Goal: Answer question/provide support: Share knowledge or assist other users

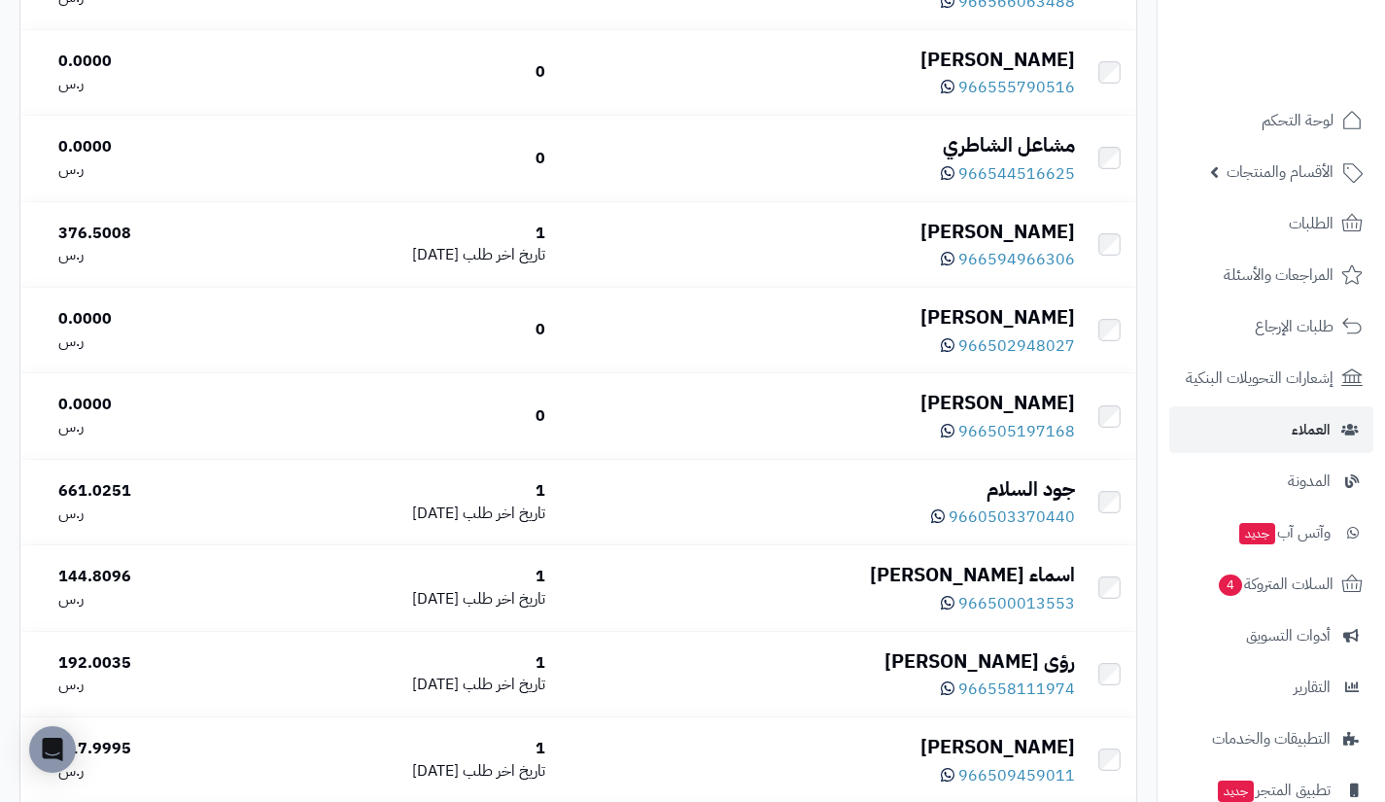
scroll to position [6407, 0]
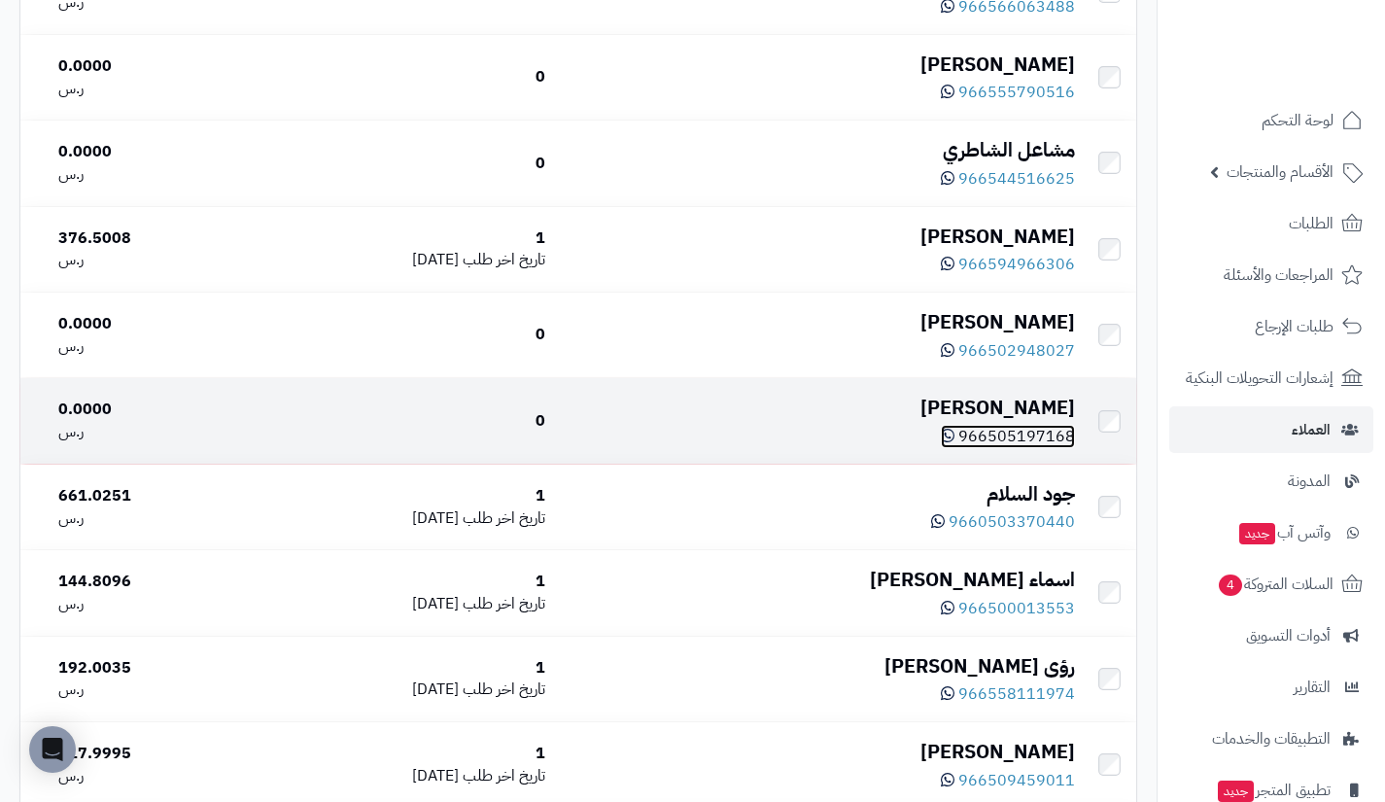
click at [954, 443] on icon at bounding box center [948, 436] width 14 height 16
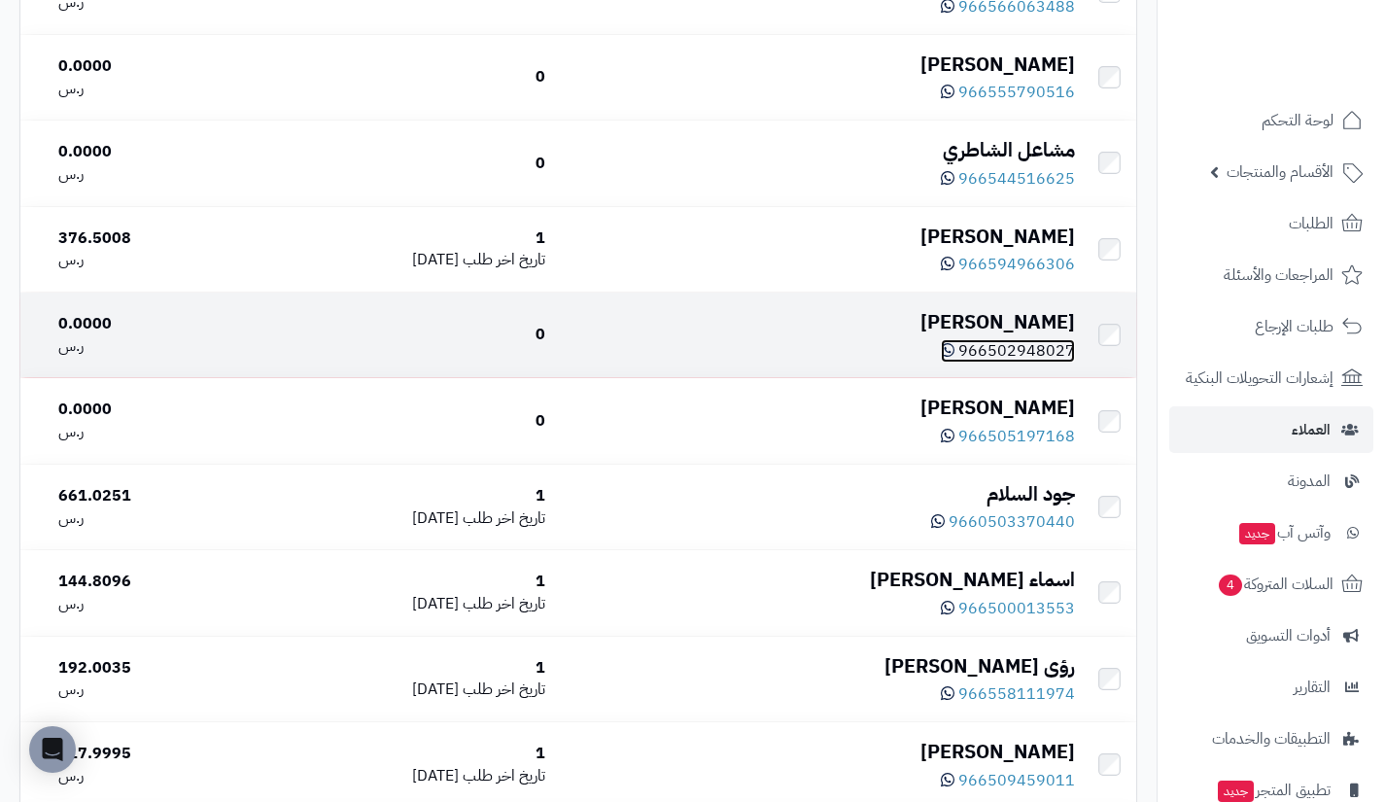
click at [972, 363] on span "966502948027" at bounding box center [1016, 350] width 117 height 23
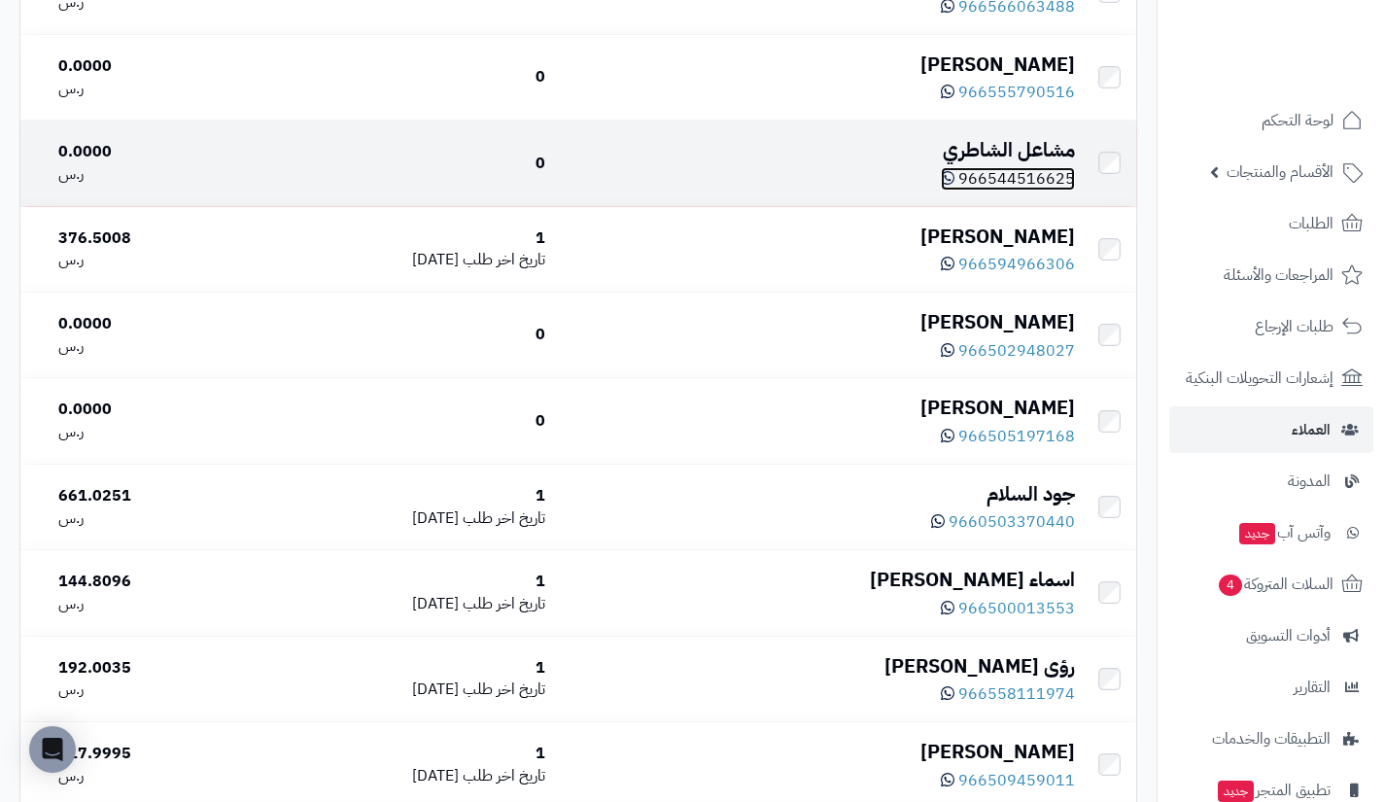
click at [954, 186] on icon at bounding box center [948, 178] width 14 height 16
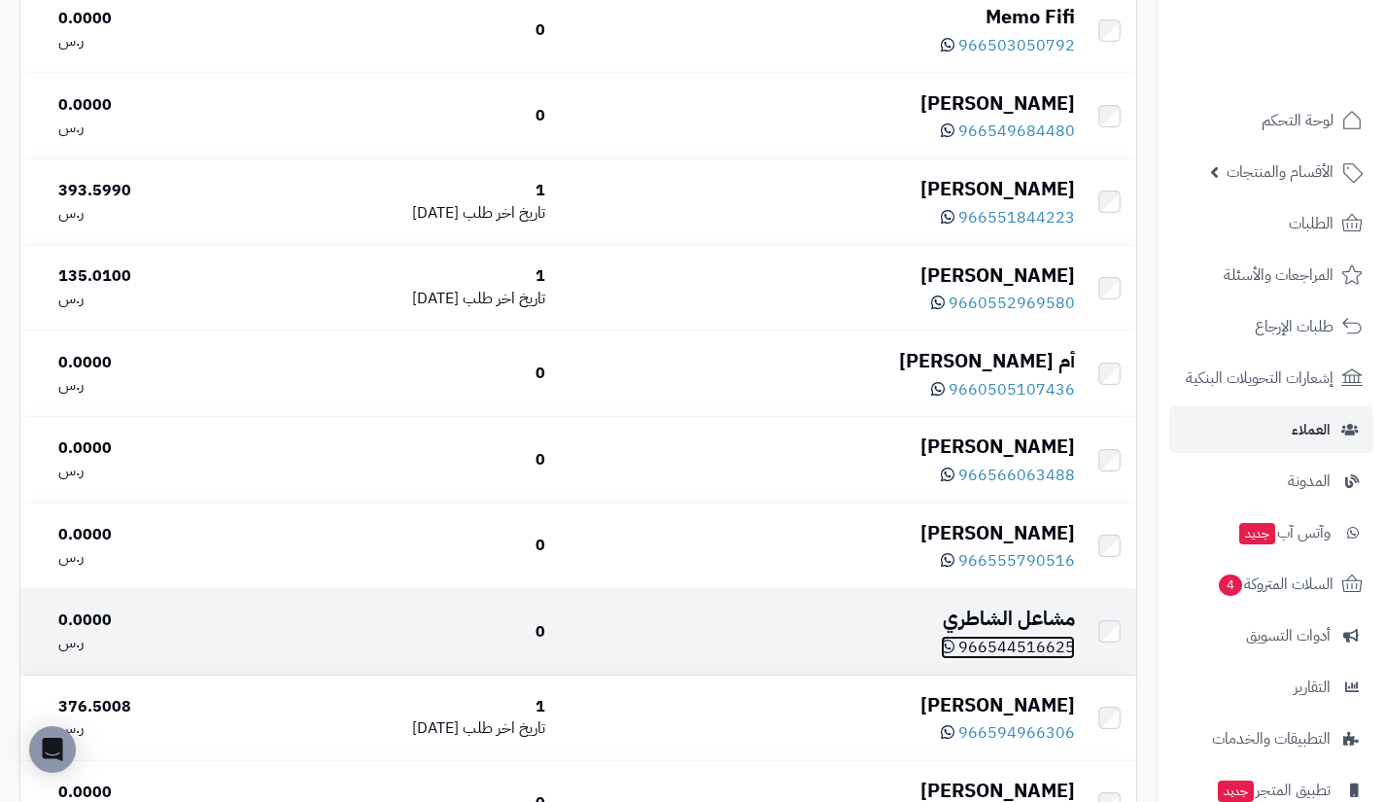
scroll to position [5925, 0]
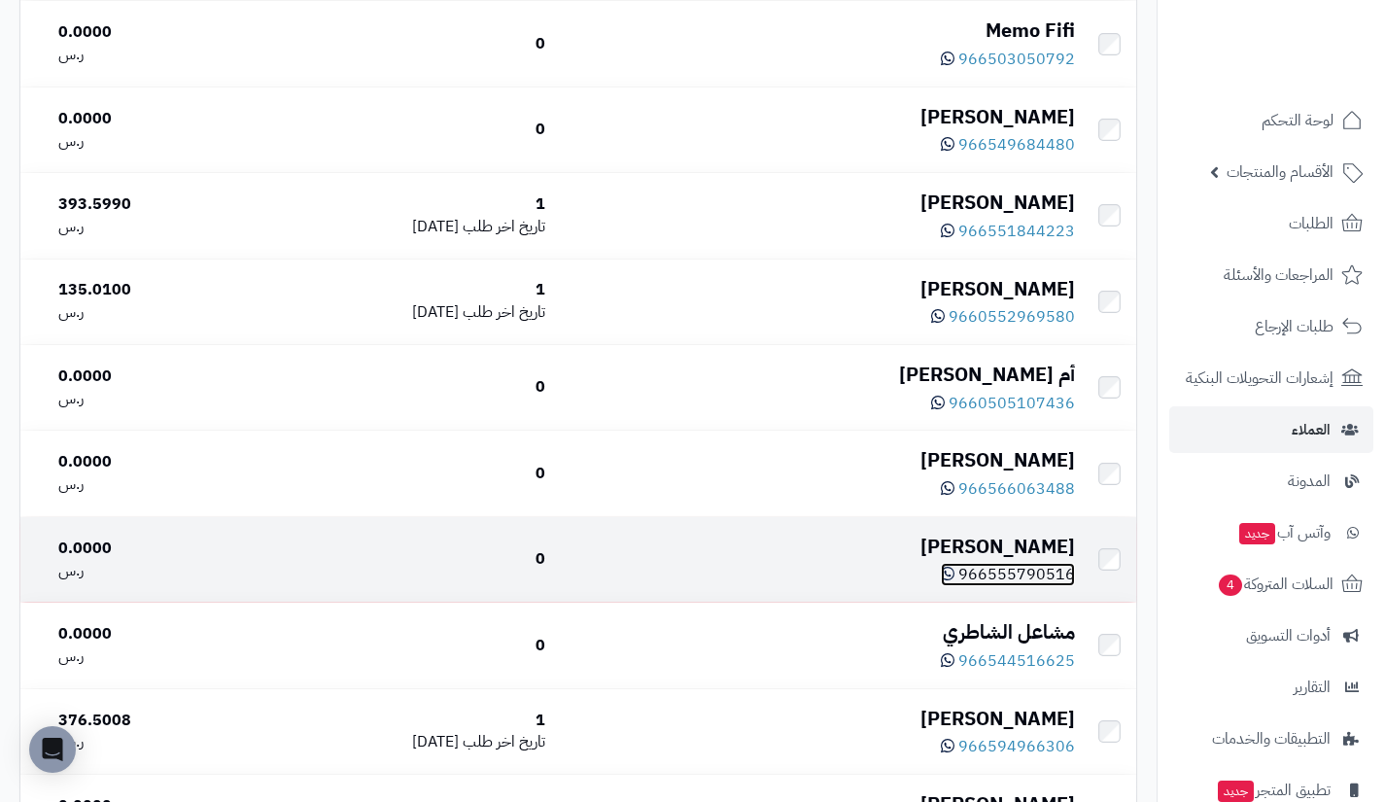
click at [964, 586] on span "966555790516" at bounding box center [1016, 574] width 117 height 23
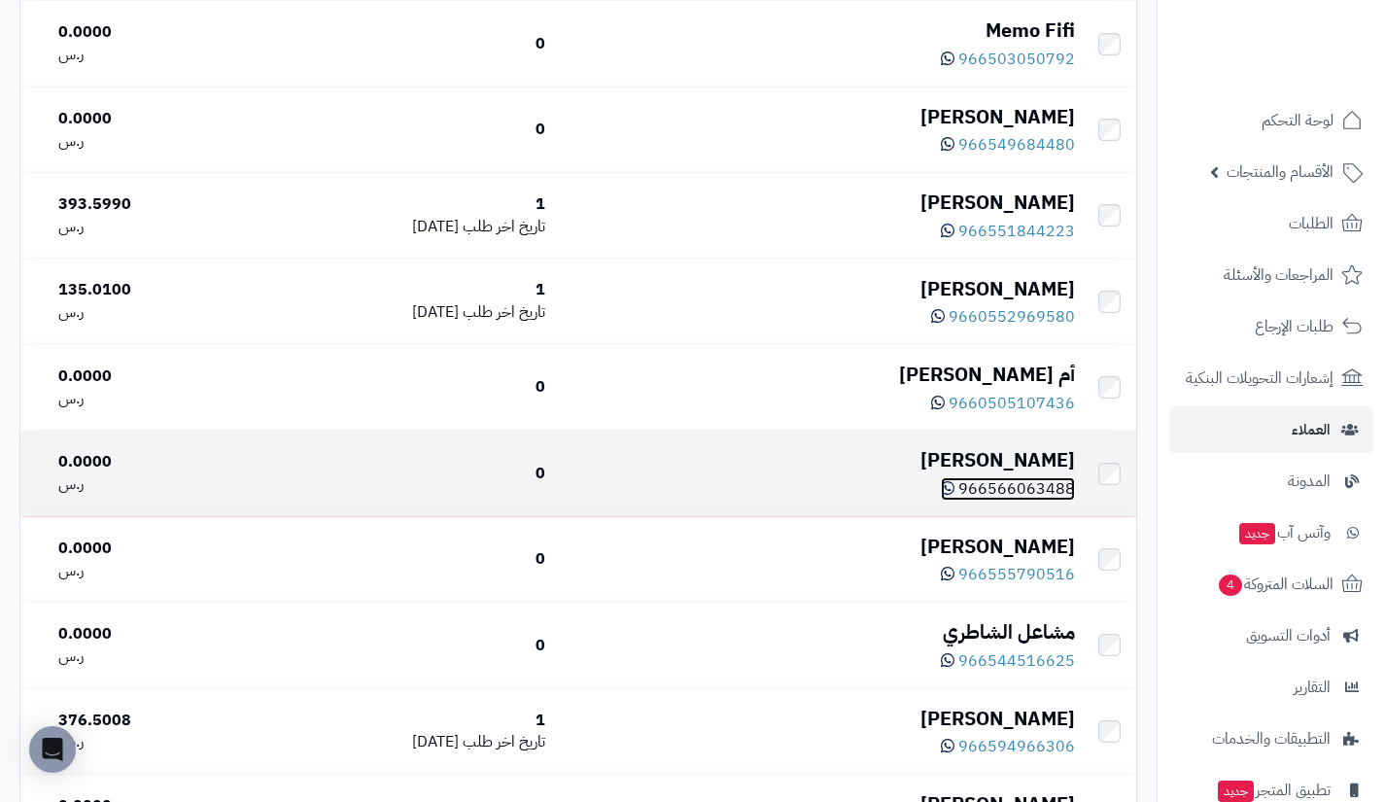
click at [978, 501] on span "966566063488" at bounding box center [1016, 488] width 117 height 23
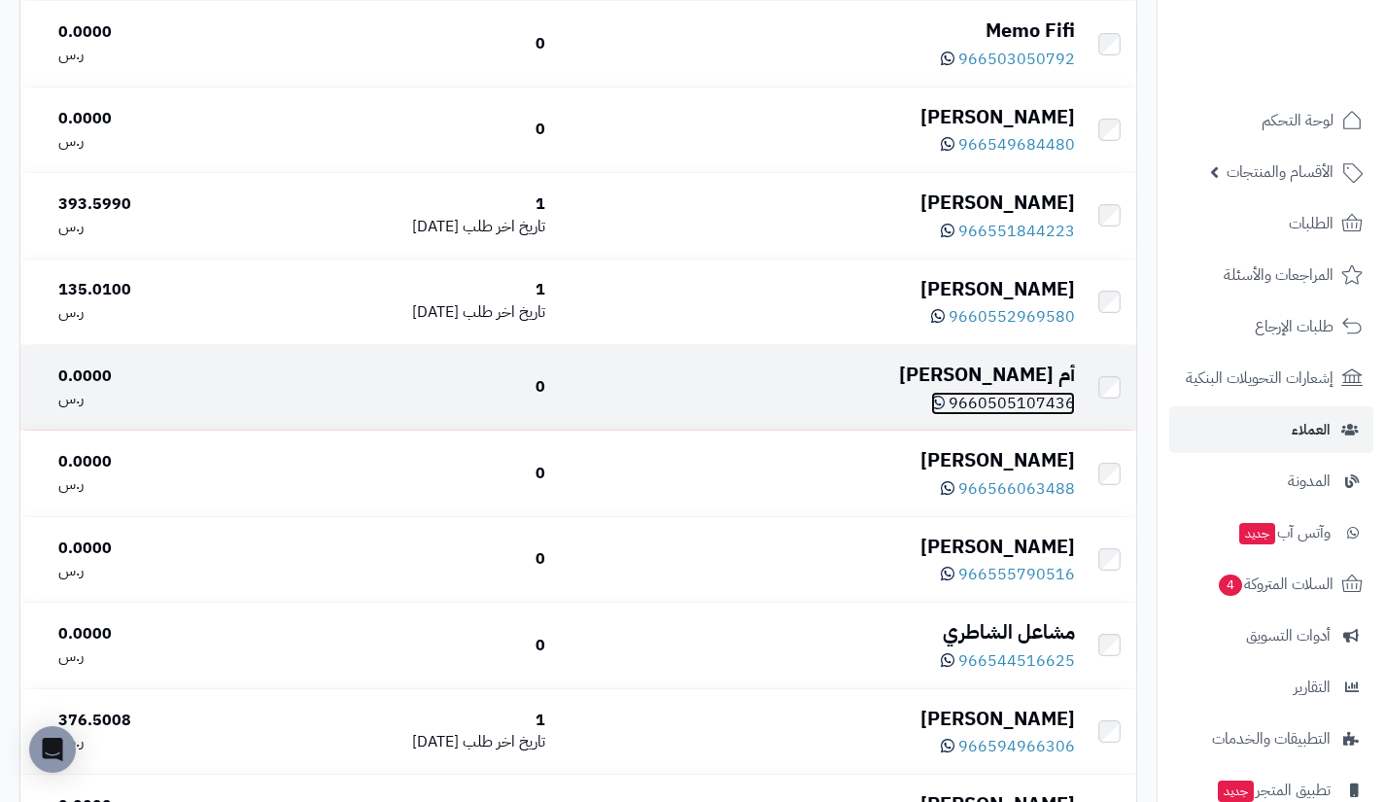
click at [962, 415] on span "9660505107436" at bounding box center [1012, 403] width 126 height 23
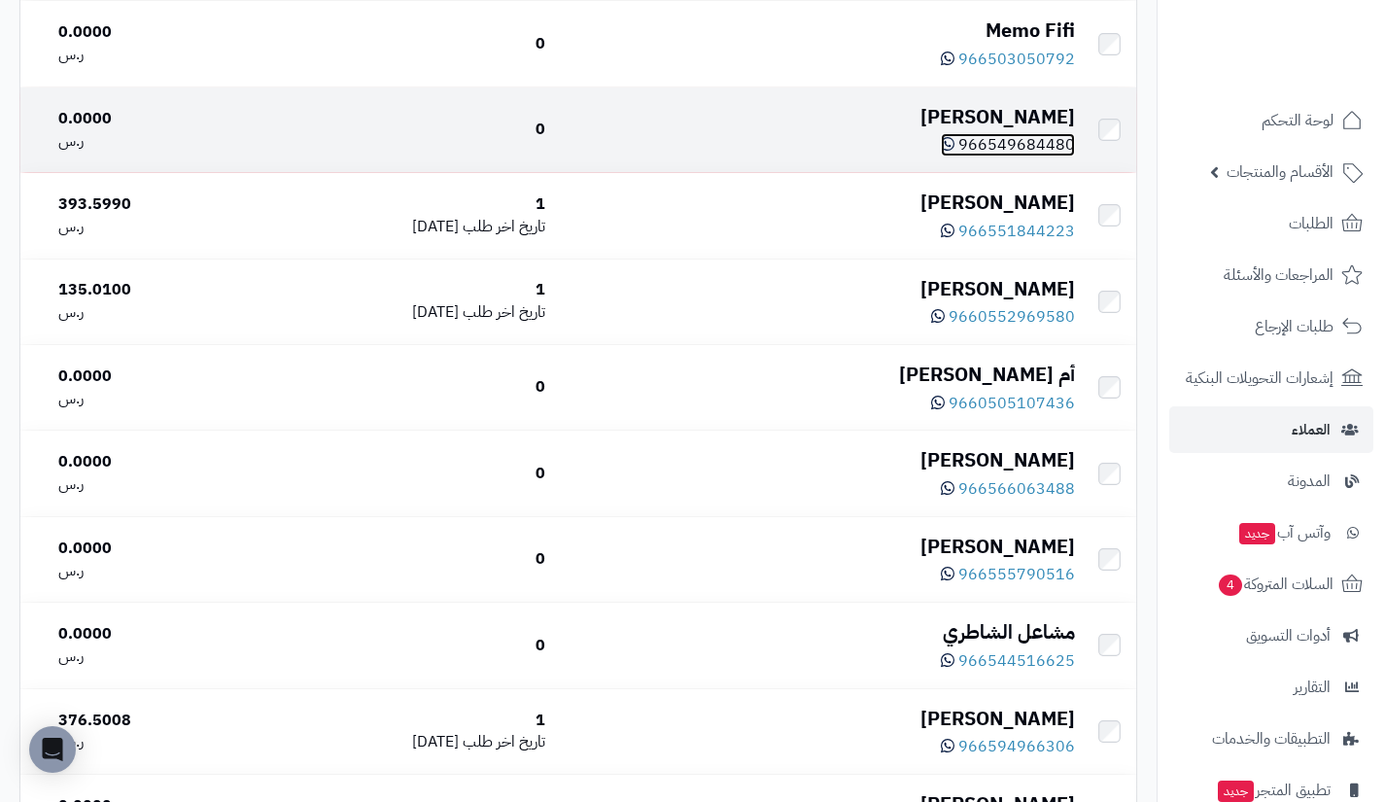
click at [1001, 156] on span "966549684480" at bounding box center [1016, 144] width 117 height 23
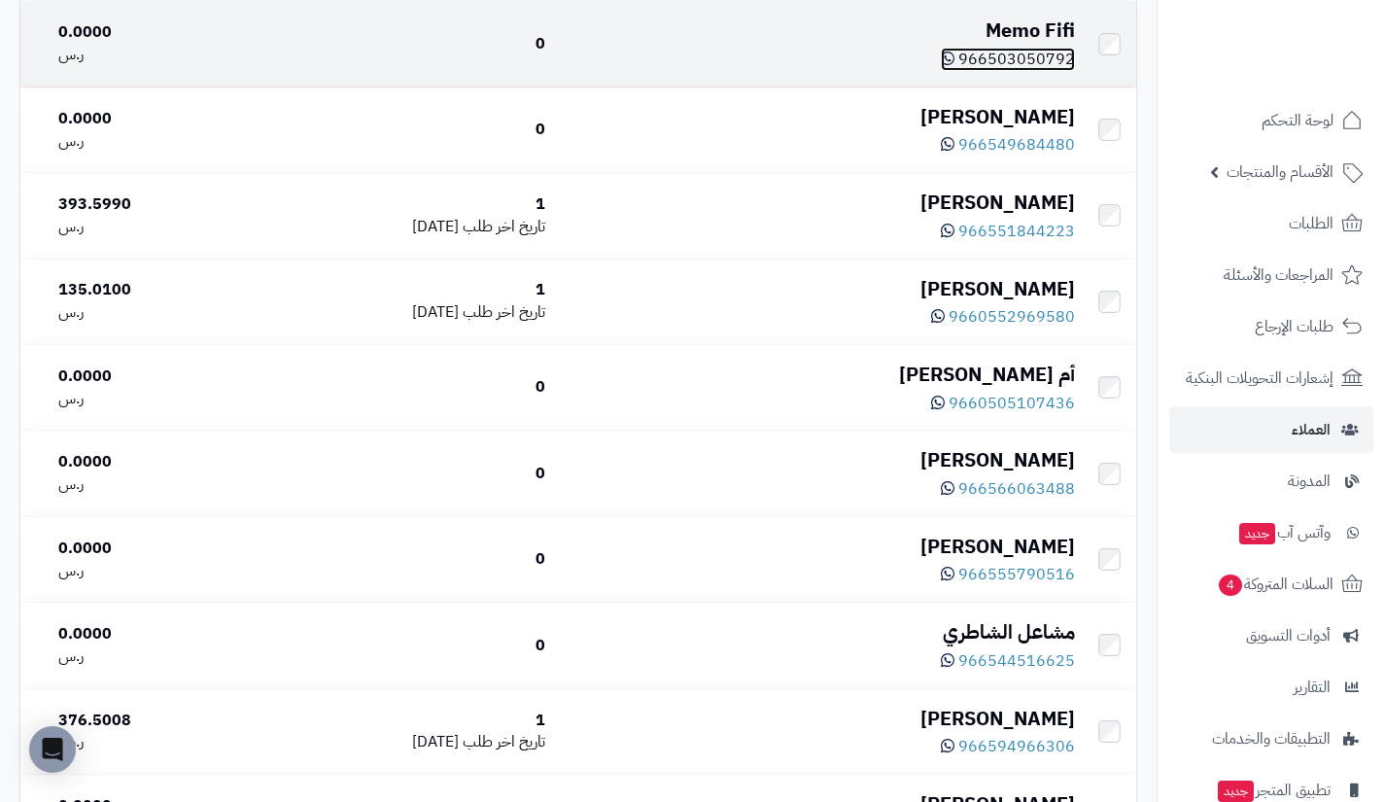
click at [1024, 71] on span "966503050792" at bounding box center [1016, 59] width 117 height 23
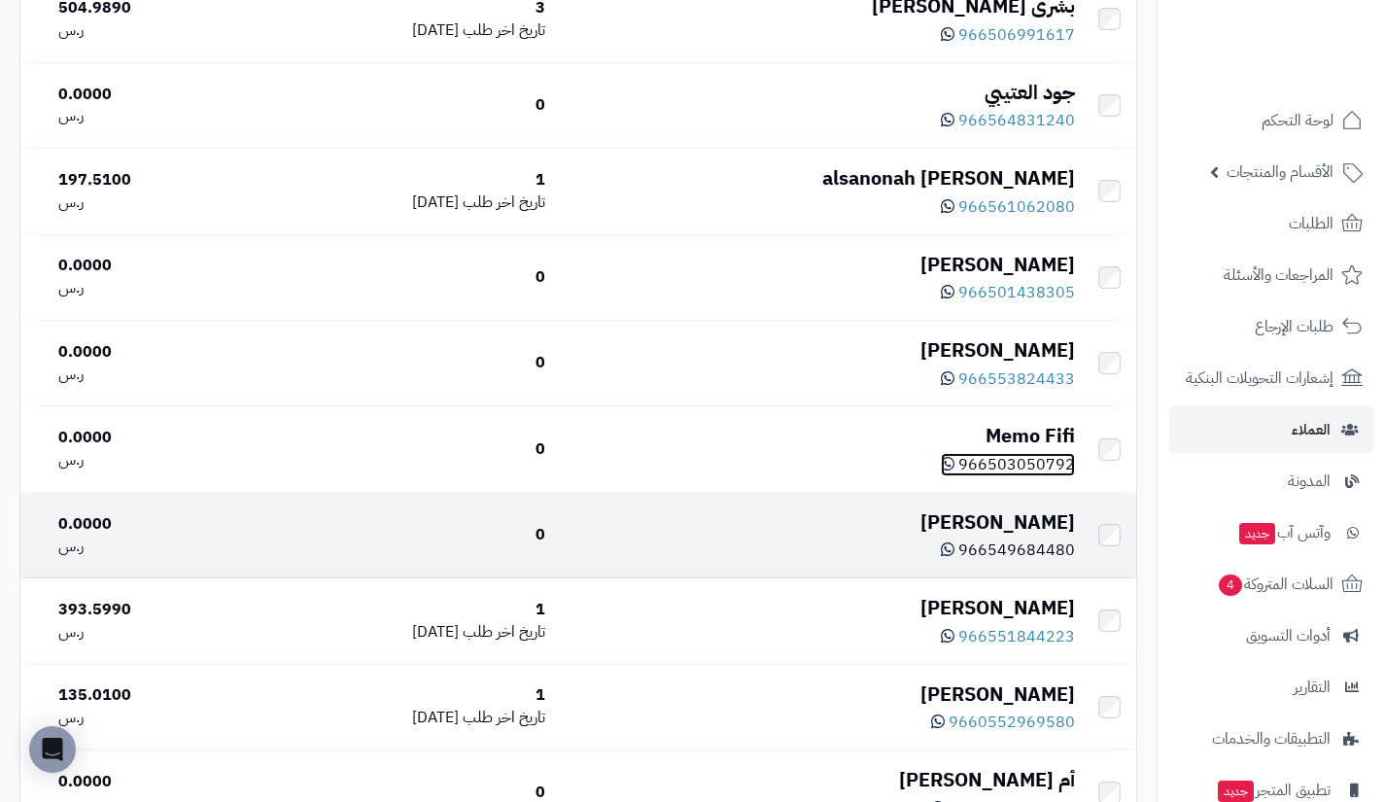
scroll to position [5519, 0]
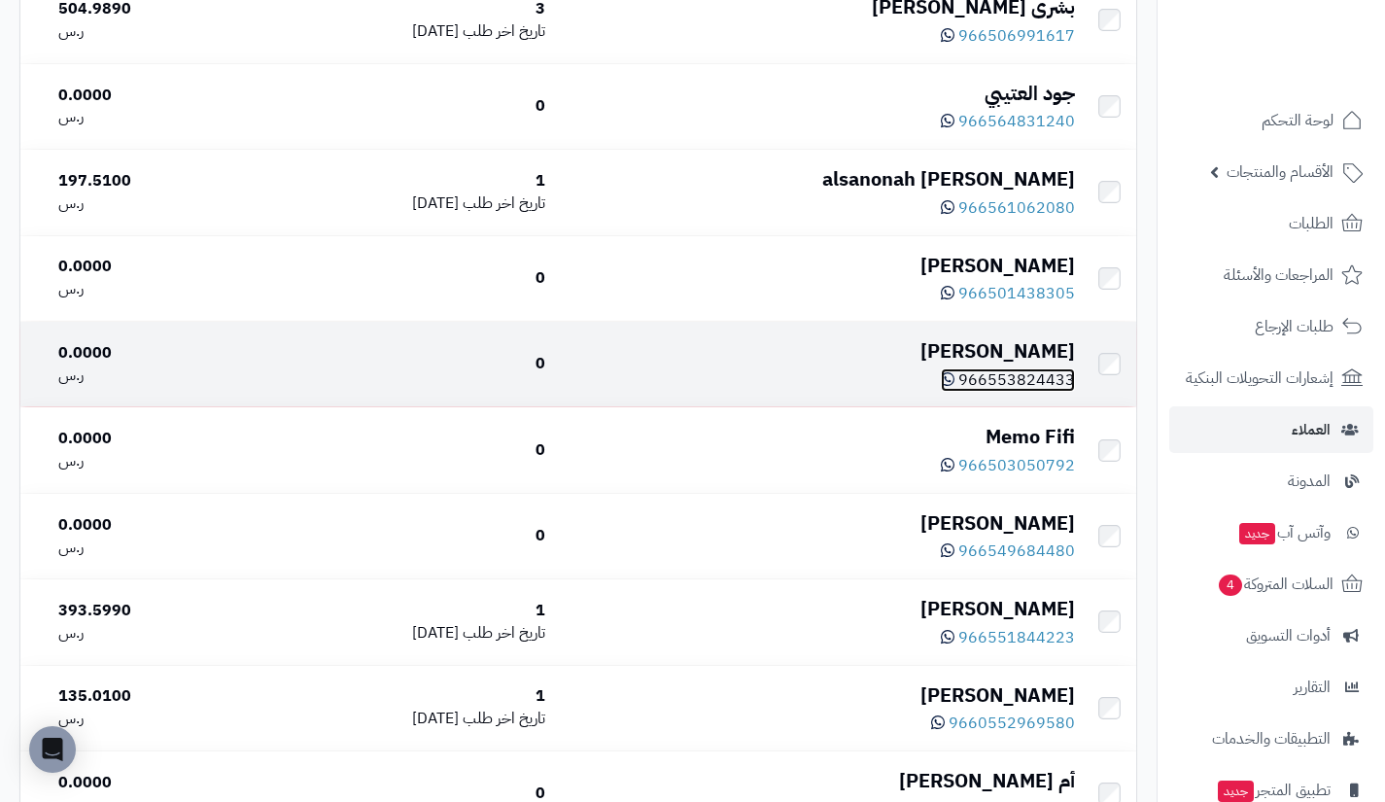
click at [1002, 392] on span "966553824433" at bounding box center [1016, 379] width 117 height 23
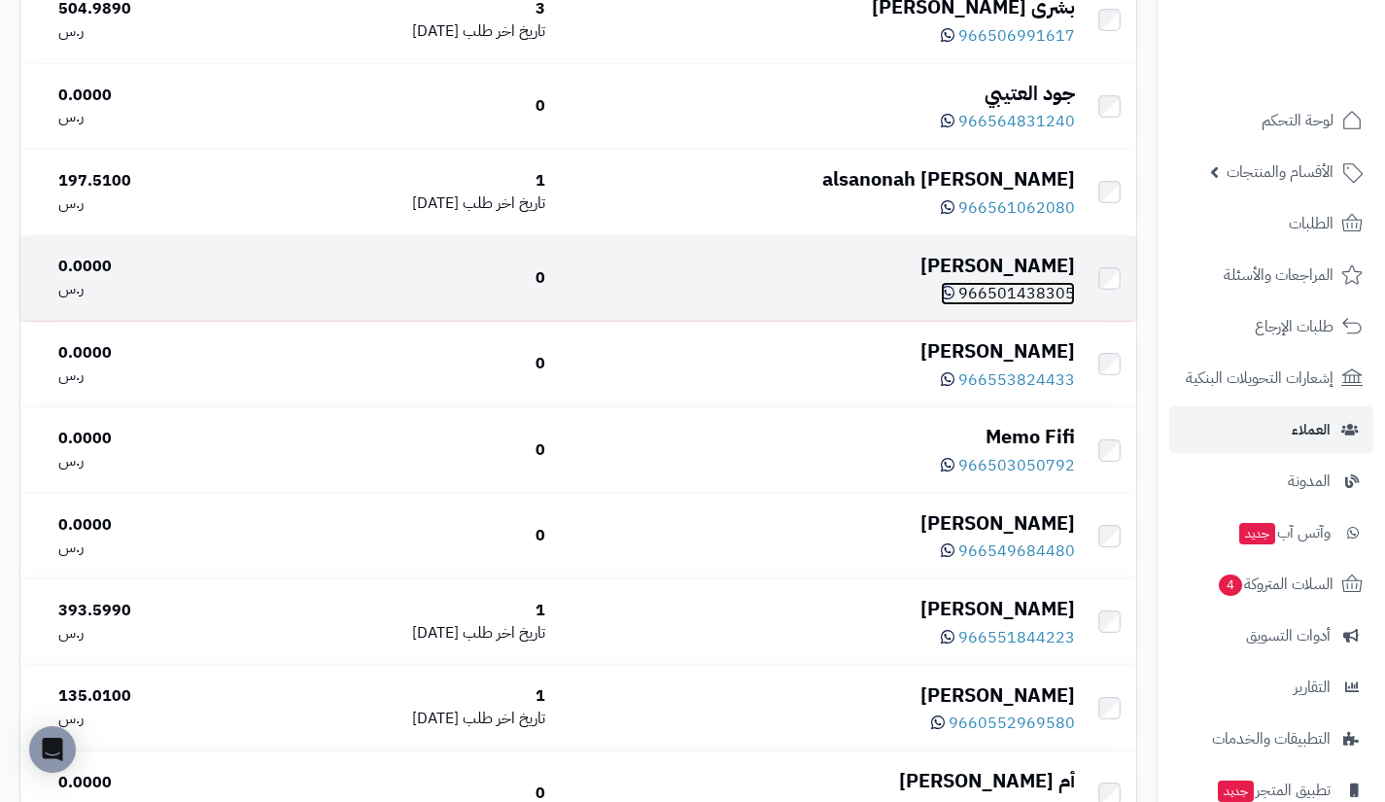
click at [996, 305] on span "966501438305" at bounding box center [1016, 293] width 117 height 23
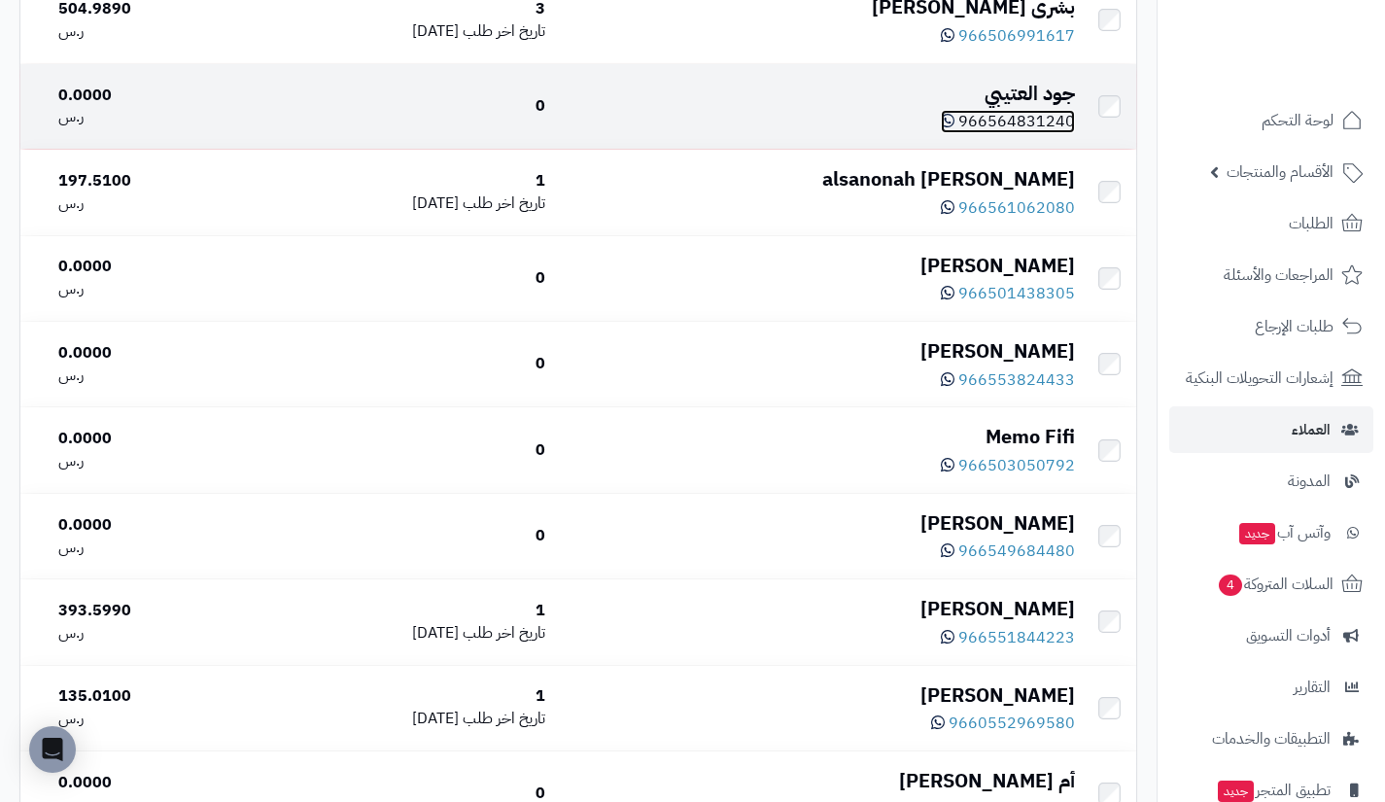
click at [1015, 133] on span "966564831240" at bounding box center [1016, 121] width 117 height 23
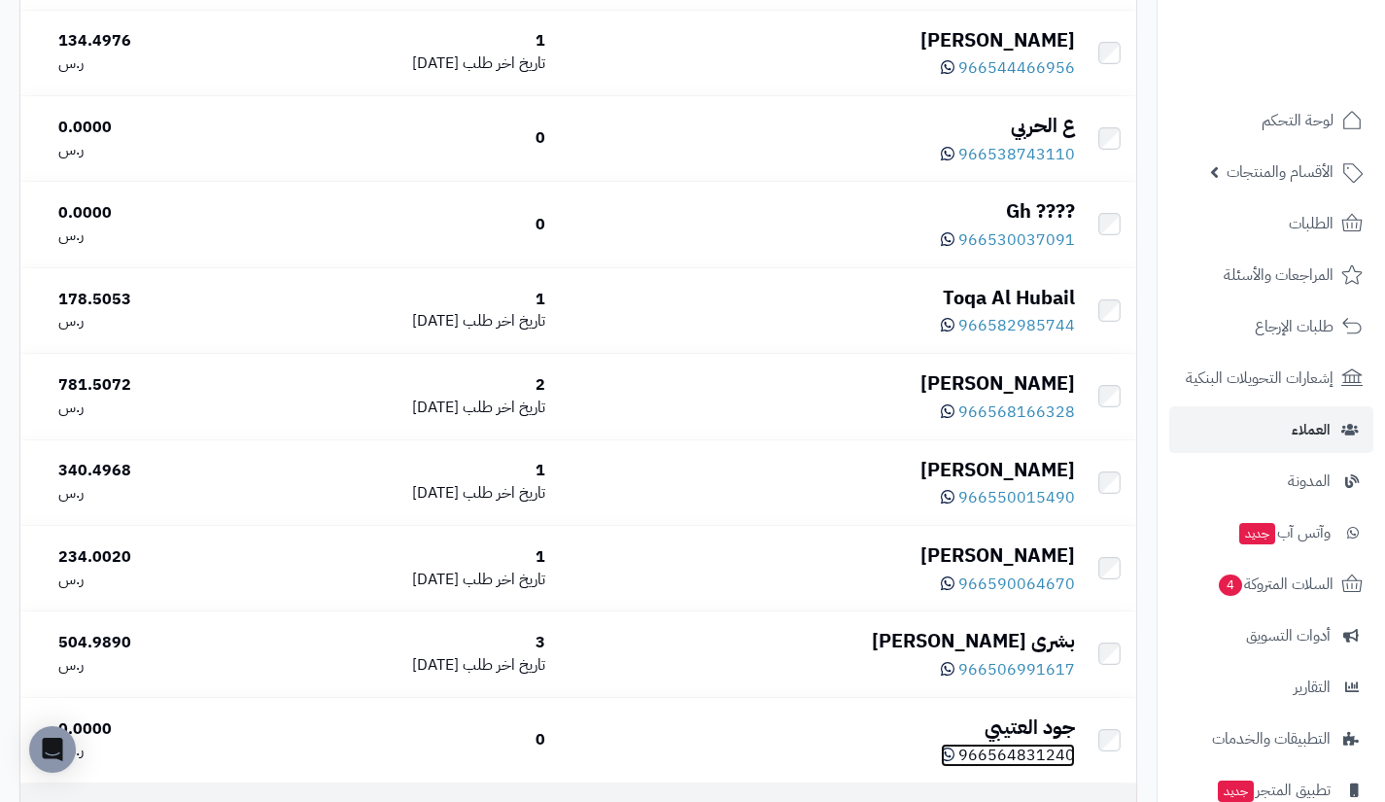
scroll to position [4884, 0]
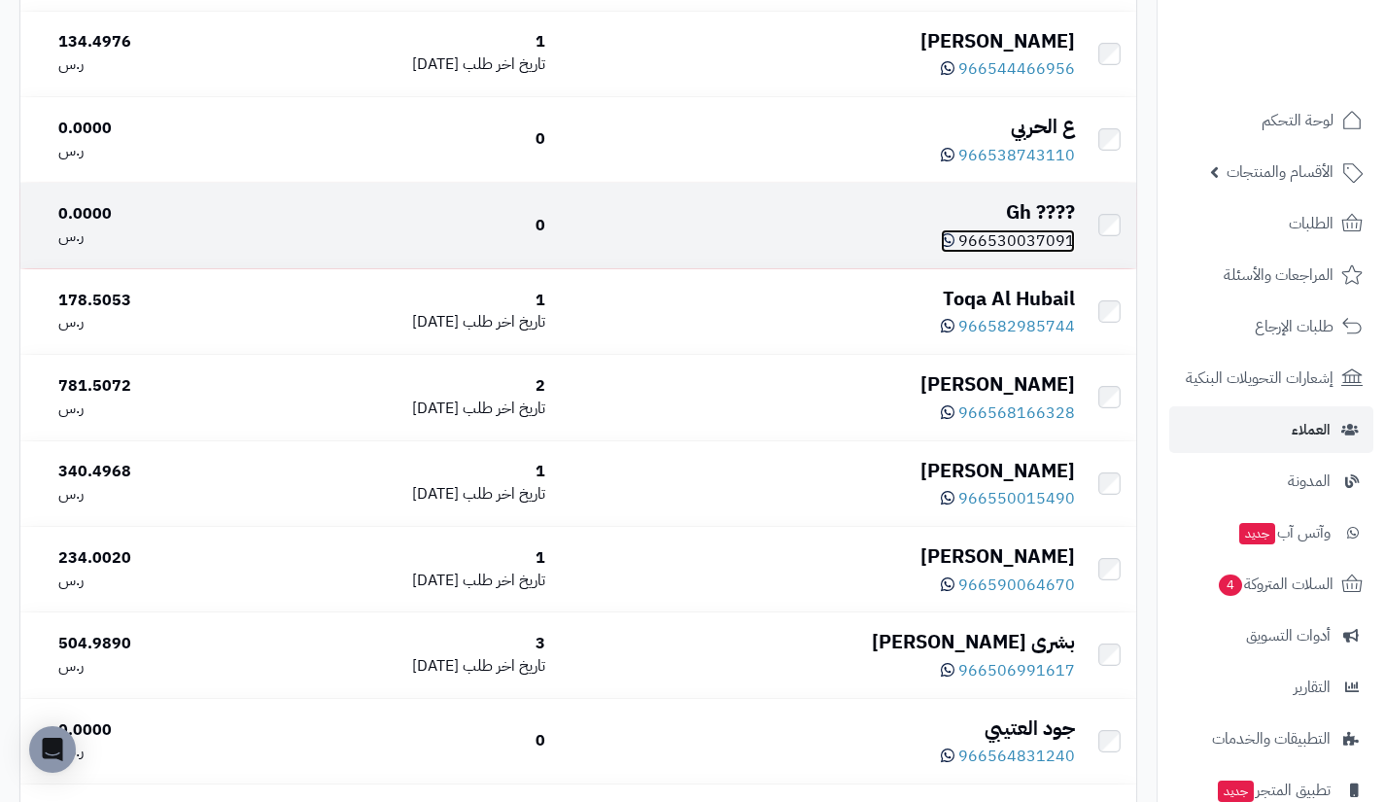
click at [1007, 253] on span "966530037091" at bounding box center [1016, 240] width 117 height 23
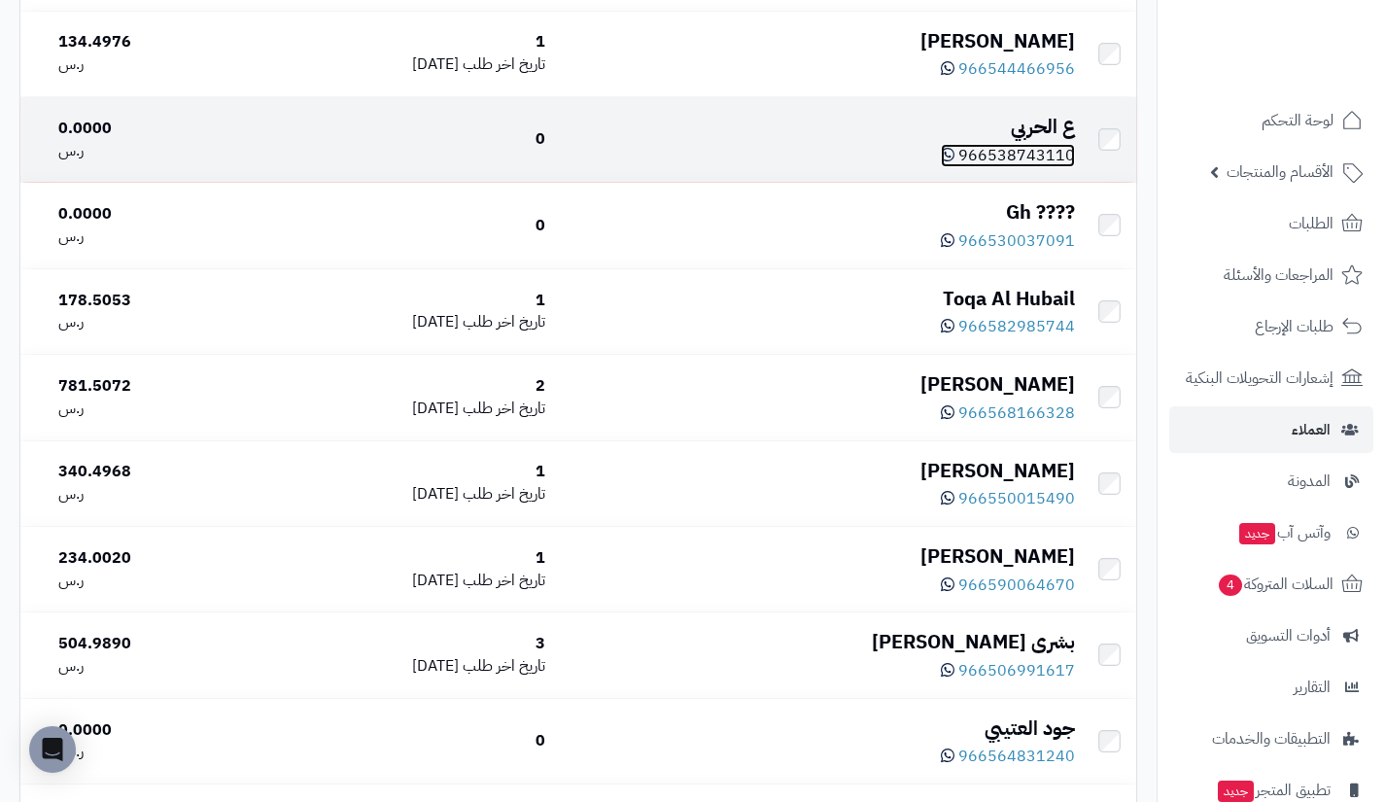
click at [1052, 167] on span "966538743110" at bounding box center [1016, 155] width 117 height 23
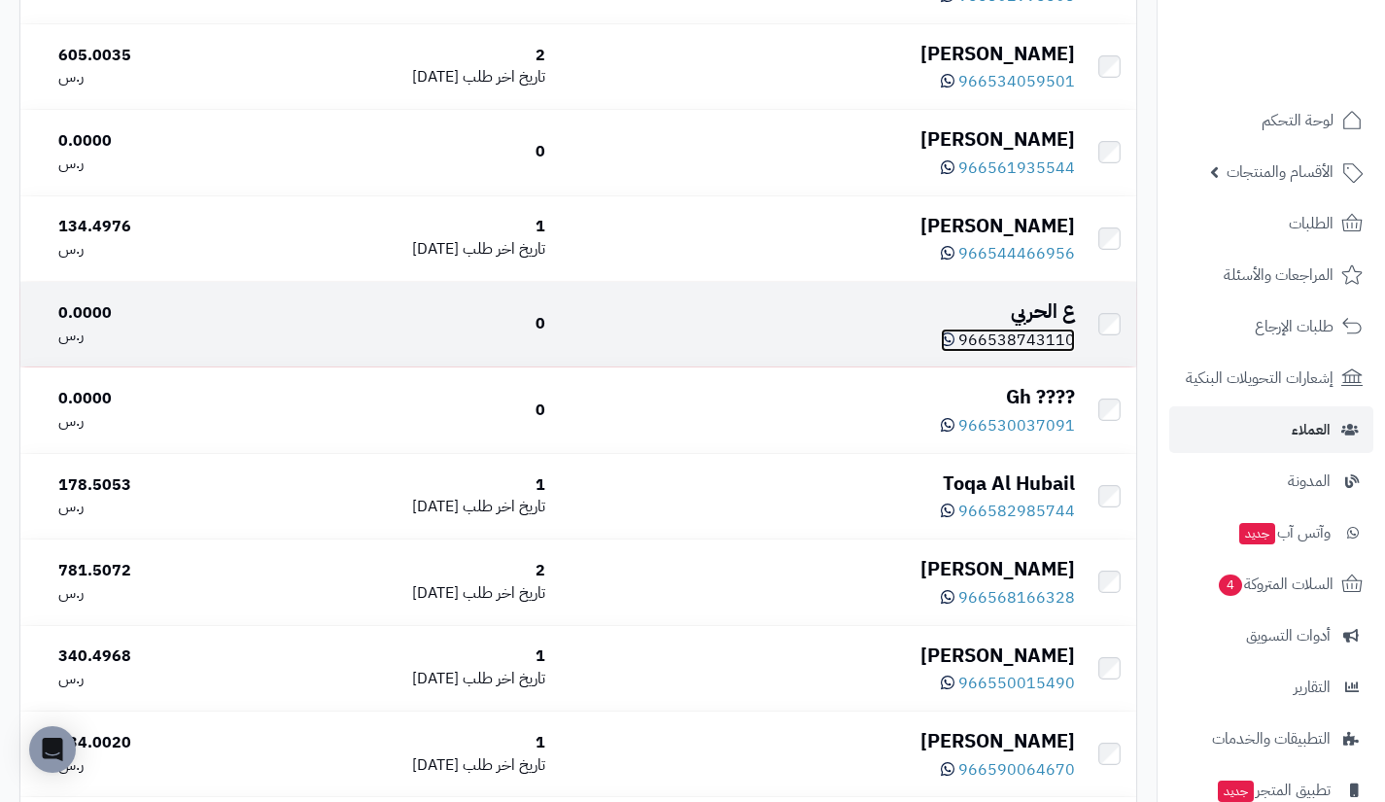
scroll to position [4697, 0]
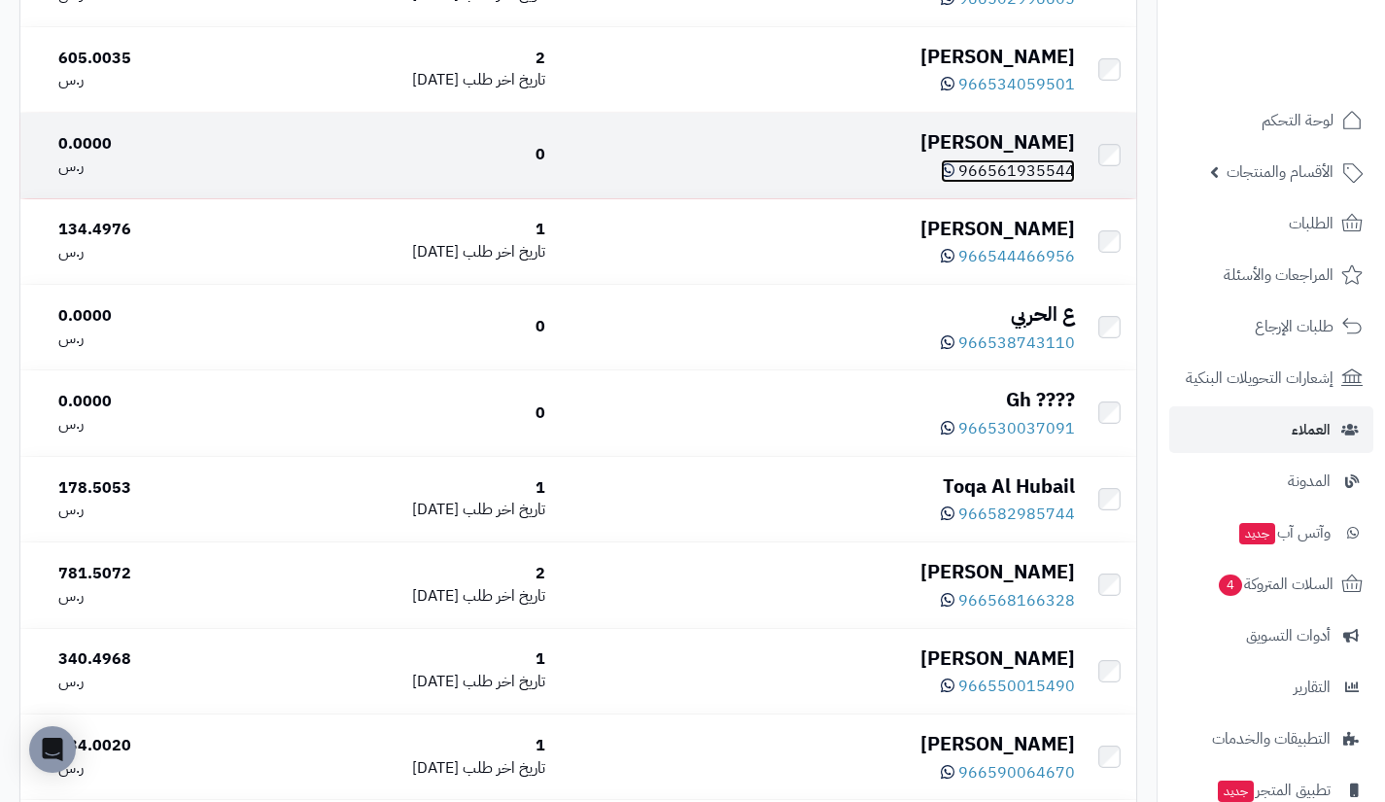
click at [995, 183] on span "966561935544" at bounding box center [1016, 170] width 117 height 23
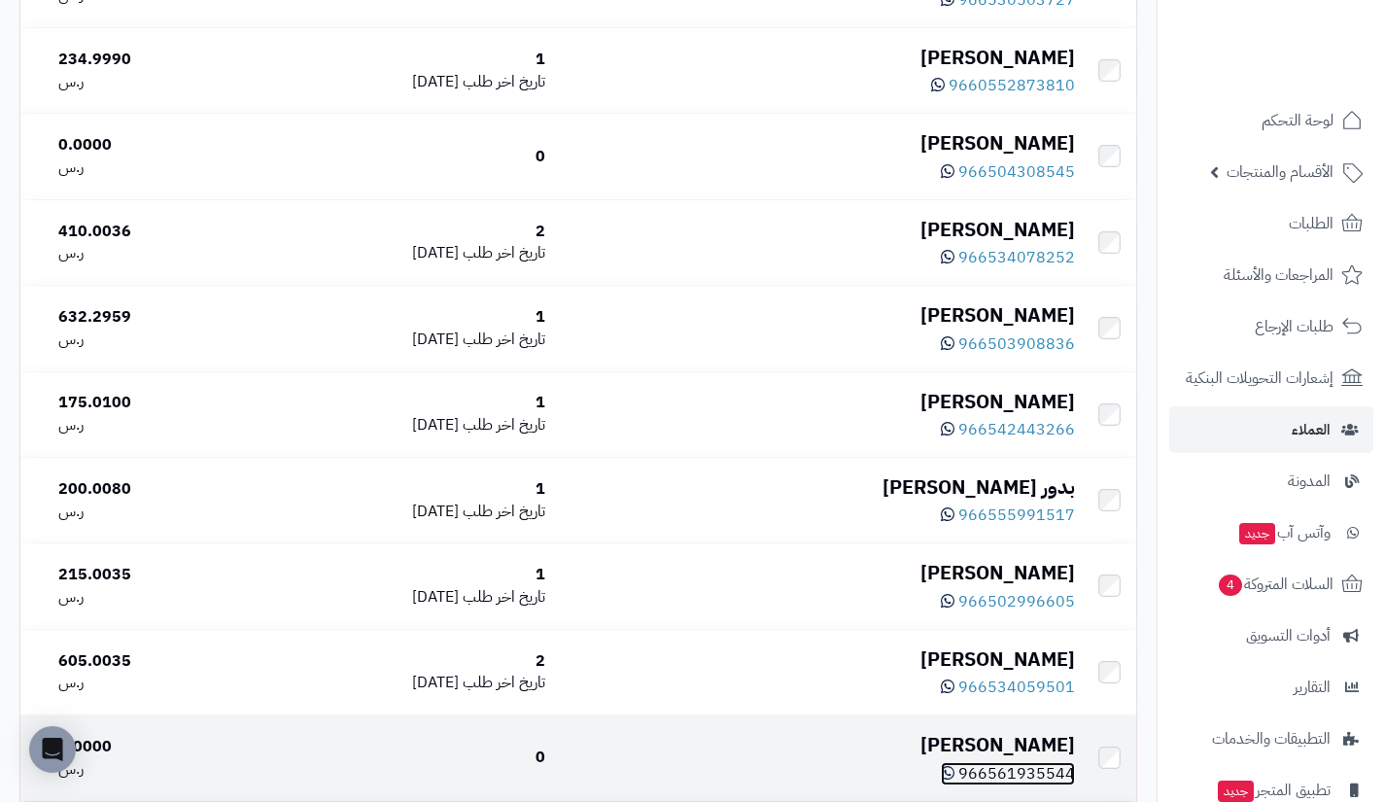
scroll to position [4093, 0]
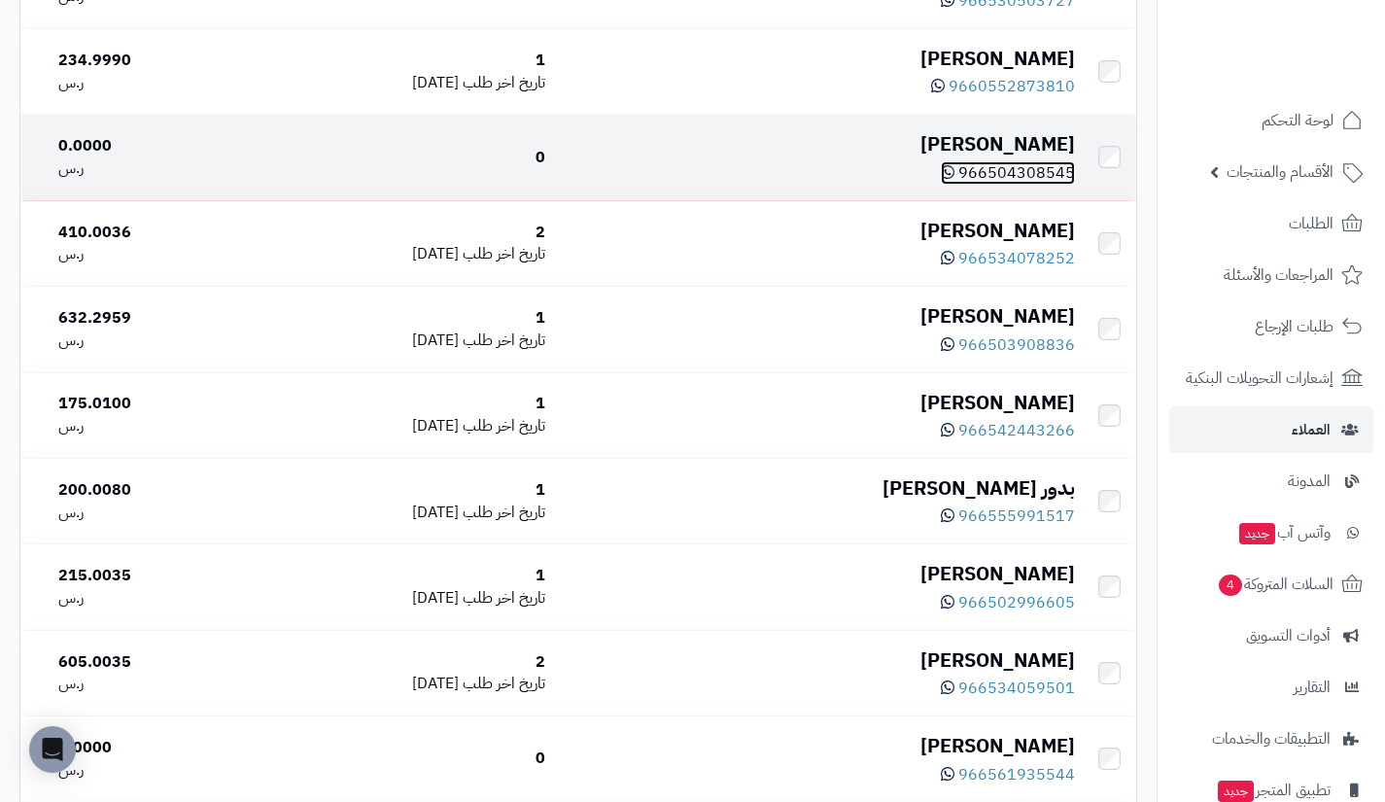
click at [1008, 185] on span "966504308545" at bounding box center [1016, 172] width 117 height 23
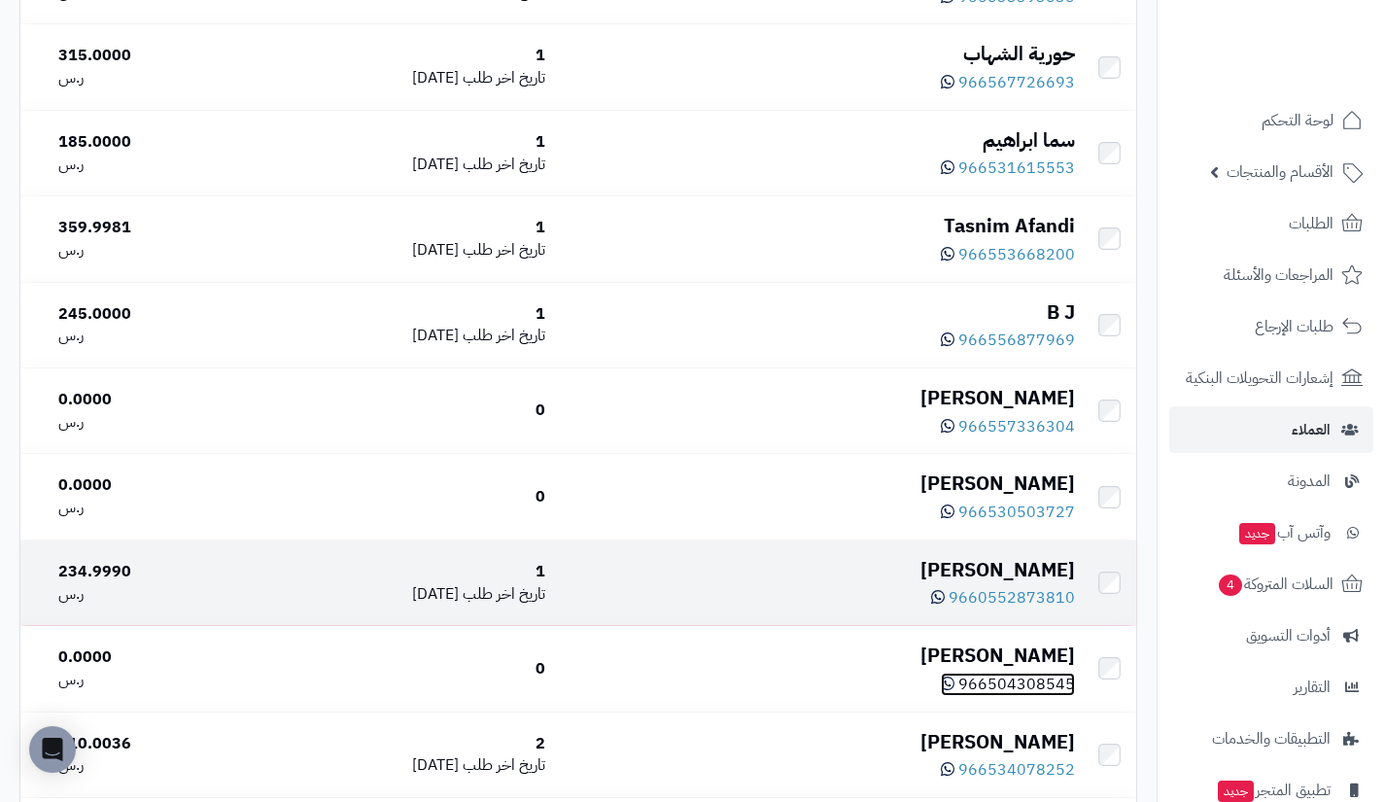
scroll to position [3581, 0]
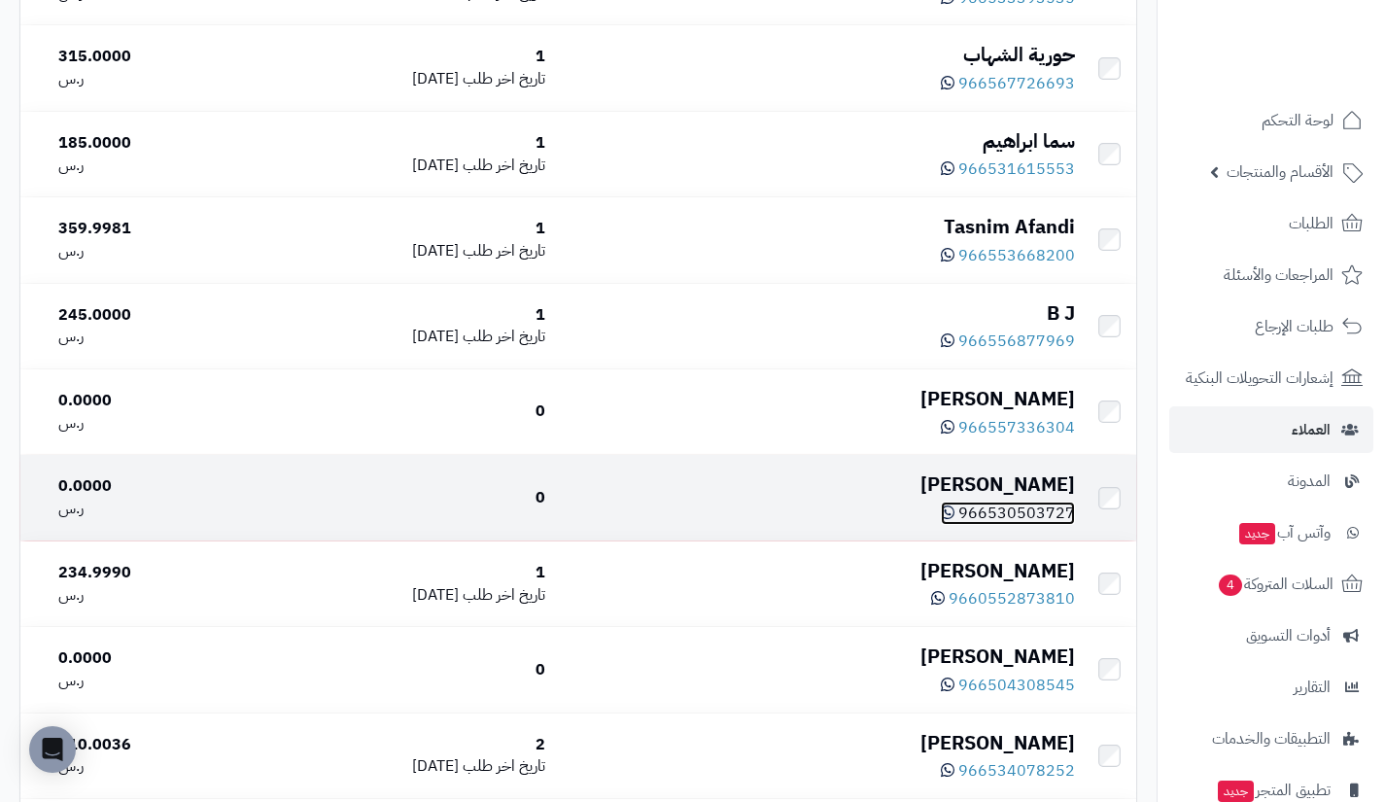
click at [1008, 525] on span "966530503727" at bounding box center [1016, 513] width 117 height 23
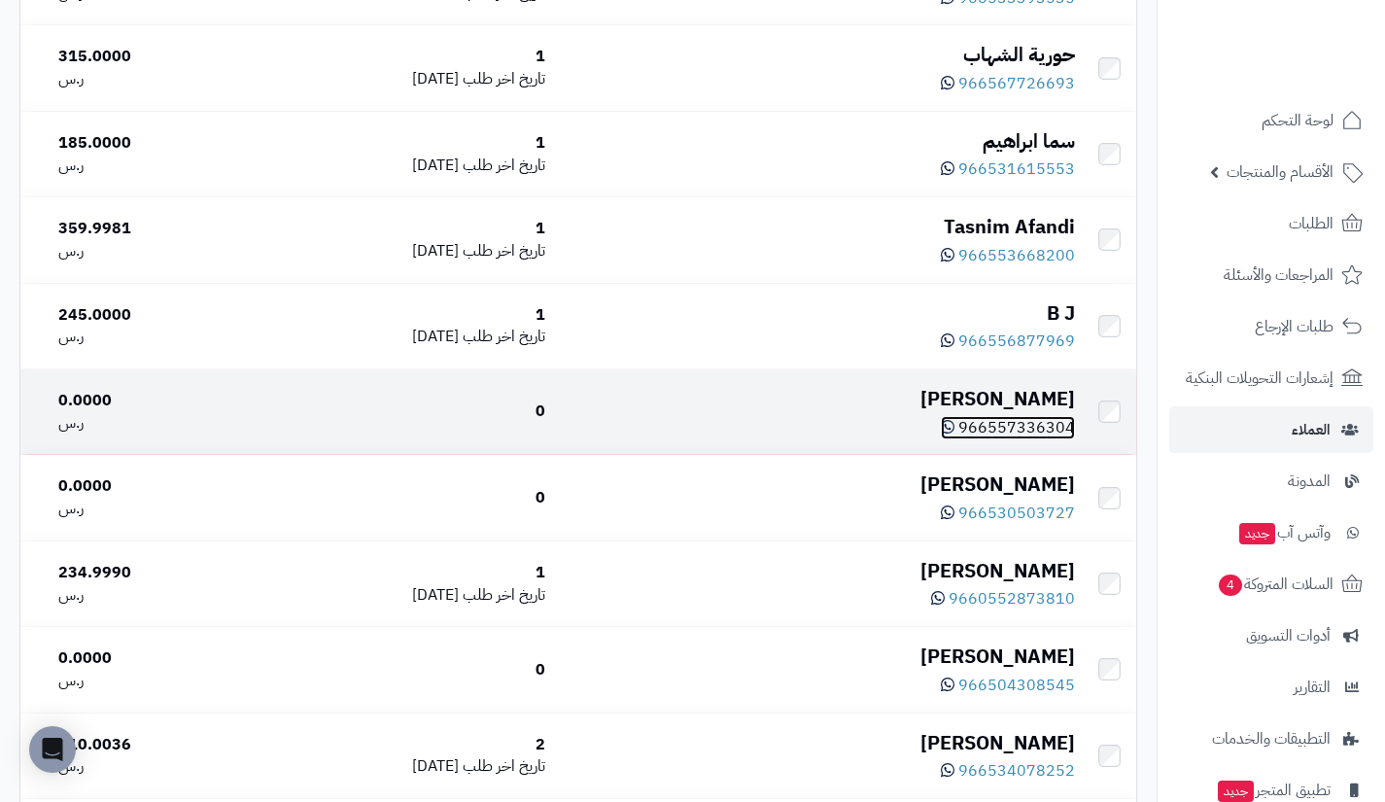
click at [1012, 439] on span "966557336304" at bounding box center [1016, 427] width 117 height 23
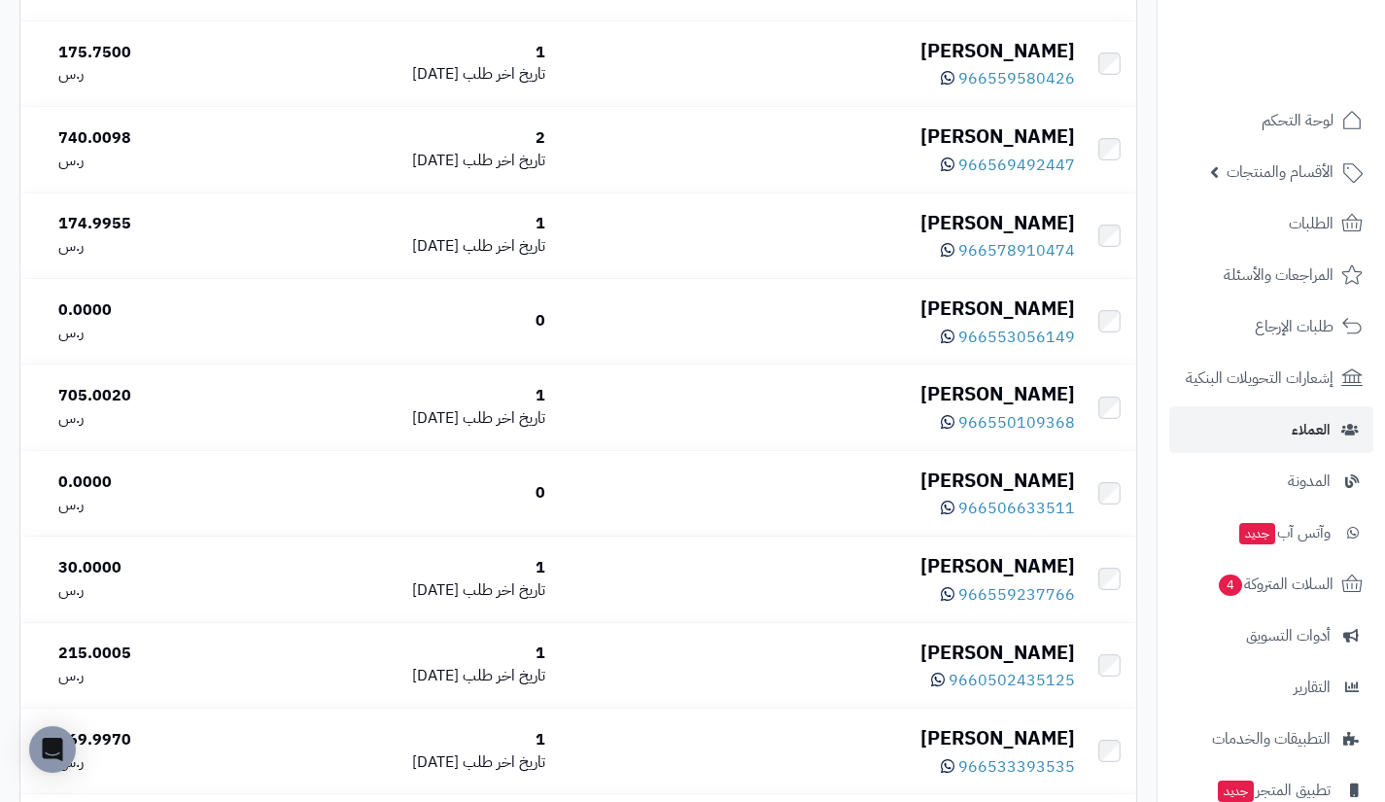
scroll to position [2811, 0]
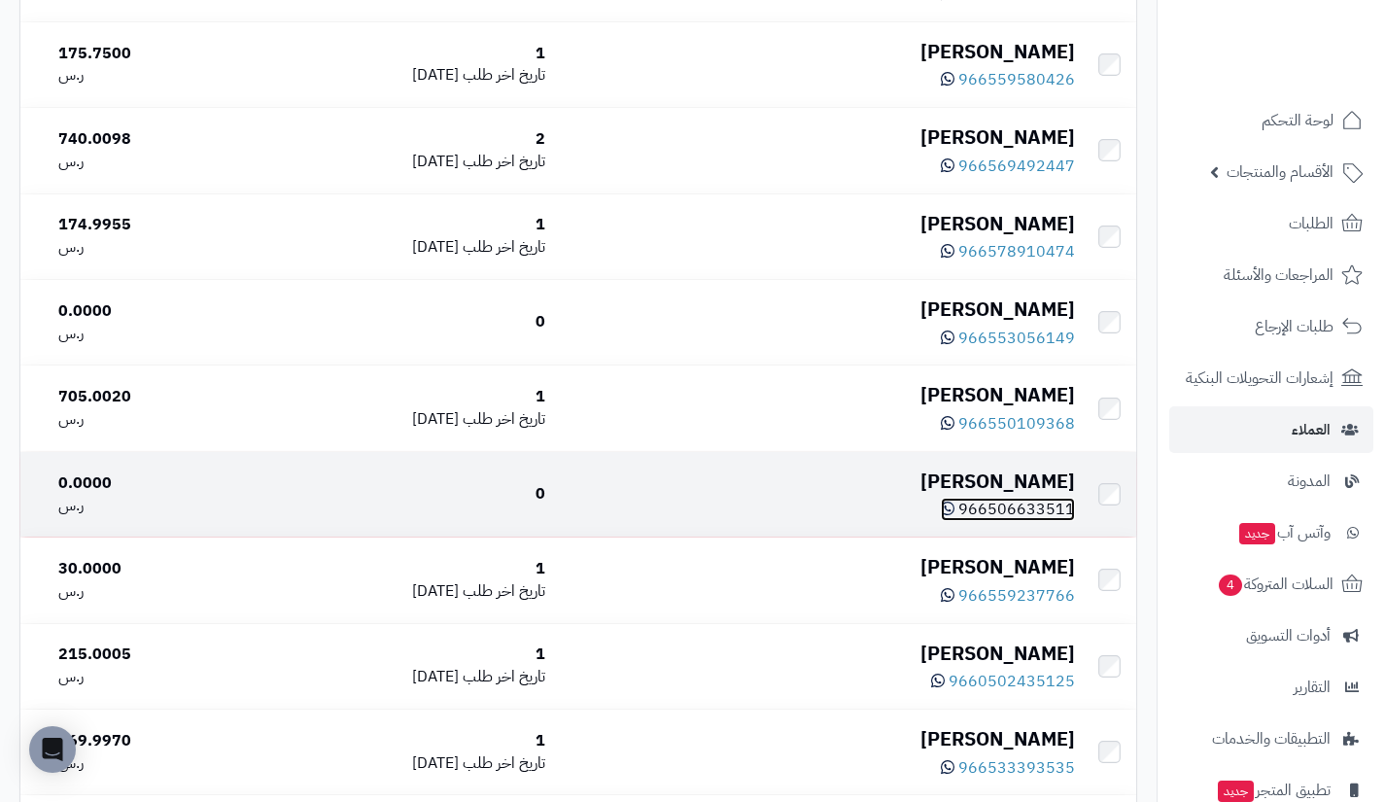
click at [1015, 521] on span "966506633511" at bounding box center [1016, 509] width 117 height 23
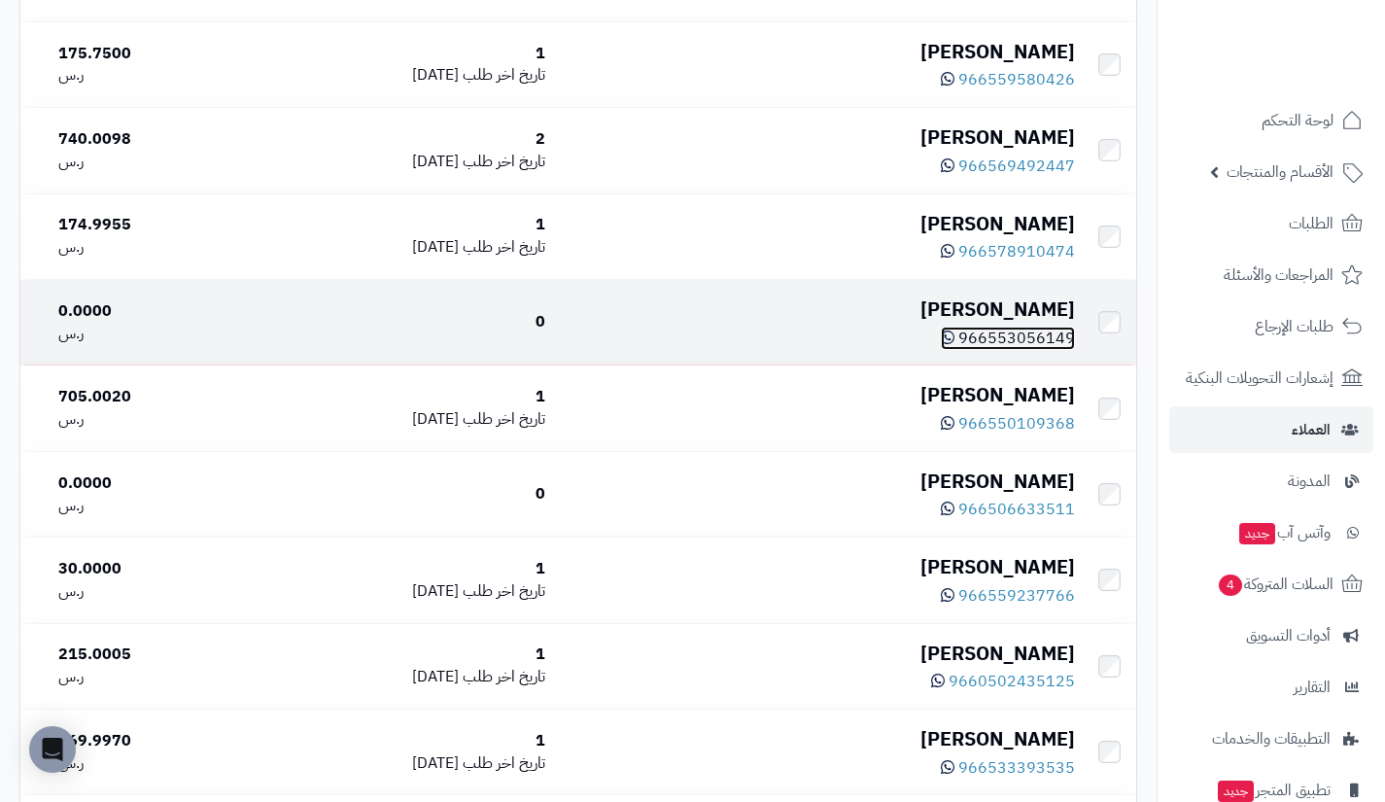
click at [1013, 347] on span "966553056149" at bounding box center [1016, 338] width 117 height 23
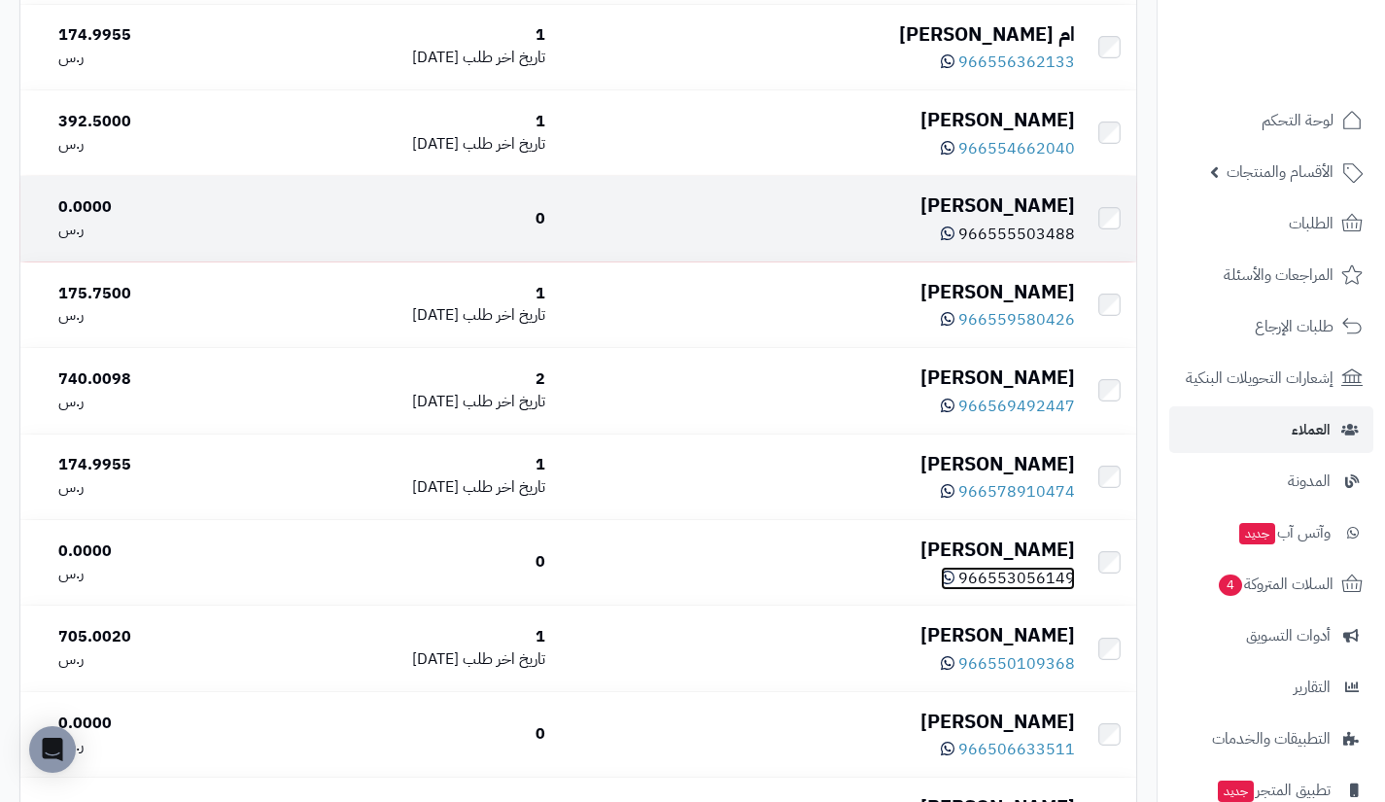
scroll to position [2570, 0]
click at [1051, 246] on span "966555503488" at bounding box center [1016, 235] width 117 height 23
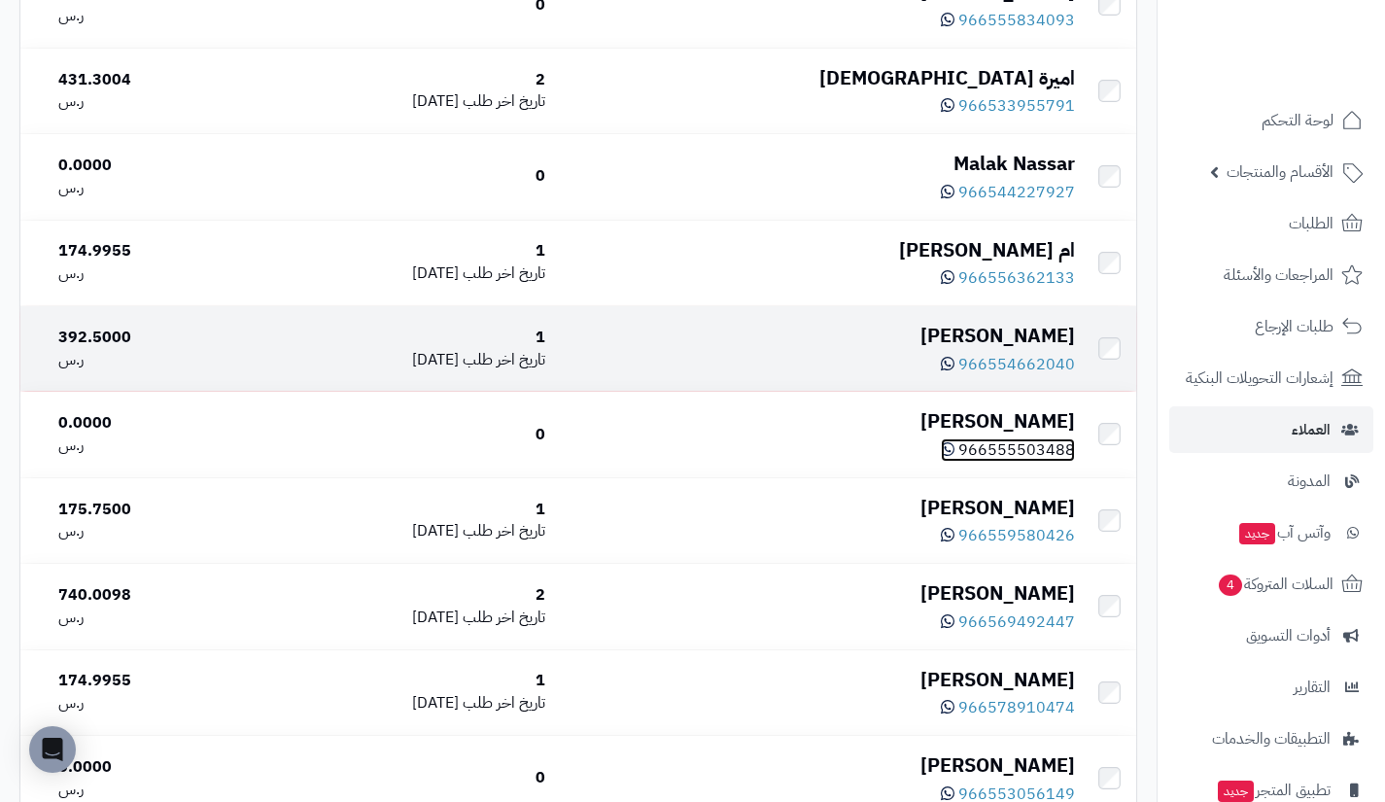
scroll to position [2354, 0]
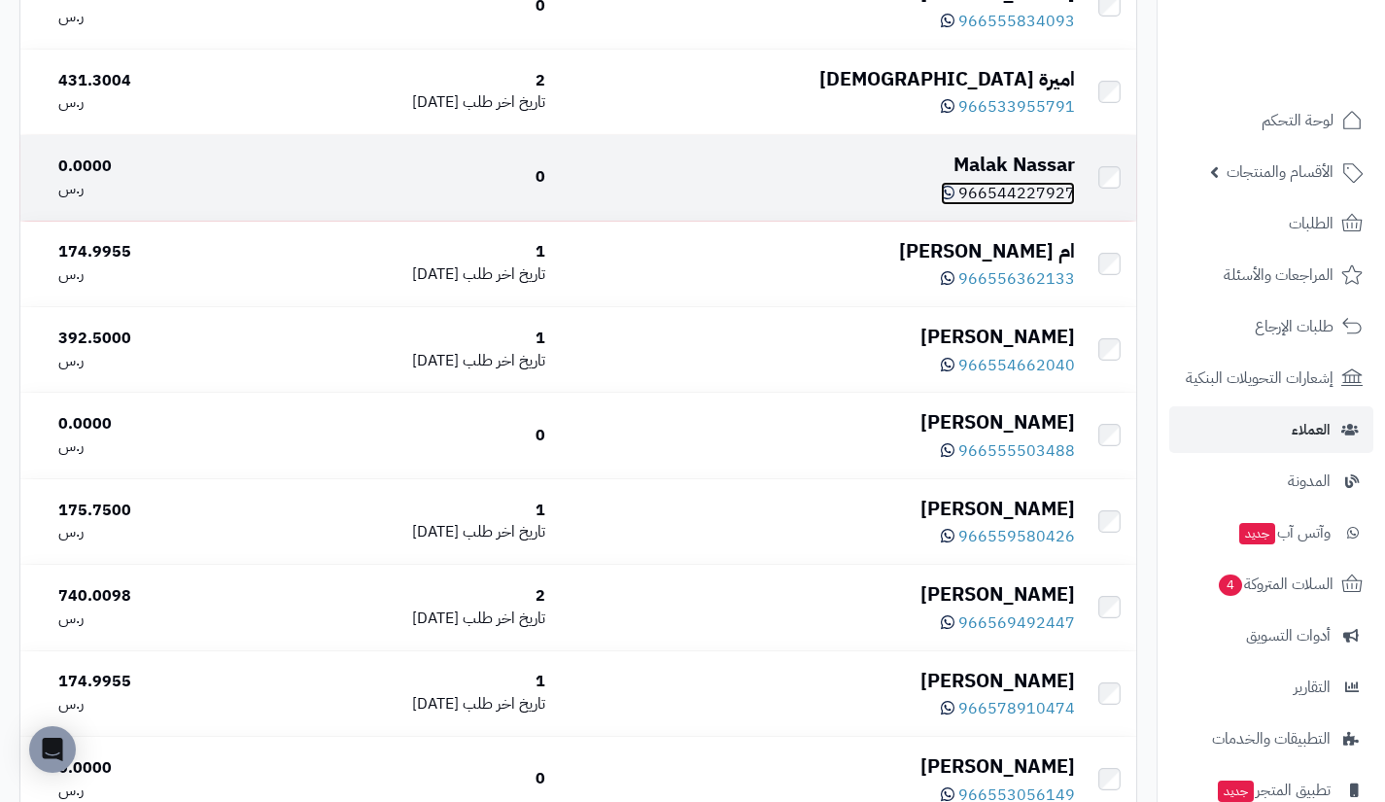
click at [1027, 195] on span "966544227927" at bounding box center [1016, 193] width 117 height 23
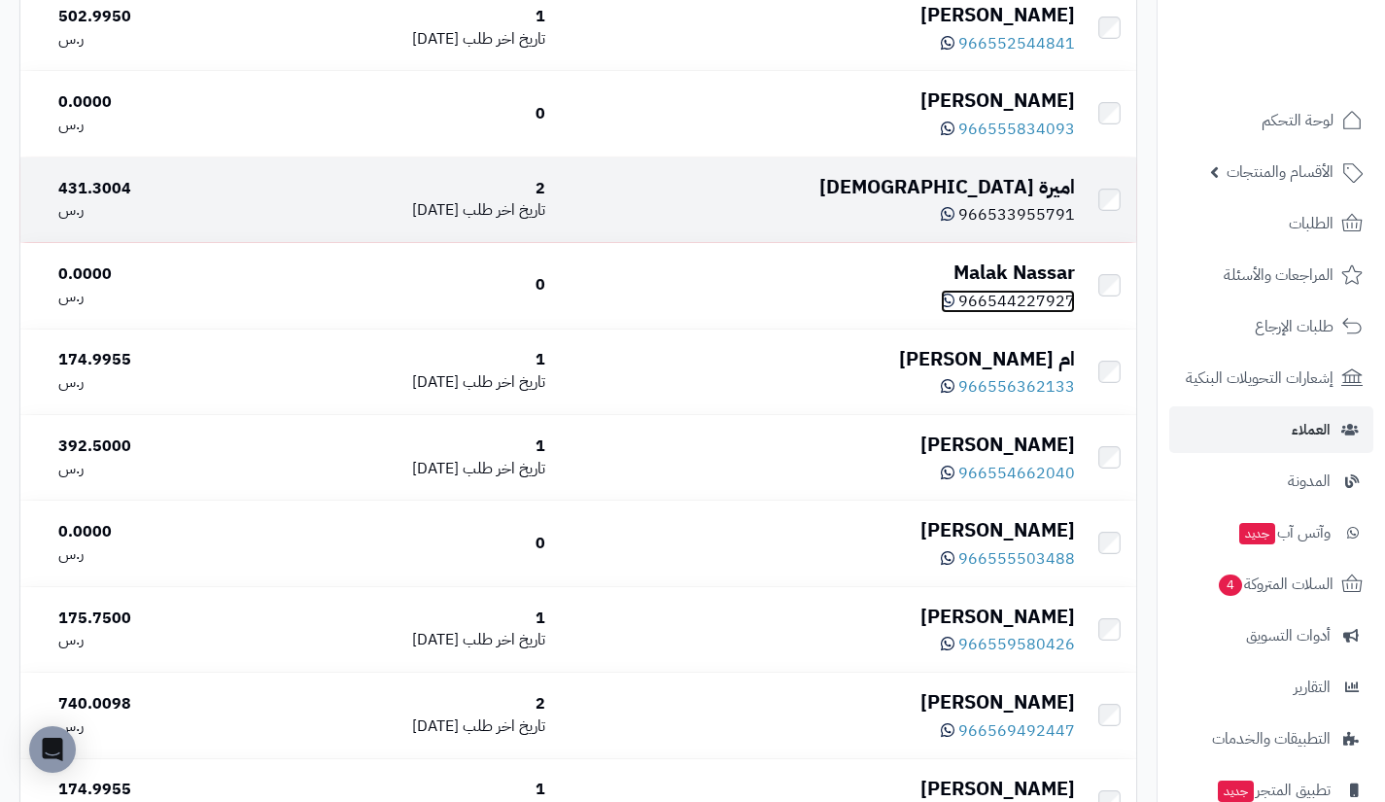
scroll to position [2243, 0]
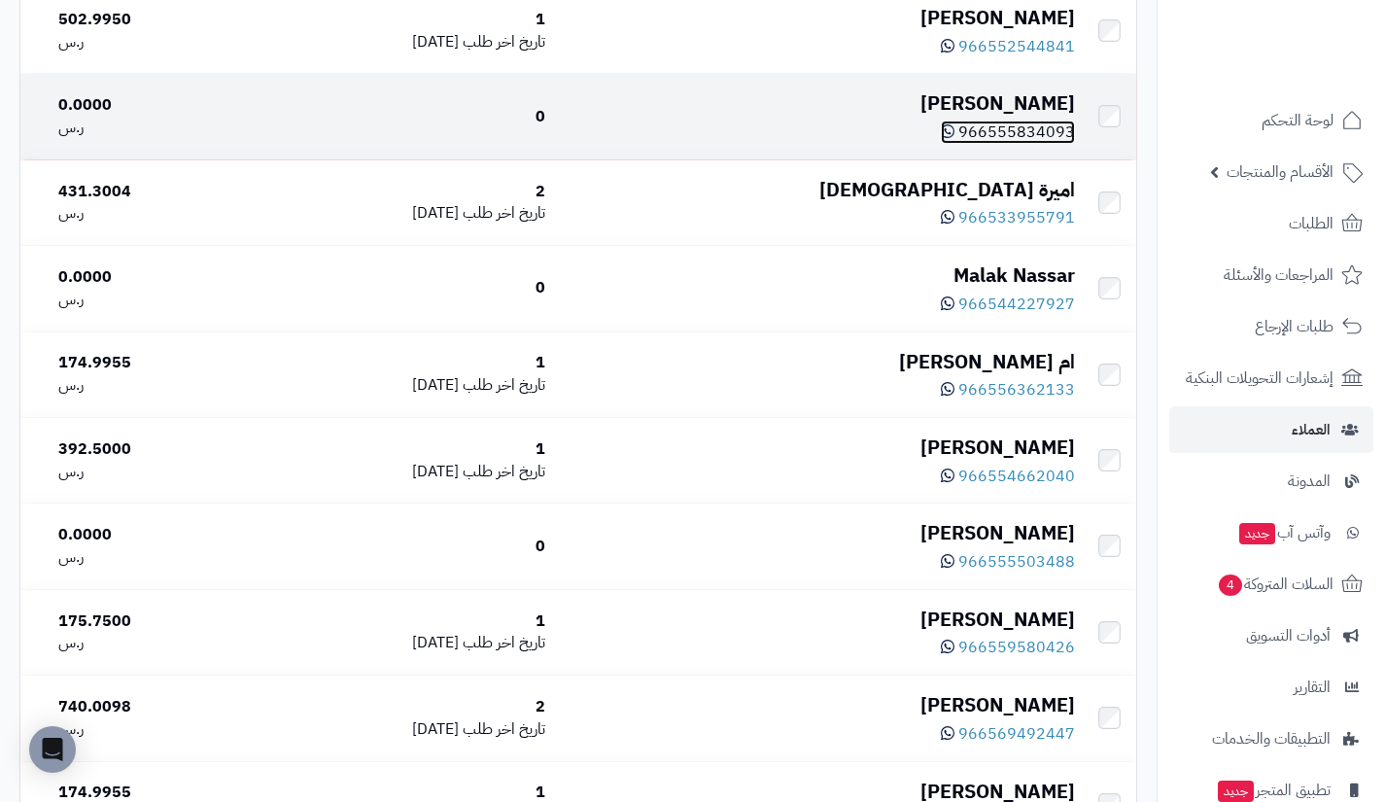
click at [969, 142] on span "966555834093" at bounding box center [1016, 132] width 117 height 23
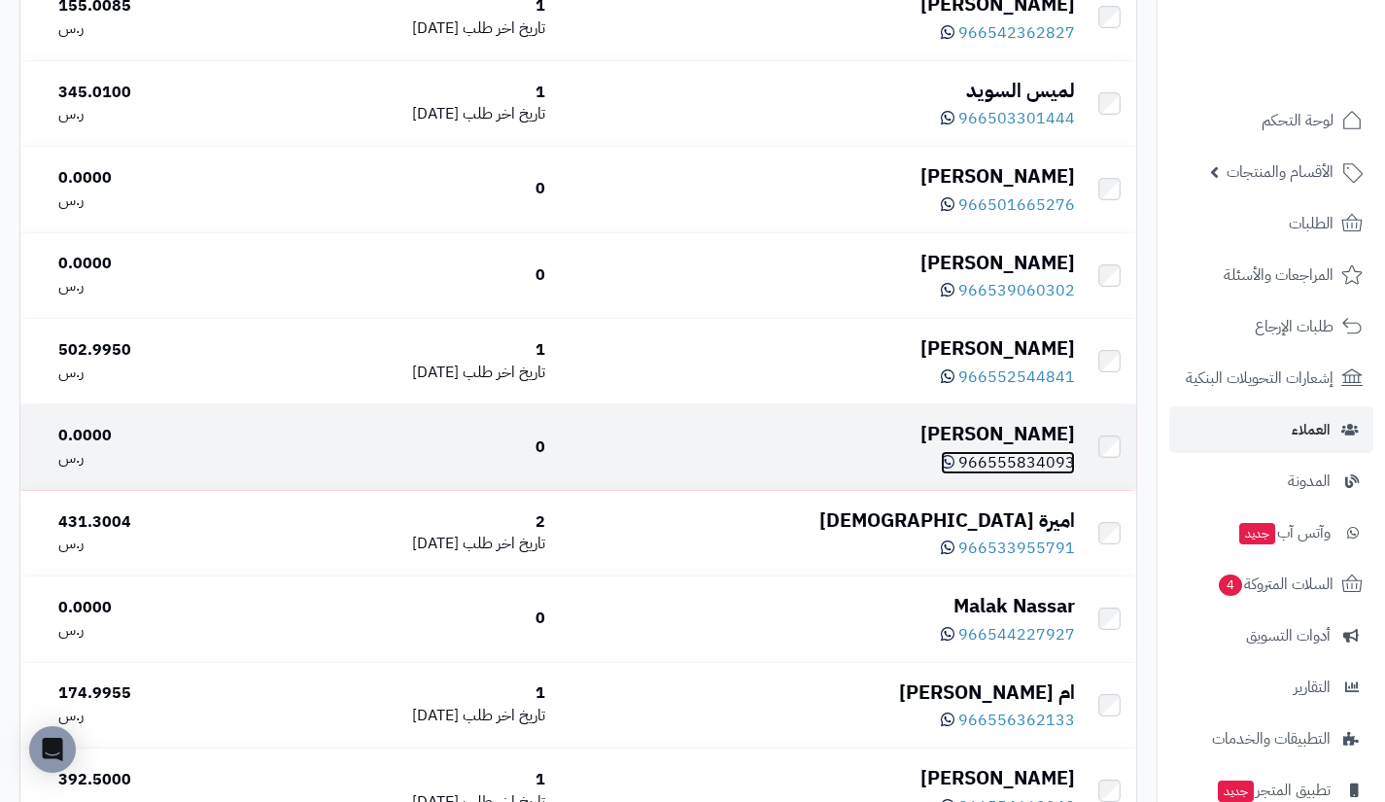
scroll to position [1912, 0]
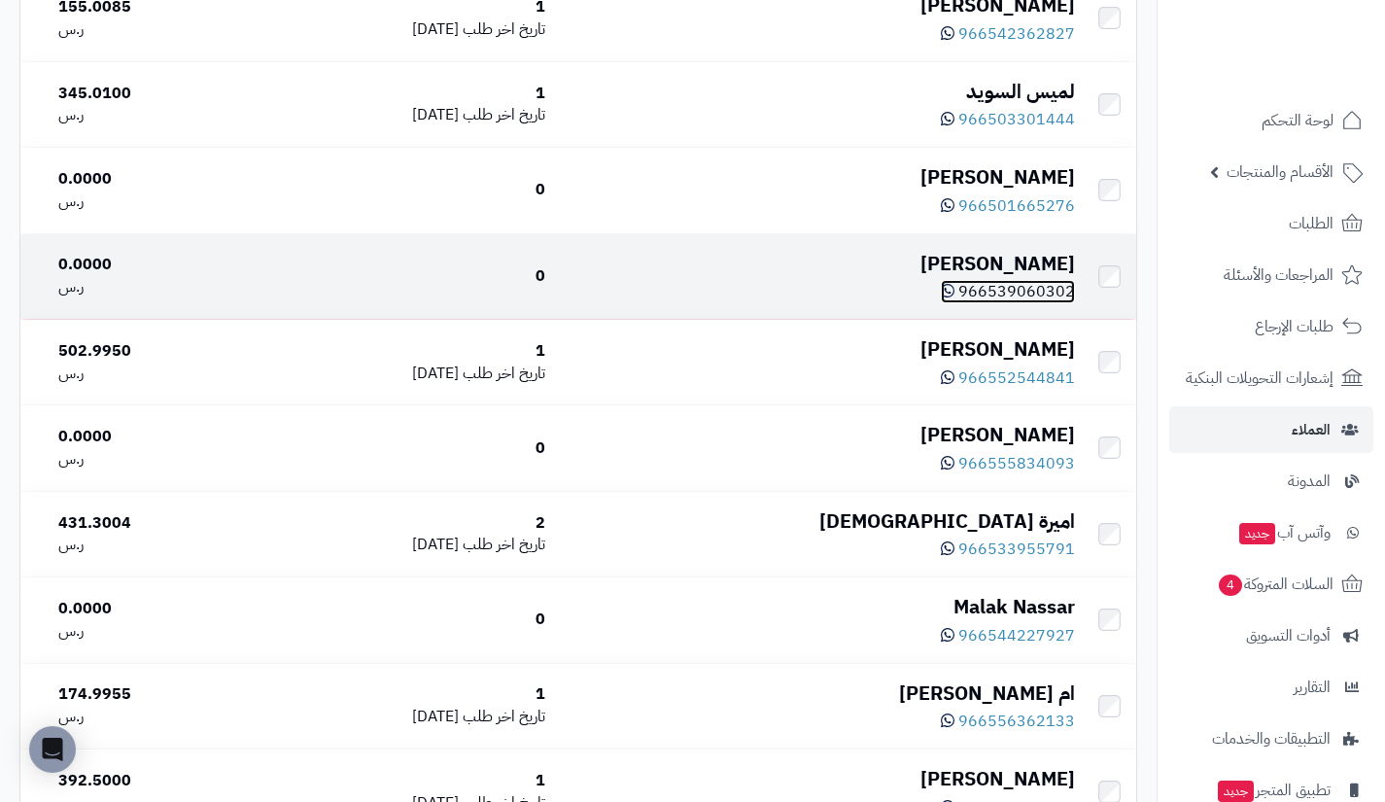
click at [1012, 301] on span "966539060302" at bounding box center [1016, 291] width 117 height 23
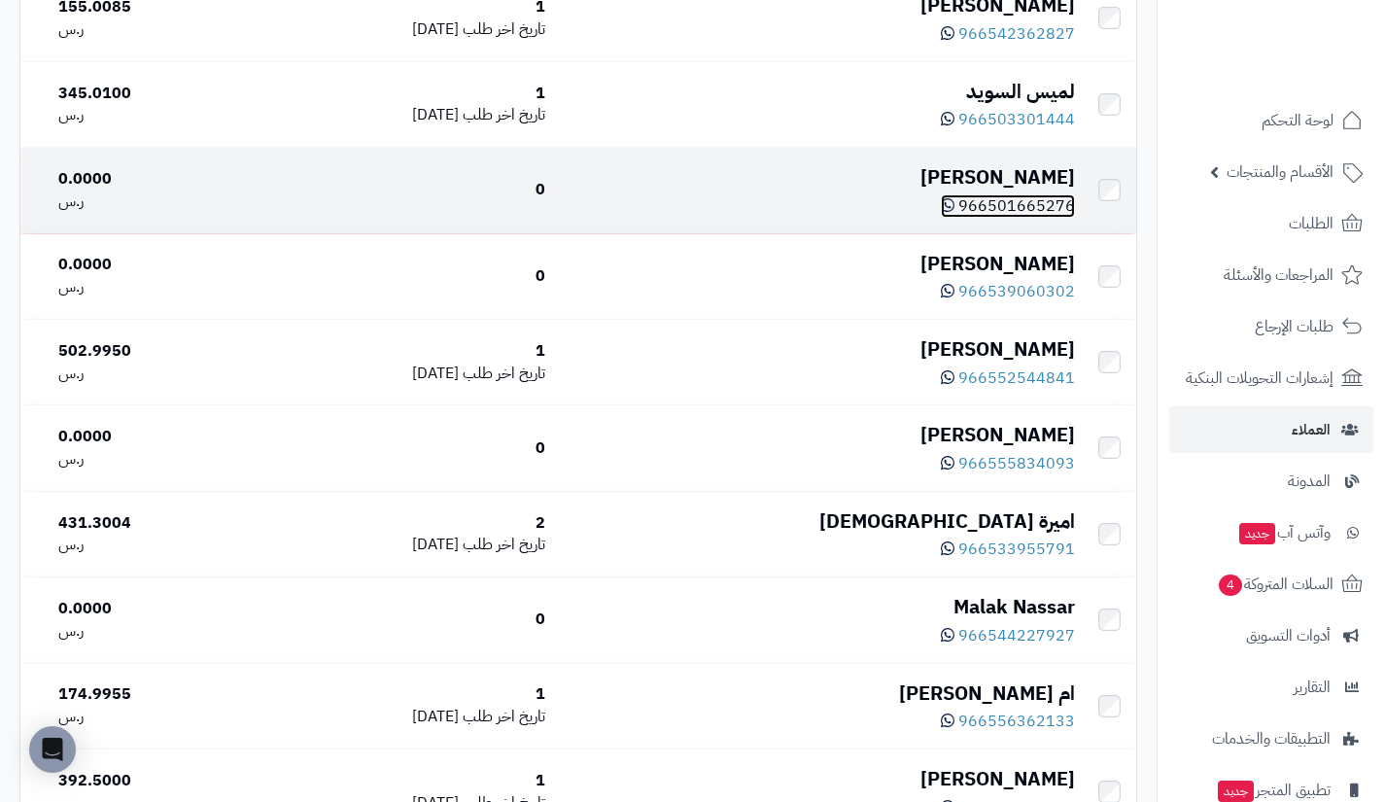
click at [1007, 215] on span "966501665276" at bounding box center [1016, 205] width 117 height 23
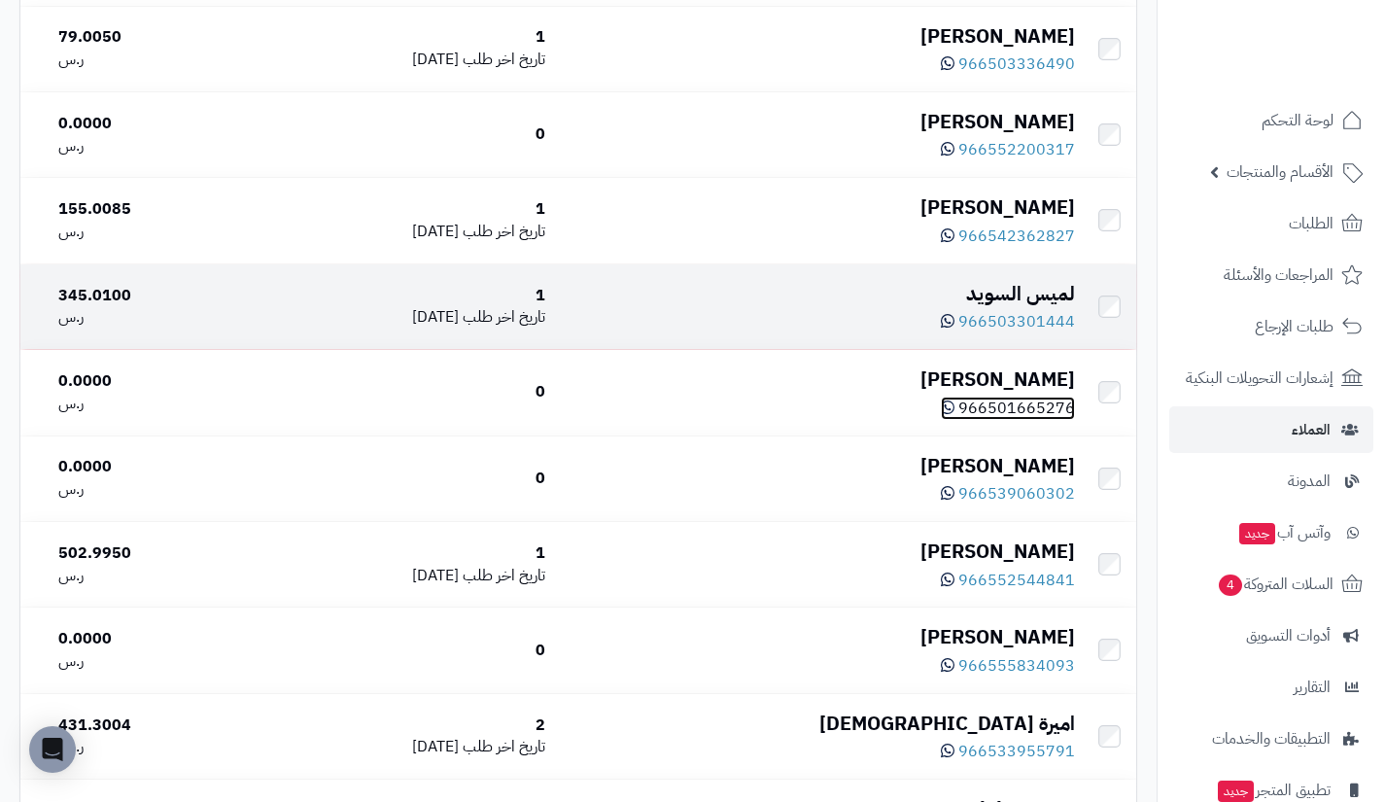
scroll to position [1701, 0]
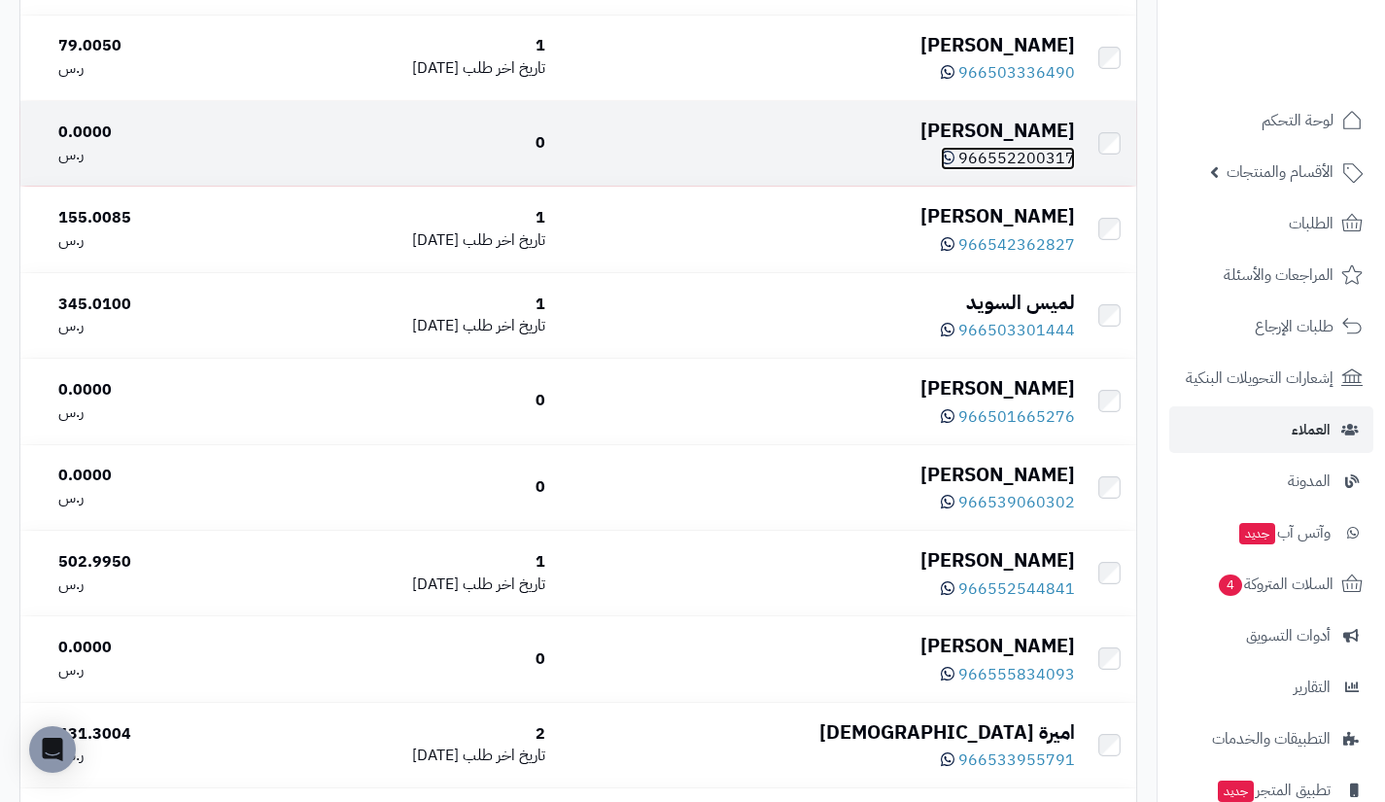
click at [1026, 156] on span "966552200317" at bounding box center [1016, 158] width 117 height 23
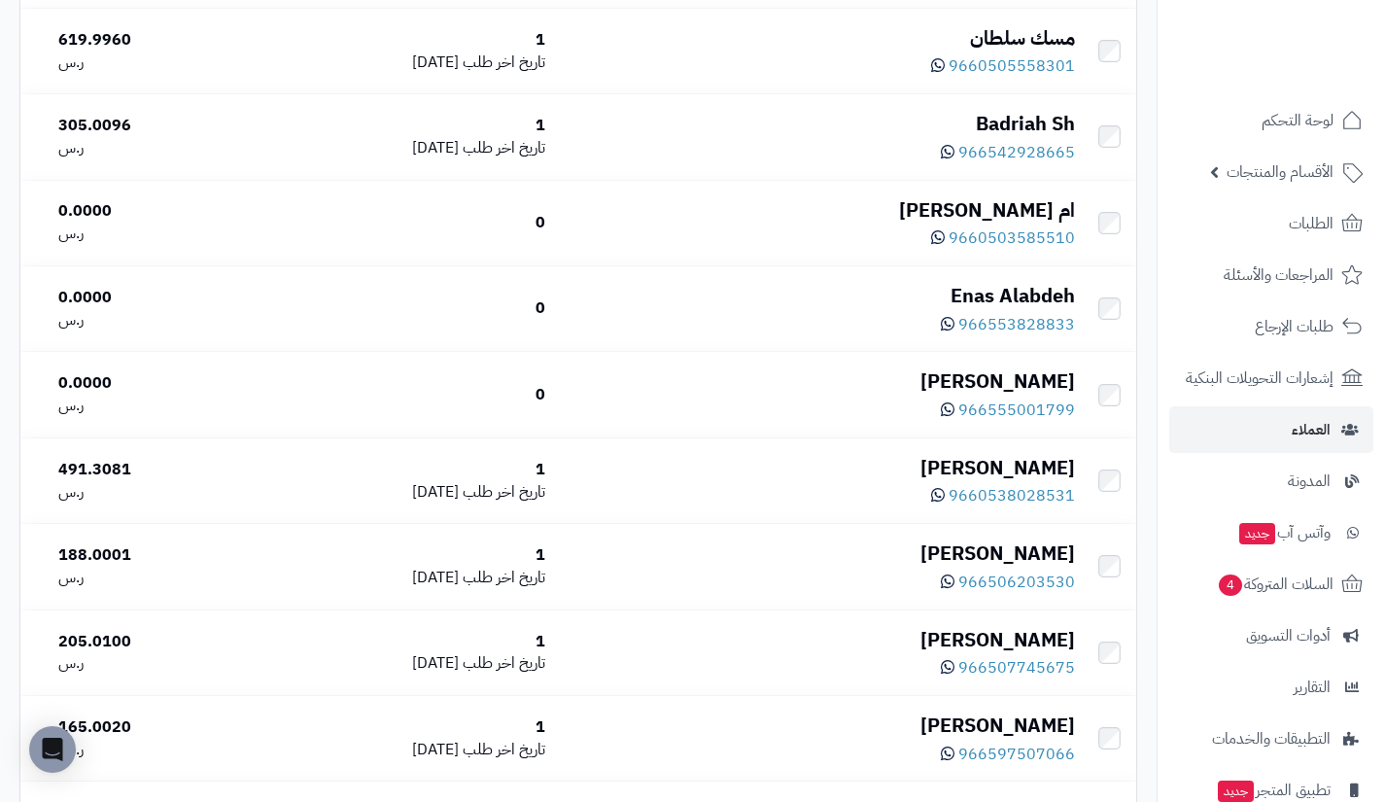
scroll to position [495, 0]
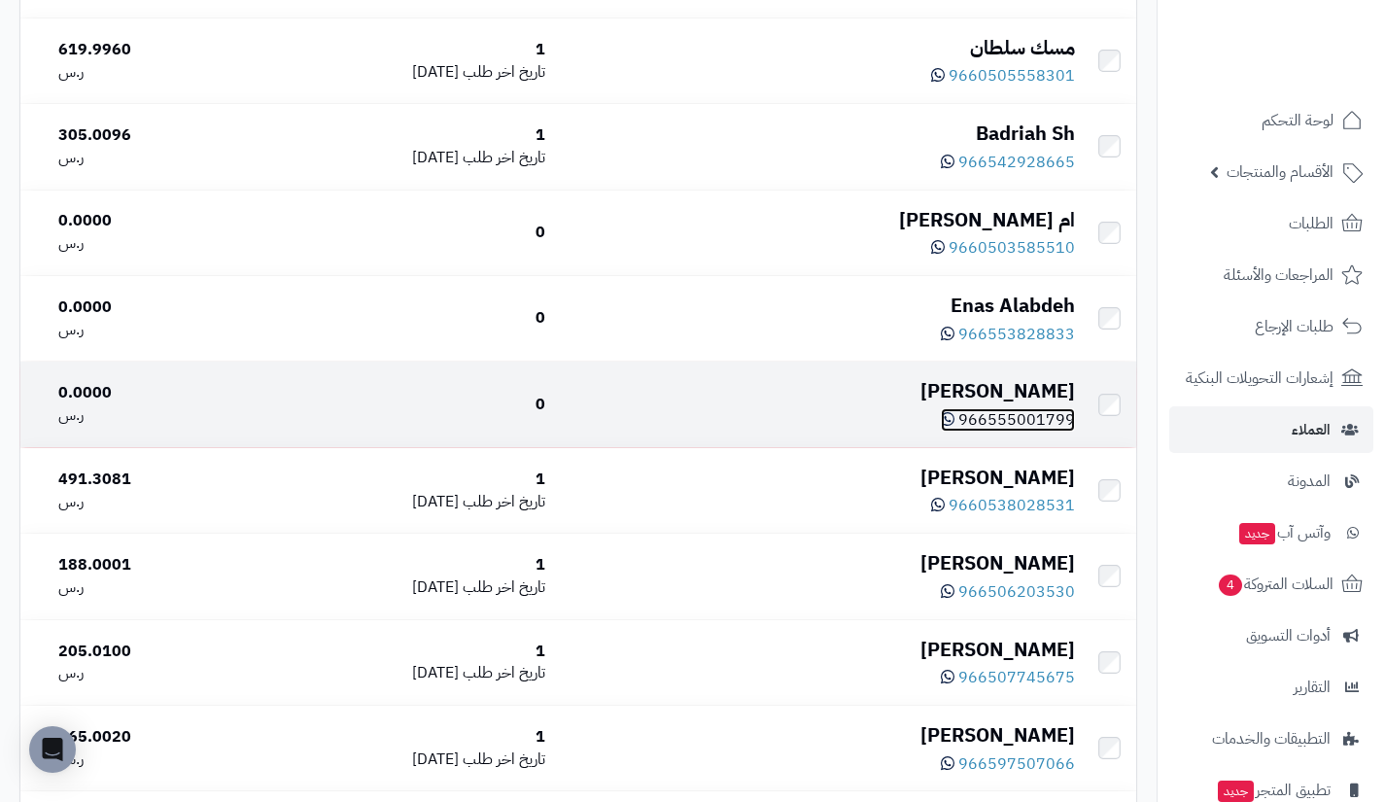
click at [1018, 420] on span "966555001799" at bounding box center [1016, 419] width 117 height 23
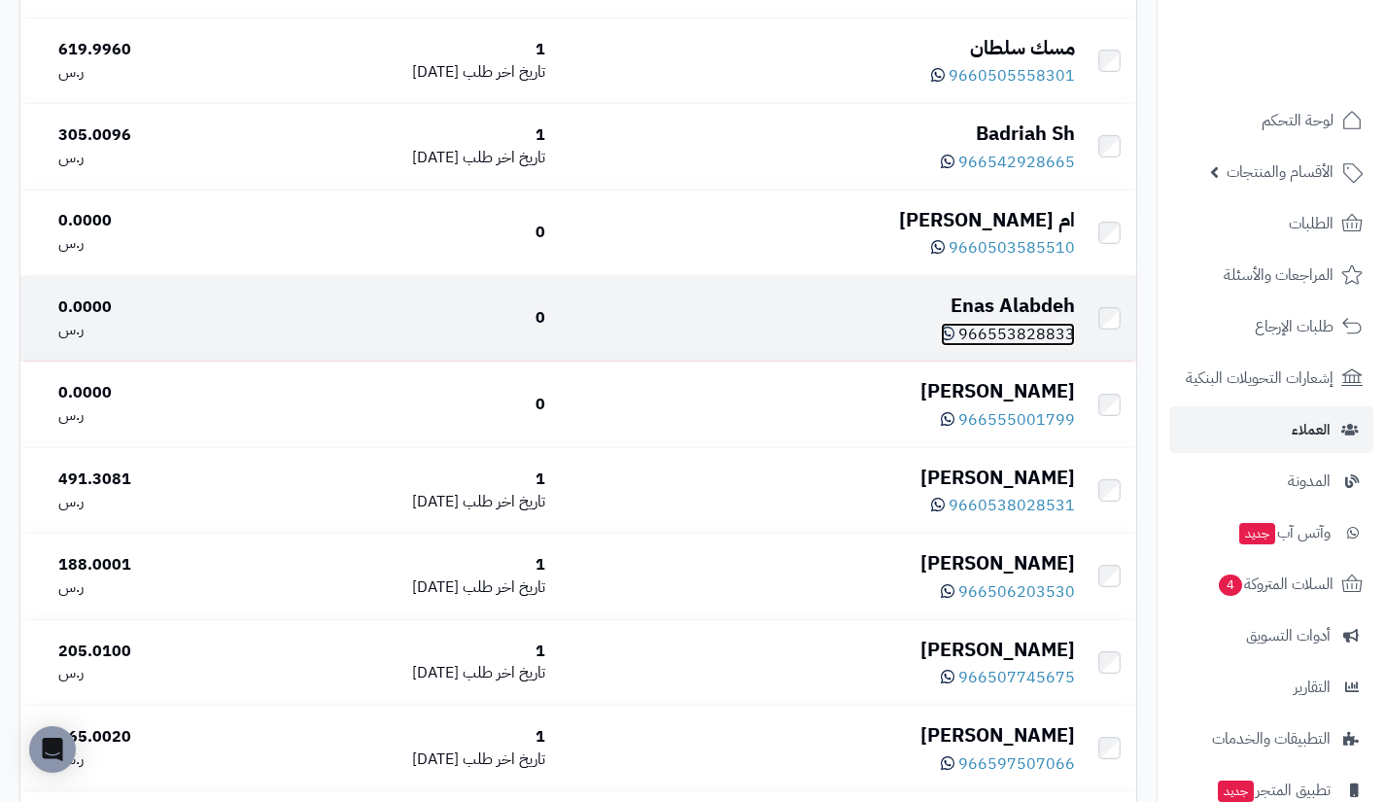
click at [1020, 324] on span "966553828833" at bounding box center [1016, 334] width 117 height 23
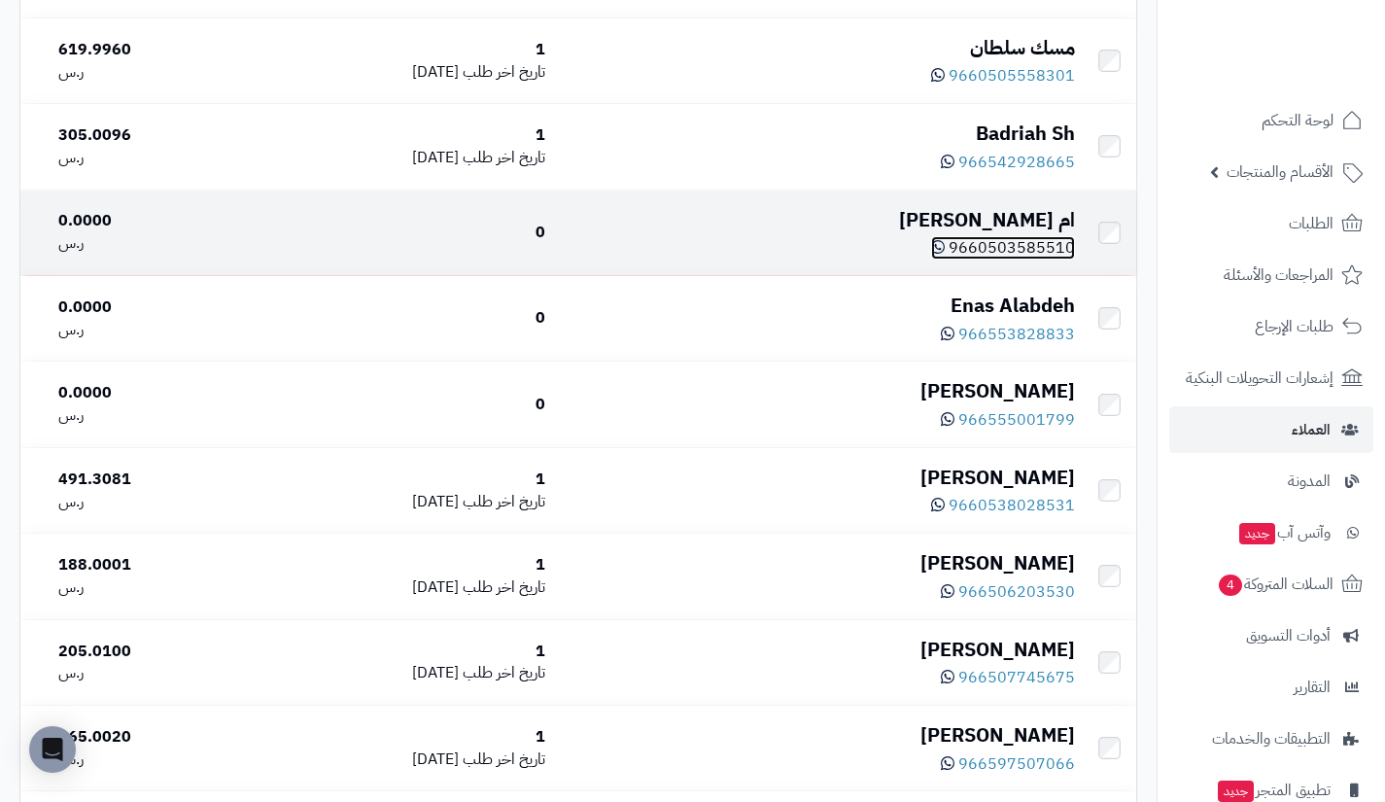
click at [1011, 247] on span "9660503585510" at bounding box center [1012, 247] width 126 height 23
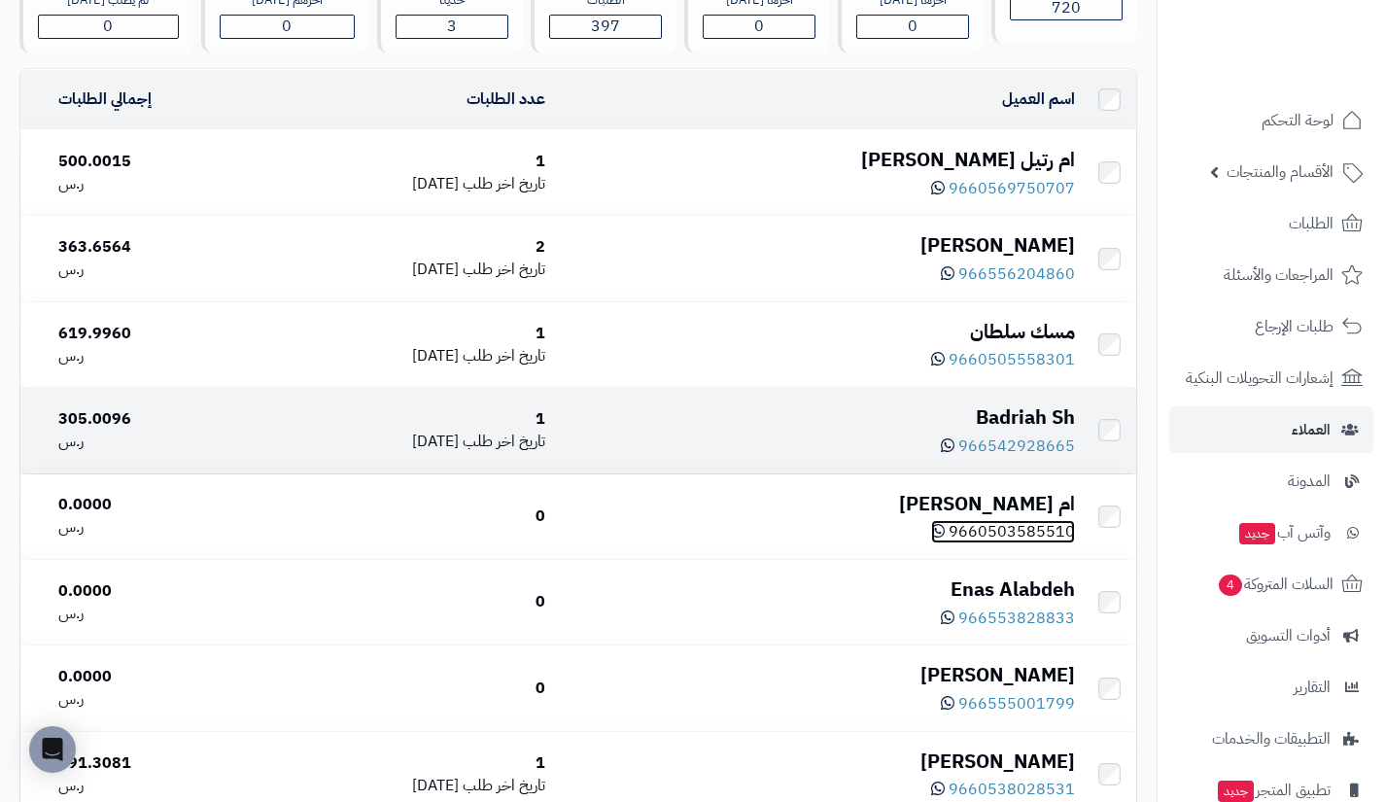
scroll to position [210, 0]
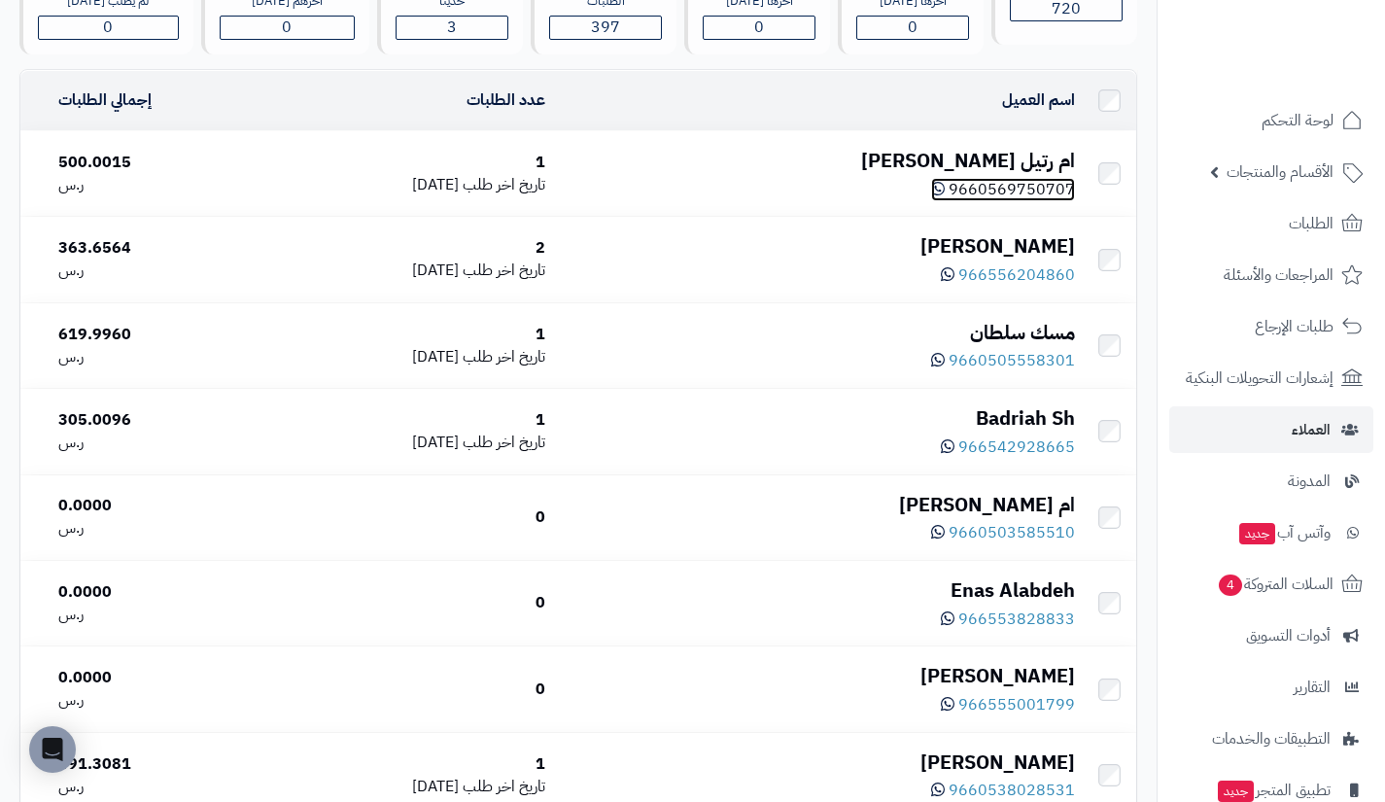
click at [956, 184] on span "9660569750707" at bounding box center [1012, 189] width 126 height 23
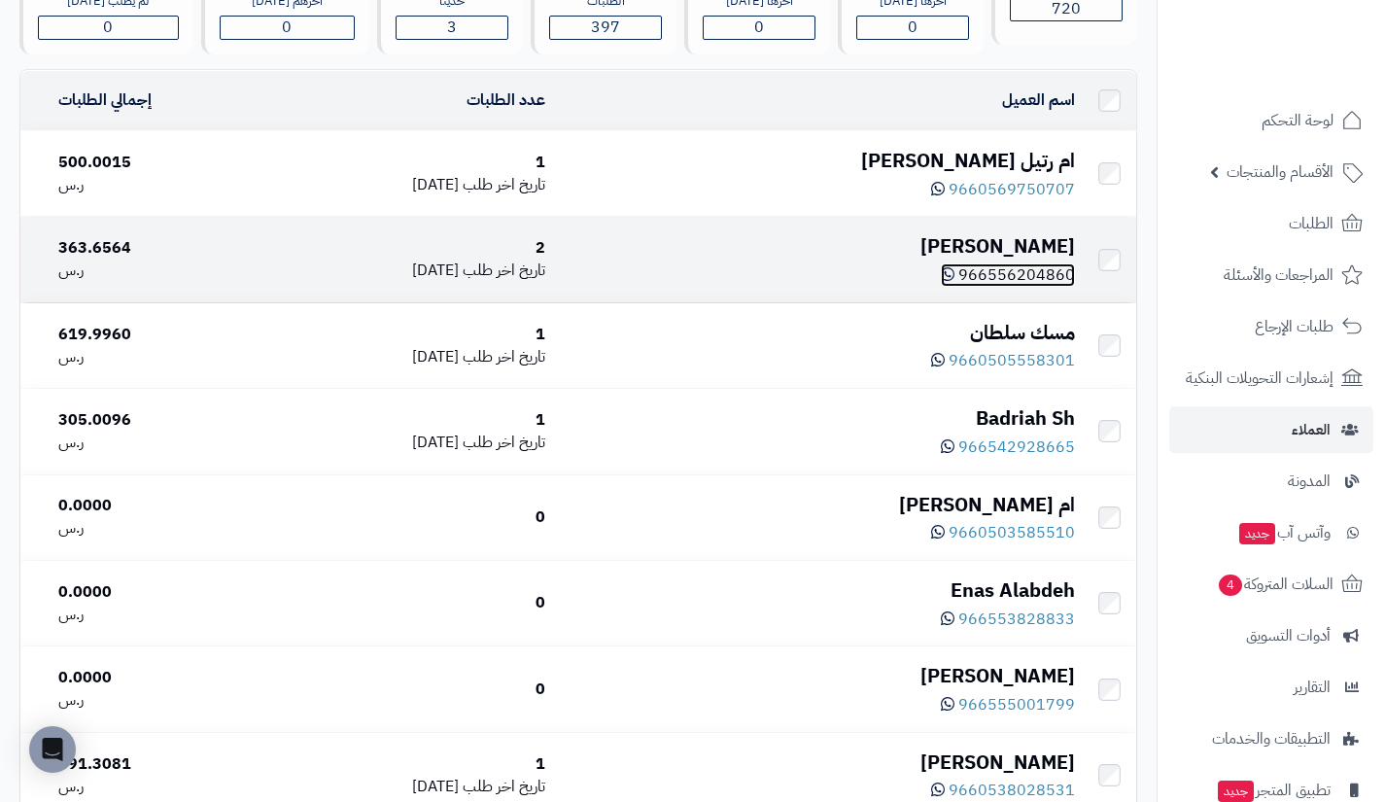
click at [1008, 275] on span "966556204860" at bounding box center [1016, 274] width 117 height 23
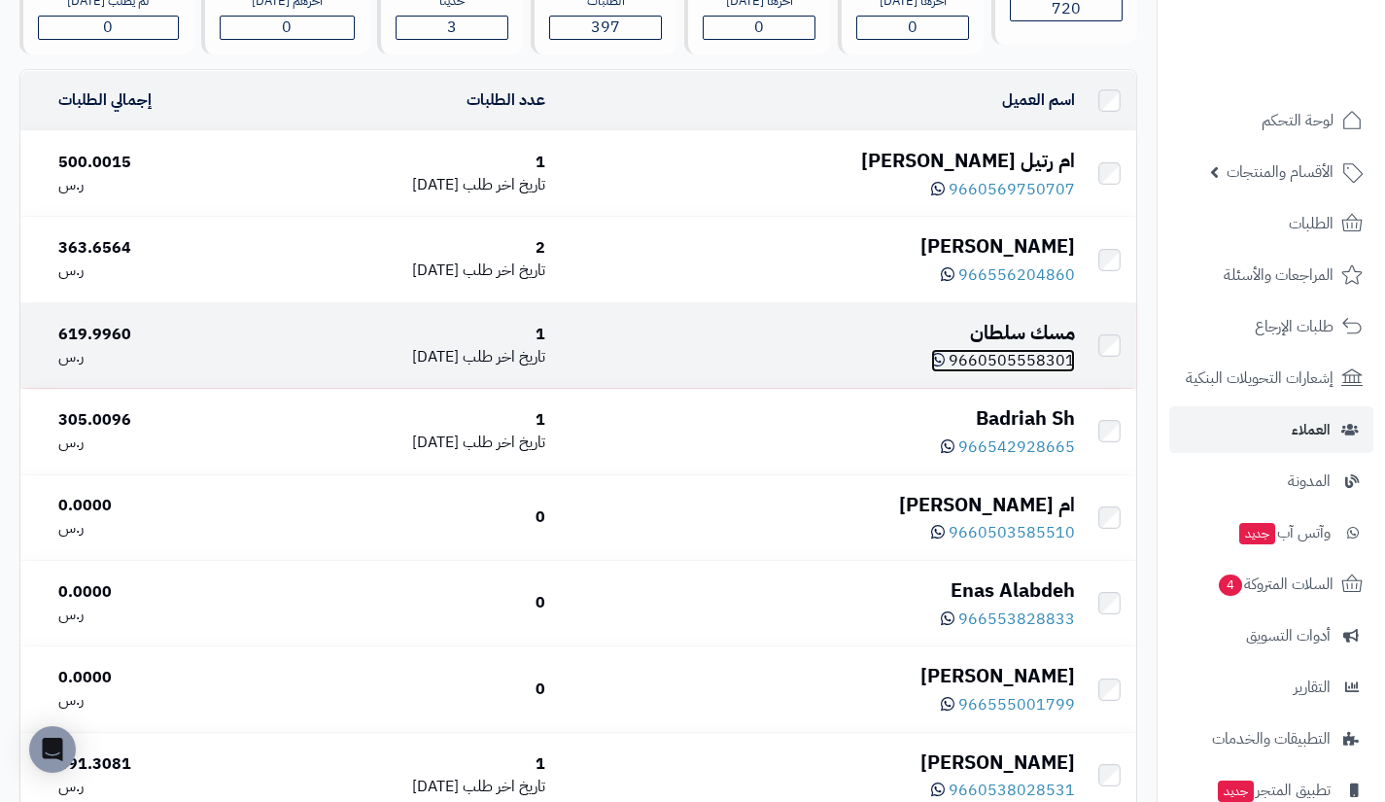
click at [1029, 356] on span "9660505558301" at bounding box center [1012, 360] width 126 height 23
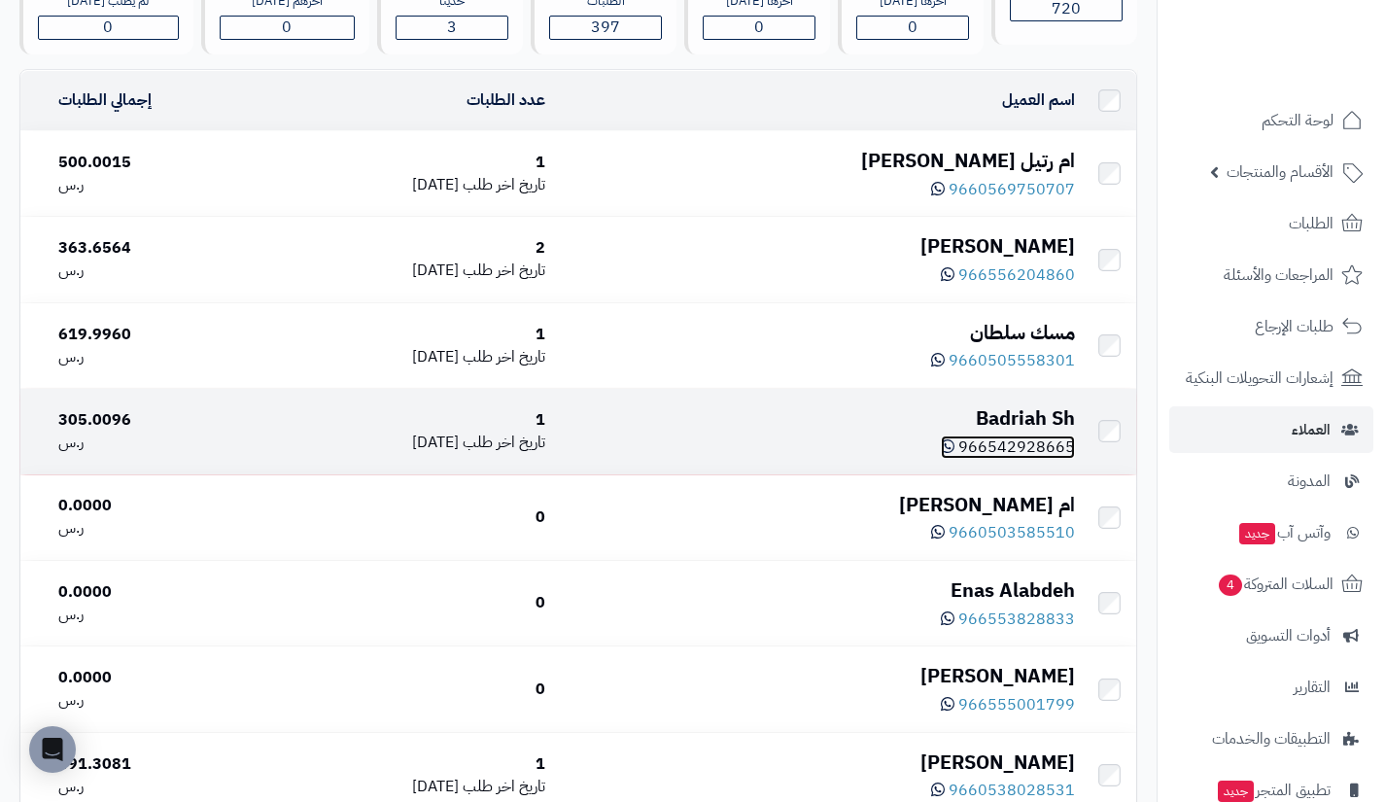
click at [1007, 439] on span "966542928665" at bounding box center [1016, 446] width 117 height 23
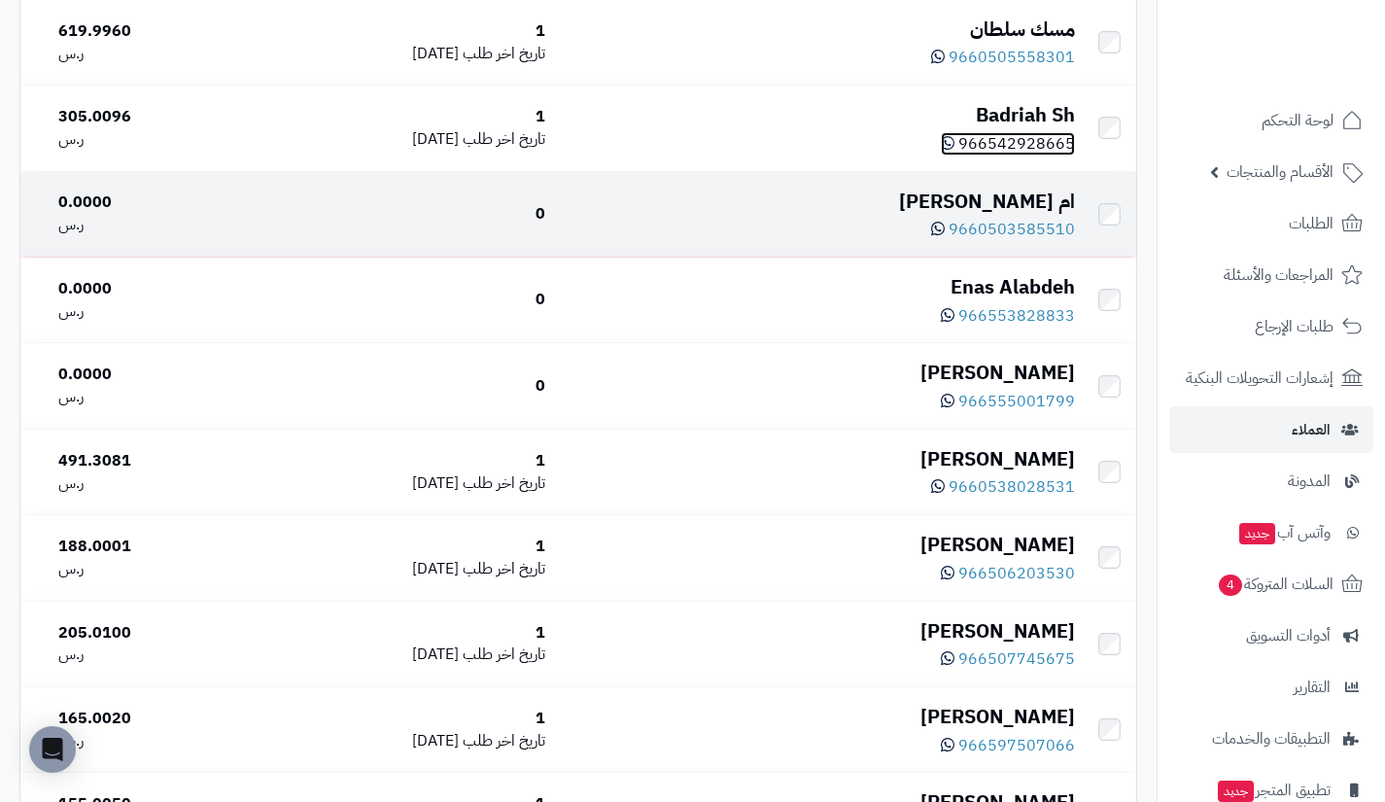
scroll to position [514, 0]
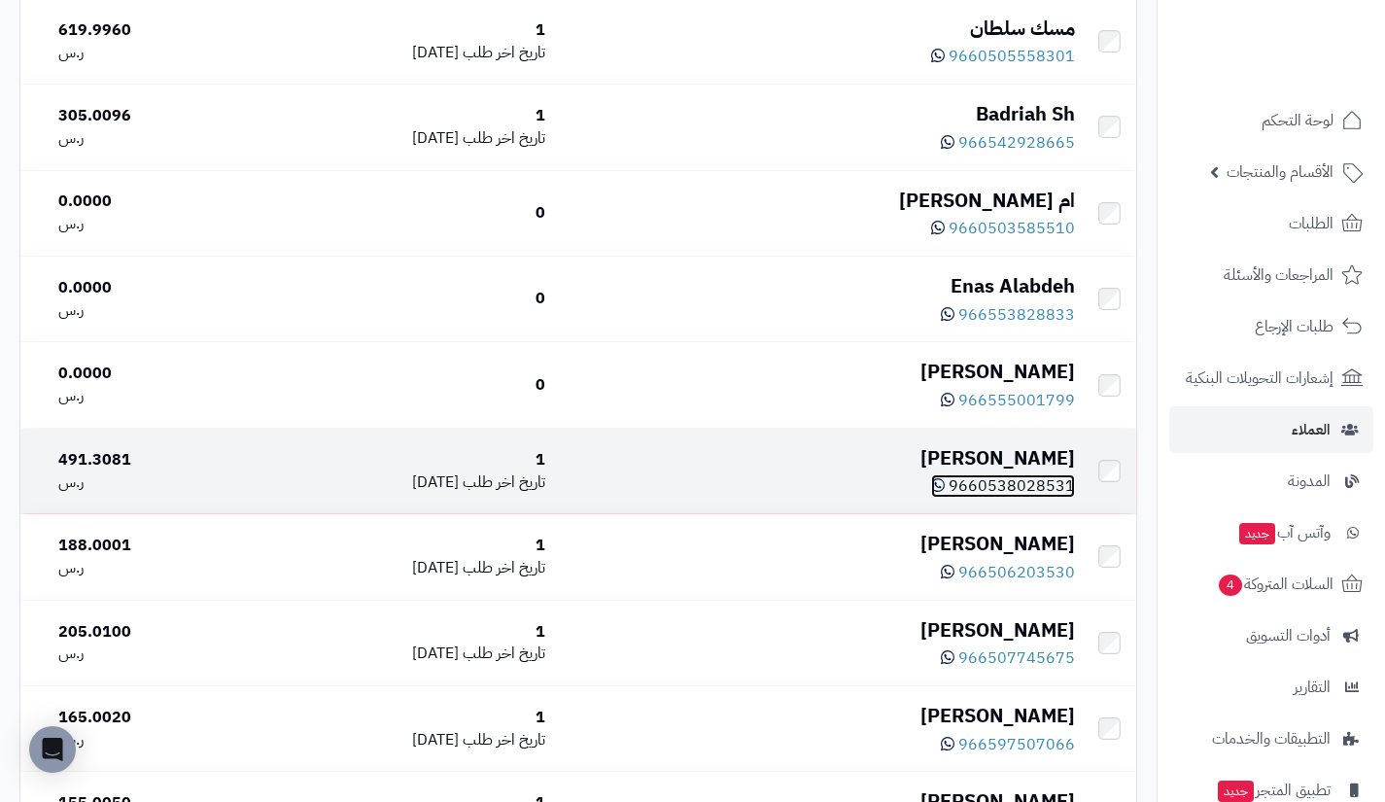
click at [999, 485] on span "9660538028531" at bounding box center [1012, 485] width 126 height 23
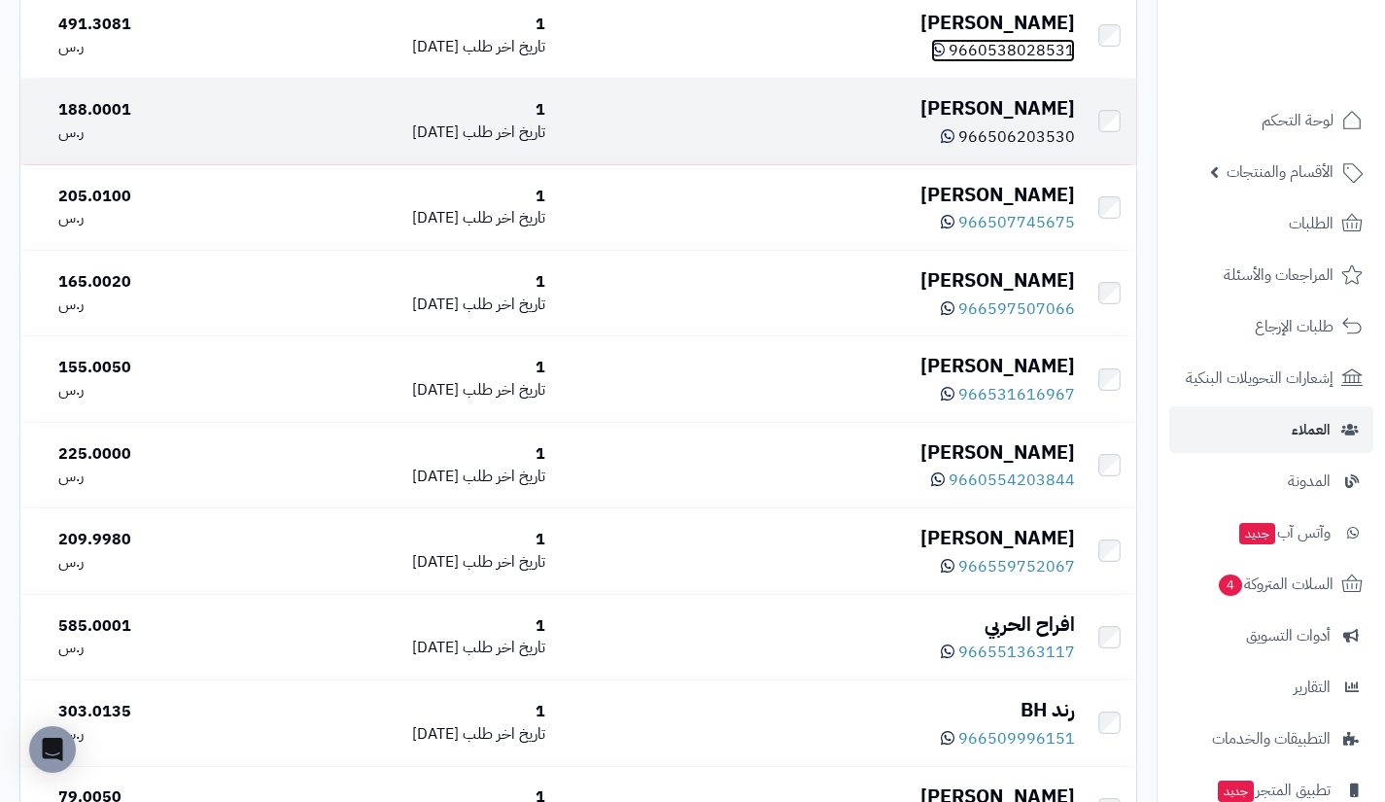
scroll to position [945, 0]
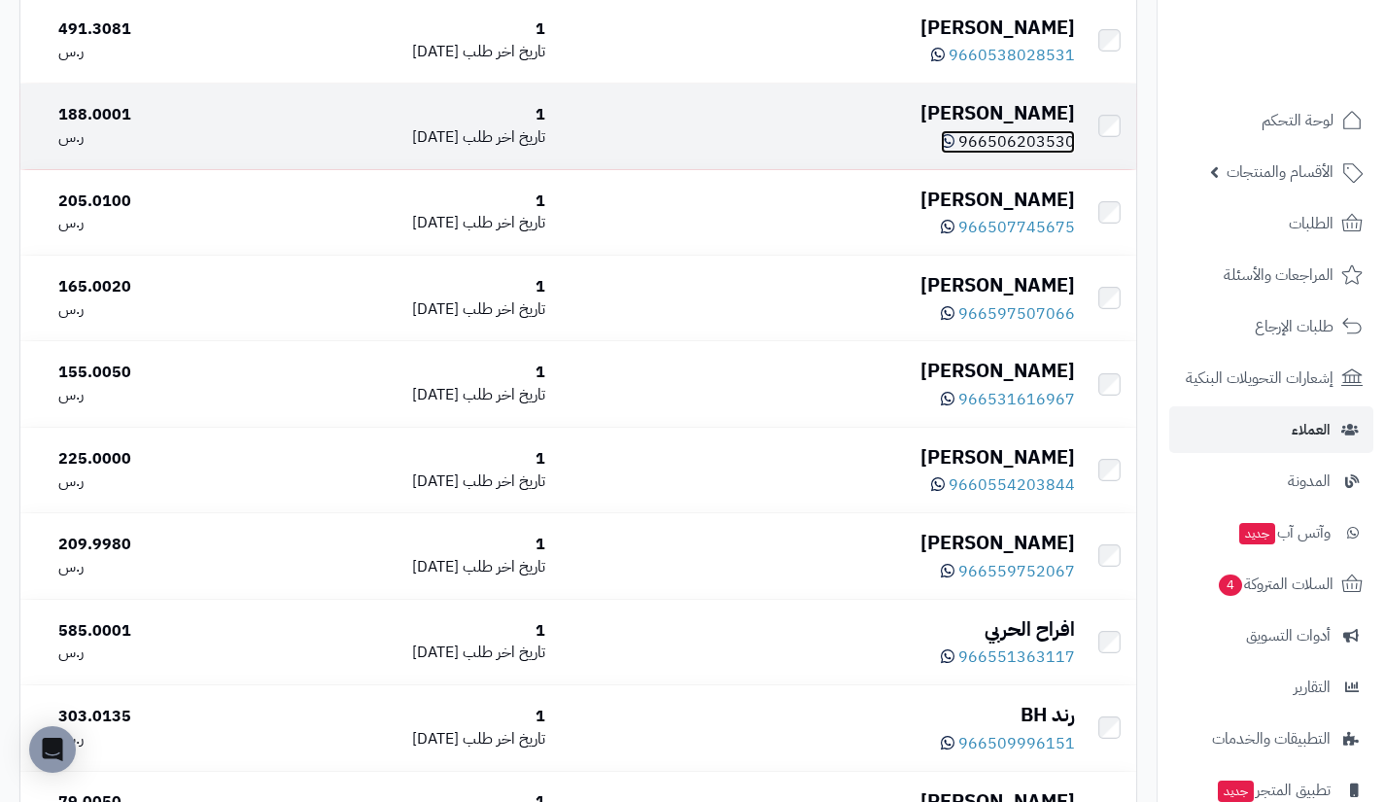
click at [999, 147] on span "966506203530" at bounding box center [1016, 141] width 117 height 23
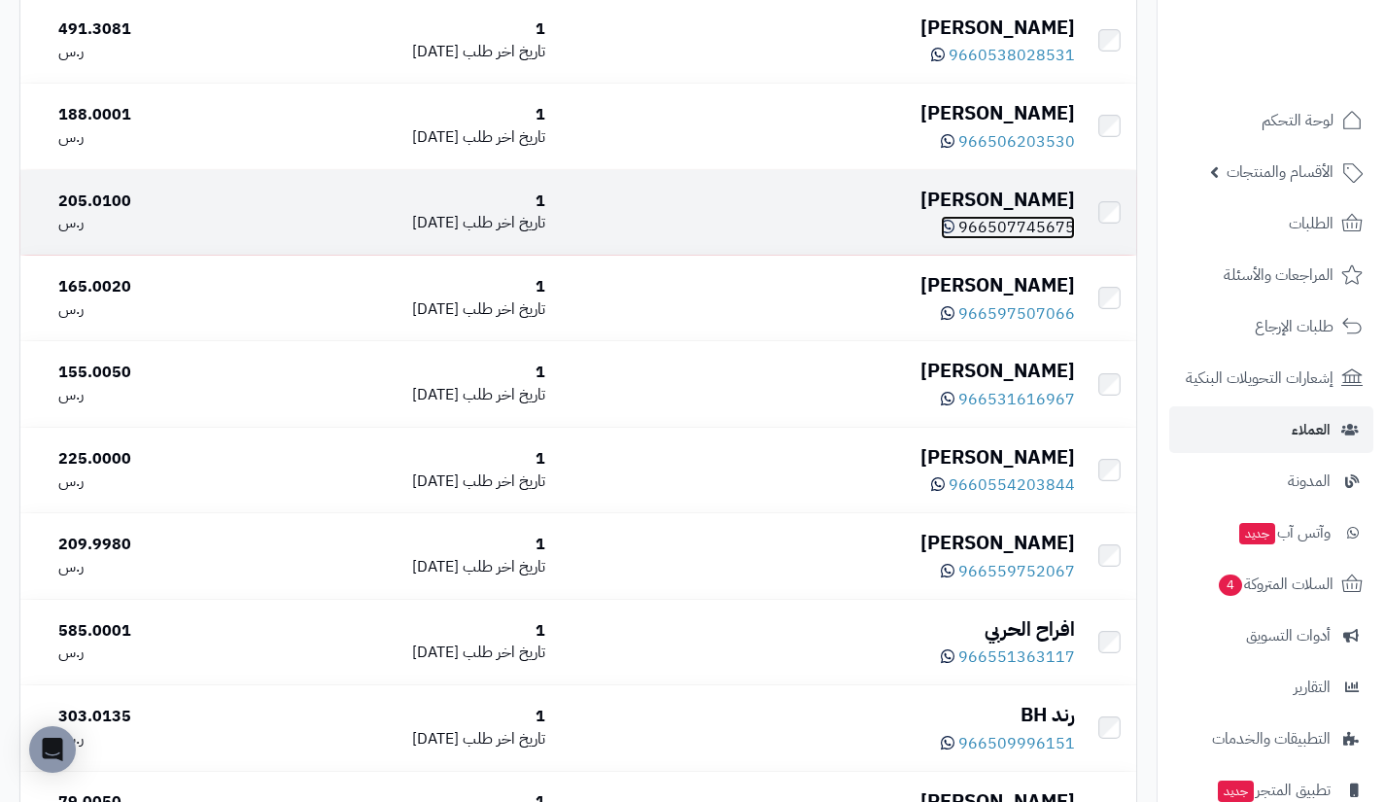
click at [988, 223] on span "966507745675" at bounding box center [1016, 227] width 117 height 23
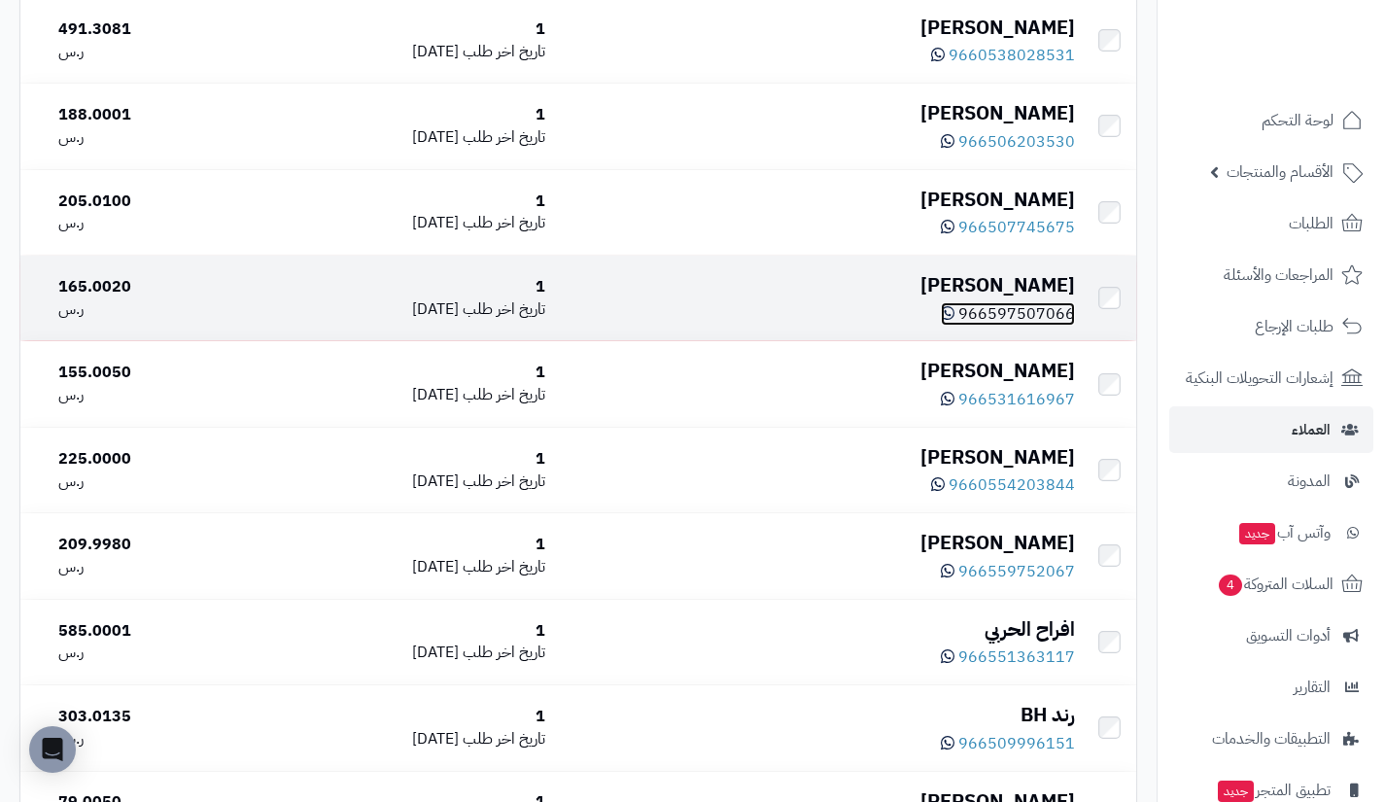
click at [1018, 315] on span "966597507066" at bounding box center [1016, 313] width 117 height 23
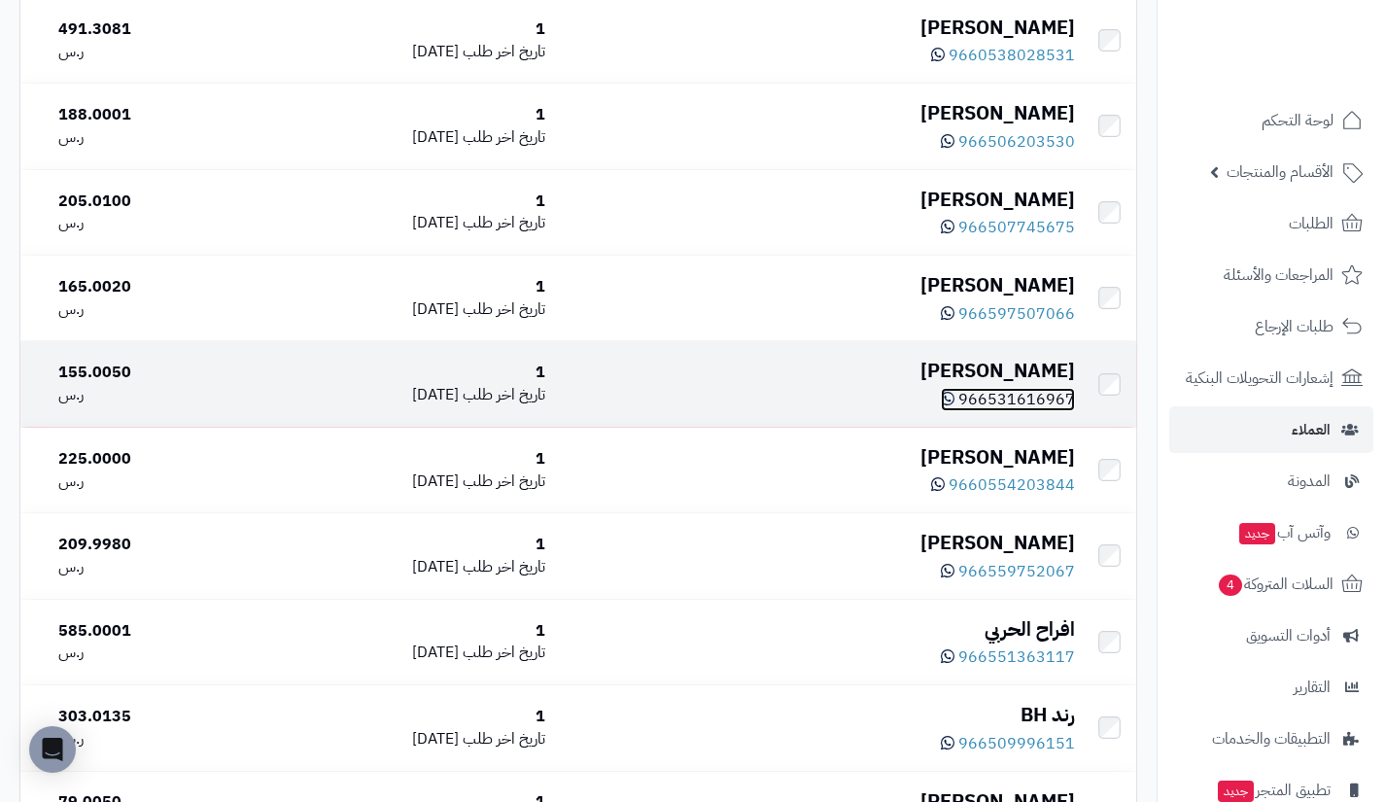
click at [1020, 403] on span "966531616967" at bounding box center [1016, 399] width 117 height 23
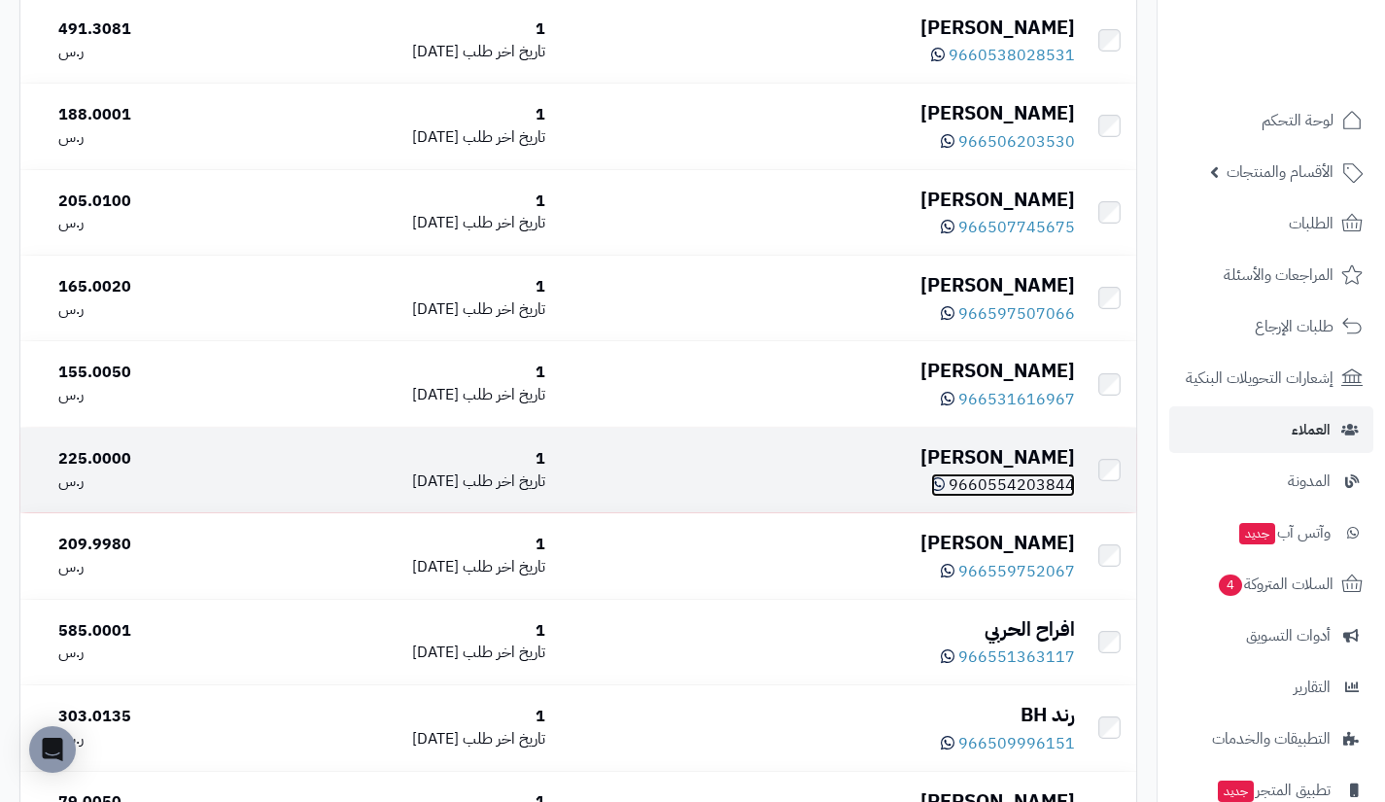
click at [1008, 482] on span "9660554203844" at bounding box center [1012, 484] width 126 height 23
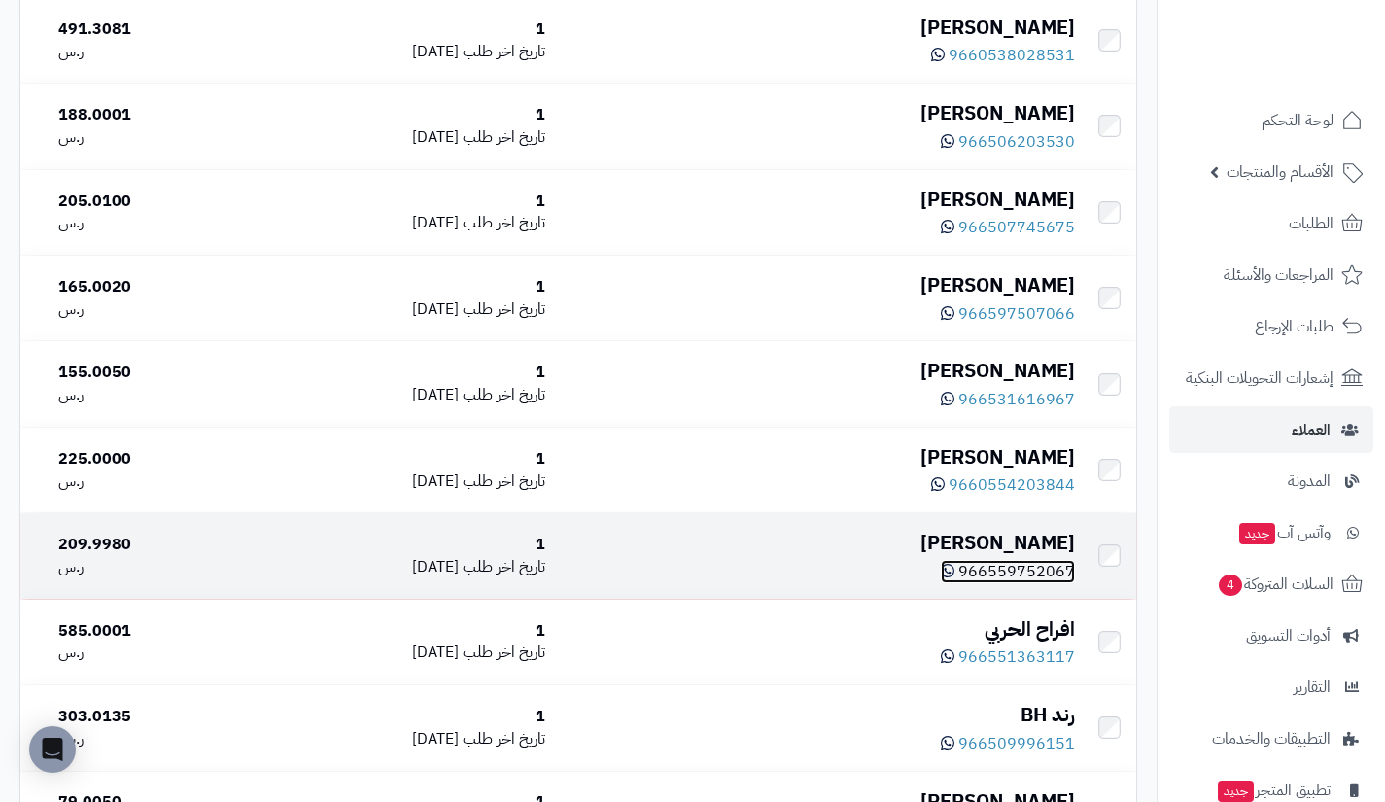
click at [1005, 568] on span "966559752067" at bounding box center [1016, 571] width 117 height 23
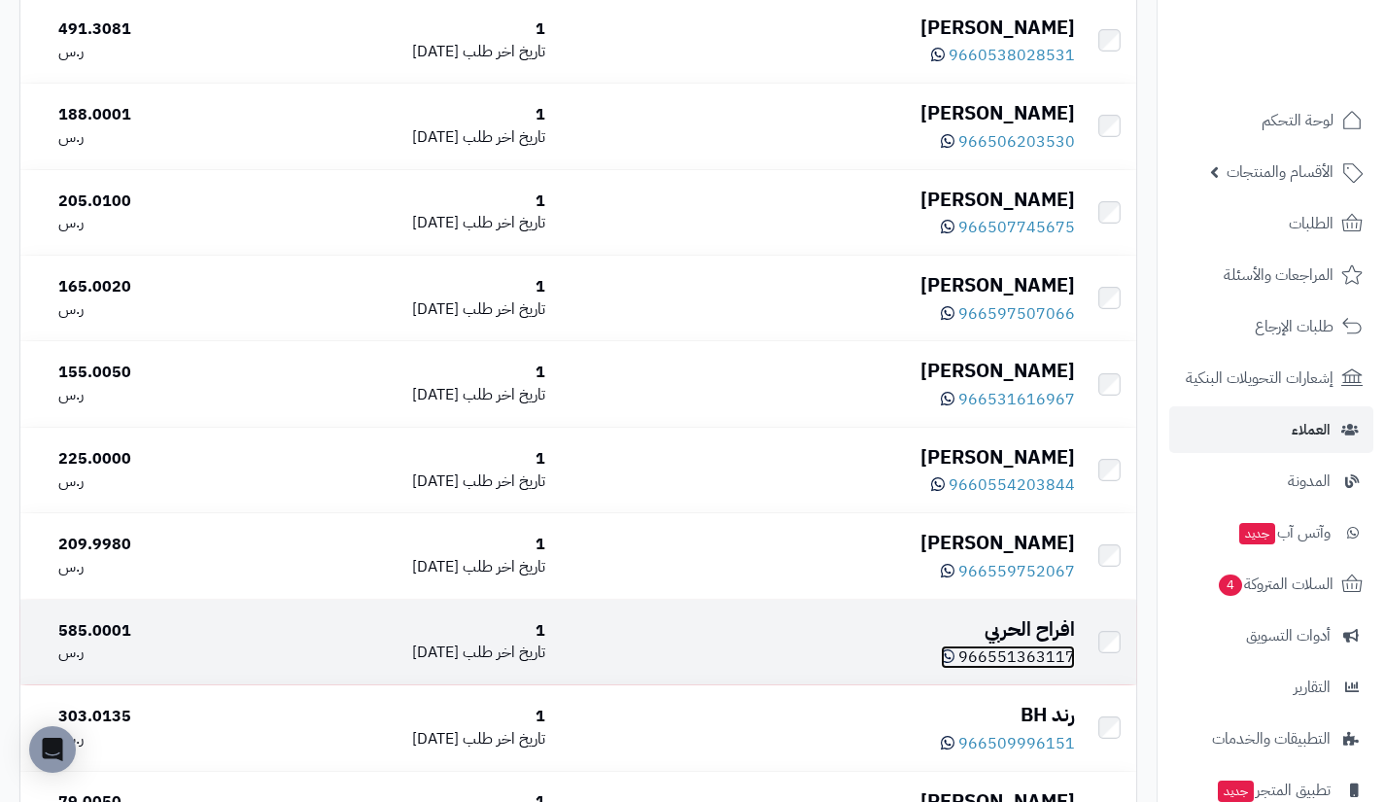
click at [998, 656] on span "966551363117" at bounding box center [1016, 656] width 117 height 23
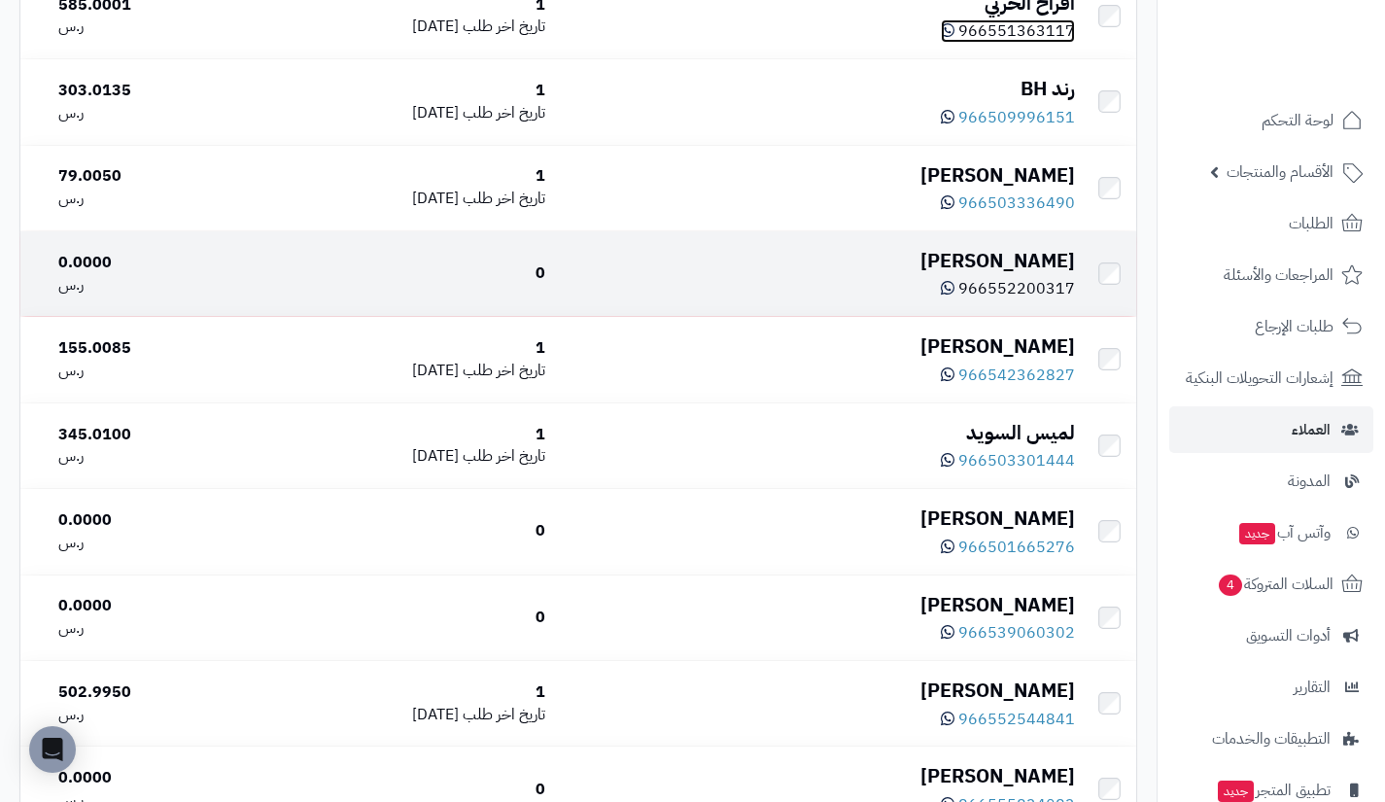
scroll to position [1572, 0]
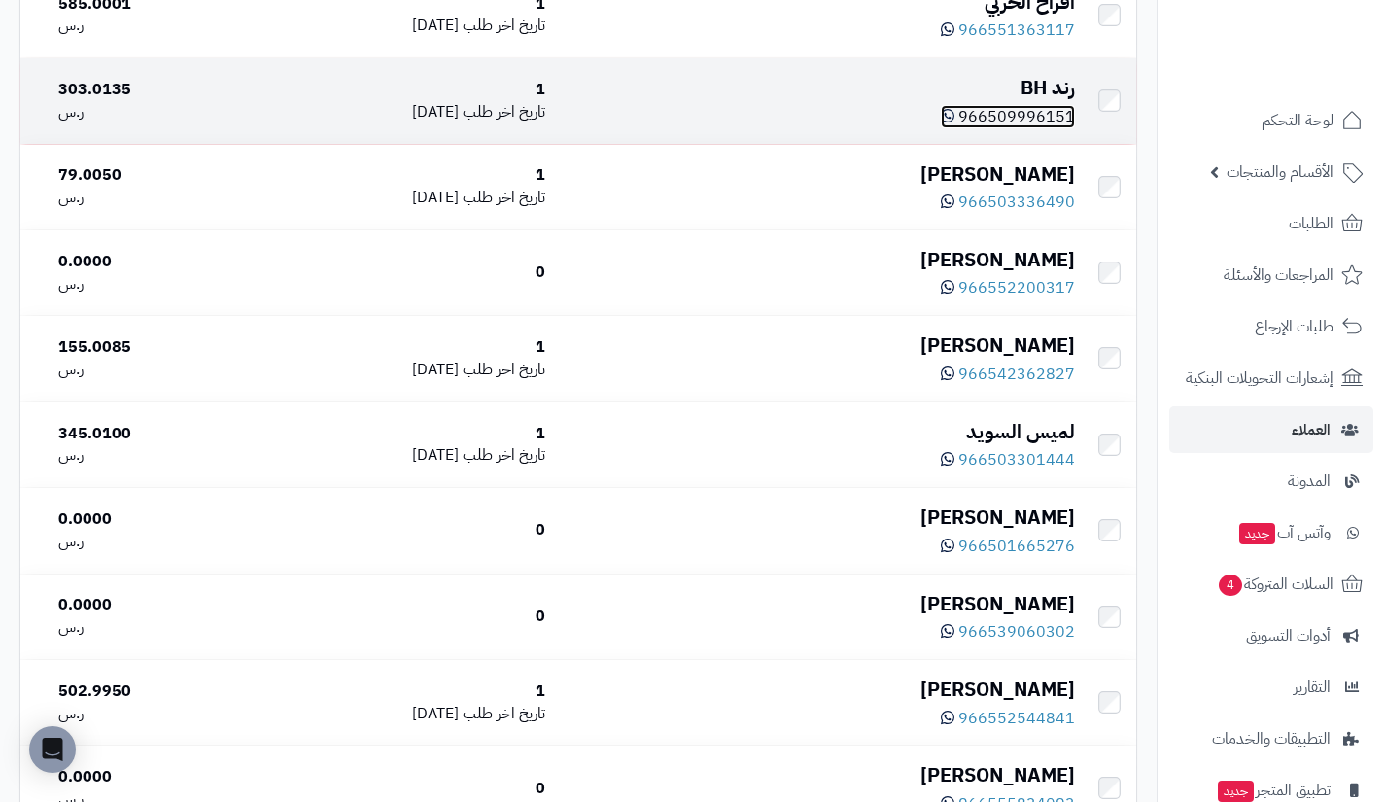
click at [1003, 127] on span "966509996151" at bounding box center [1016, 116] width 117 height 23
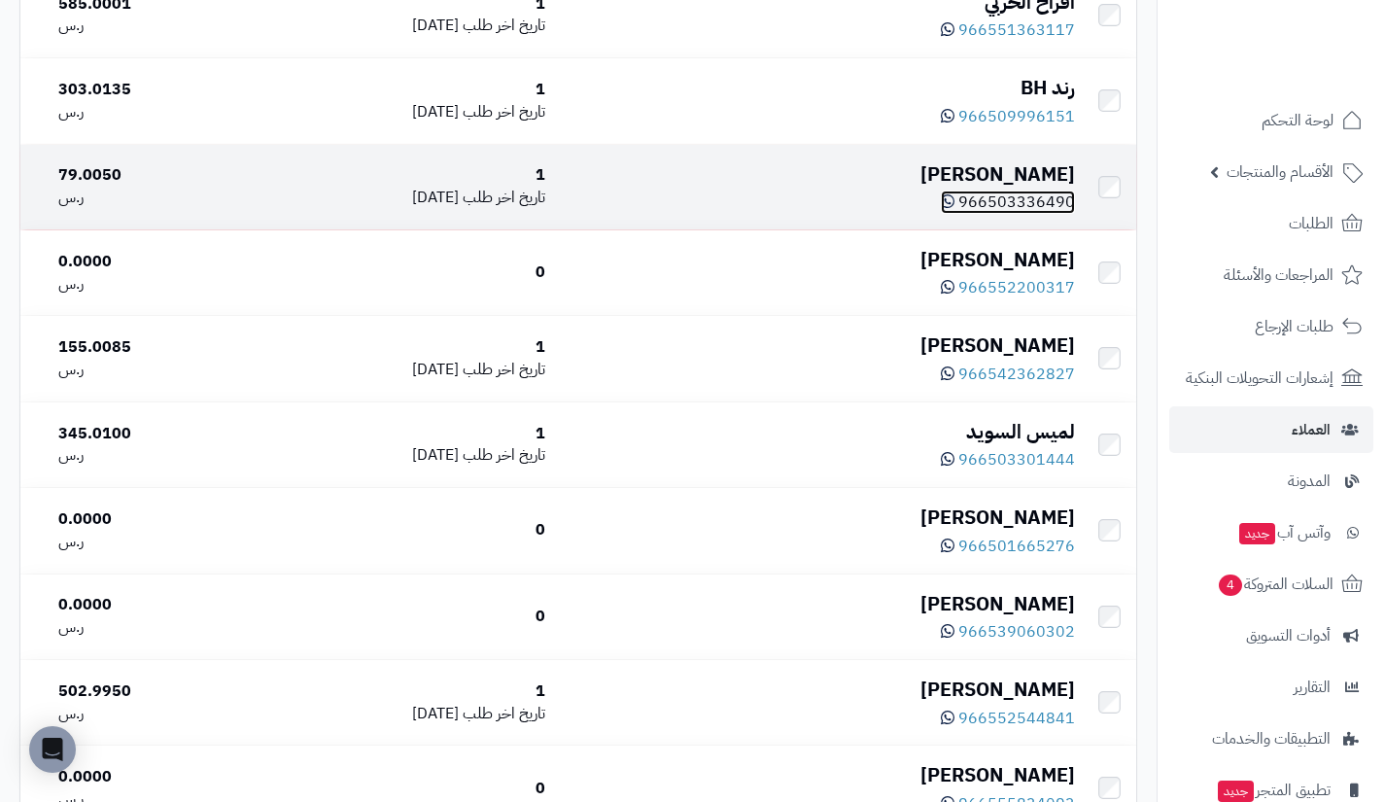
click at [1014, 199] on span "966503336490" at bounding box center [1016, 202] width 117 height 23
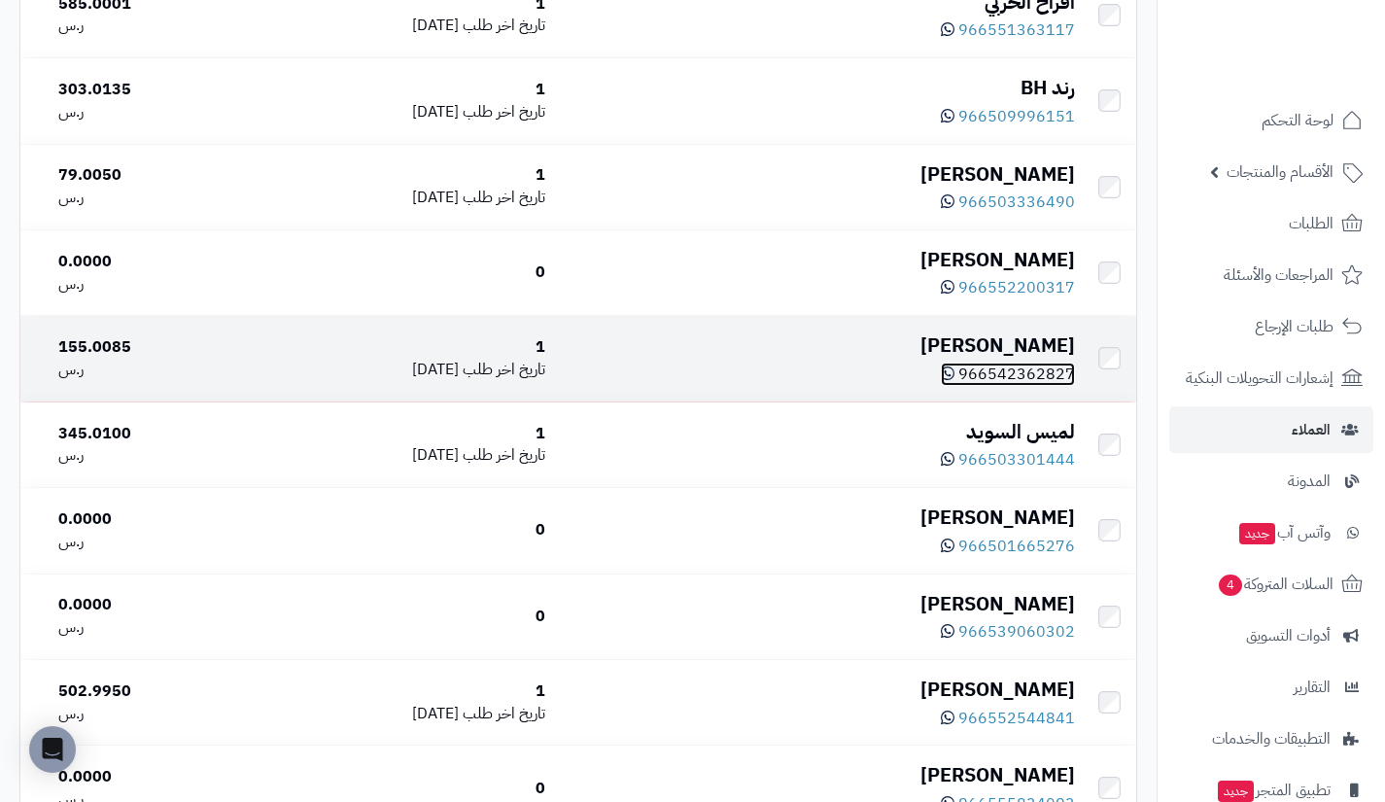
click at [1003, 373] on span "966542362827" at bounding box center [1016, 374] width 117 height 23
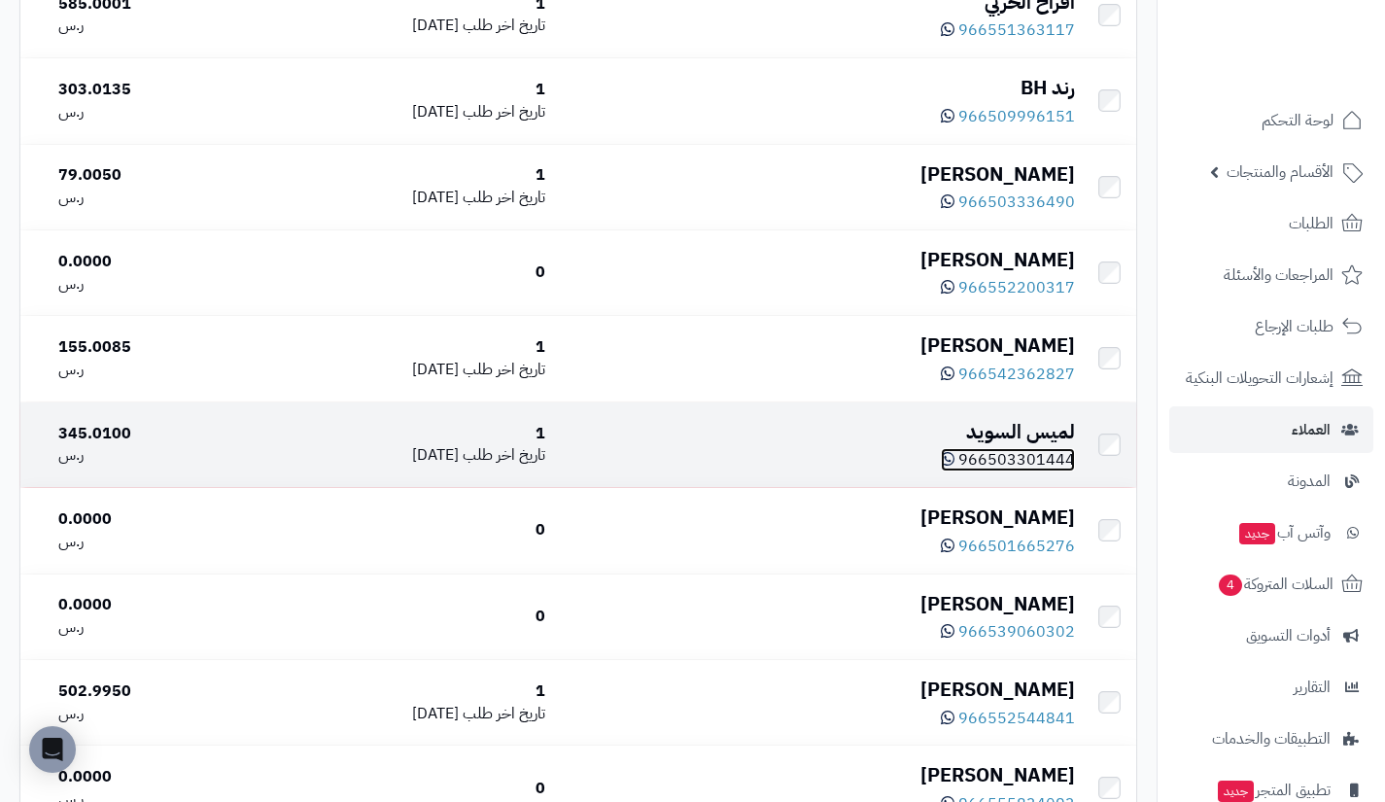
click at [1018, 457] on span "966503301444" at bounding box center [1016, 459] width 117 height 23
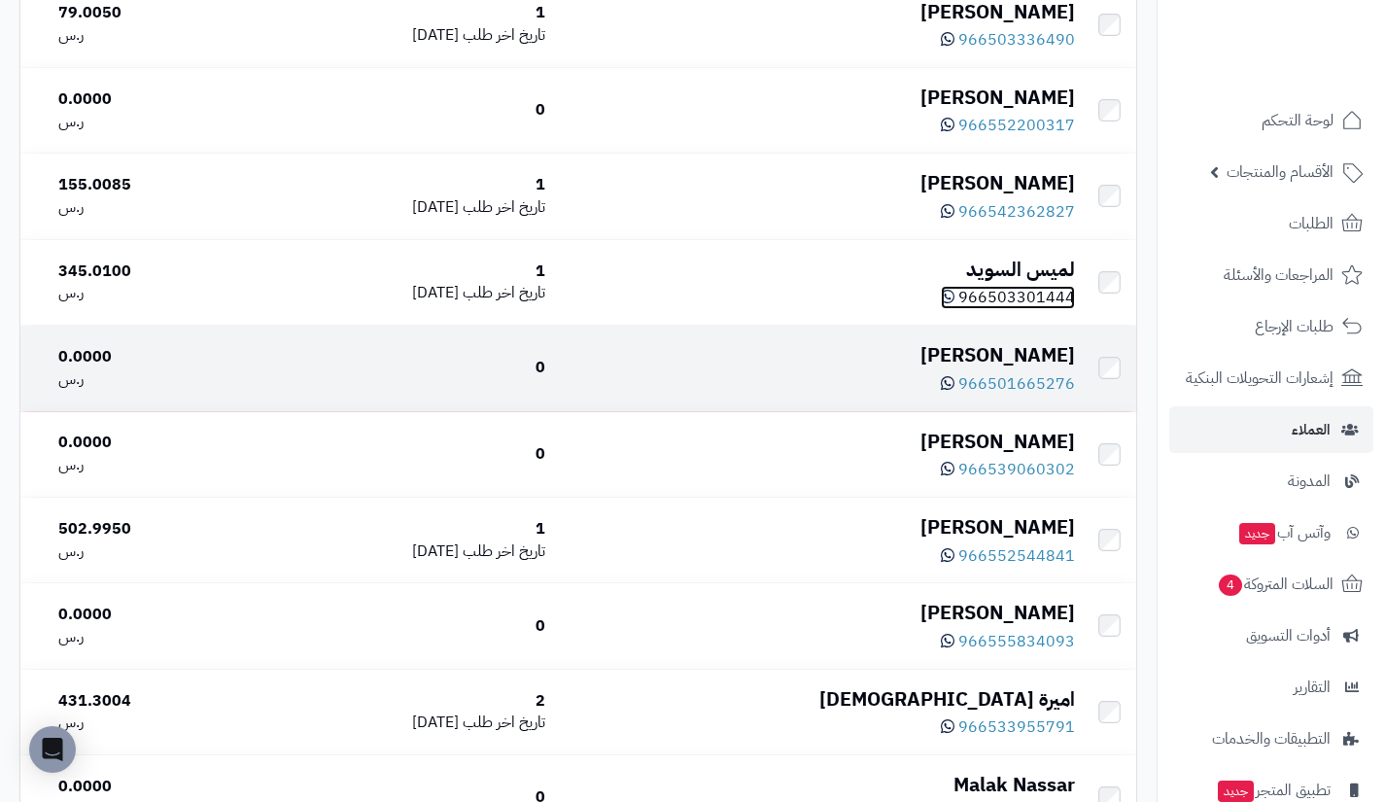
scroll to position [1736, 0]
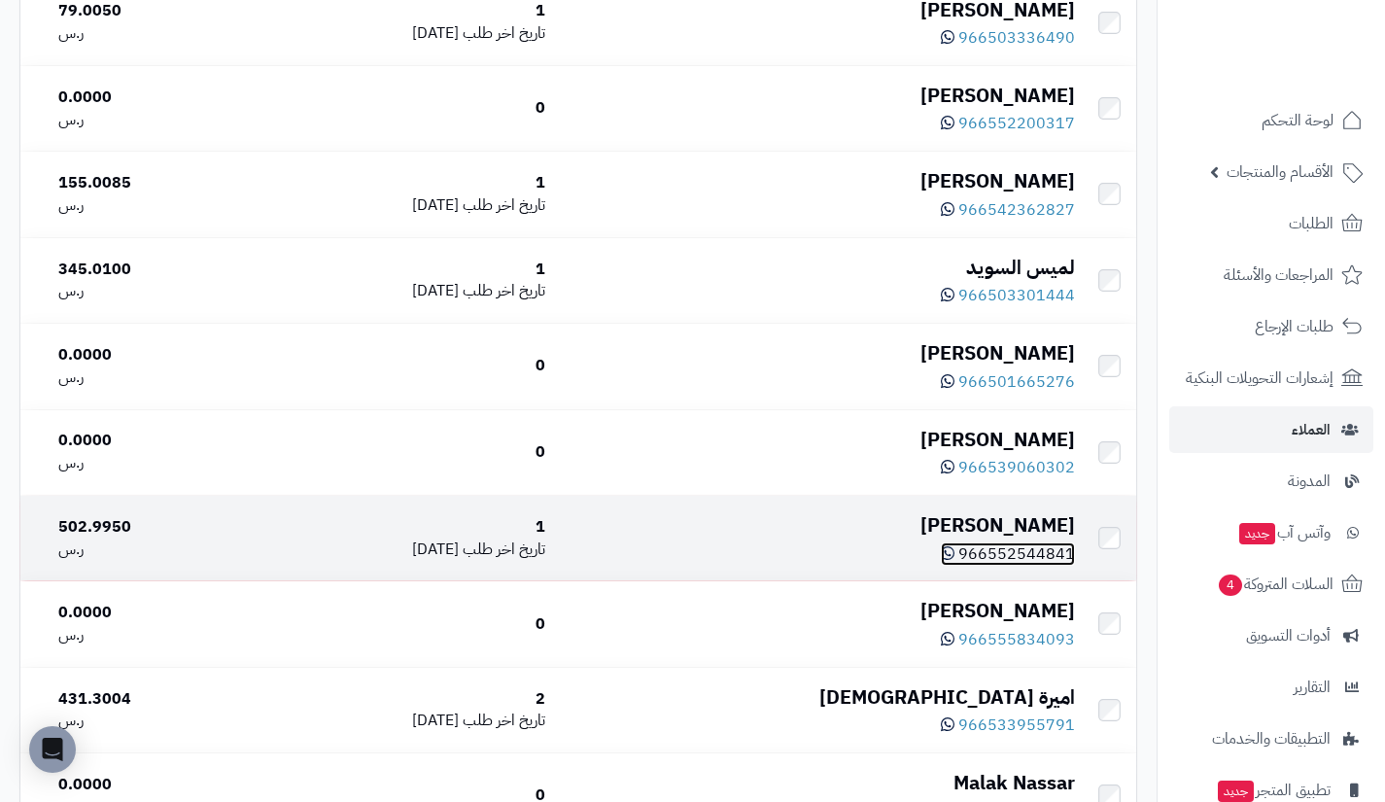
click at [1006, 563] on span "966552544841" at bounding box center [1016, 553] width 117 height 23
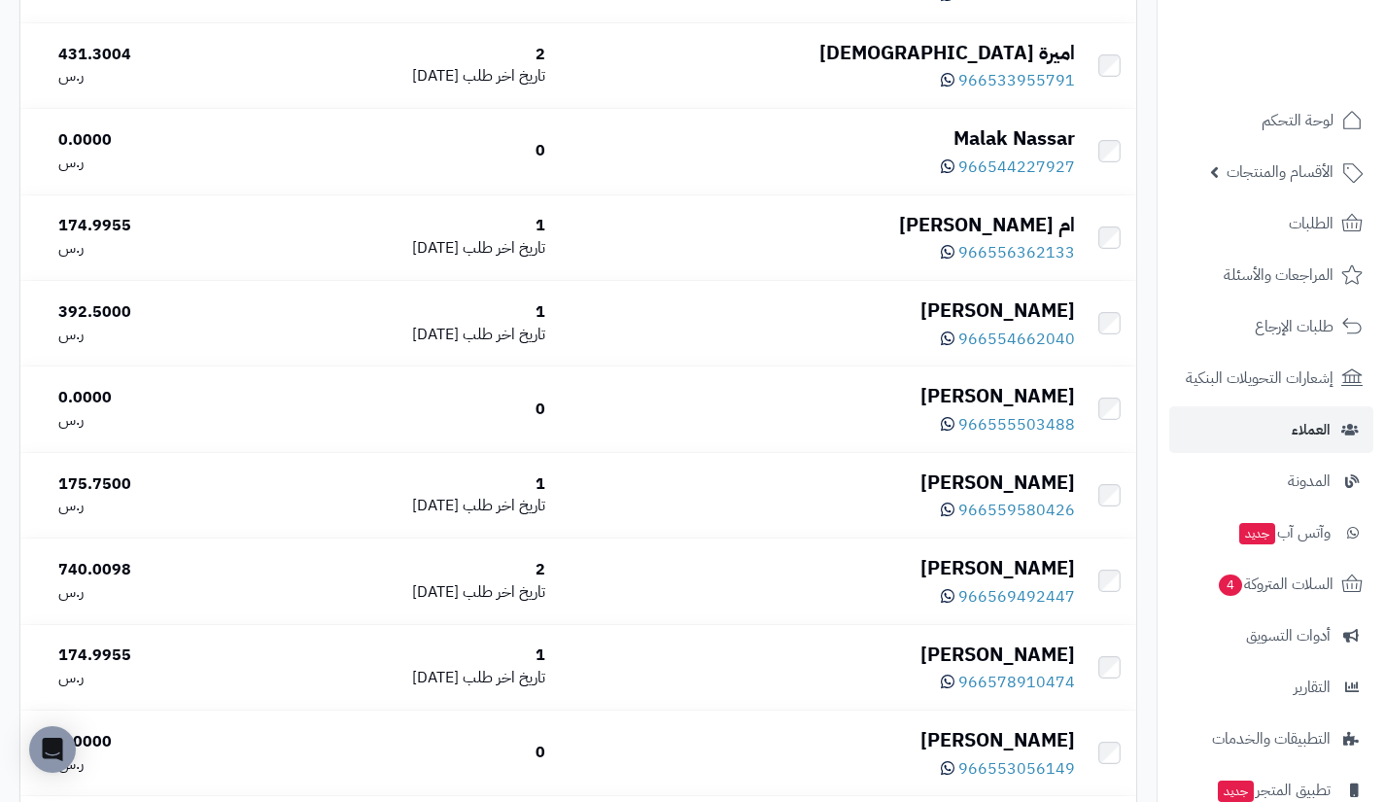
scroll to position [2386, 0]
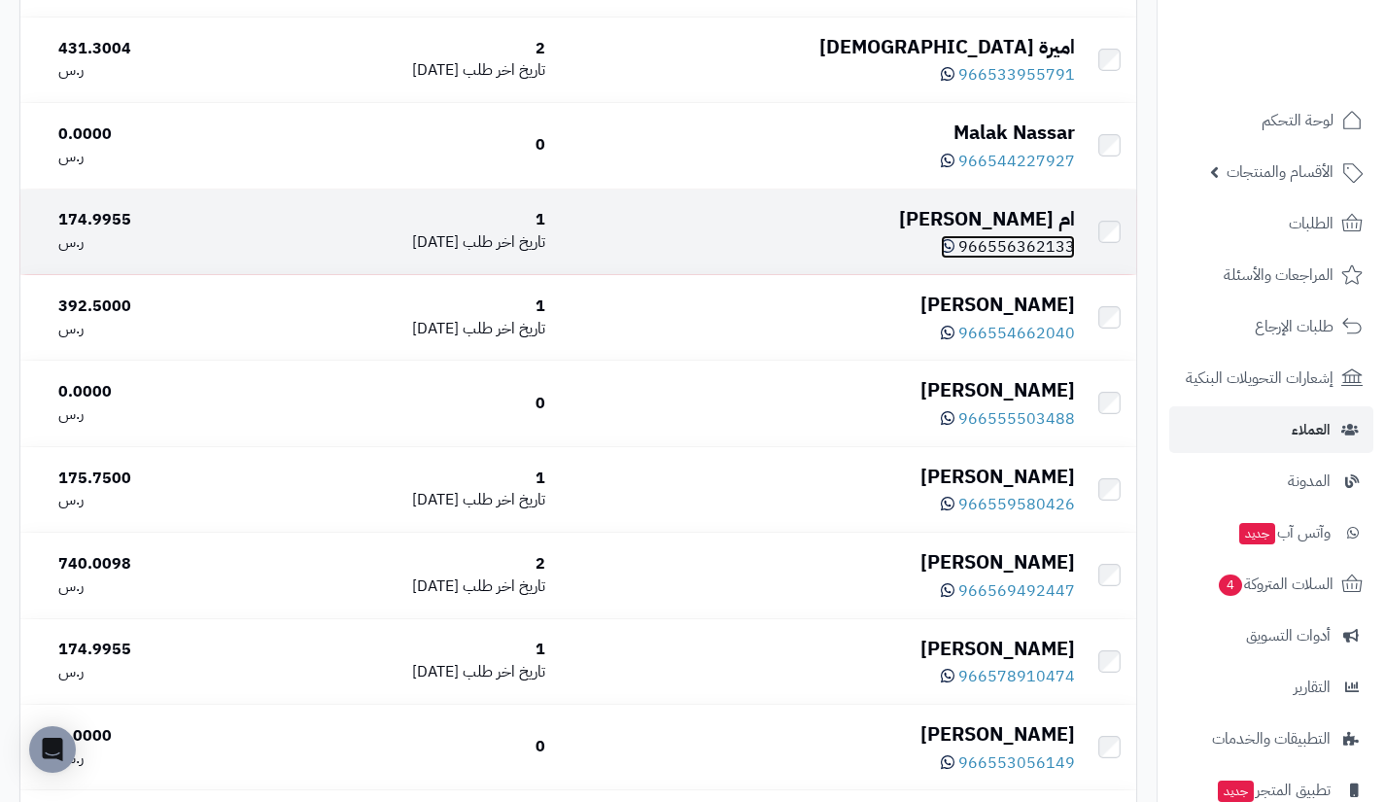
click at [999, 259] on span "966556362133" at bounding box center [1016, 246] width 117 height 23
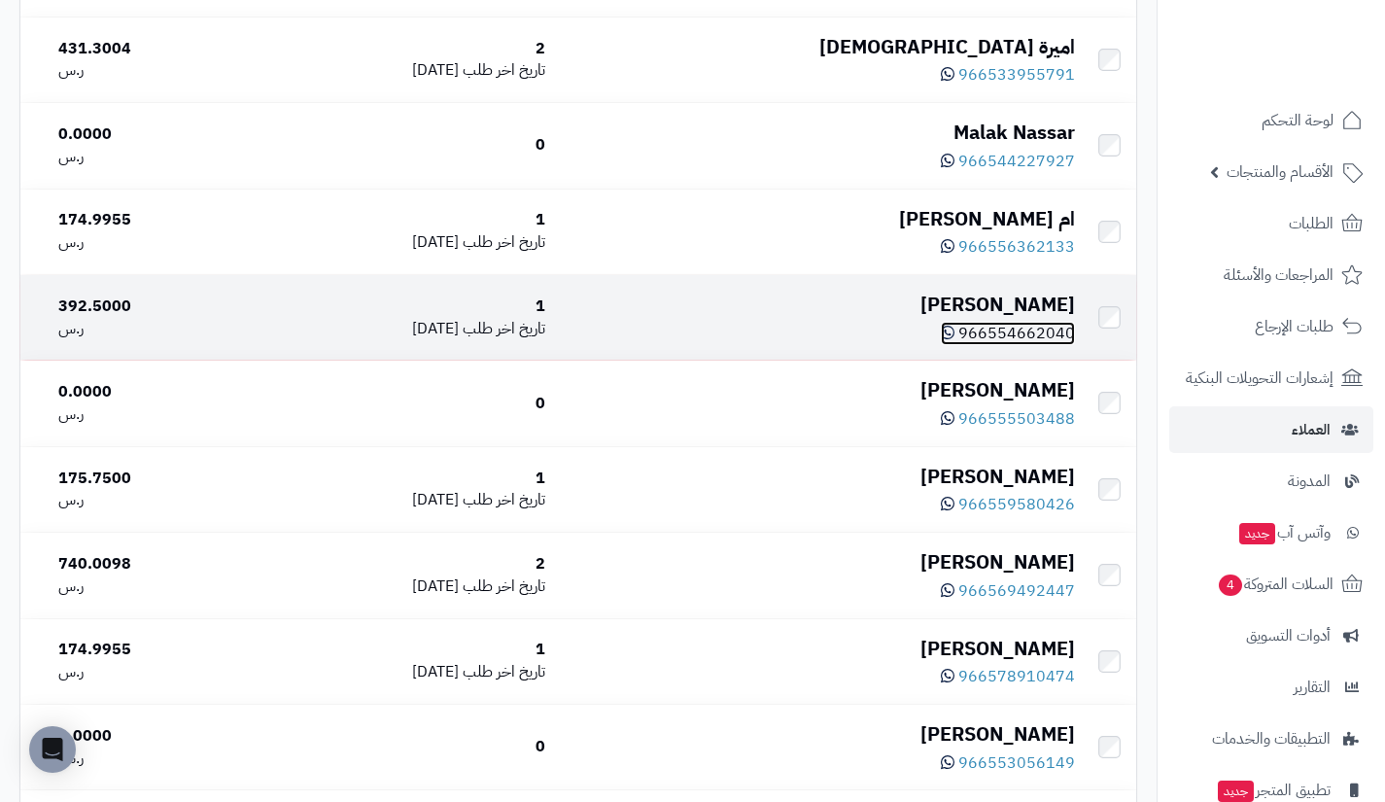
click at [1008, 345] on span "966554662040" at bounding box center [1016, 333] width 117 height 23
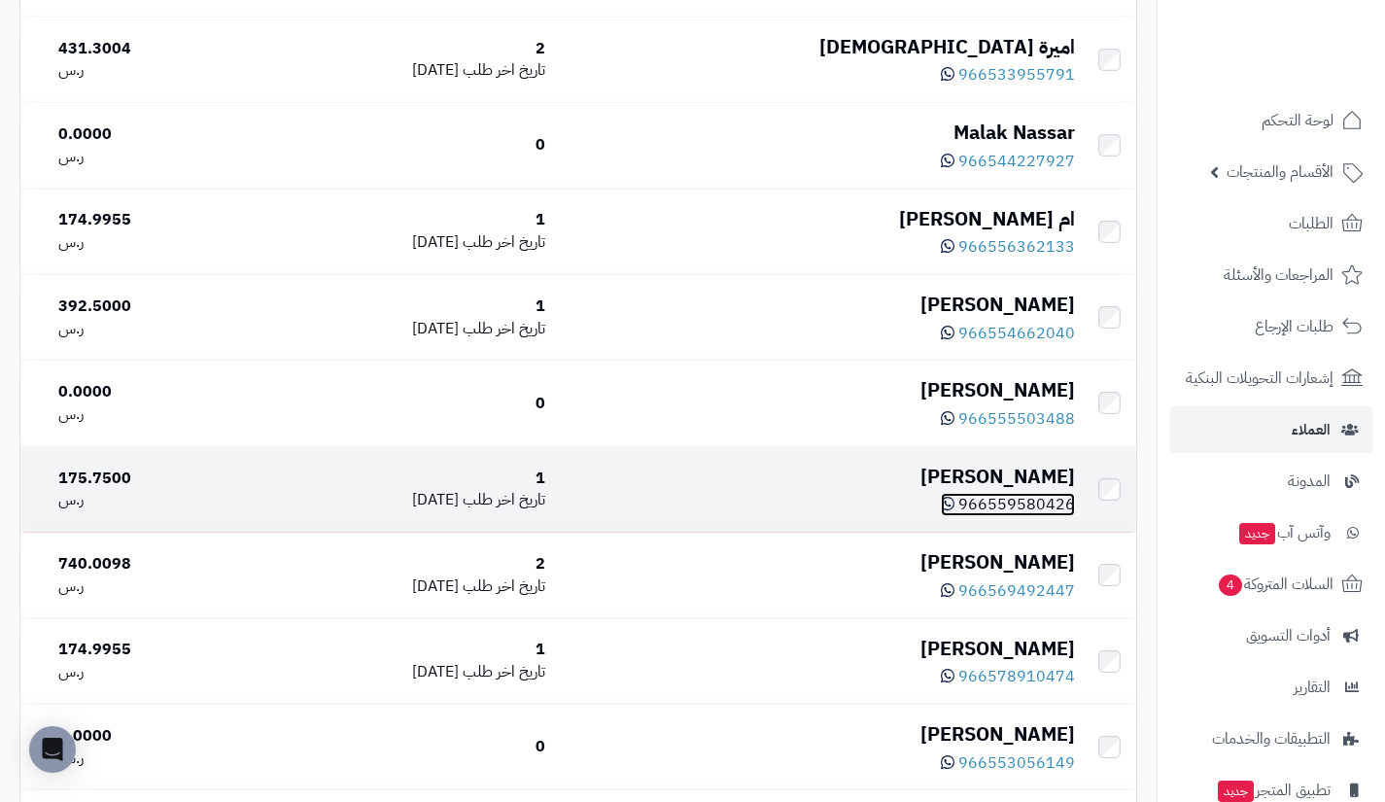
click at [1012, 516] on span "966559580426" at bounding box center [1016, 504] width 117 height 23
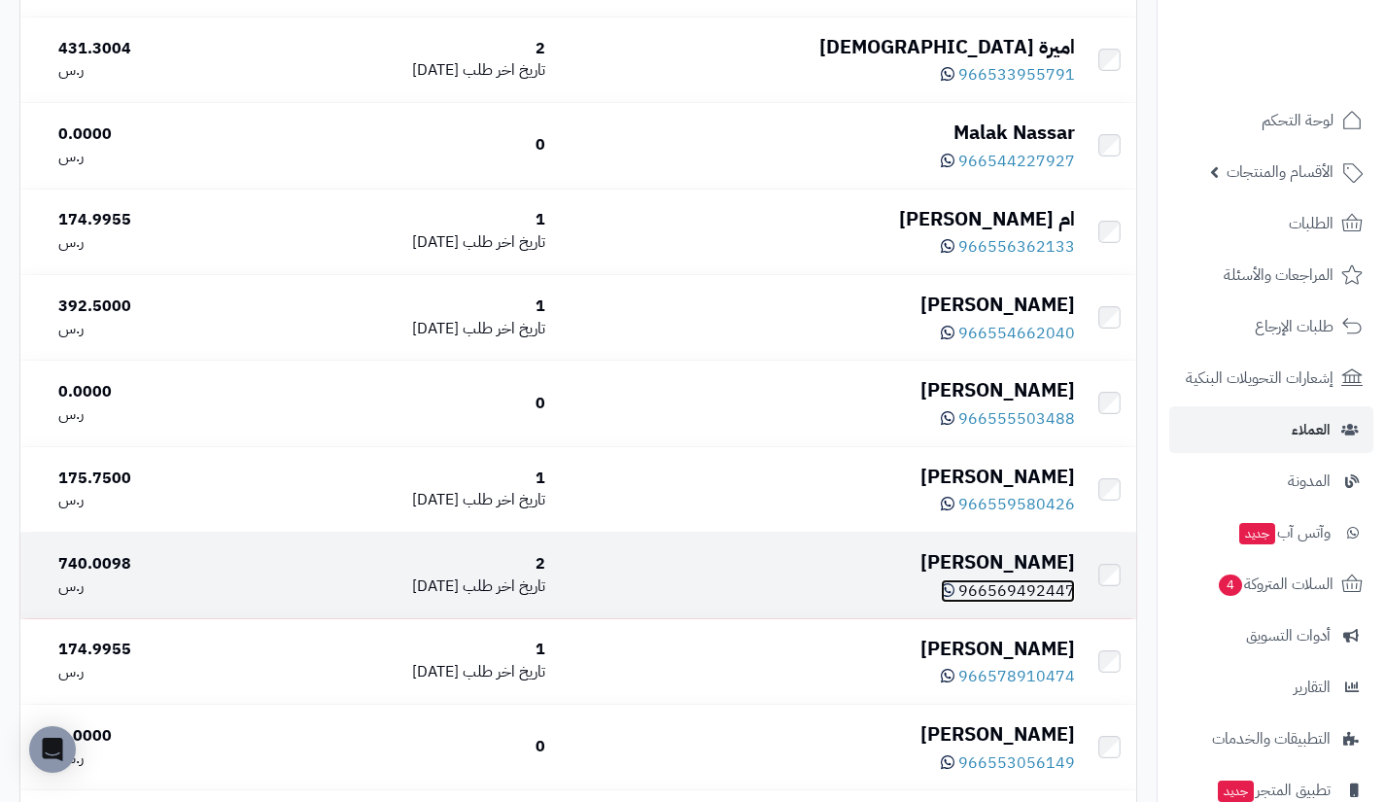
click at [1011, 603] on span "966569492447" at bounding box center [1016, 590] width 117 height 23
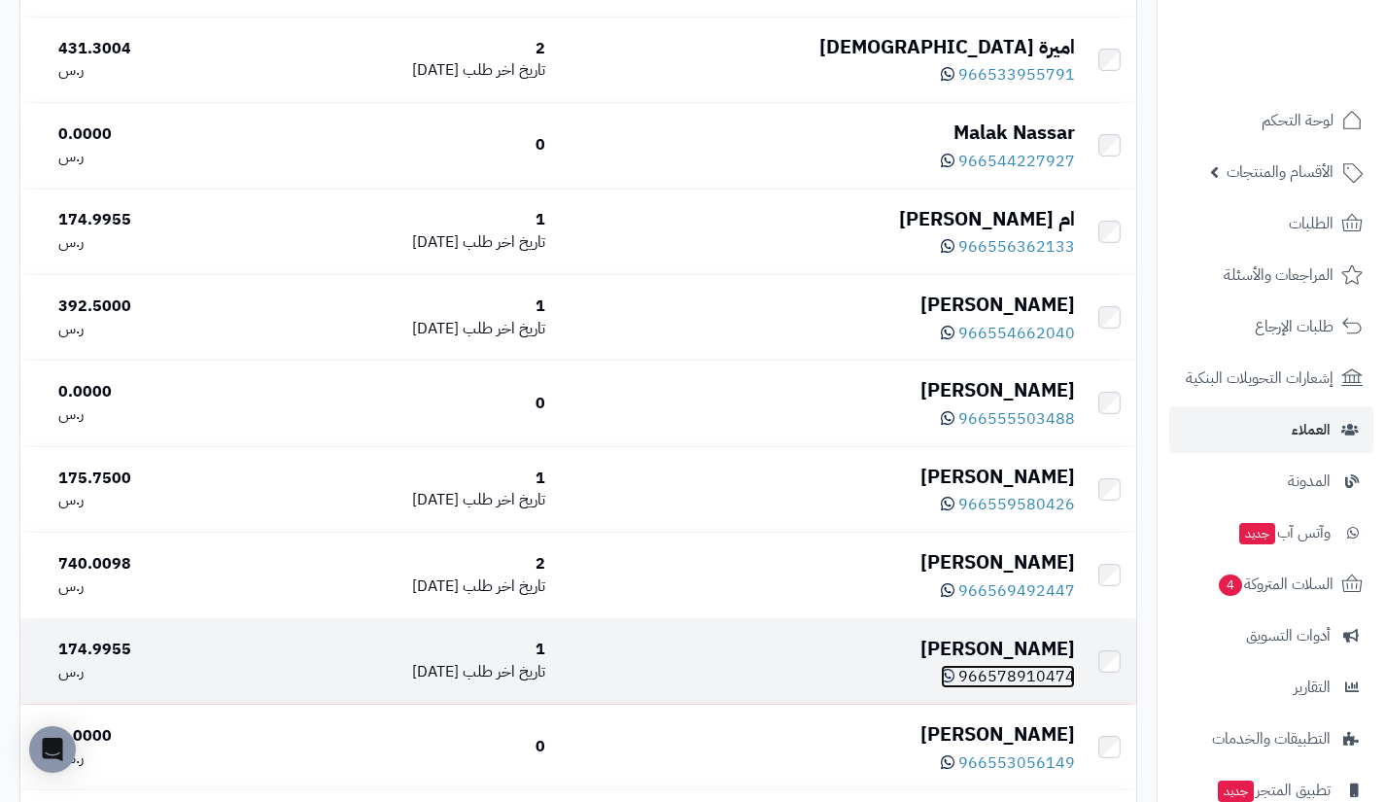
click at [999, 680] on span "966578910474" at bounding box center [1016, 676] width 117 height 23
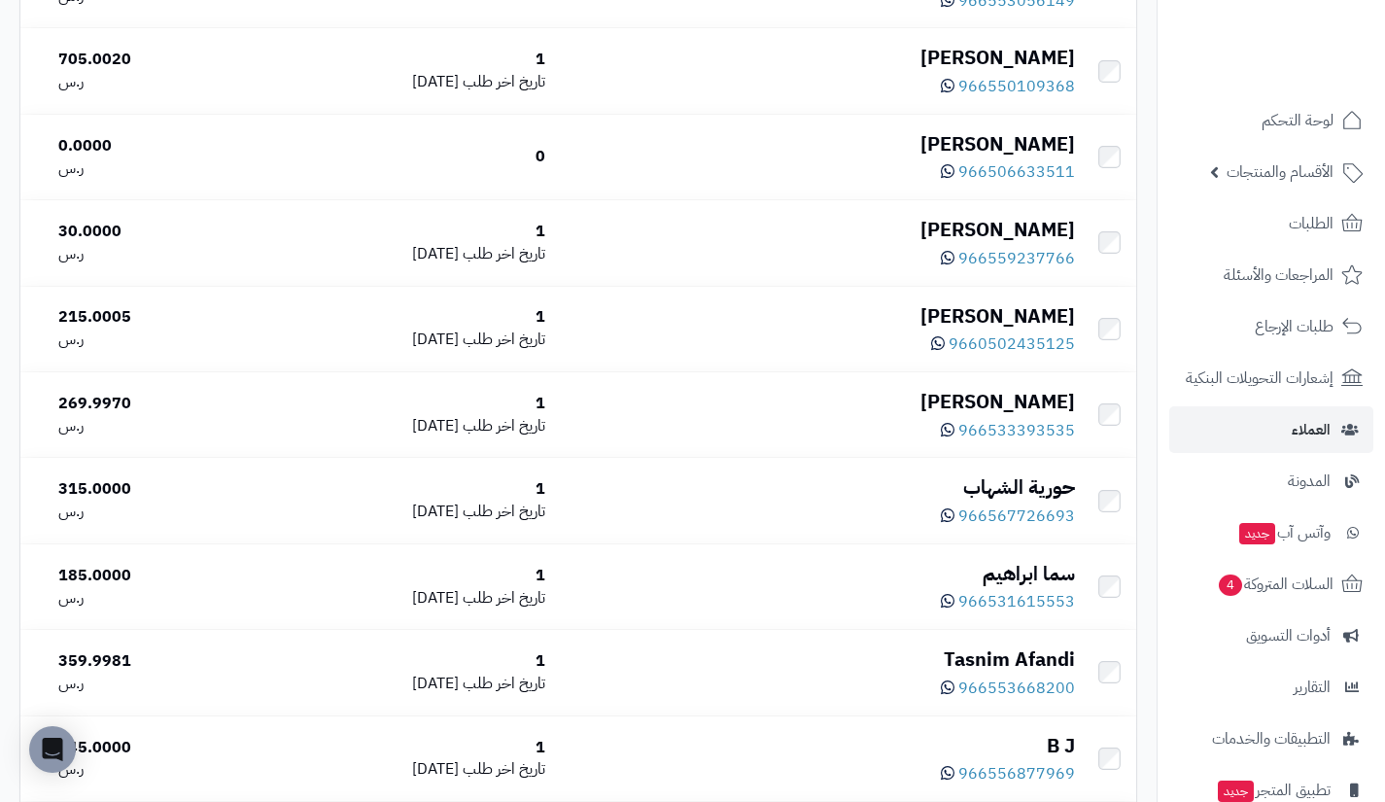
scroll to position [3150, 0]
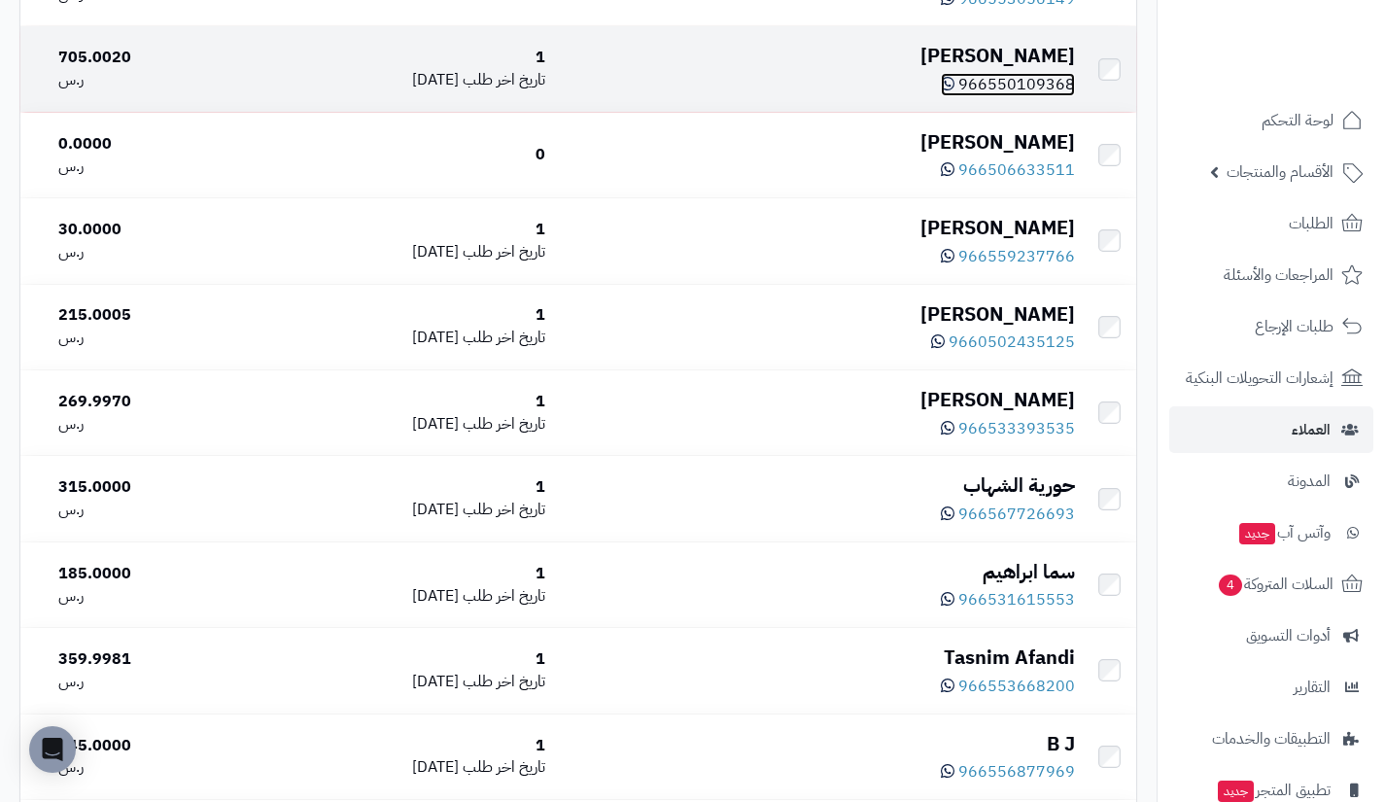
click at [1026, 95] on span "966550109368" at bounding box center [1016, 84] width 117 height 23
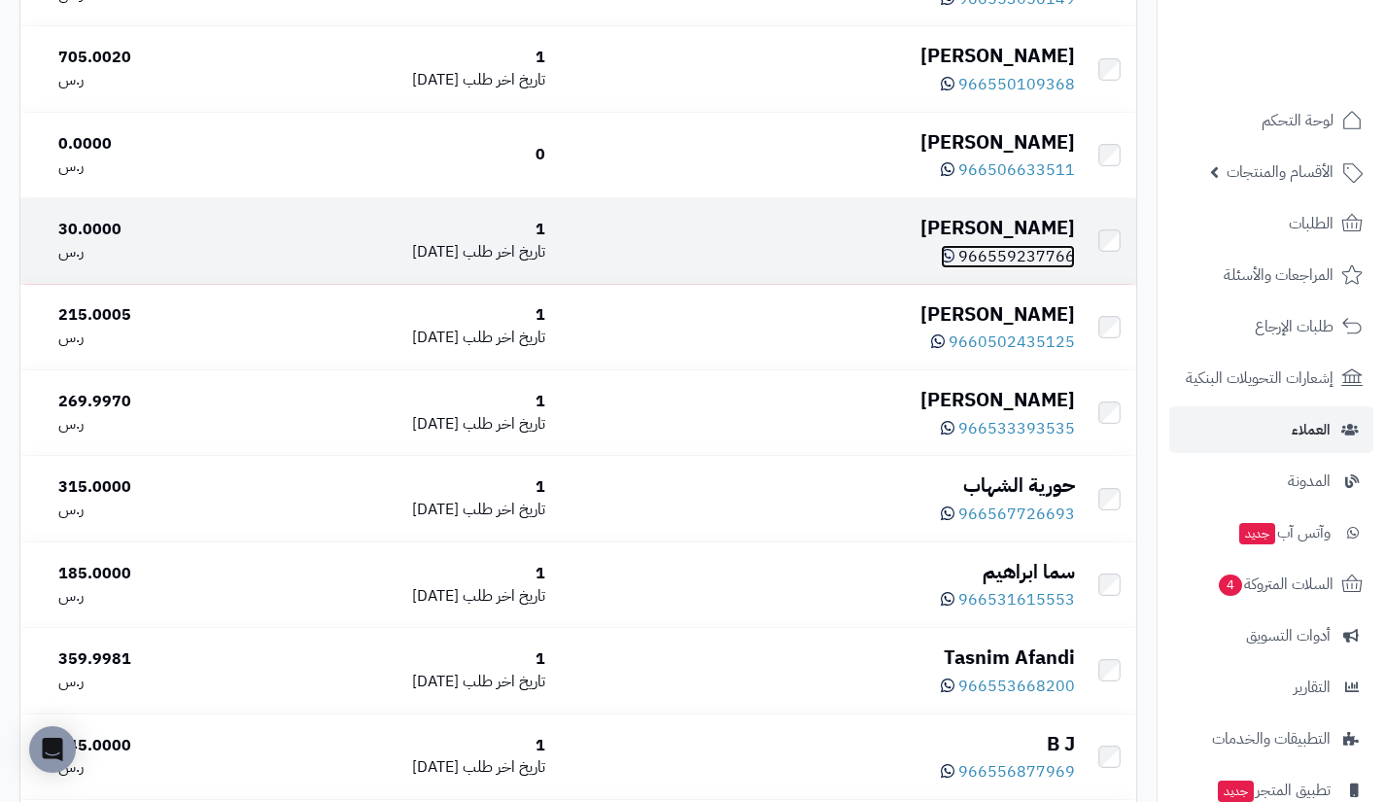
click at [1018, 268] on span "966559237766" at bounding box center [1016, 256] width 117 height 23
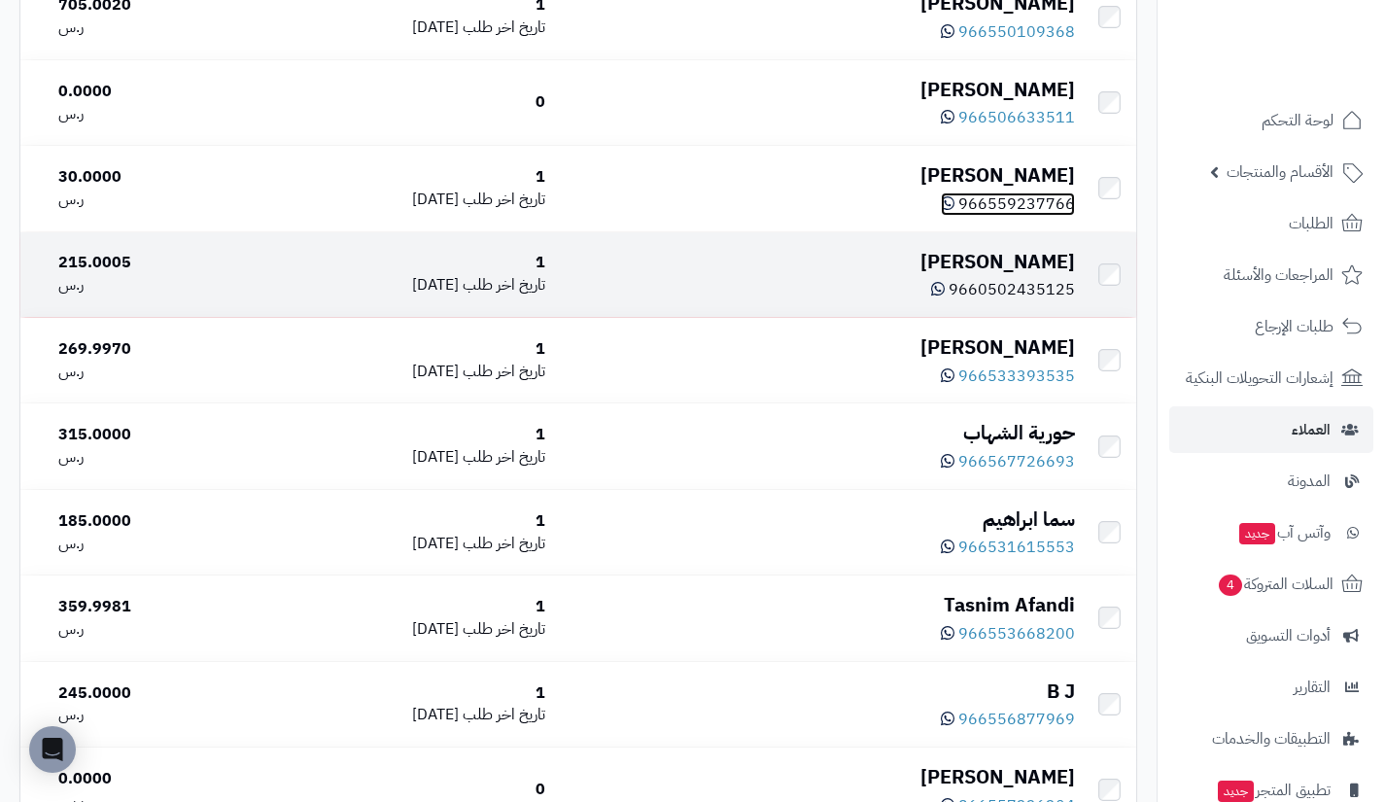
scroll to position [3194, 0]
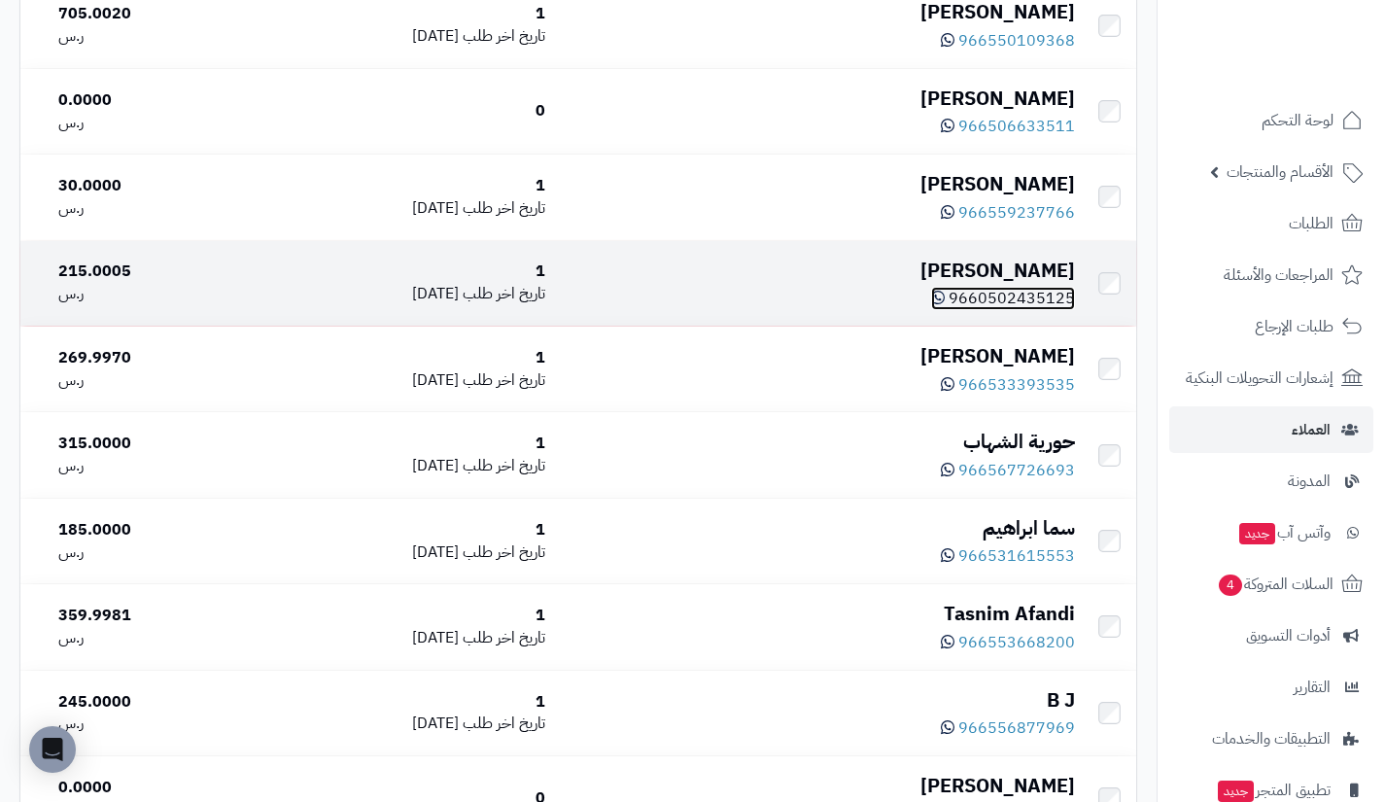
click at [1021, 308] on span "9660502435125" at bounding box center [1012, 298] width 126 height 23
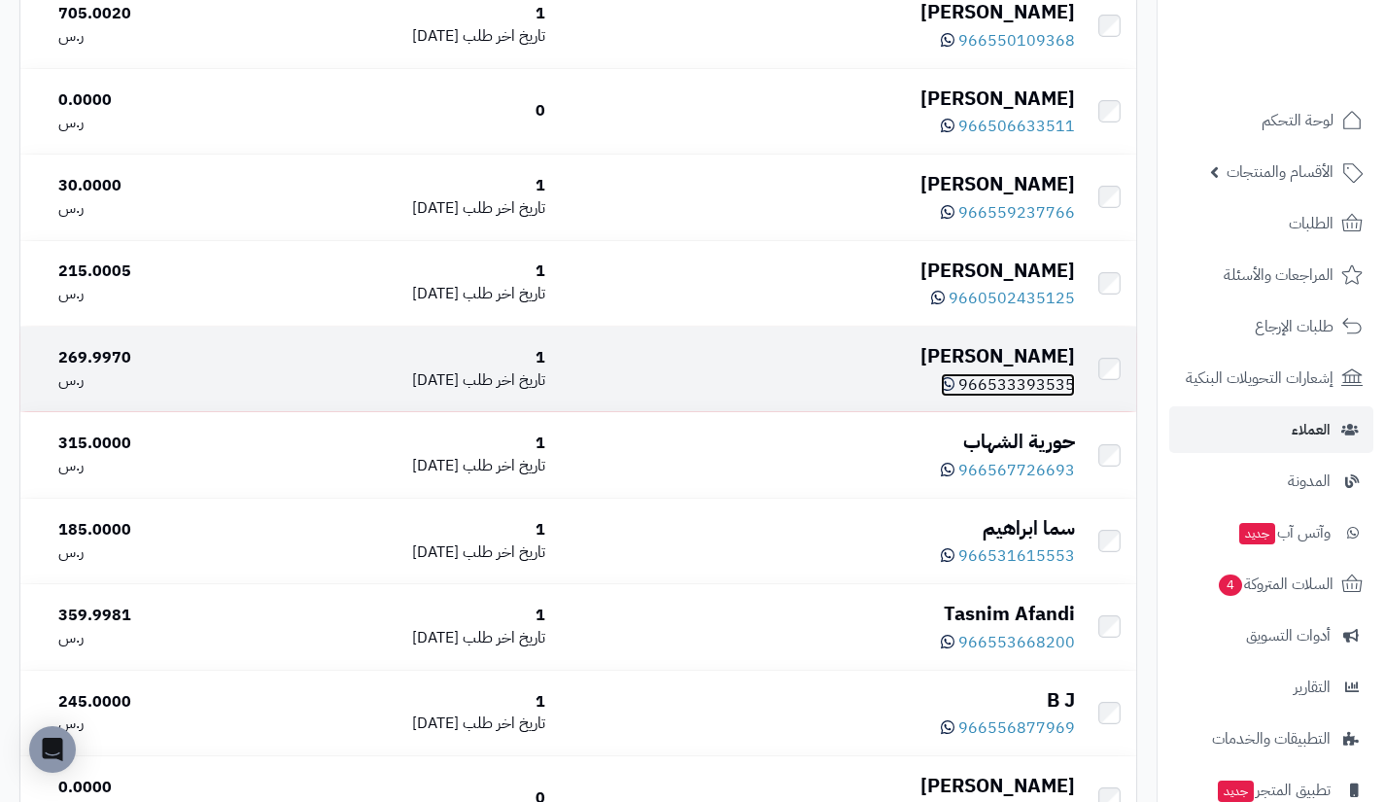
click at [1004, 394] on span "966533393535" at bounding box center [1016, 384] width 117 height 23
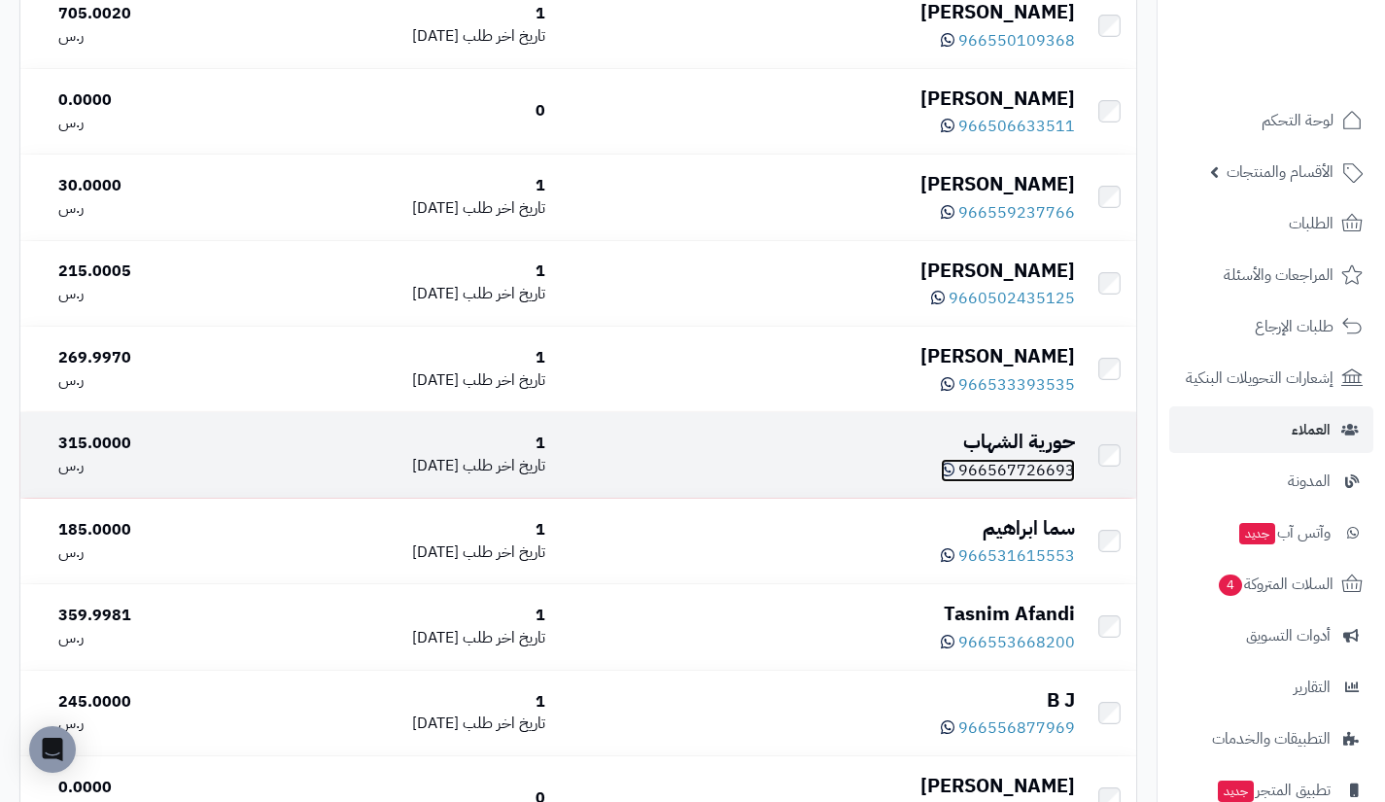
click at [992, 482] on span "966567726693" at bounding box center [1016, 470] width 117 height 23
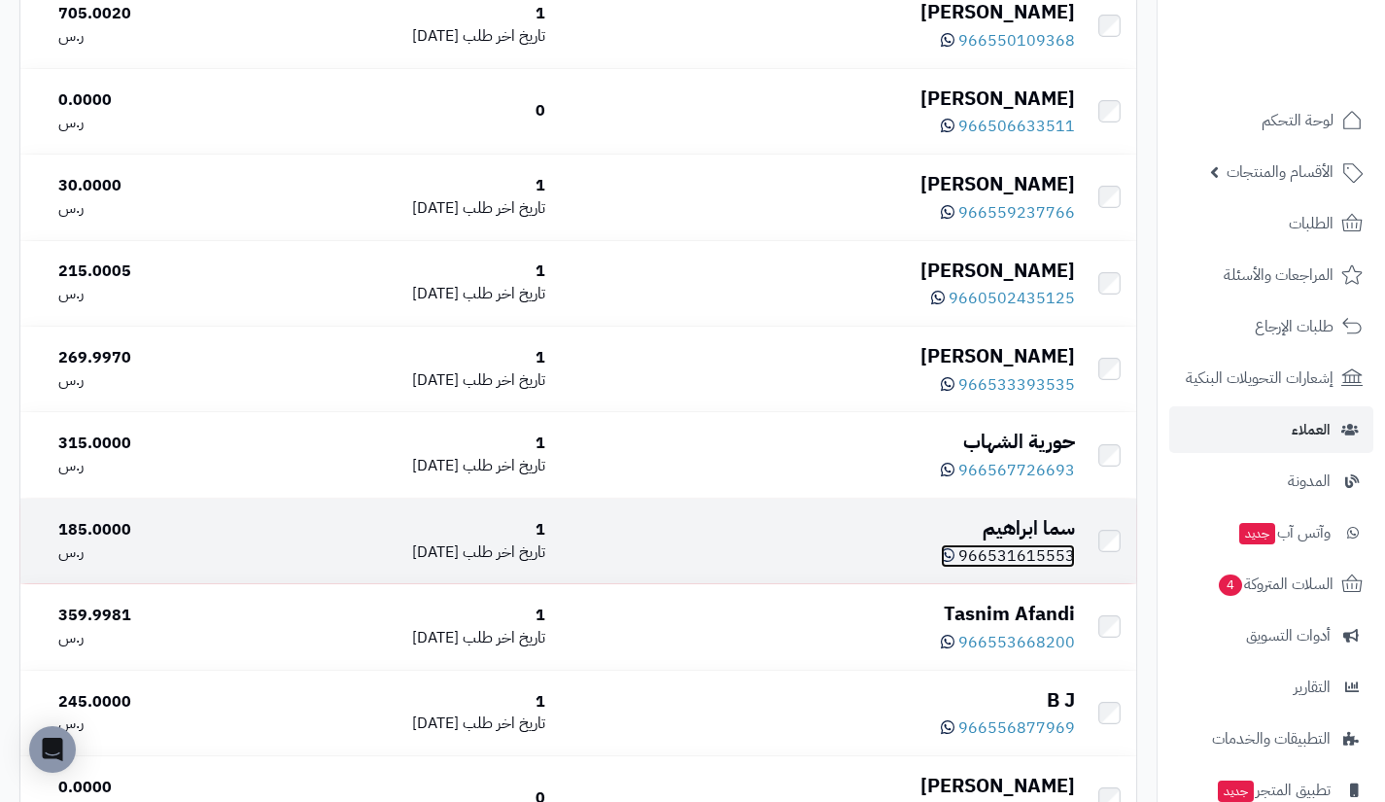
click at [1010, 562] on span "966531615553" at bounding box center [1016, 555] width 117 height 23
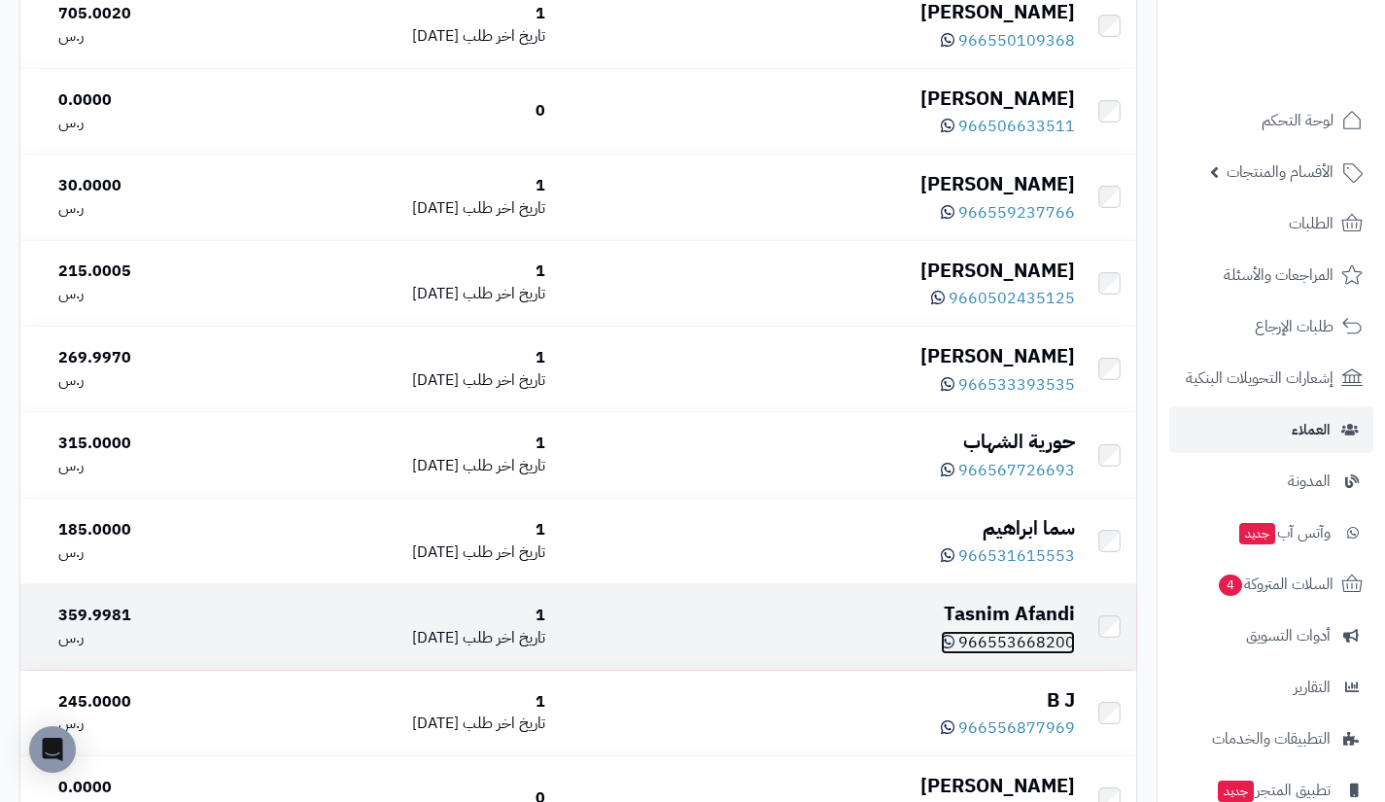
click at [985, 654] on span "966553668200" at bounding box center [1016, 642] width 117 height 23
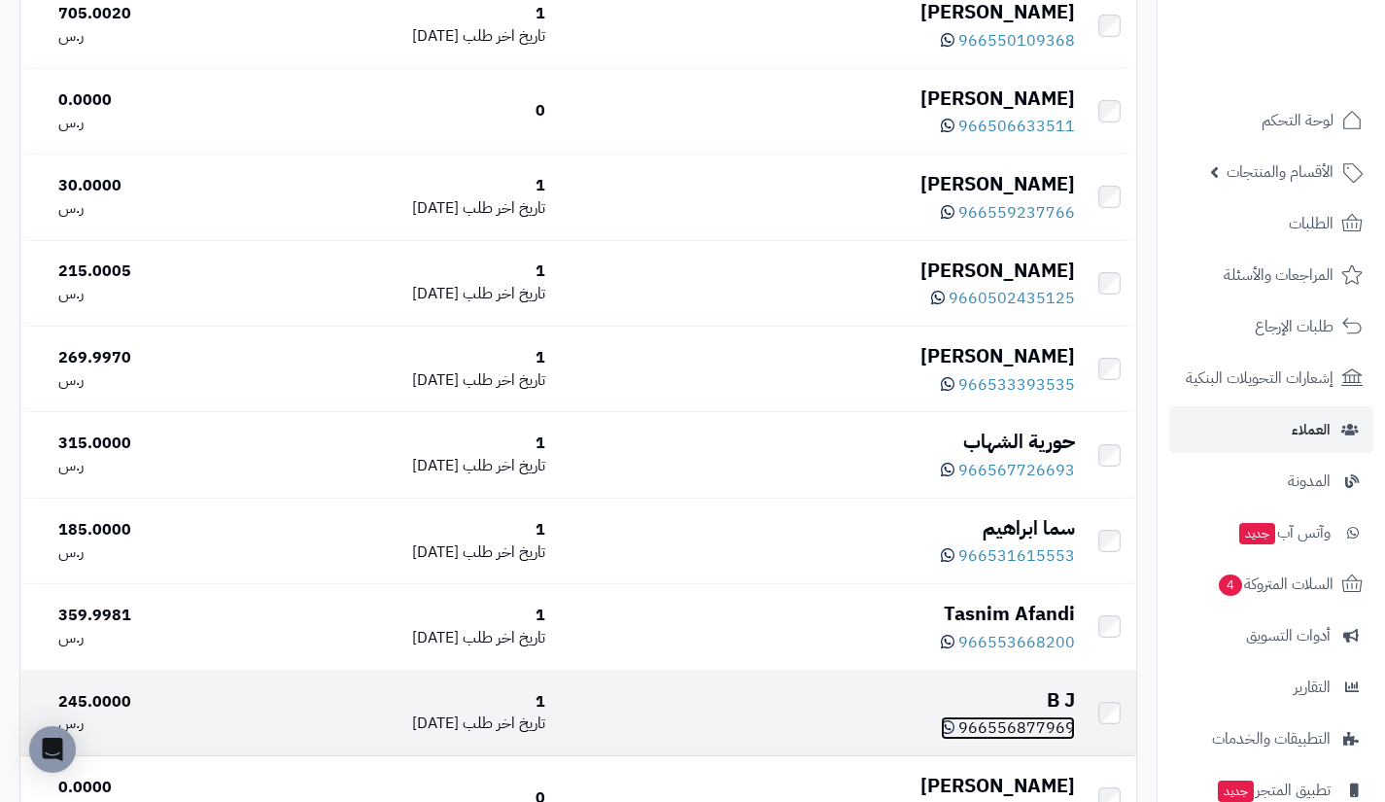
click at [979, 740] on span "966556877969" at bounding box center [1016, 727] width 117 height 23
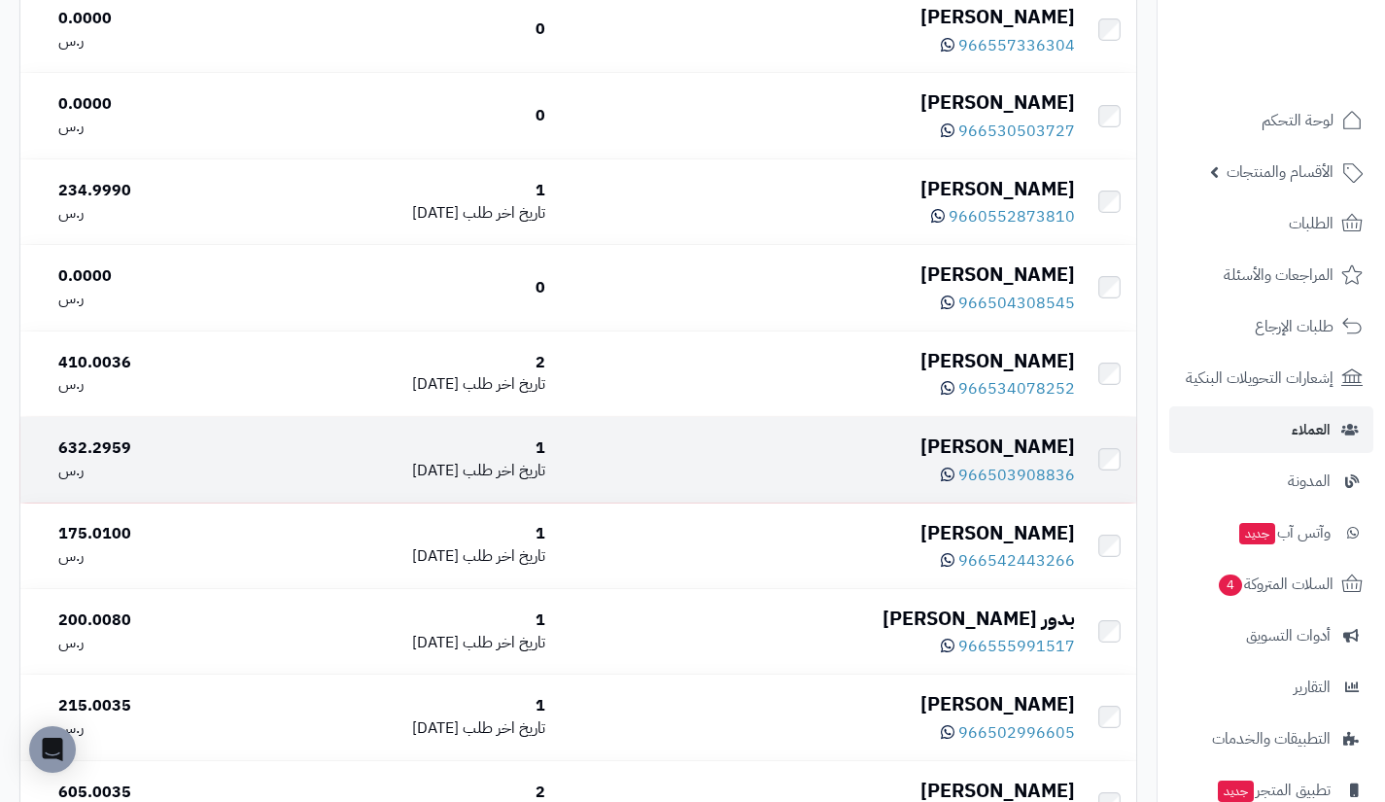
scroll to position [3955, 0]
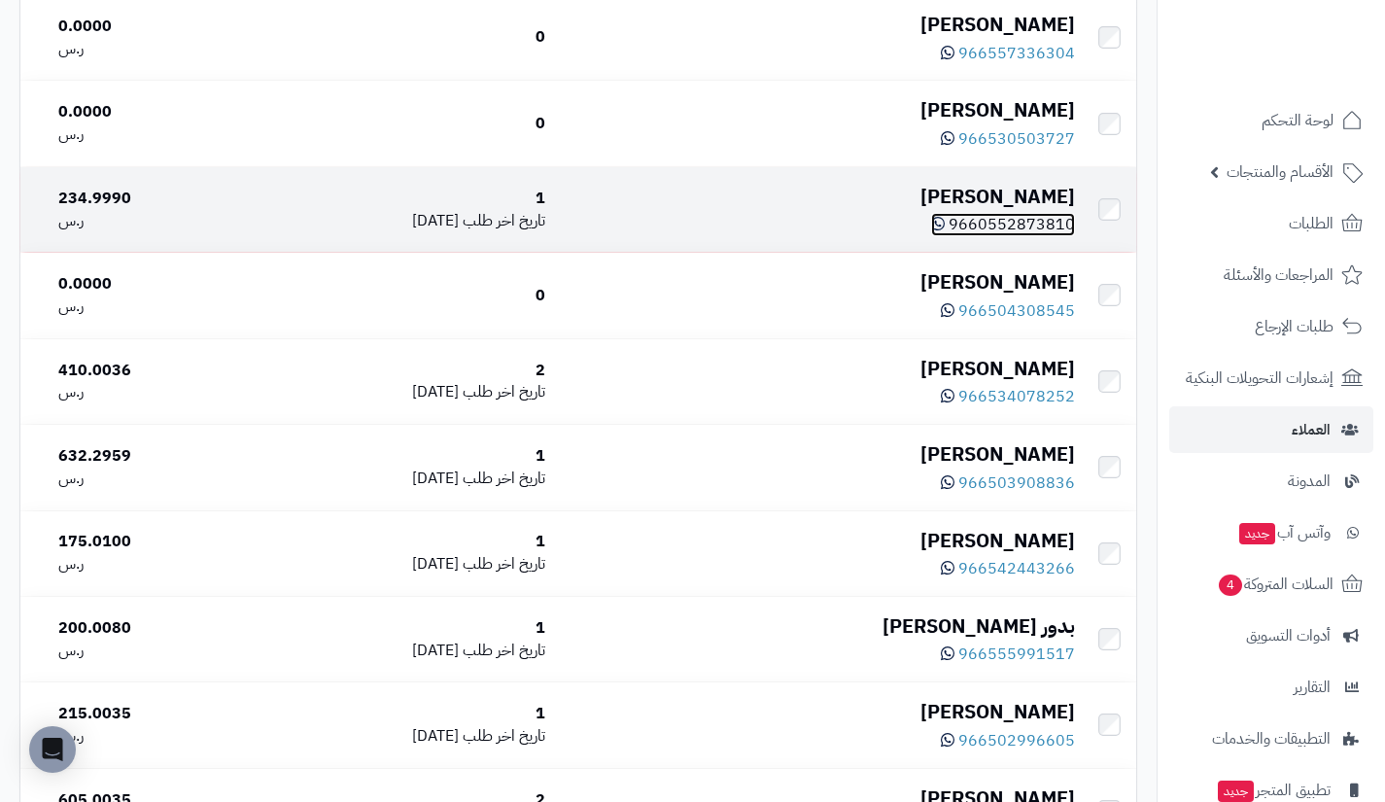
click at [1014, 235] on span "9660552873810" at bounding box center [1012, 224] width 126 height 23
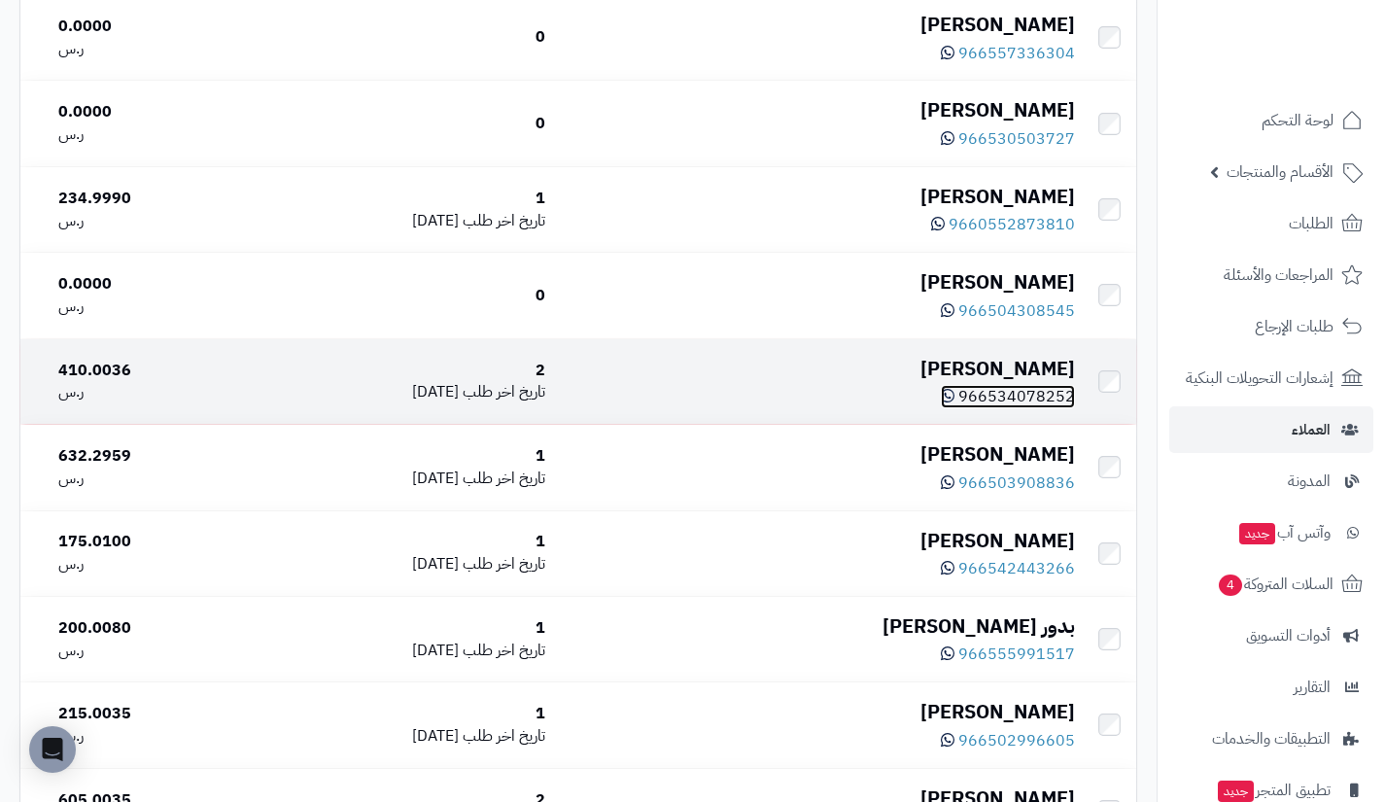
click at [1010, 408] on span "966534078252" at bounding box center [1016, 396] width 117 height 23
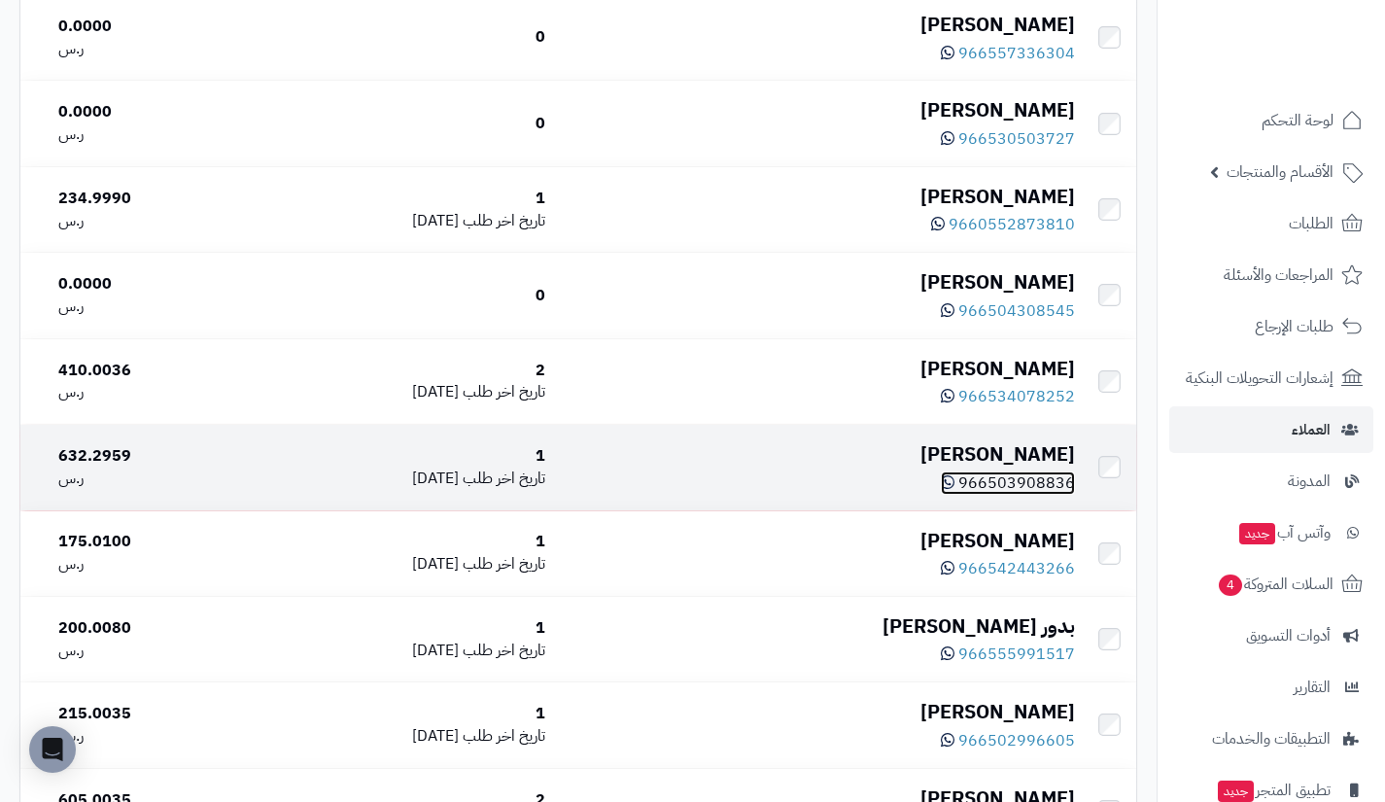
click at [992, 495] on span "966503908836" at bounding box center [1016, 482] width 117 height 23
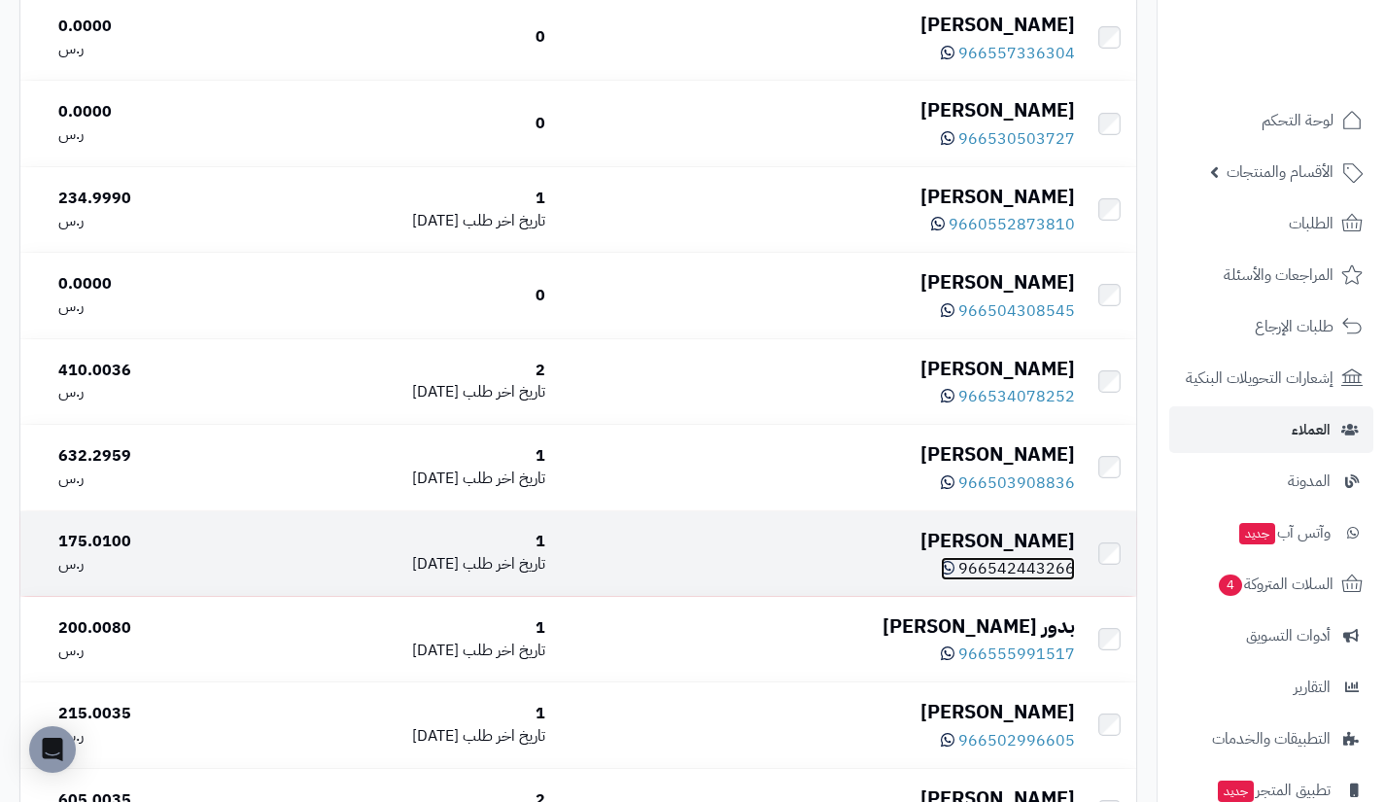
click at [1012, 580] on span "966542443266" at bounding box center [1016, 568] width 117 height 23
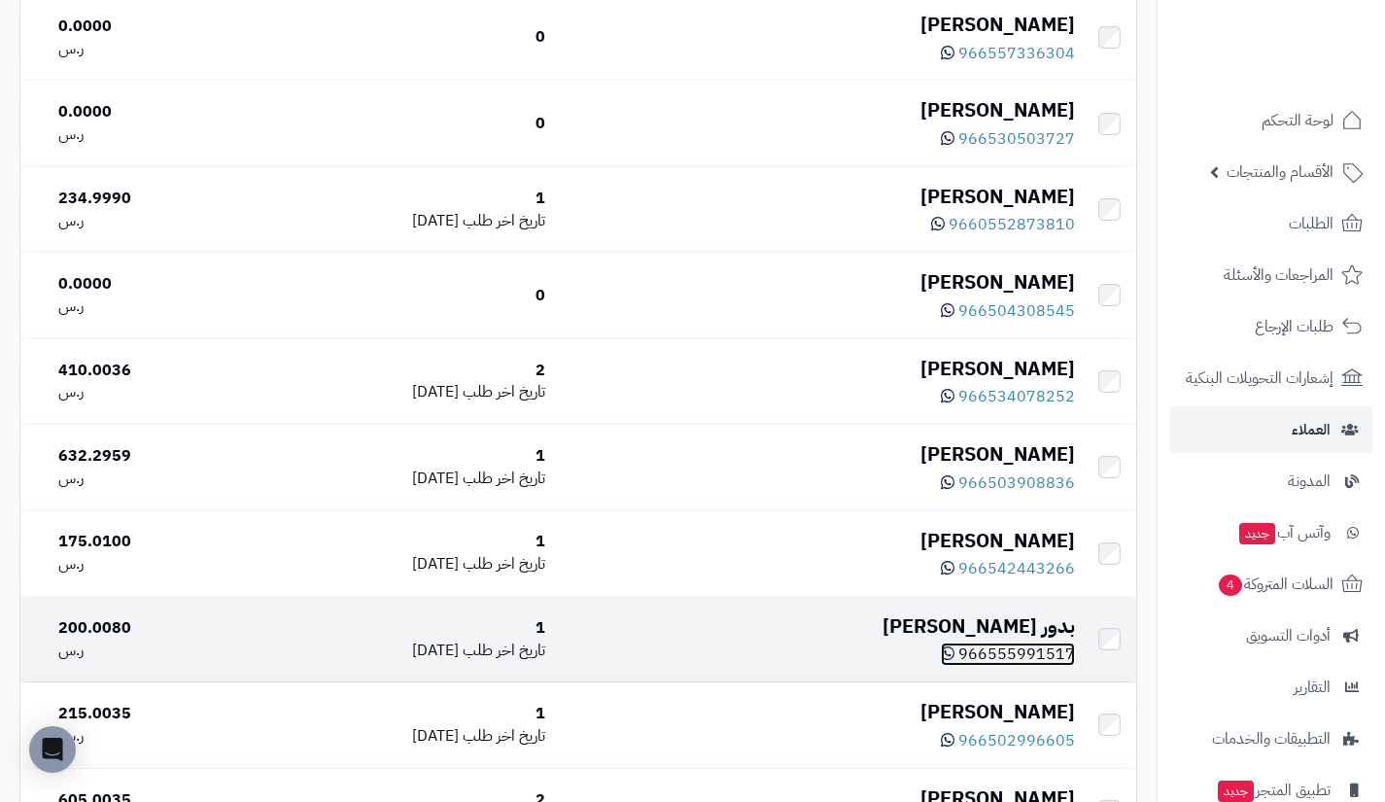
click at [1006, 666] on span "966555991517" at bounding box center [1016, 653] width 117 height 23
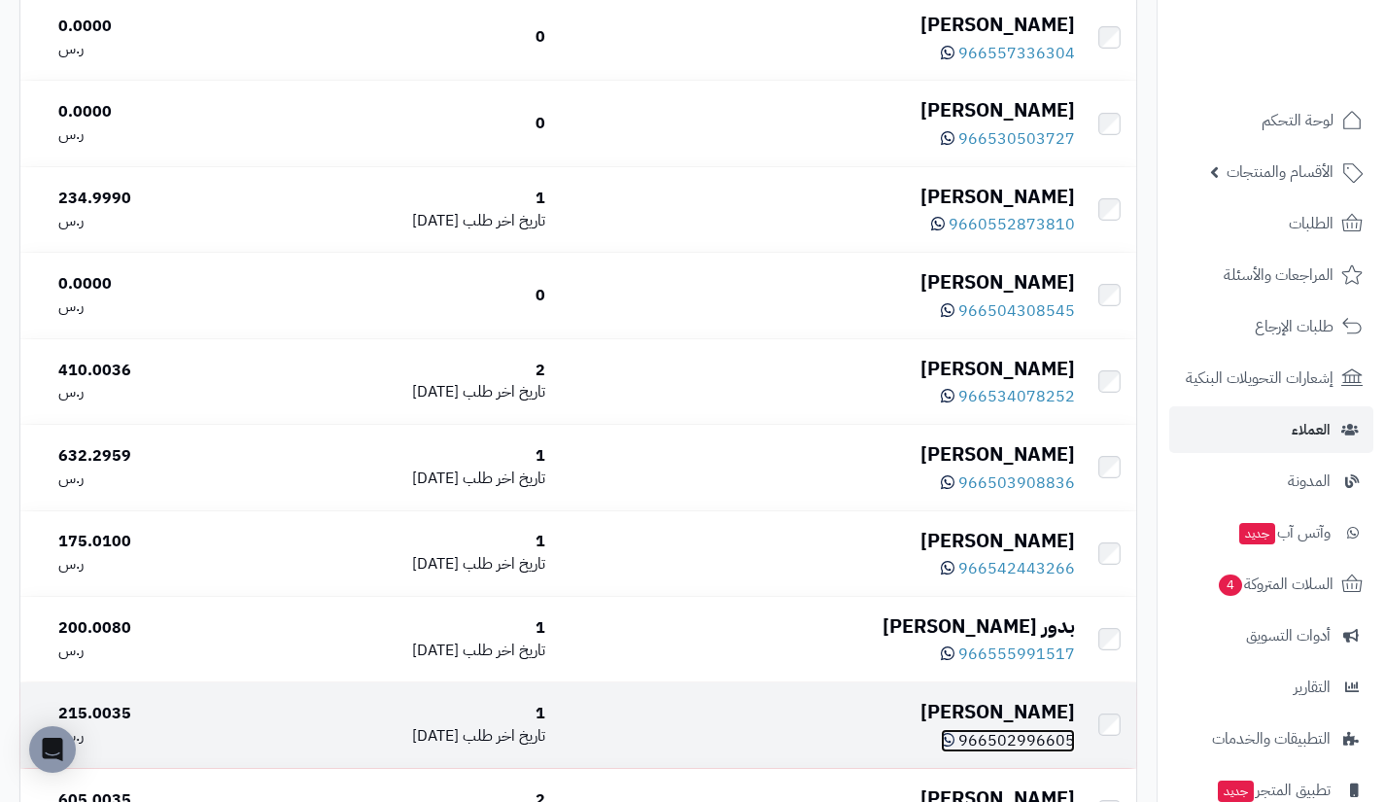
click at [1013, 752] on span "966502996605" at bounding box center [1016, 740] width 117 height 23
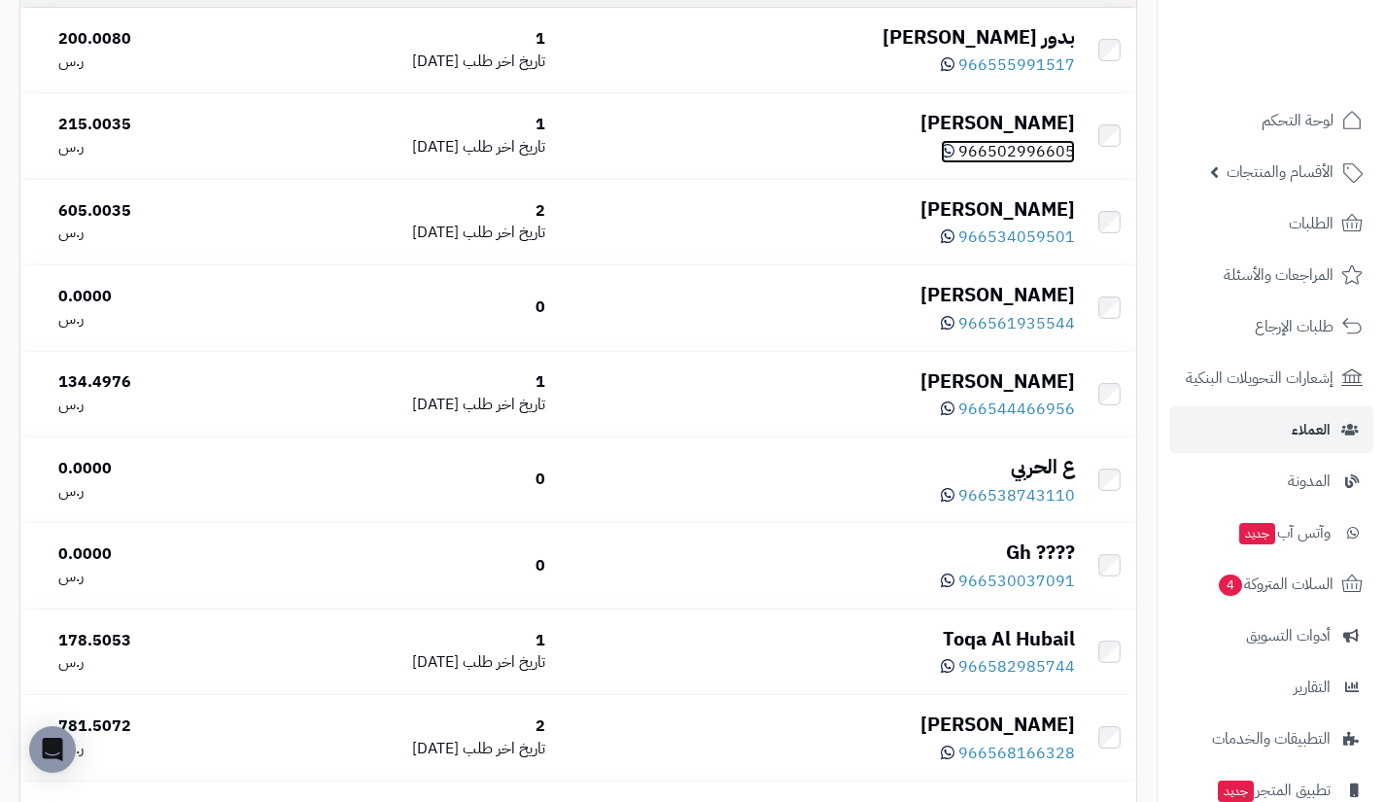
scroll to position [4545, 0]
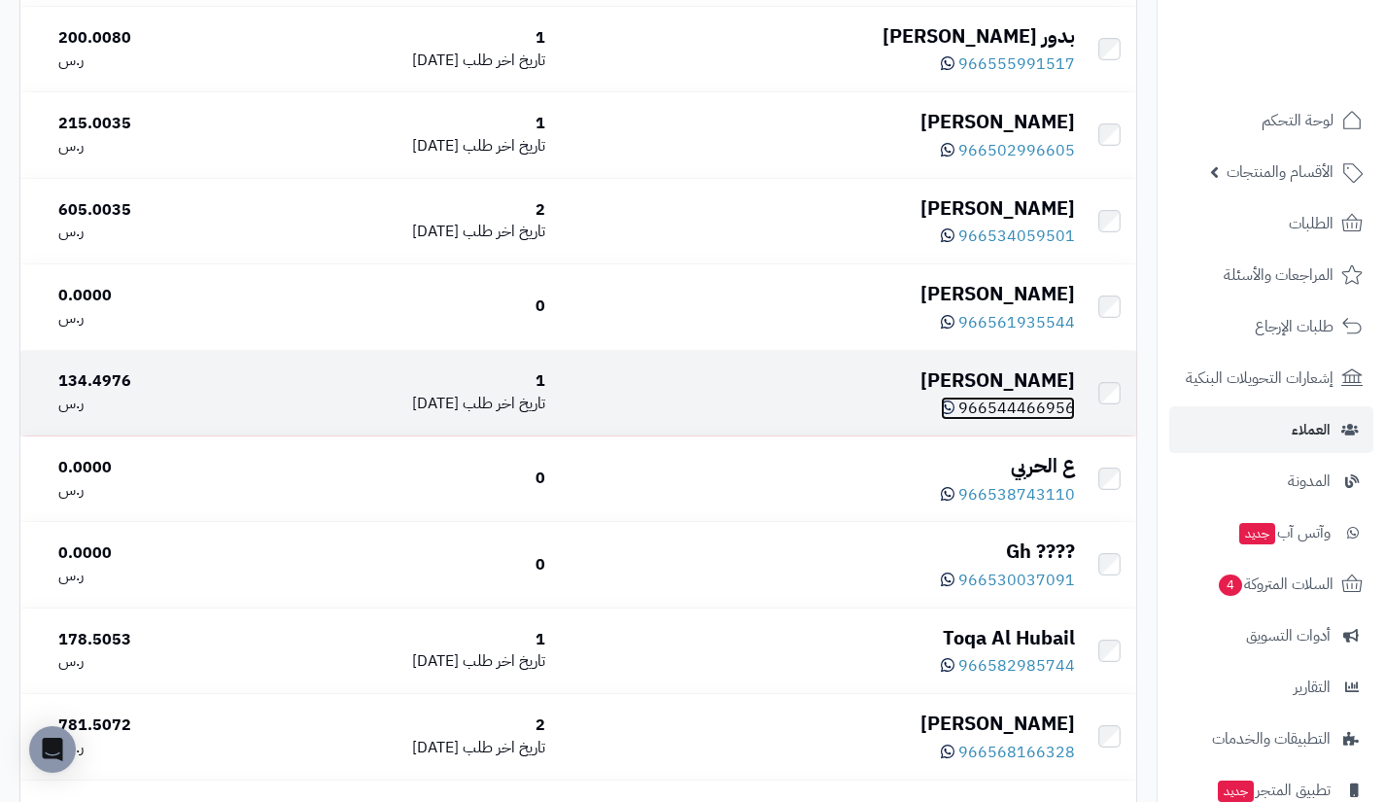
click at [1009, 420] on span "966544466956" at bounding box center [1016, 408] width 117 height 23
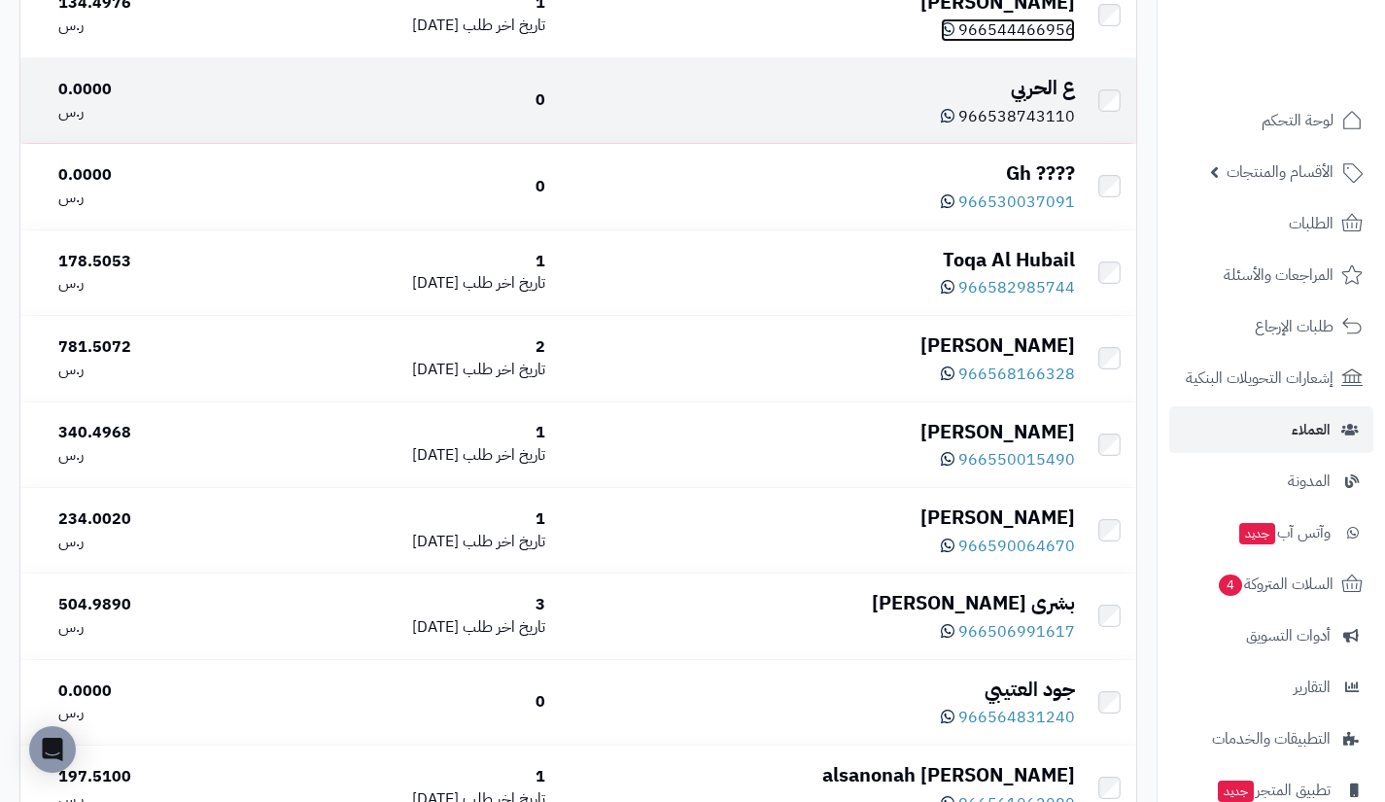
scroll to position [4924, 0]
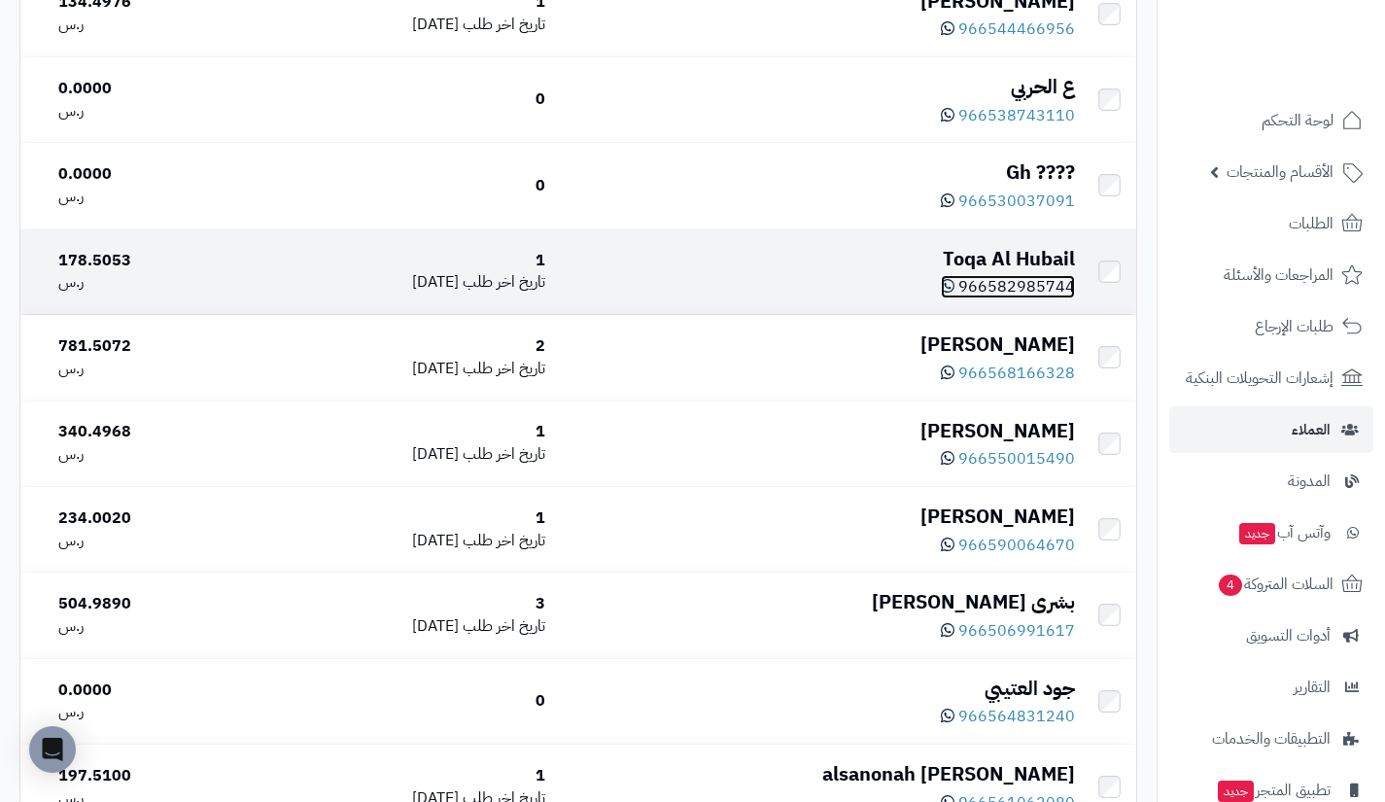
click at [1025, 298] on span "966582985744" at bounding box center [1016, 286] width 117 height 23
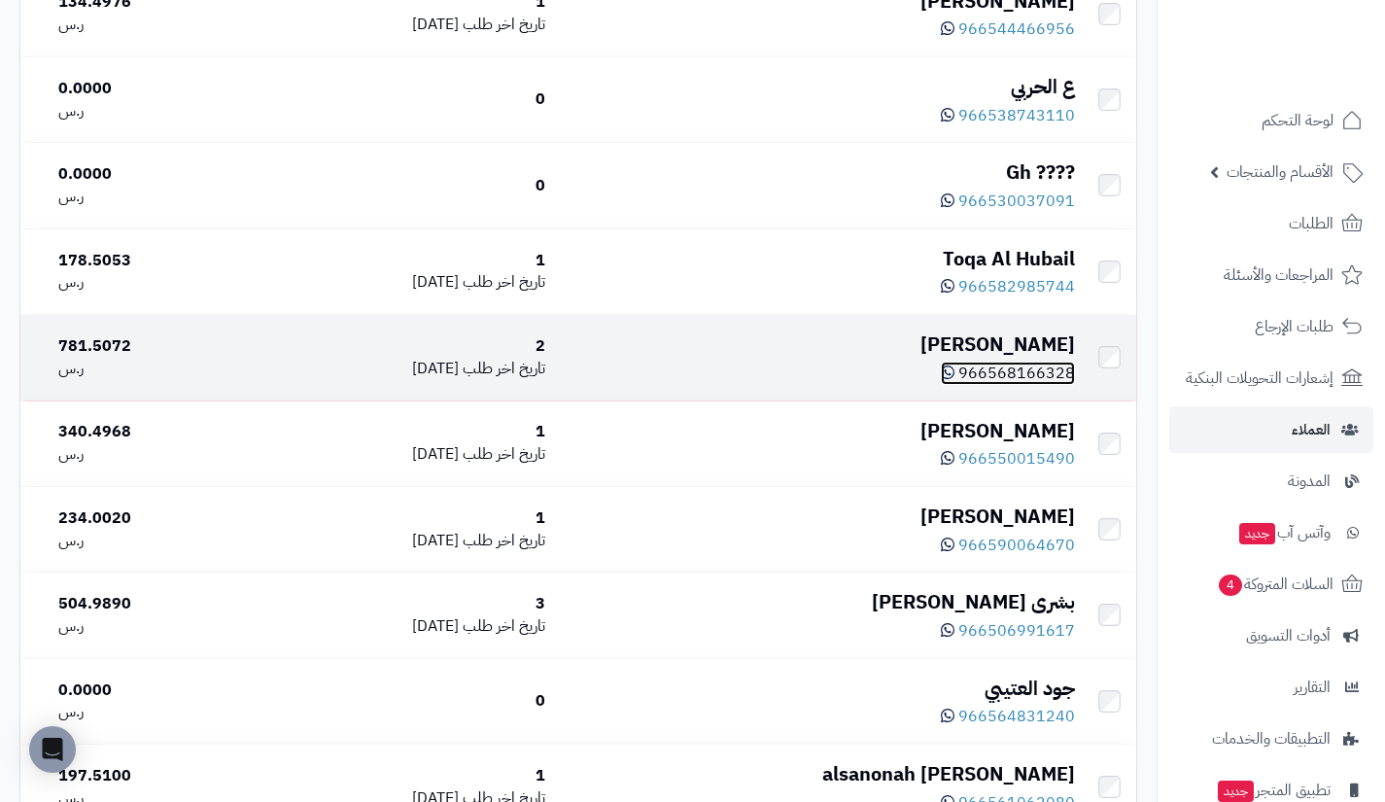
click at [1002, 385] on span "966568166328" at bounding box center [1016, 373] width 117 height 23
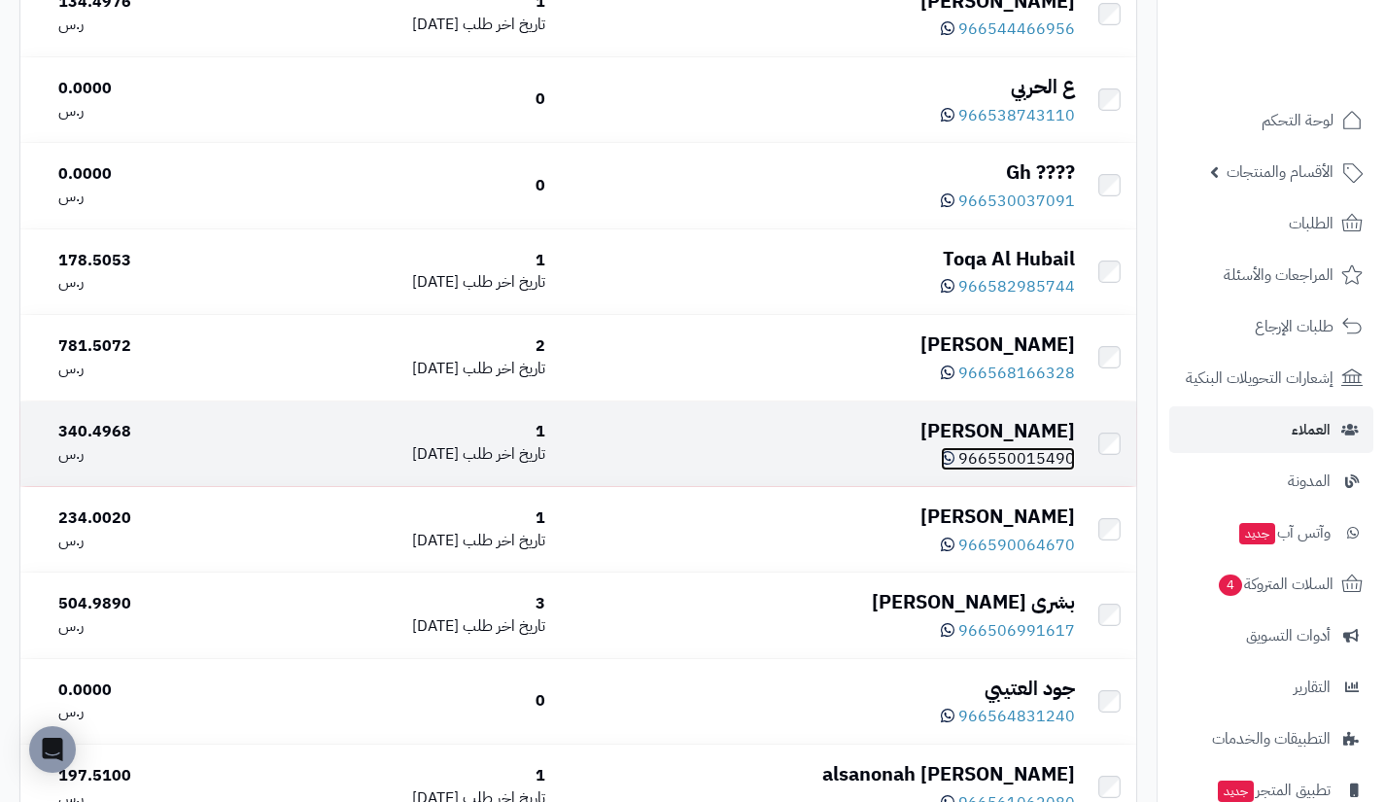
click at [1006, 470] on span "966550015490" at bounding box center [1016, 458] width 117 height 23
click at [1059, 445] on div "Amal Amal" at bounding box center [817, 431] width 513 height 28
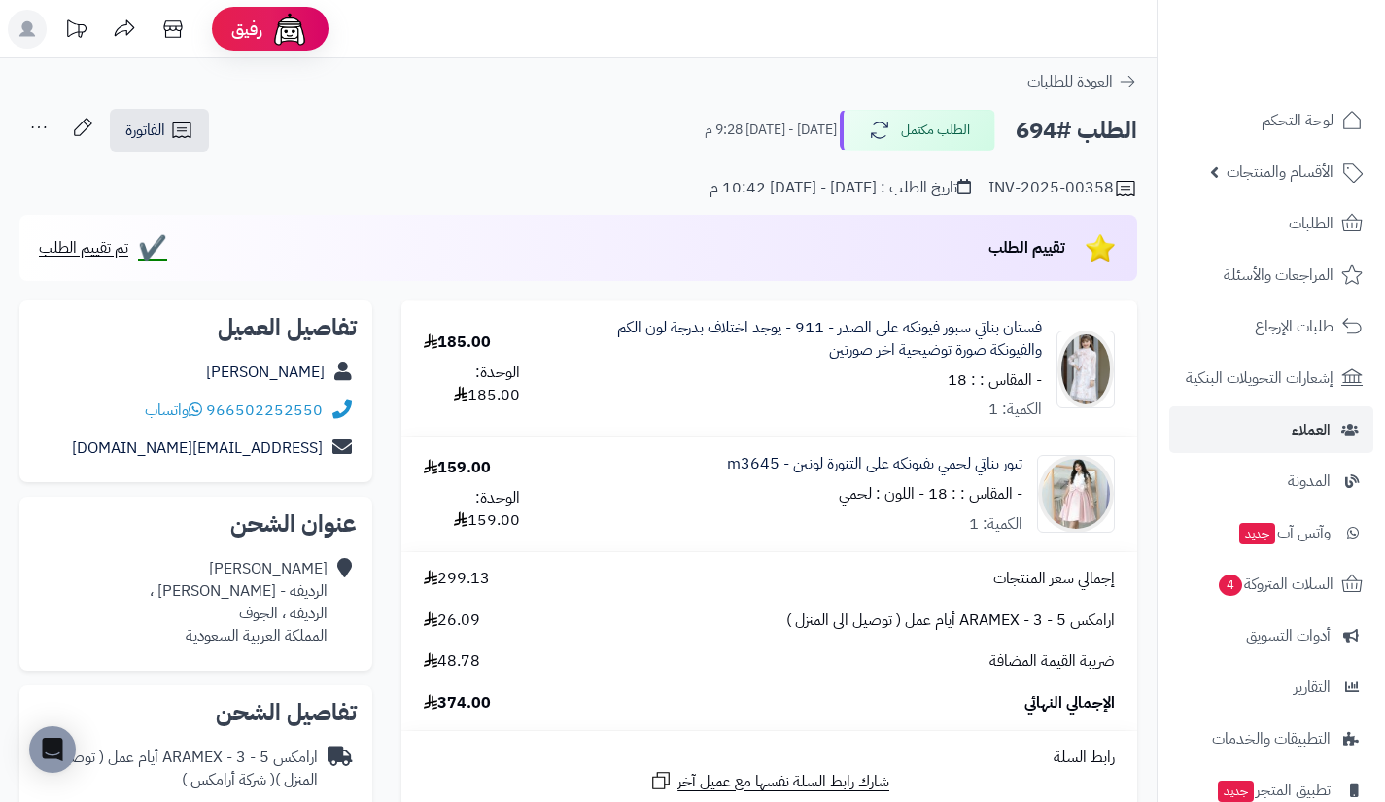
scroll to position [393, 0]
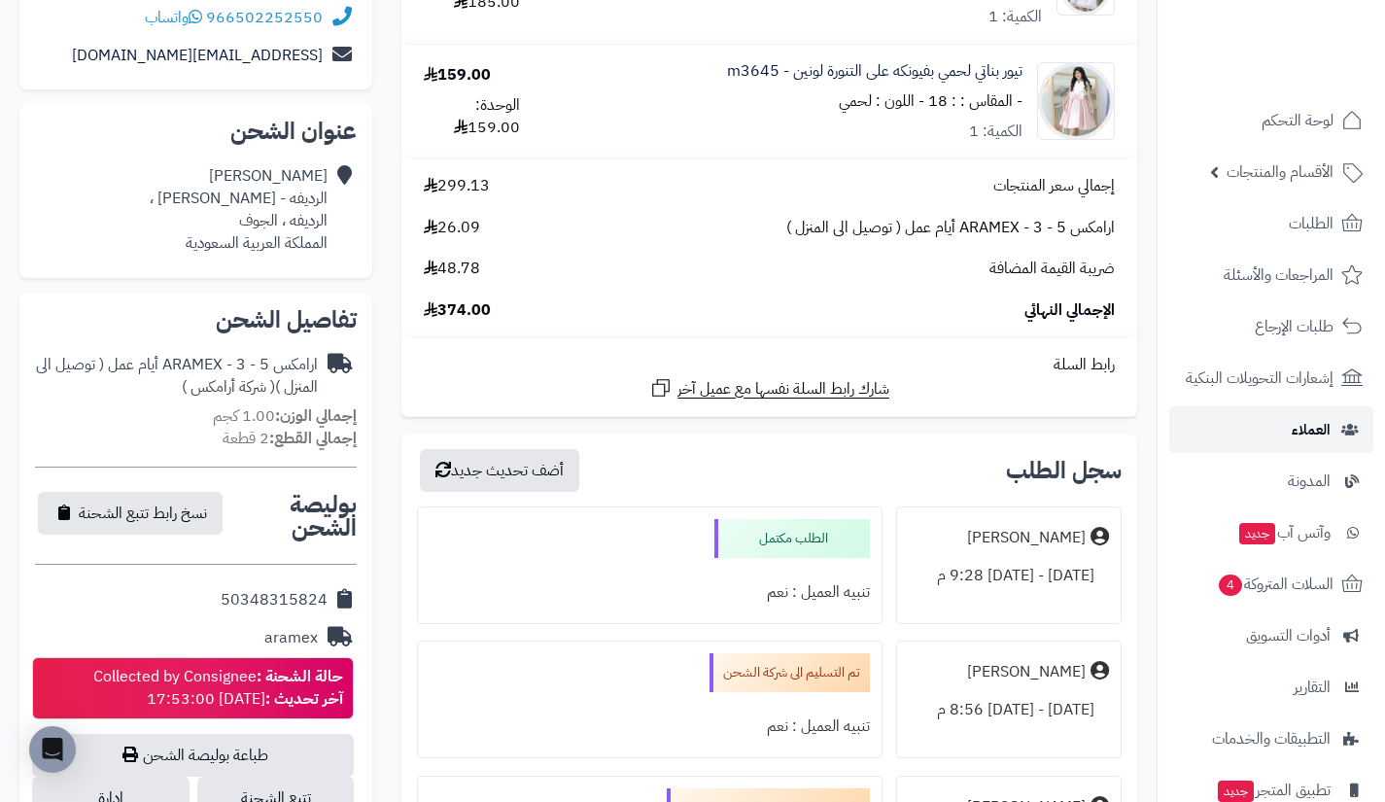
click at [1258, 427] on link "العملاء" at bounding box center [1271, 429] width 204 height 47
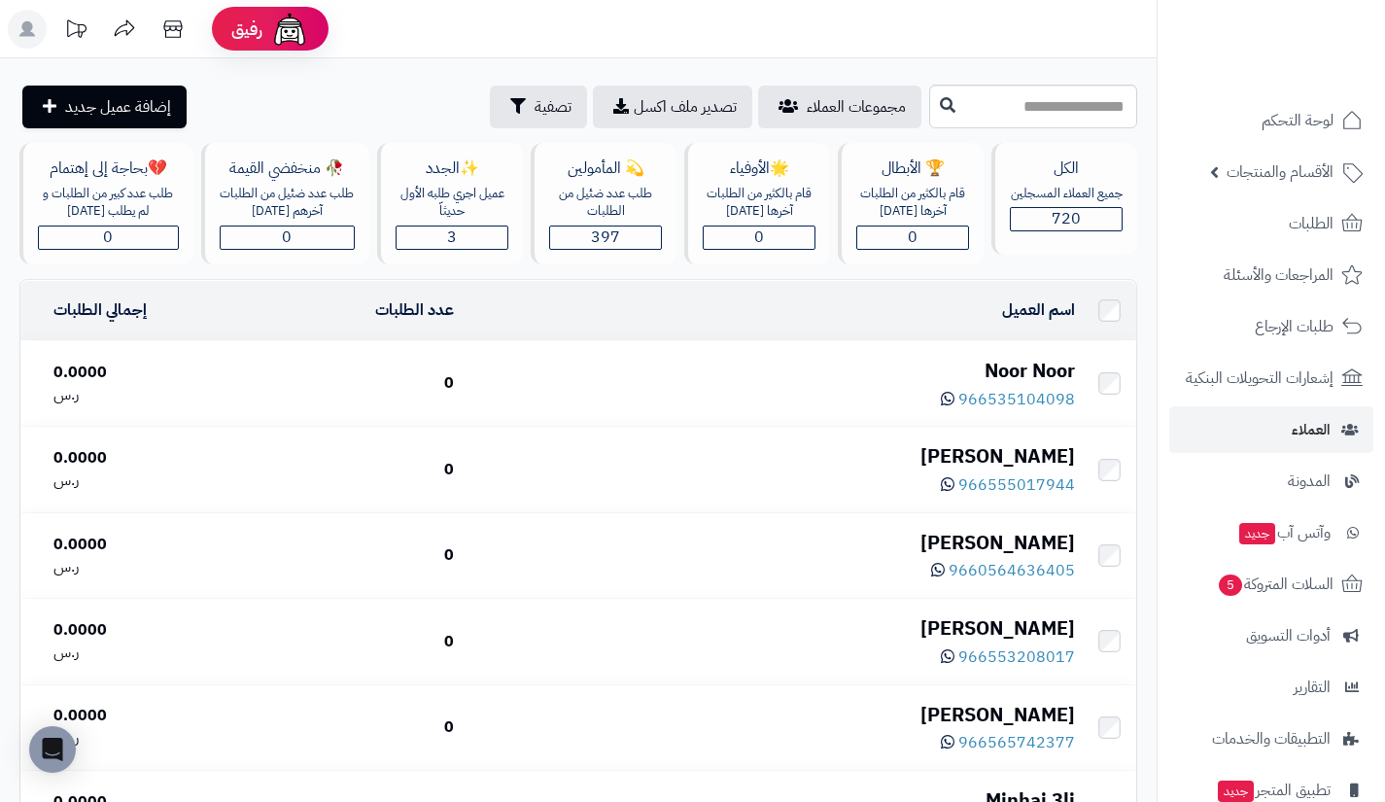
click at [1020, 352] on td "Noor Noor 966535104098" at bounding box center [772, 383] width 621 height 85
click at [1019, 361] on div "Noor Noor" at bounding box center [772, 371] width 606 height 28
click at [1077, 111] on input "text" at bounding box center [1033, 107] width 208 height 44
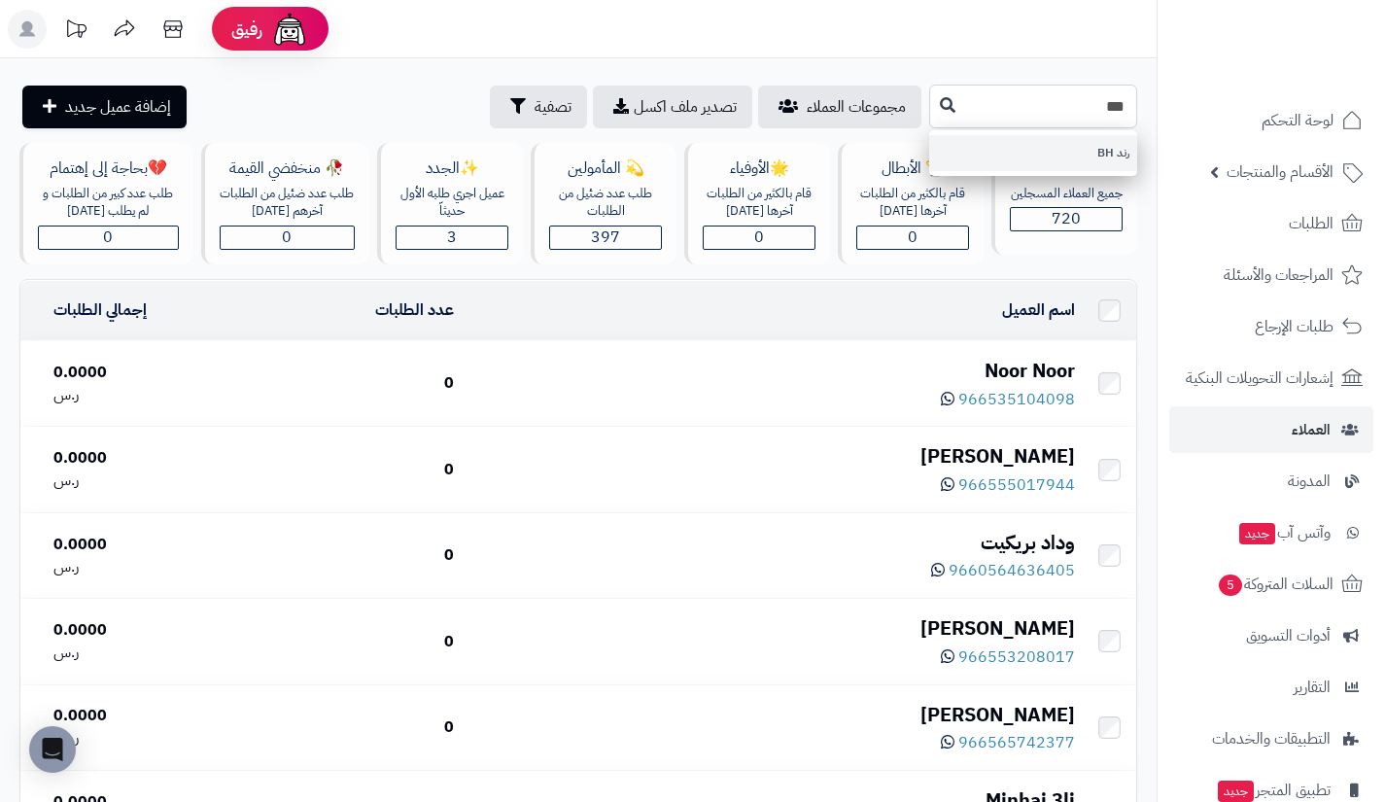
type input "***"
click at [933, 110] on button at bounding box center [947, 105] width 29 height 37
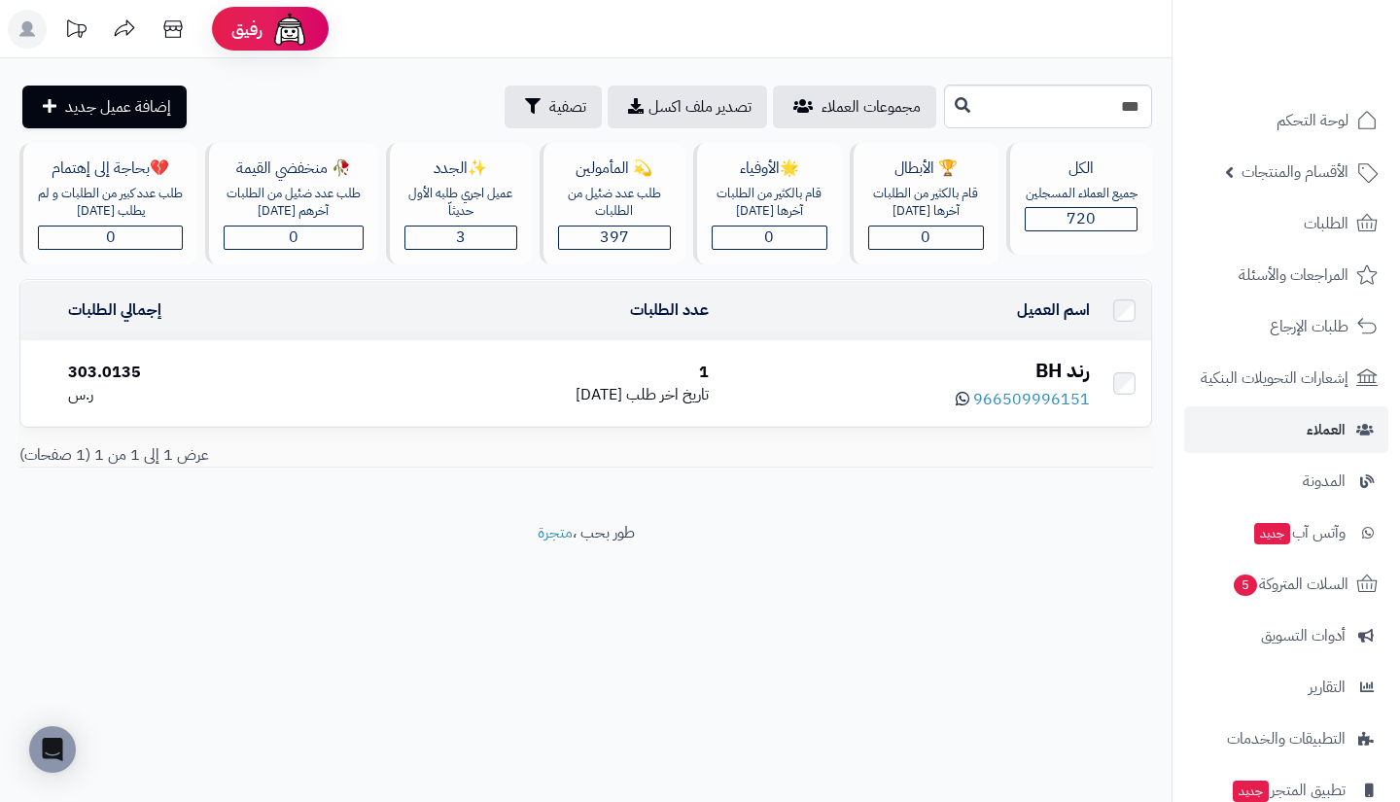
click at [1055, 359] on div "رند BH" at bounding box center [906, 371] width 365 height 28
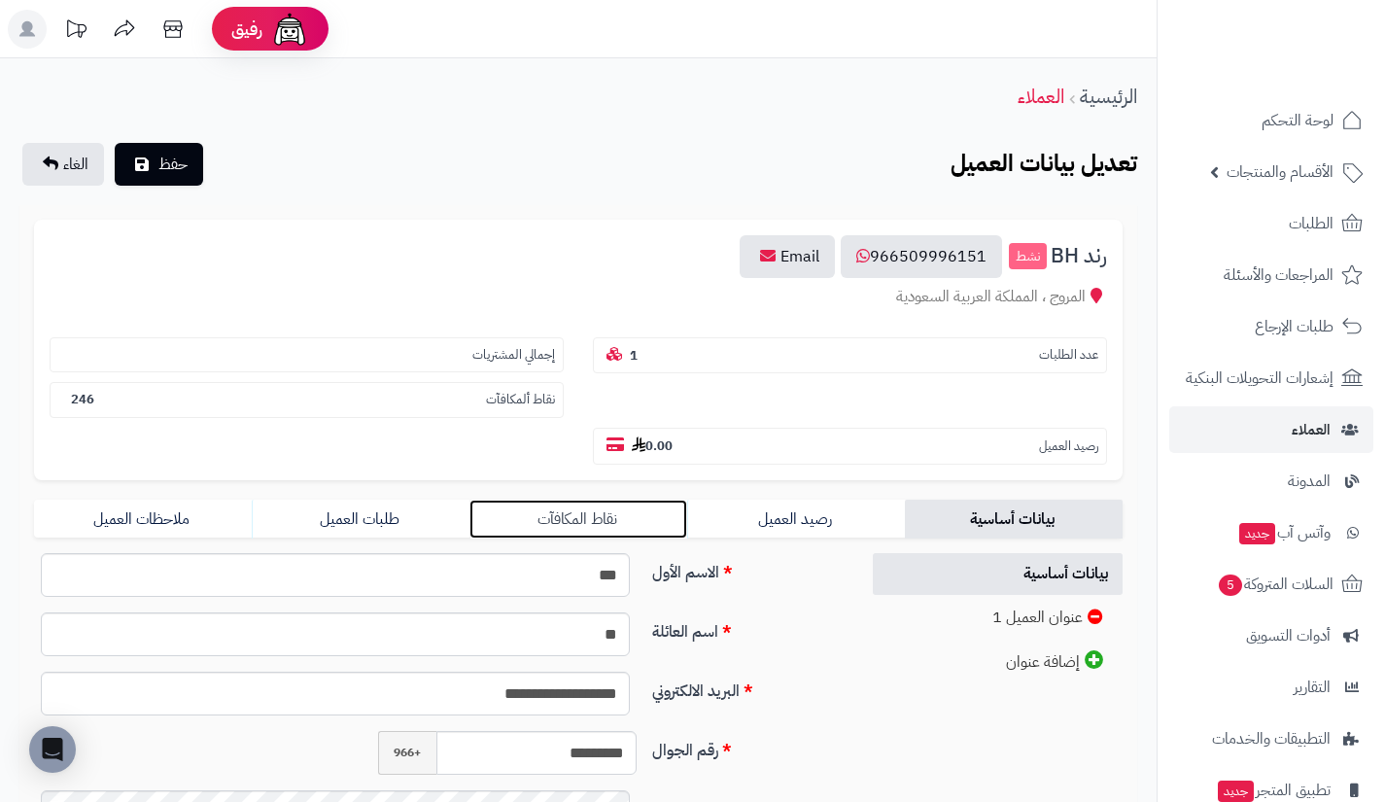
click at [676, 520] on link "نقاط المكافآت" at bounding box center [578, 519] width 218 height 39
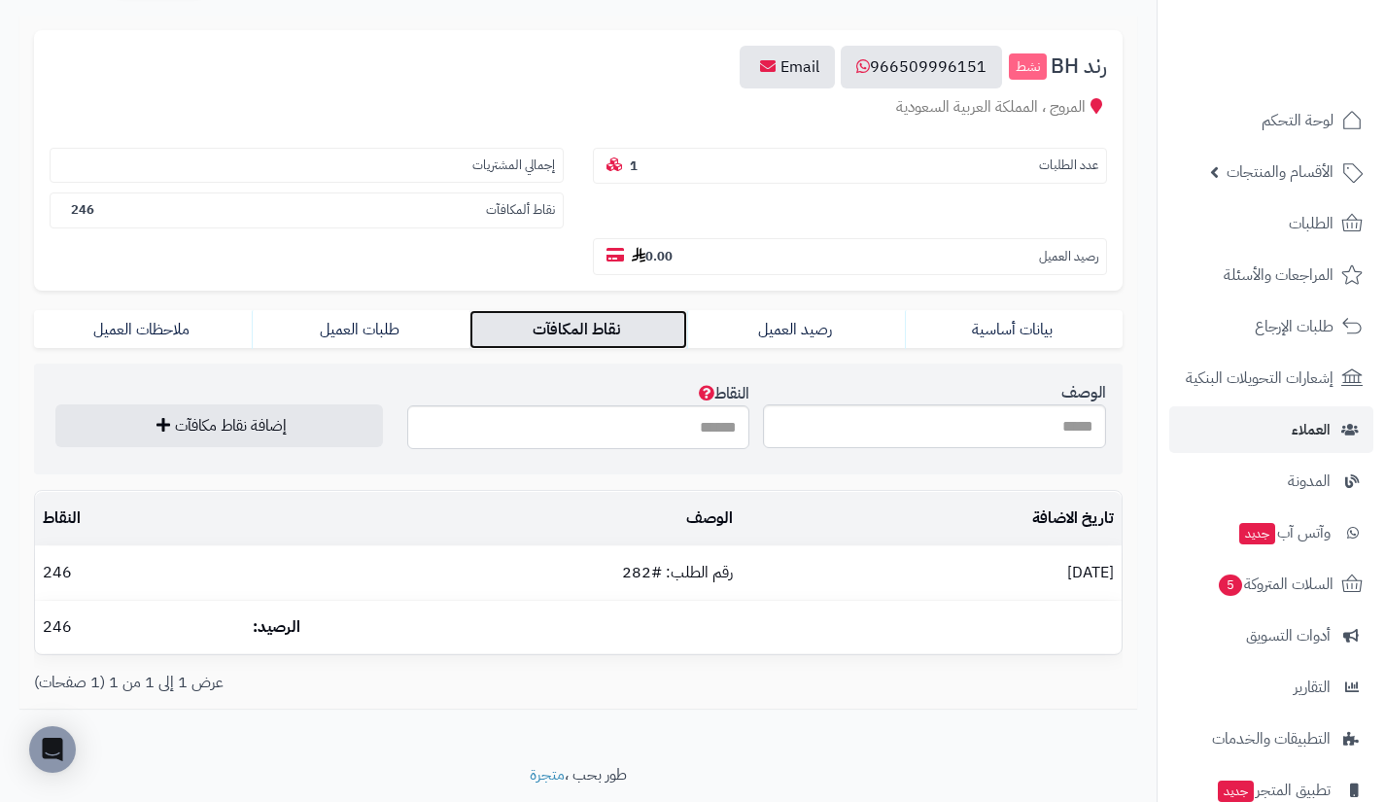
scroll to position [207, 0]
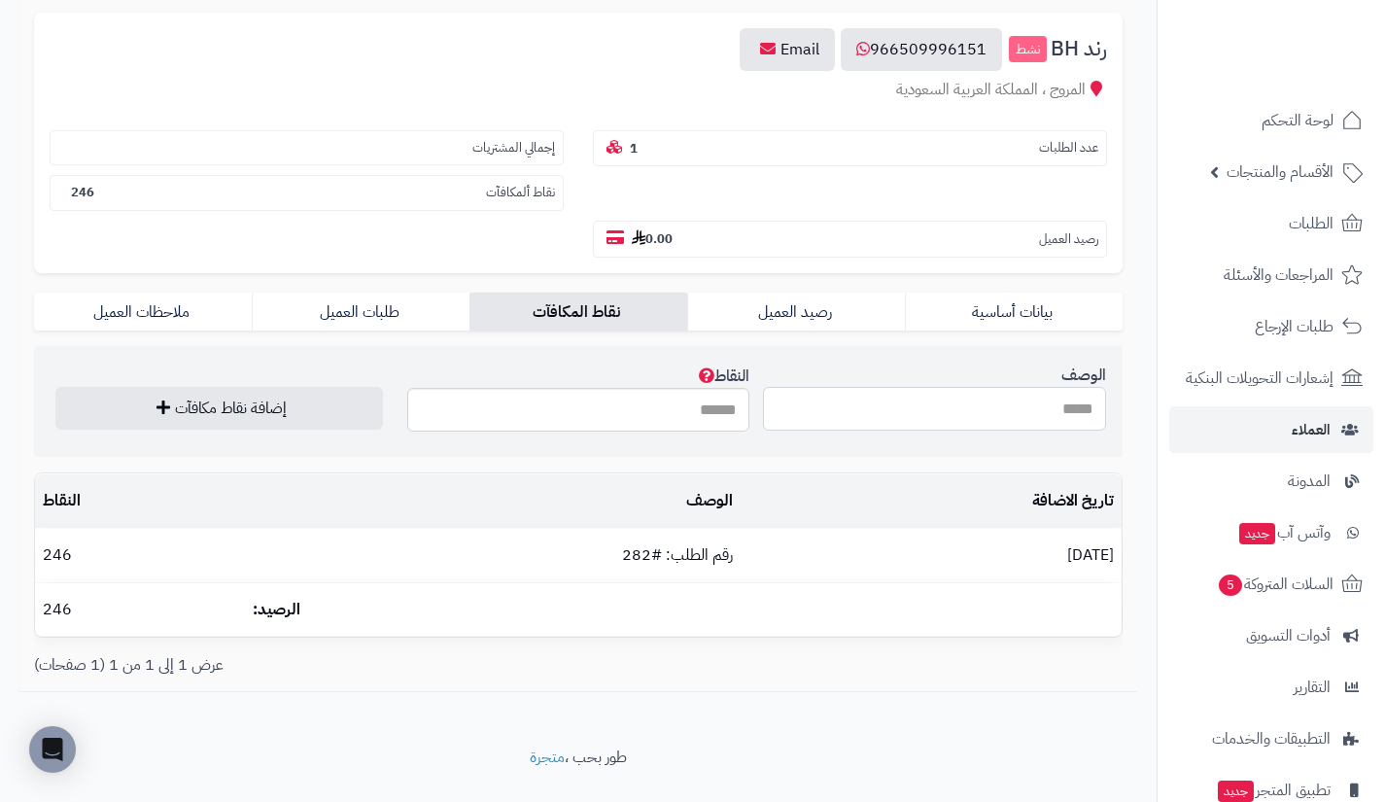
click at [905, 399] on input "الوصف" at bounding box center [934, 409] width 343 height 44
type input "**********"
type input "***"
click at [268, 227] on div "عدد الطلبات 1 إجمالي المشتريات نقاط ألمكافآت 246 رصيد العميل 0.00" at bounding box center [578, 189] width 1087 height 137
click at [348, 304] on link "طلبات العميل" at bounding box center [361, 312] width 218 height 39
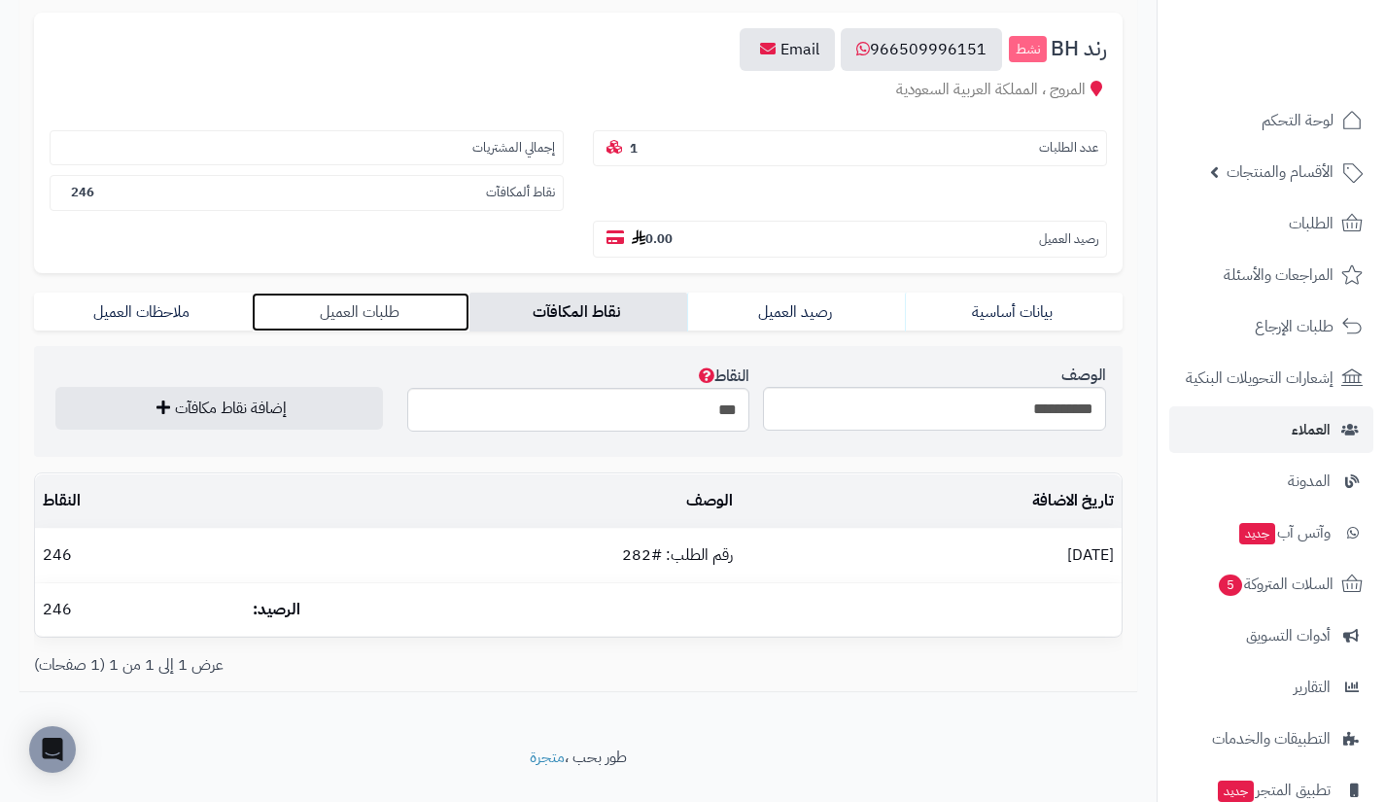
scroll to position [104, 0]
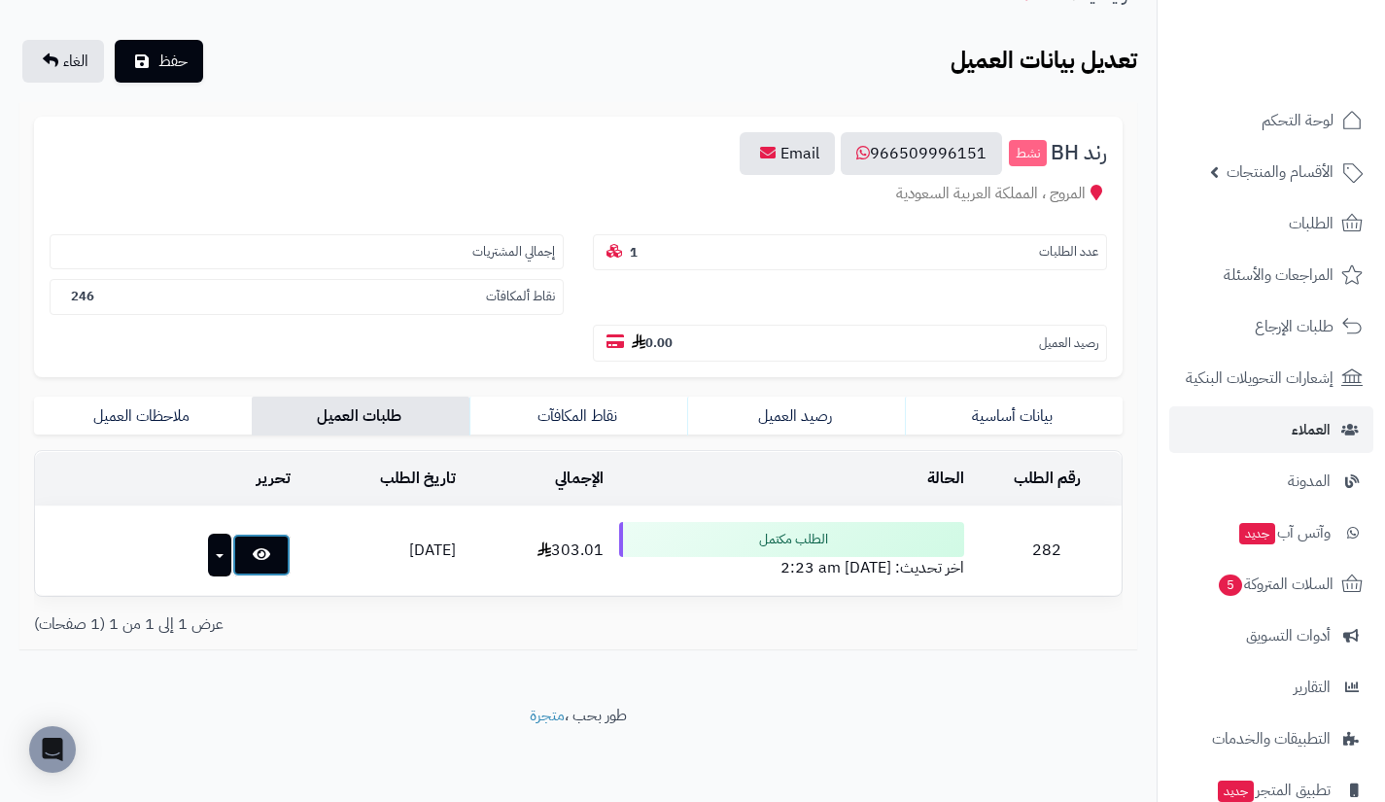
click at [245, 553] on link at bounding box center [261, 555] width 58 height 43
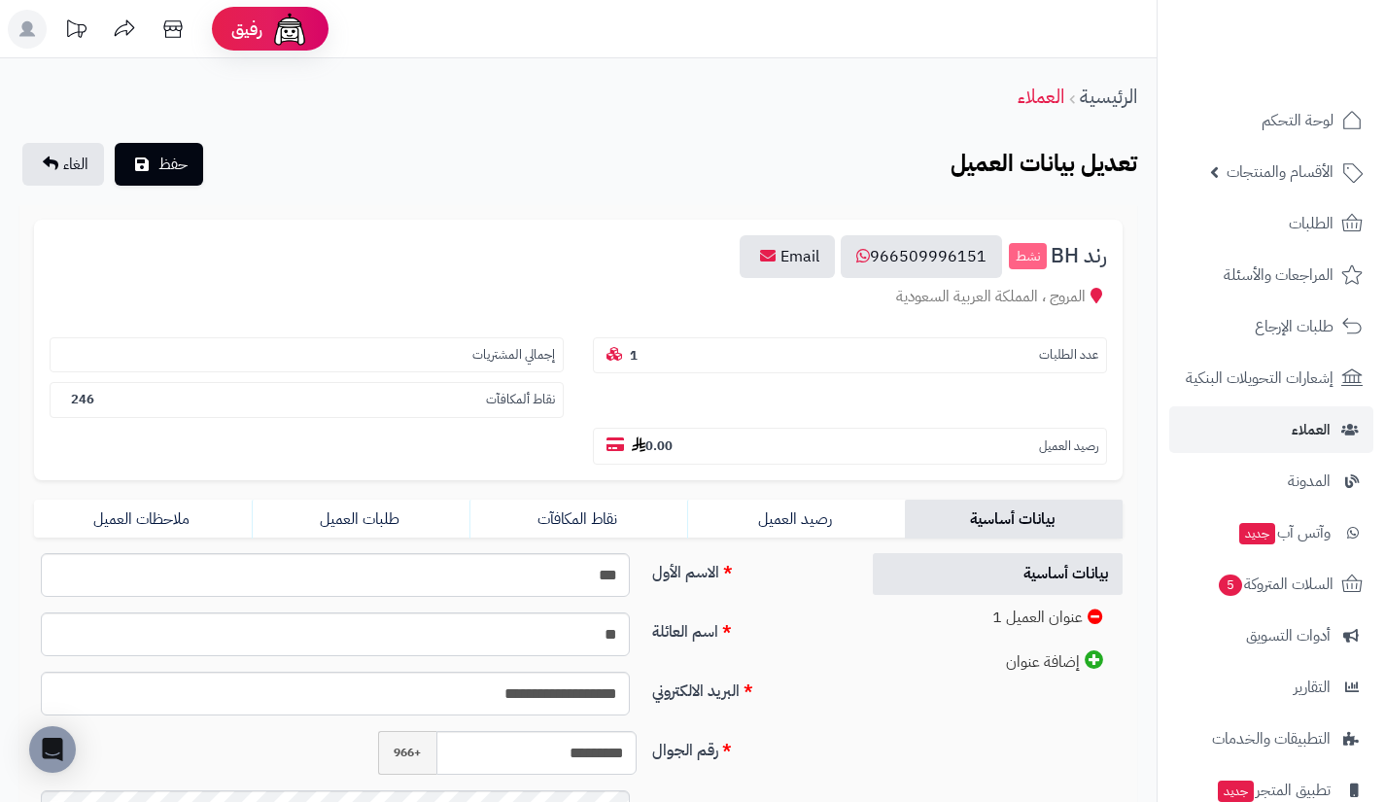
scroll to position [104, 0]
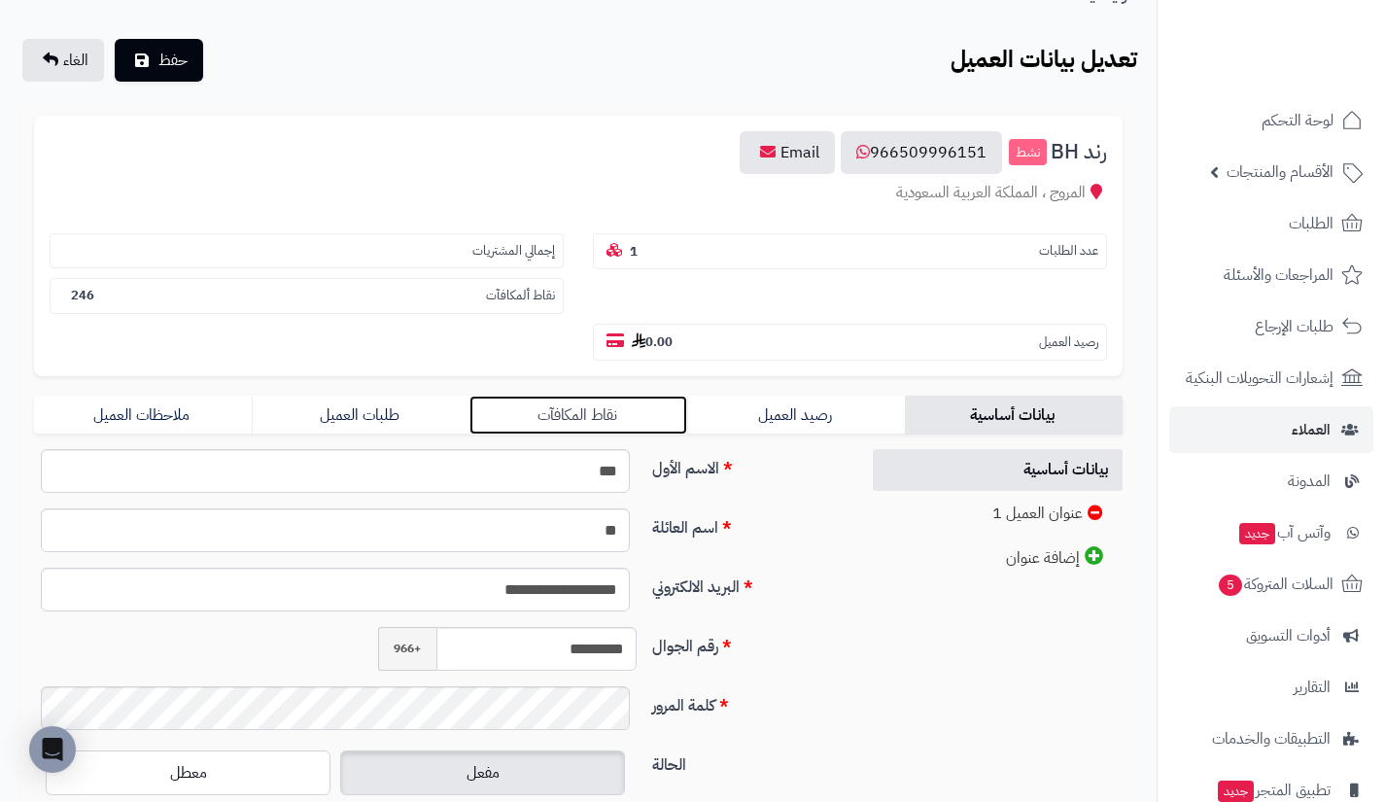
click at [600, 420] on link "نقاط المكافآت" at bounding box center [578, 415] width 218 height 39
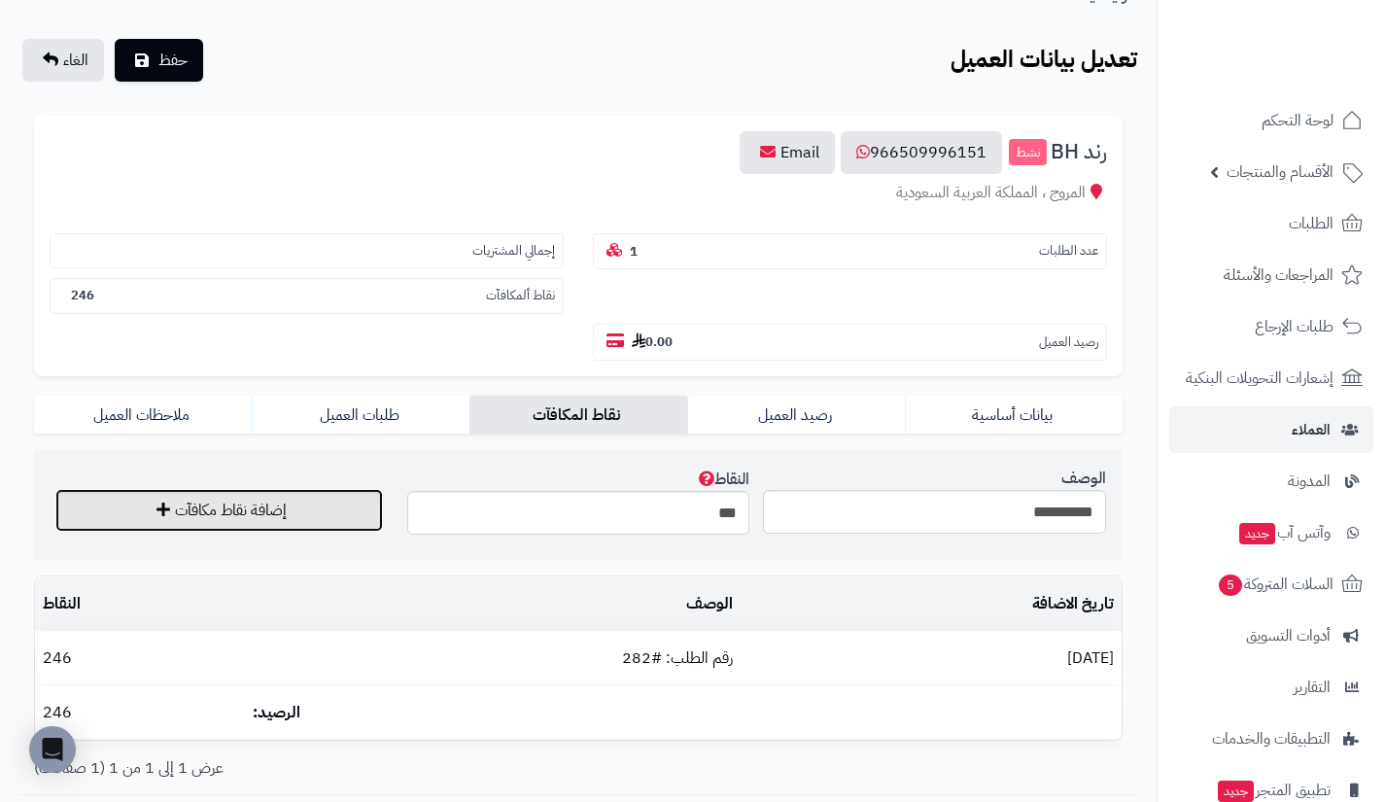
click at [335, 500] on button "إضافة نقاط مكافآت" at bounding box center [219, 510] width 328 height 43
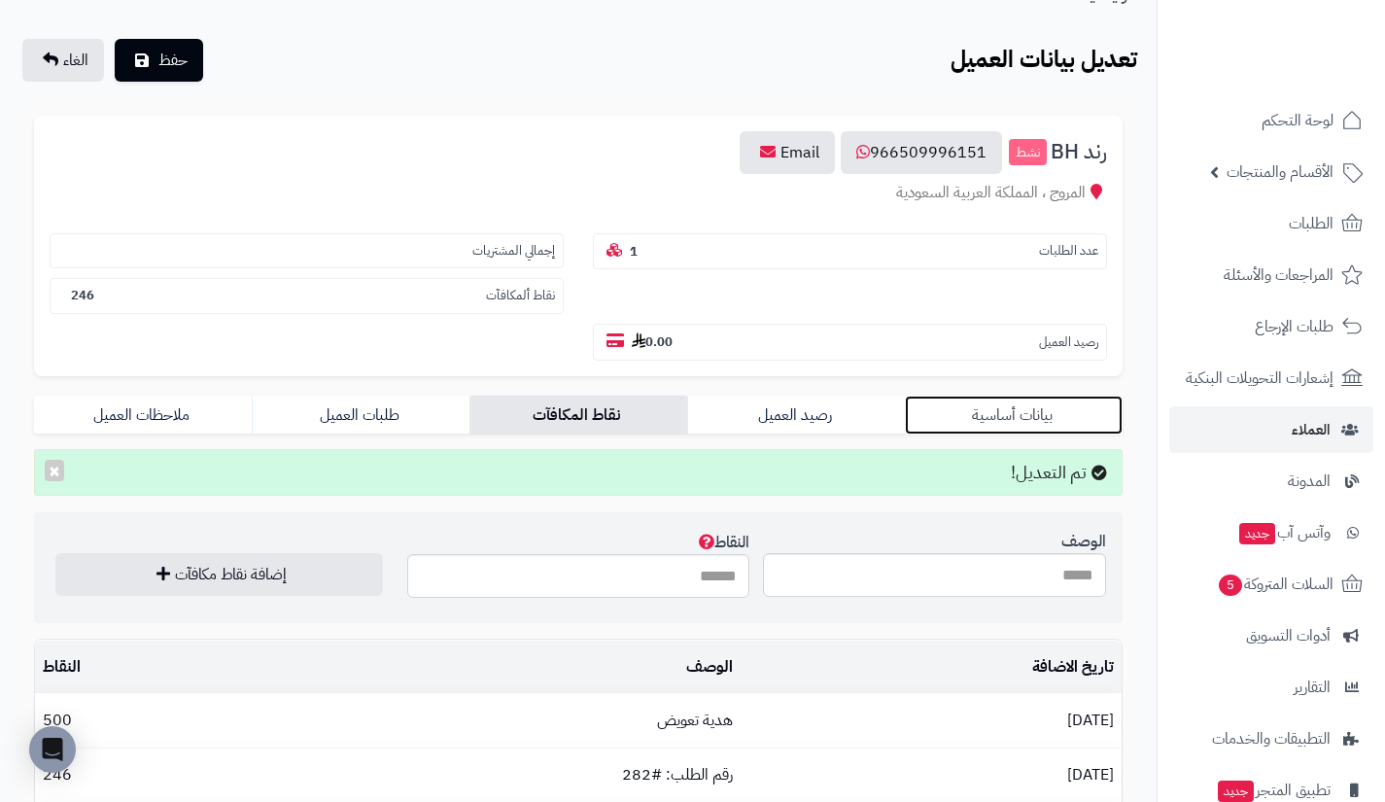
click at [1053, 408] on link "بيانات أساسية" at bounding box center [1014, 415] width 218 height 39
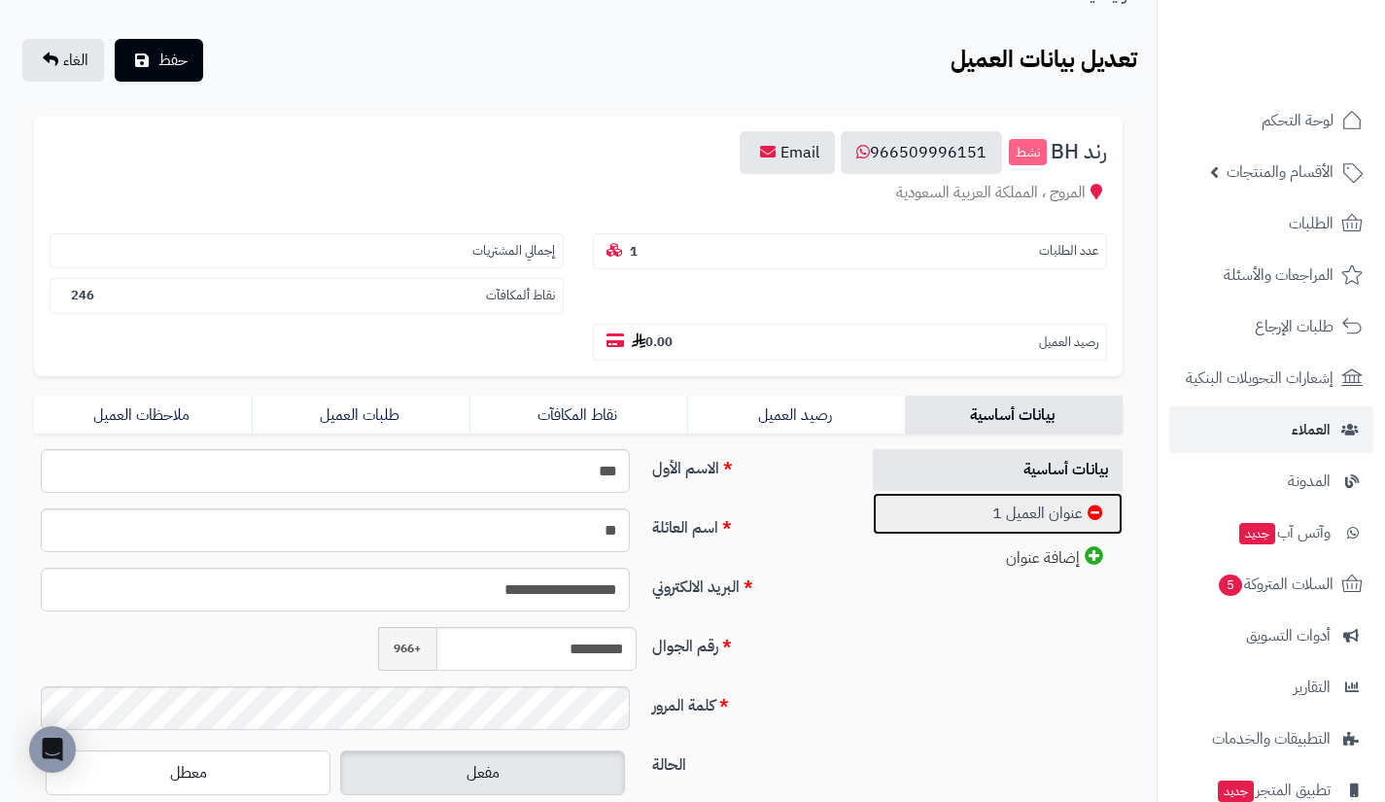
click at [1009, 500] on link "عنوان العميل 1" at bounding box center [998, 514] width 251 height 42
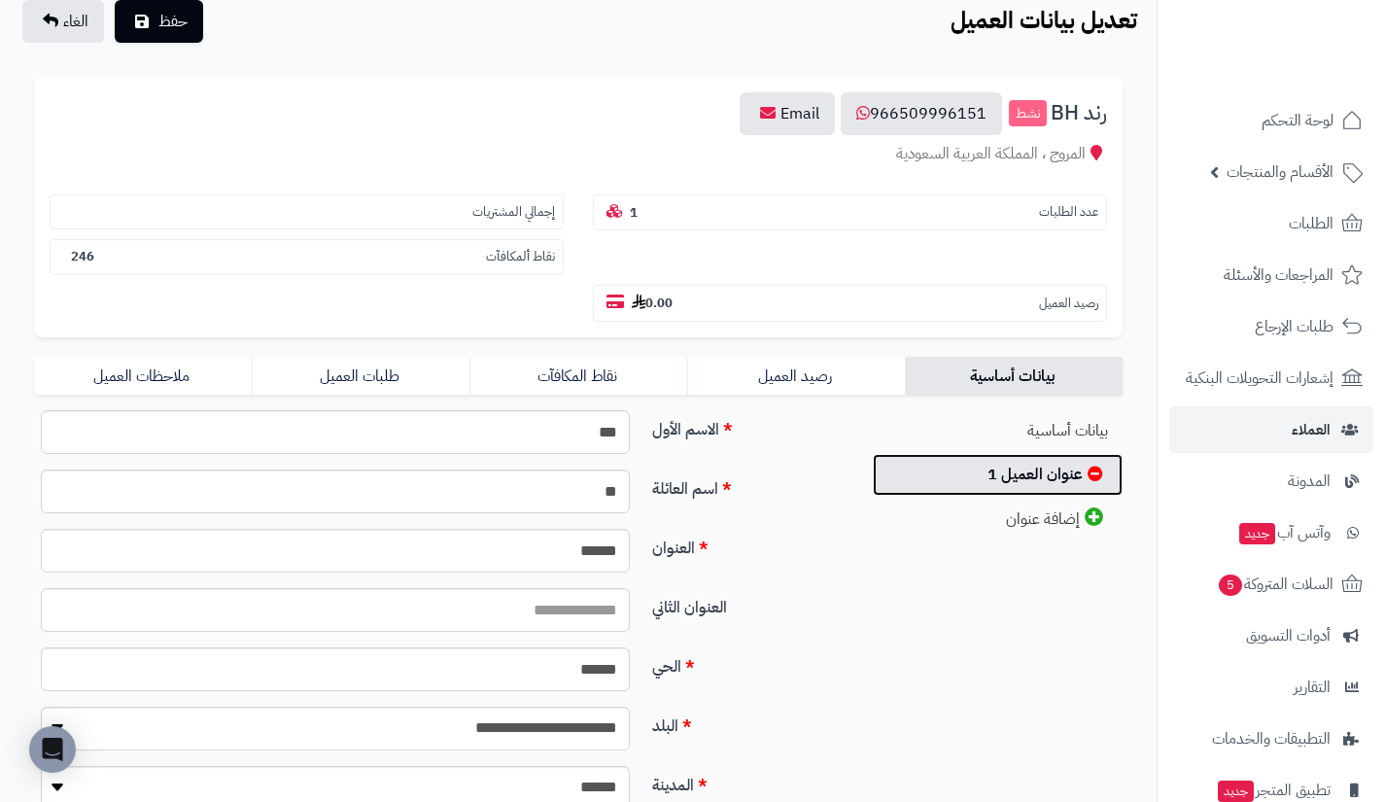
scroll to position [141, 0]
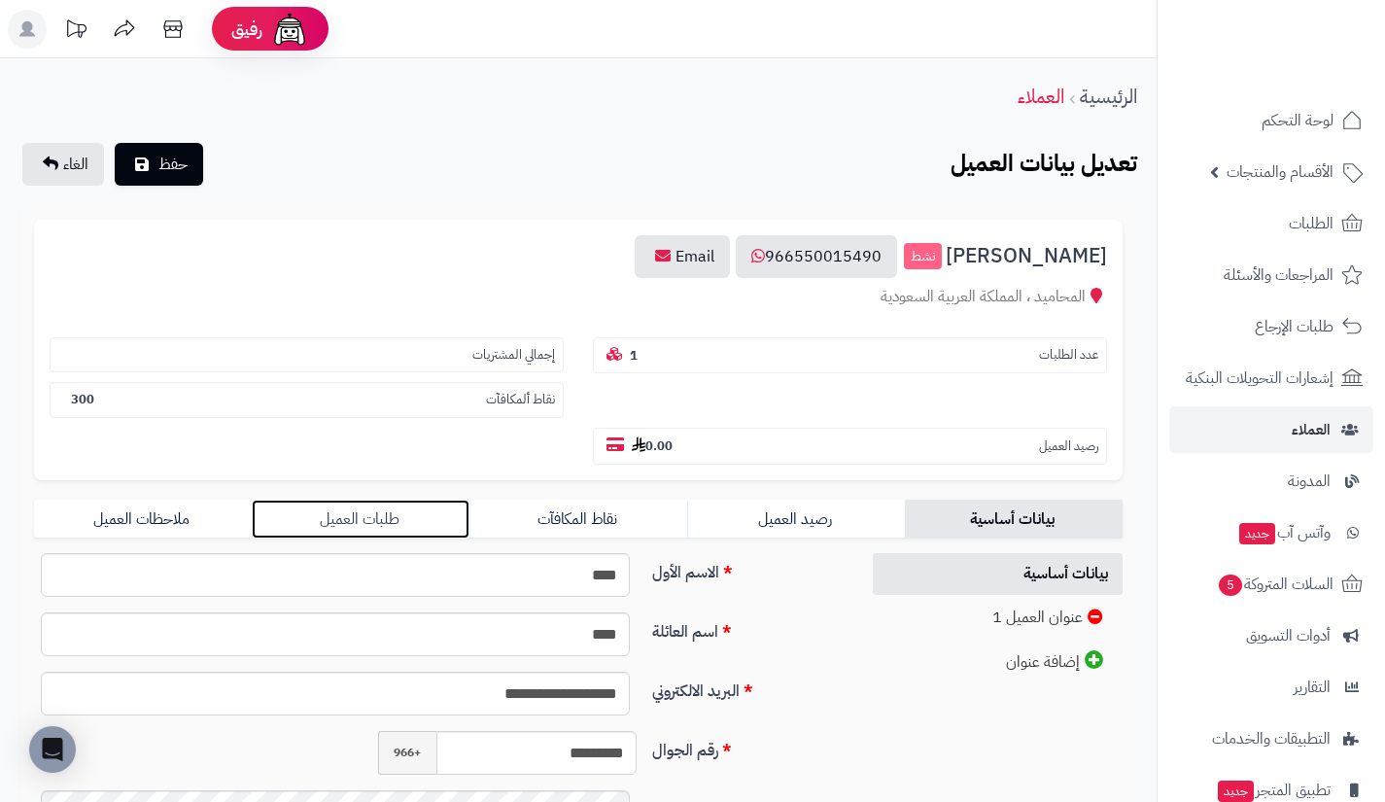
click at [443, 538] on link "طلبات العميل" at bounding box center [361, 519] width 218 height 39
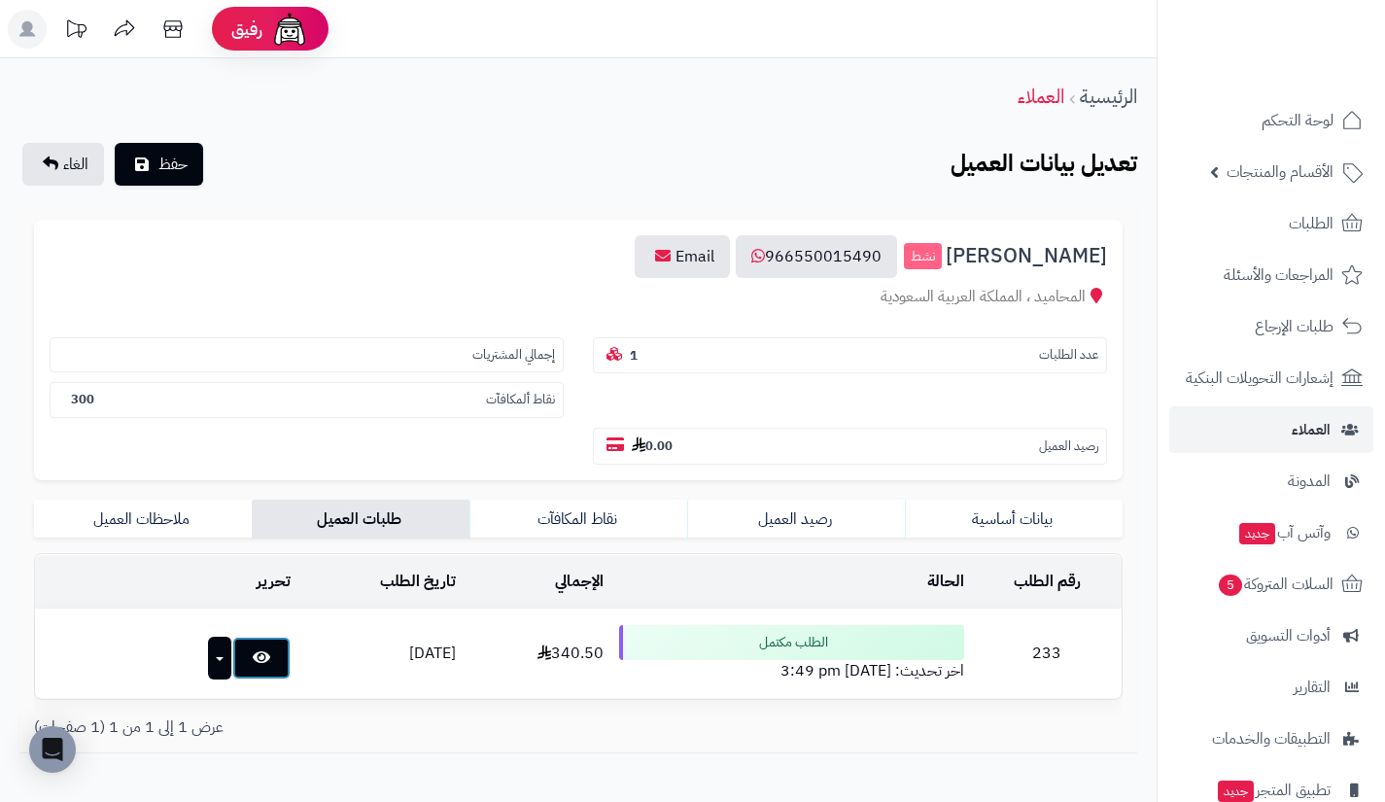
click at [252, 665] on link at bounding box center [261, 658] width 58 height 43
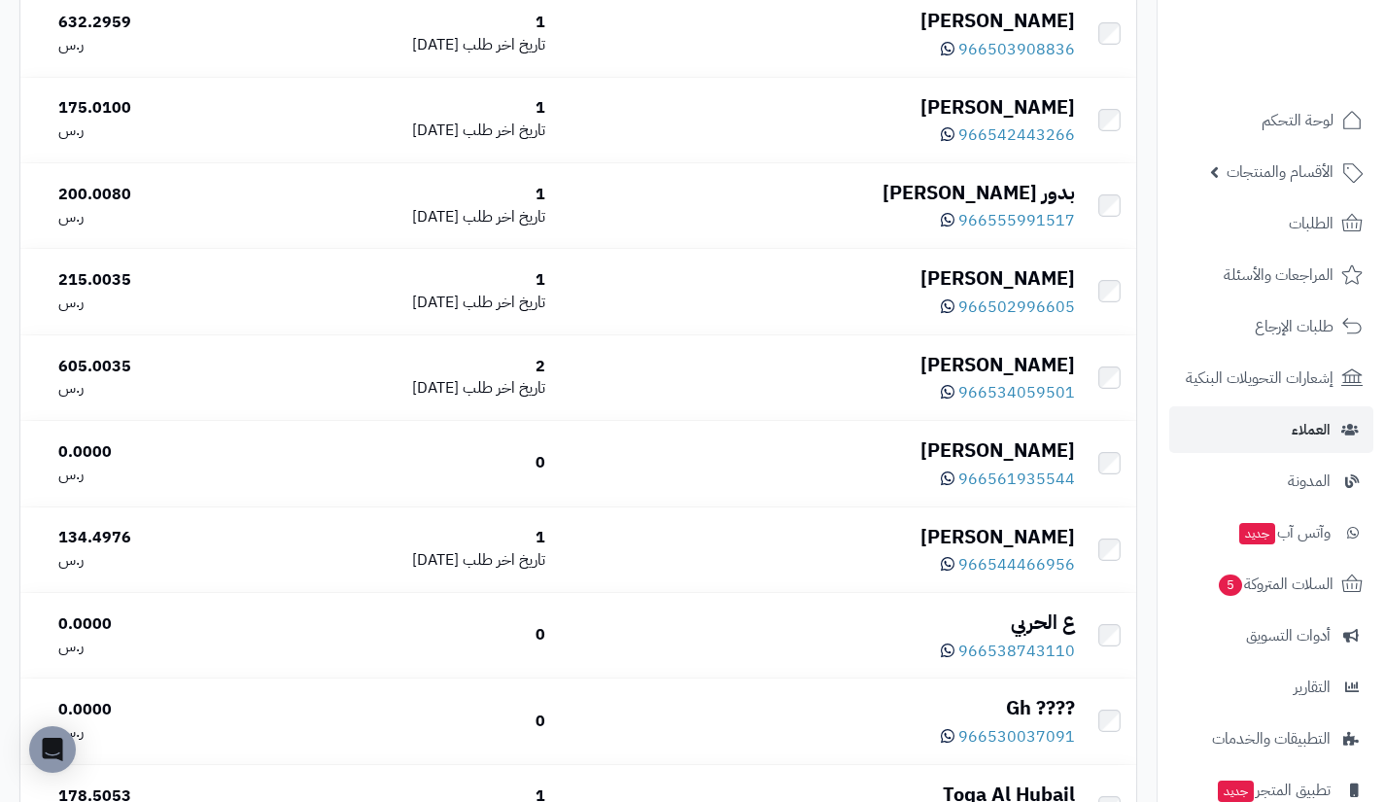
scroll to position [4387, 0]
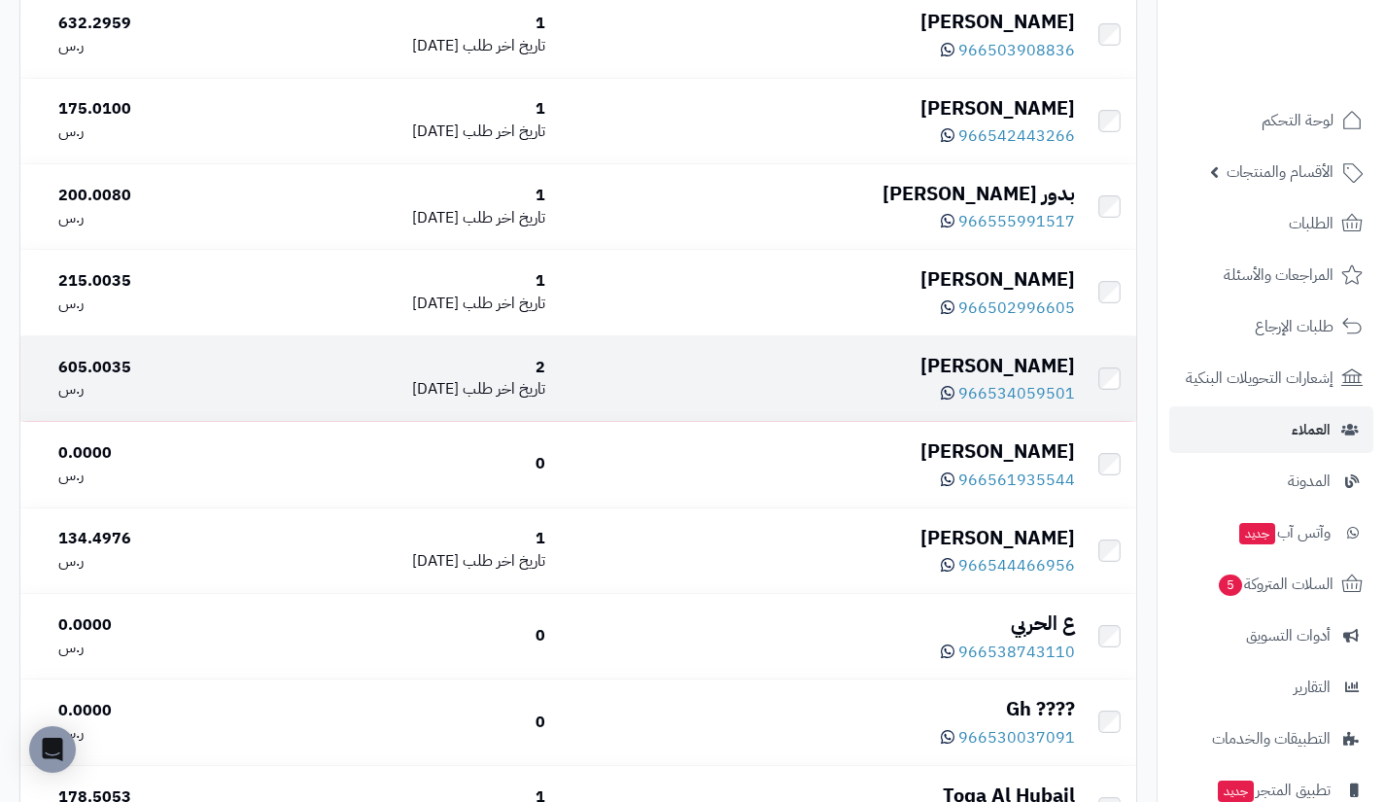
click at [1061, 380] on div "[PERSON_NAME]" at bounding box center [817, 366] width 513 height 28
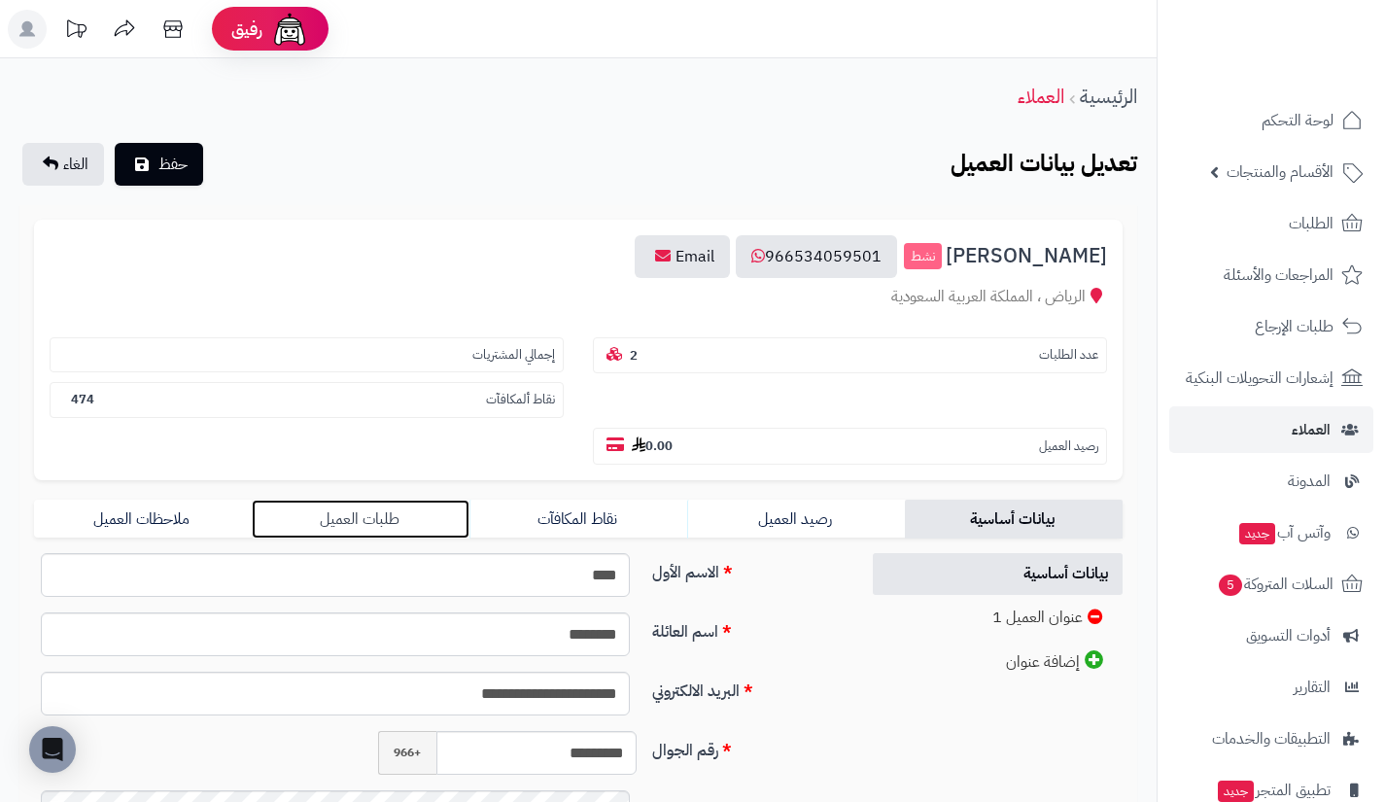
click at [440, 508] on link "طلبات العميل" at bounding box center [361, 519] width 218 height 39
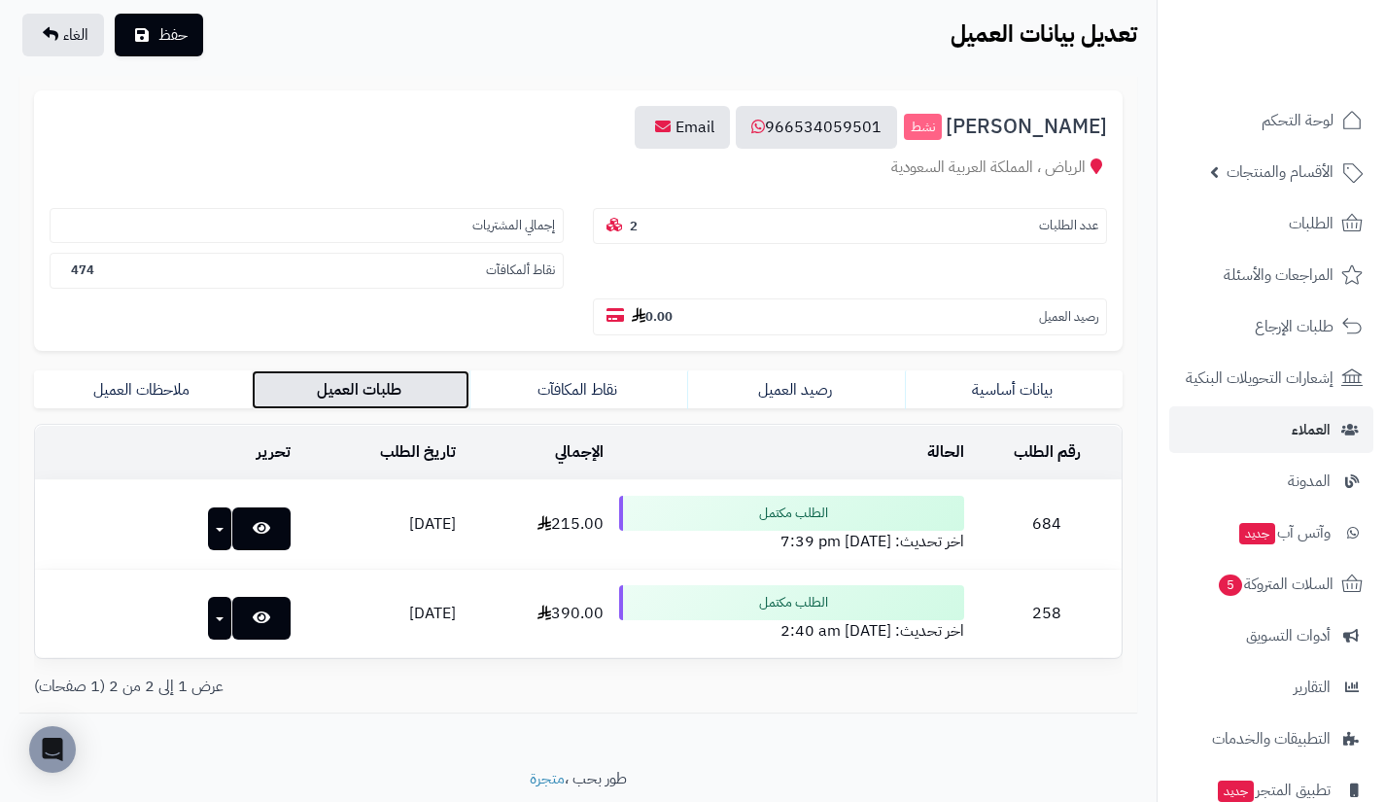
scroll to position [138, 0]
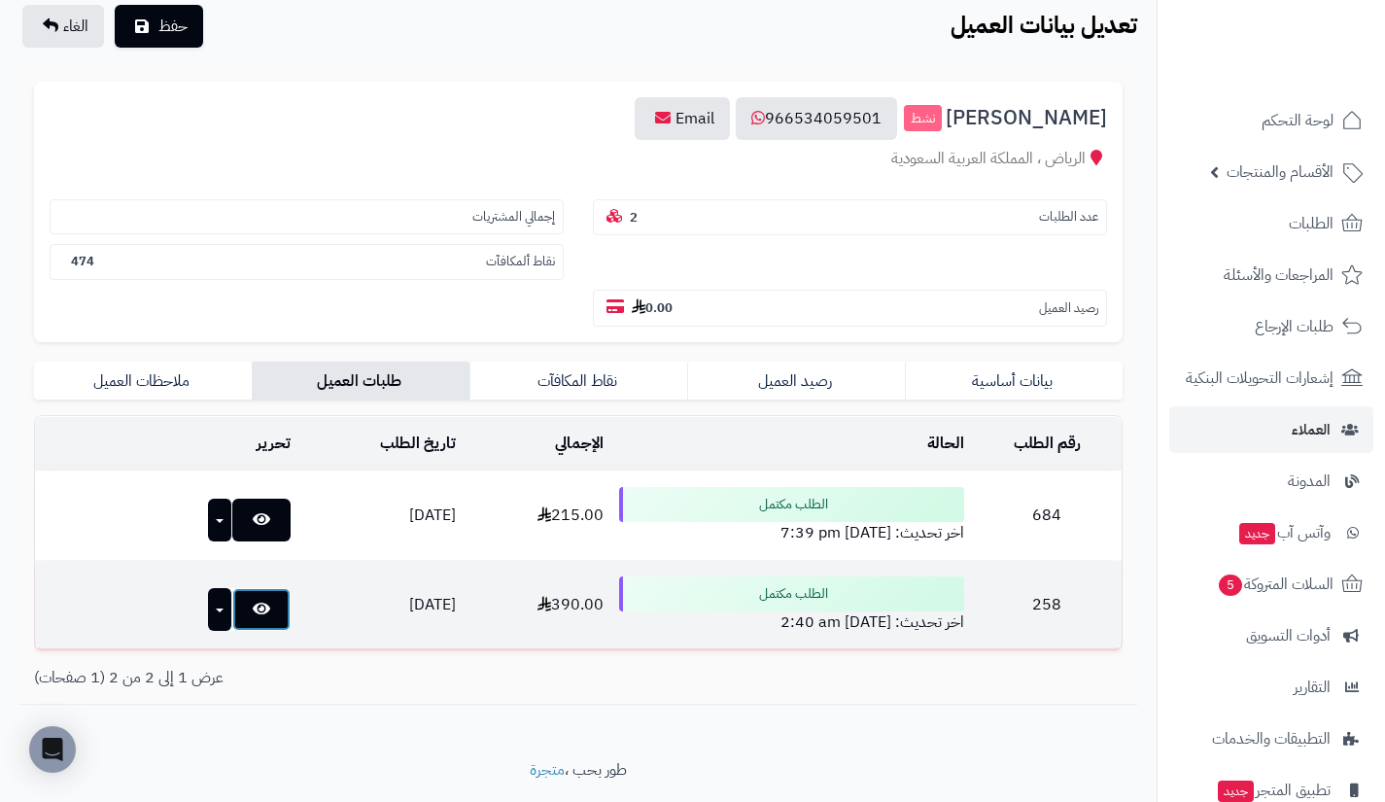
click at [253, 610] on icon at bounding box center [261, 609] width 17 height 16
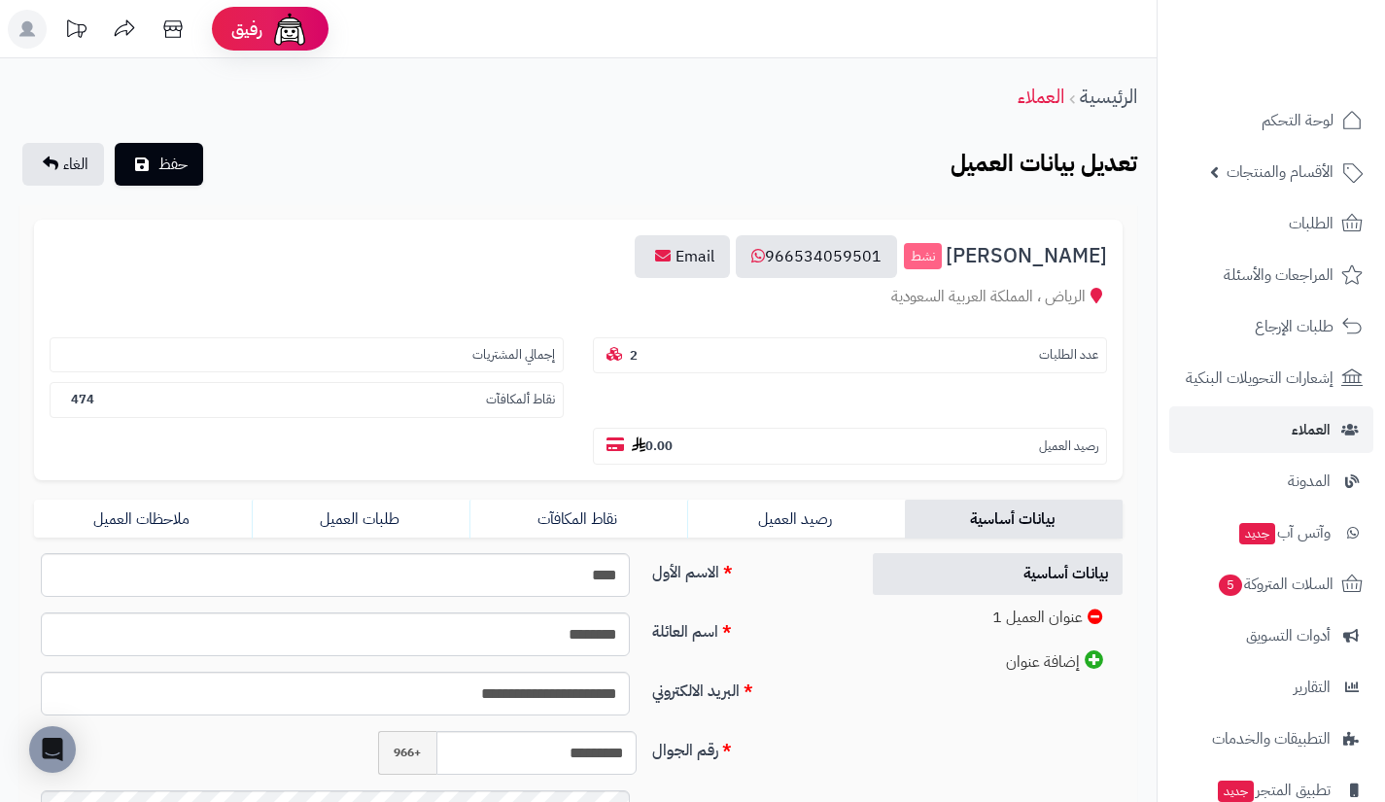
scroll to position [138, 0]
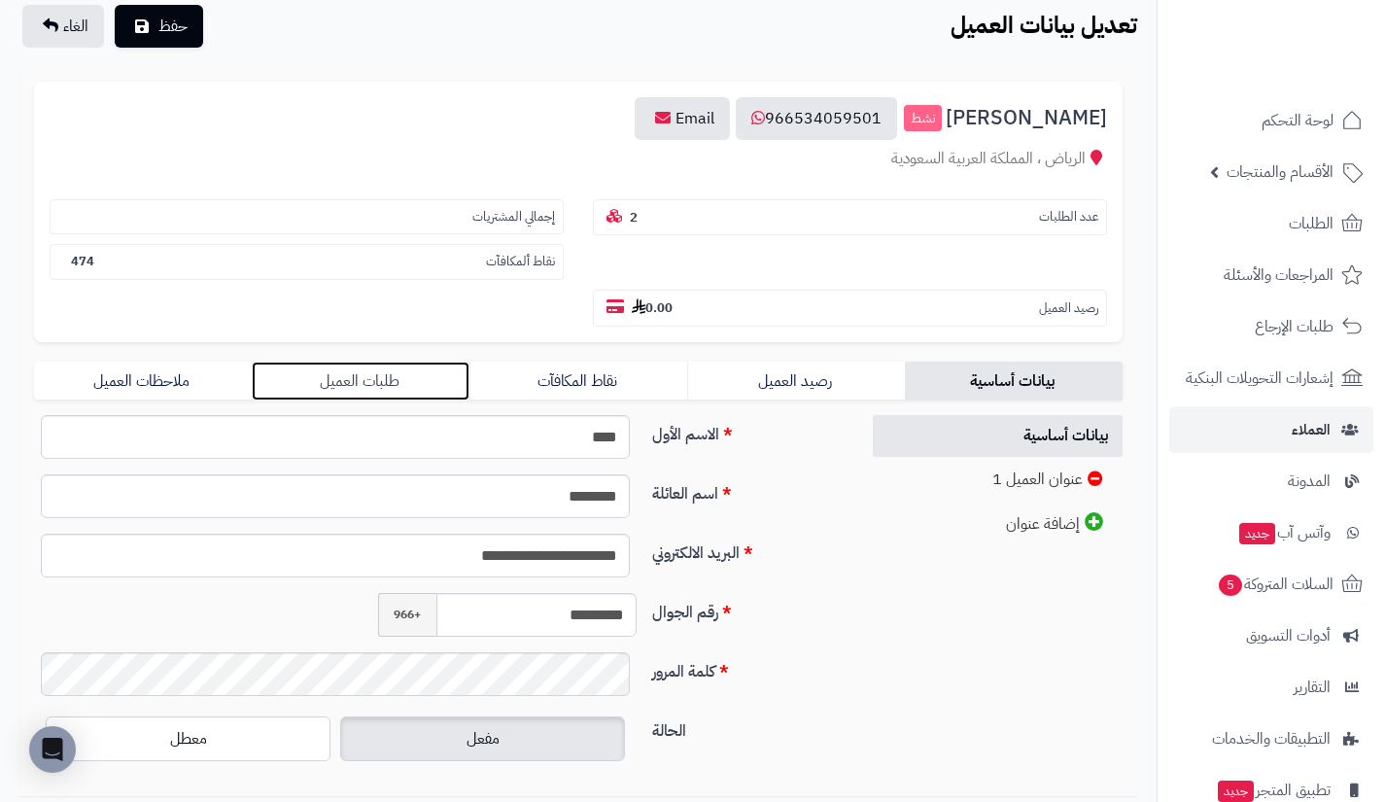
click at [404, 382] on link "طلبات العميل" at bounding box center [361, 381] width 218 height 39
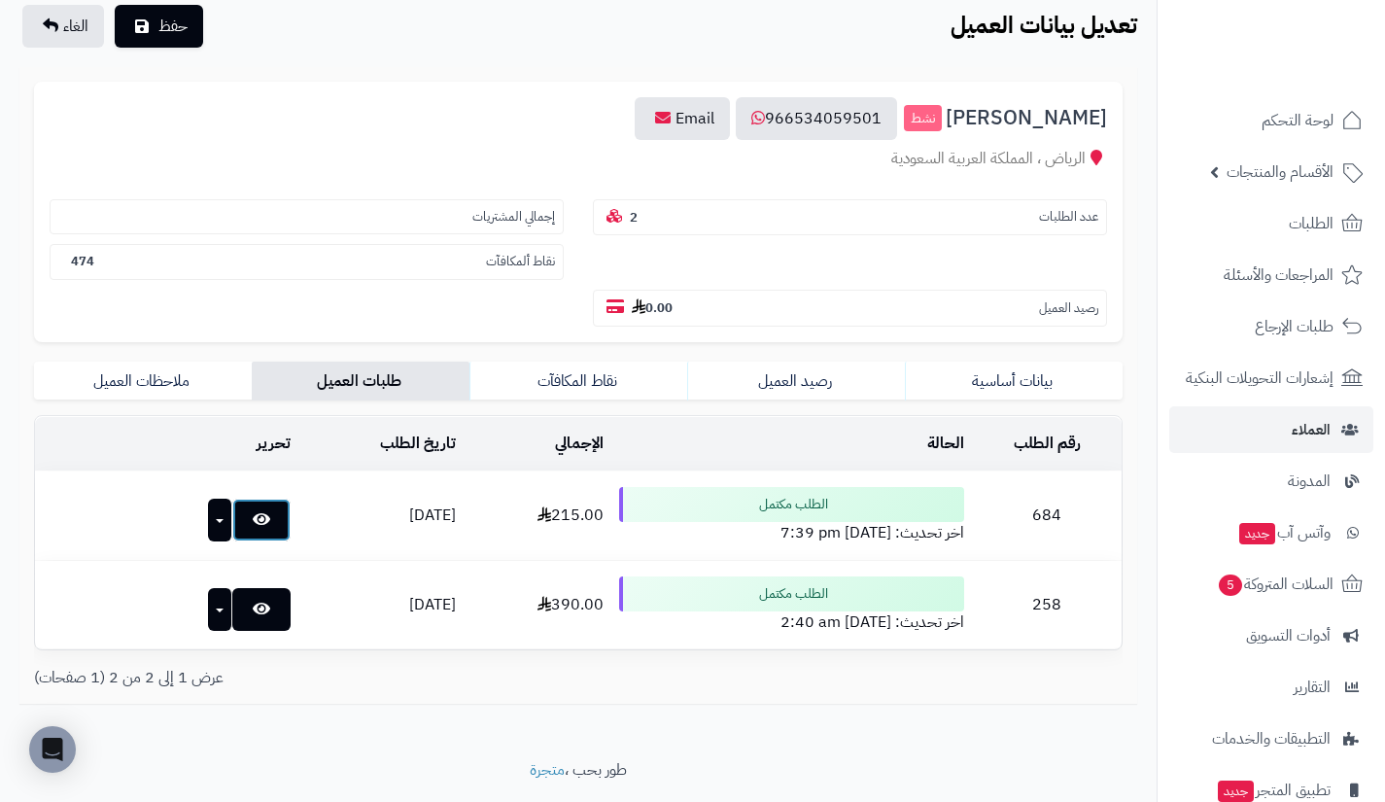
click at [247, 538] on link at bounding box center [261, 520] width 58 height 43
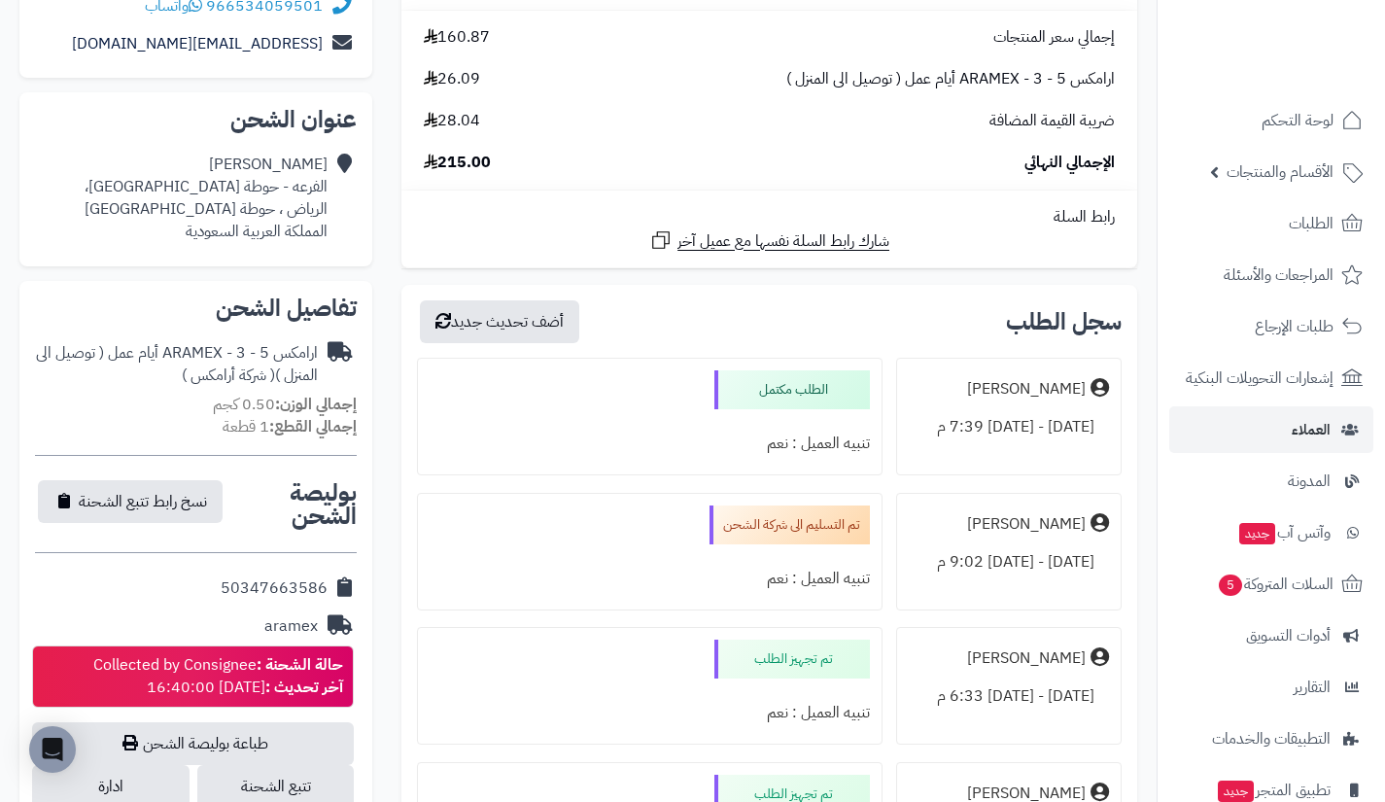
scroll to position [405, 0]
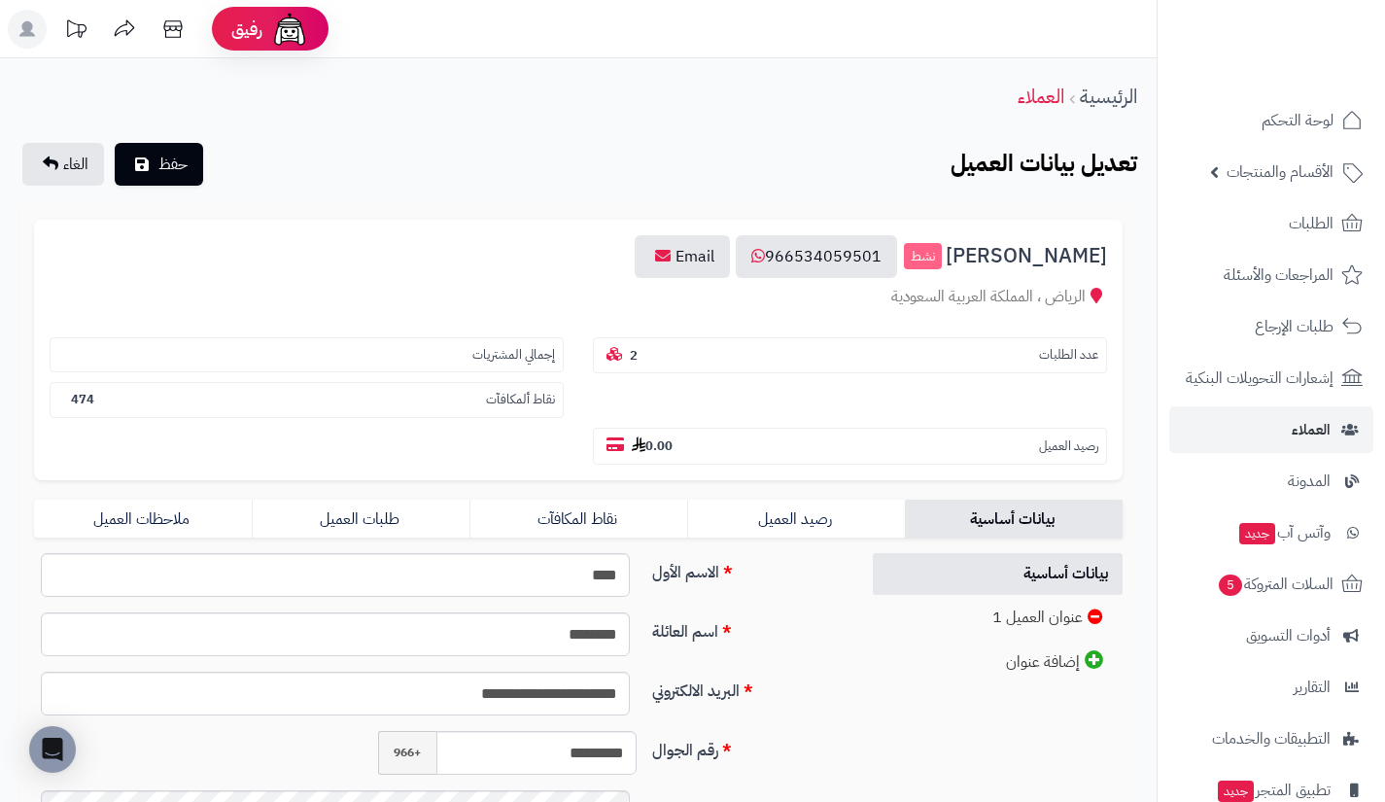
scroll to position [138, 0]
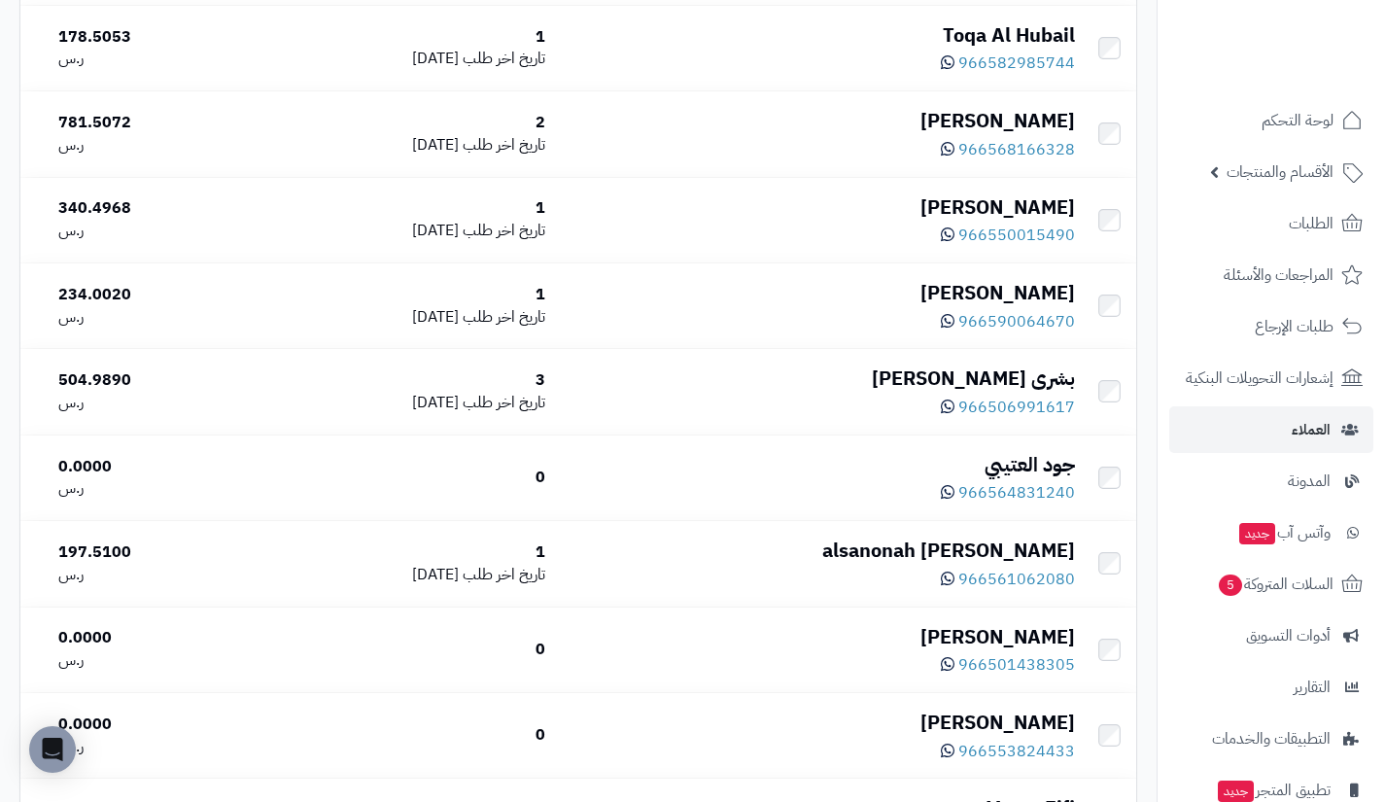
scroll to position [5149, 0]
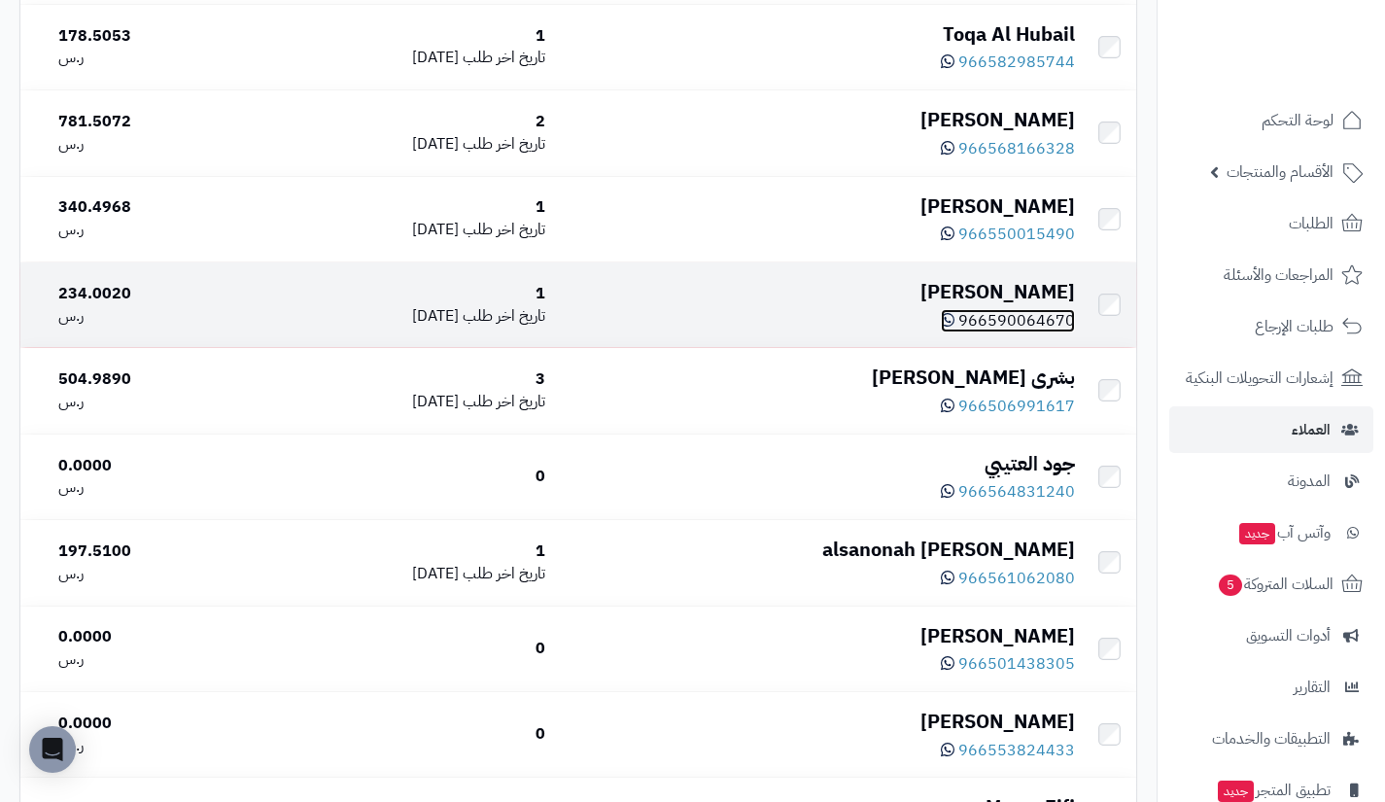
click at [954, 328] on icon at bounding box center [948, 320] width 14 height 16
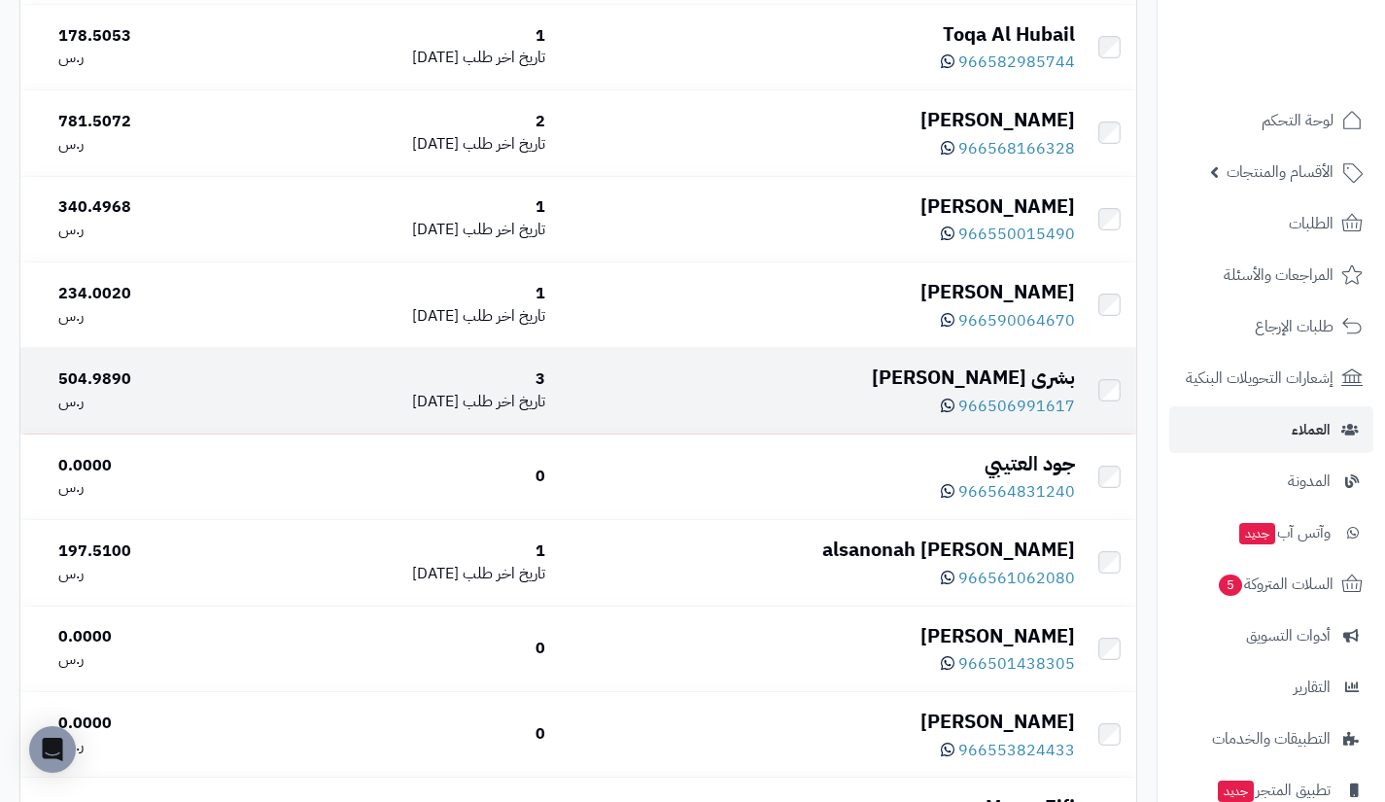
click at [1042, 392] on div "بشرى [PERSON_NAME]" at bounding box center [817, 378] width 513 height 28
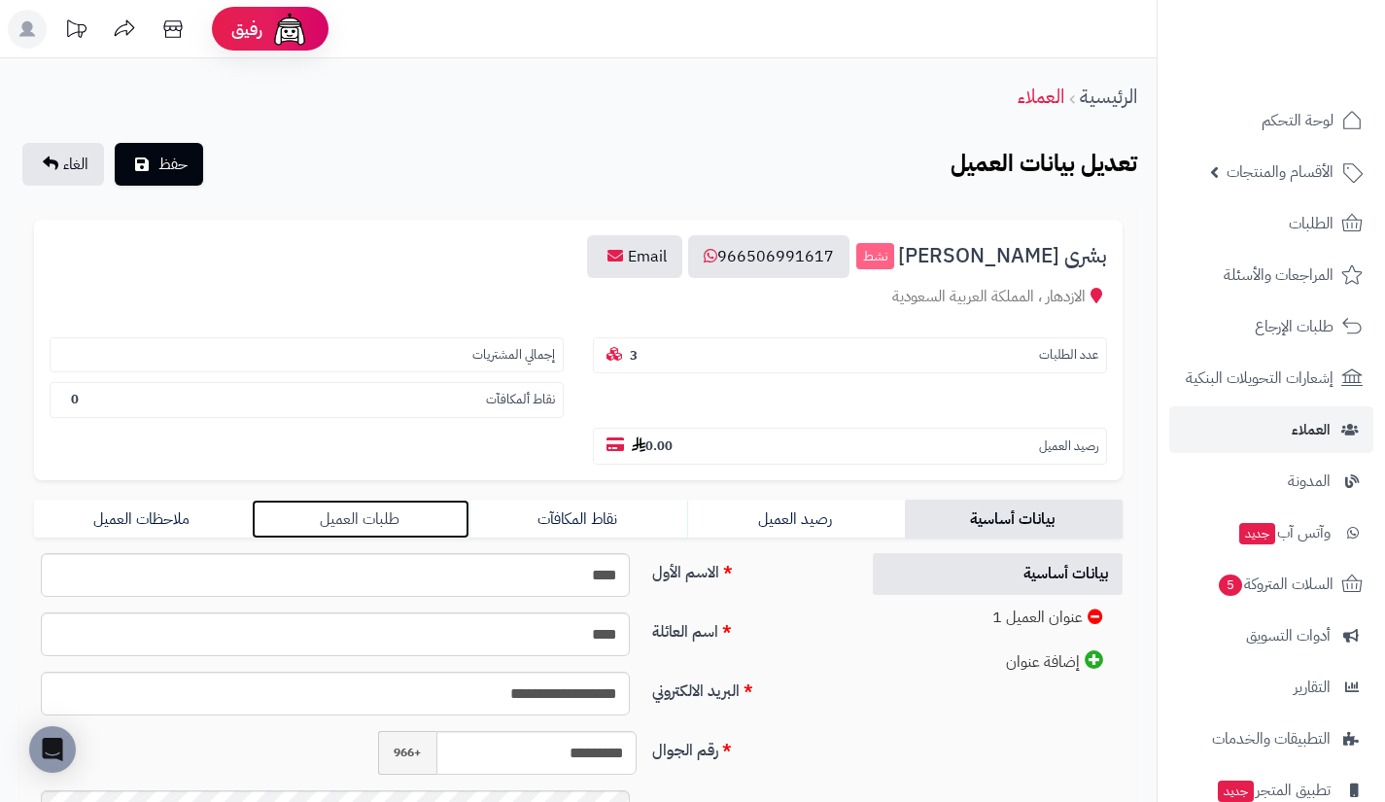
click at [438, 521] on link "طلبات العميل" at bounding box center [361, 519] width 218 height 39
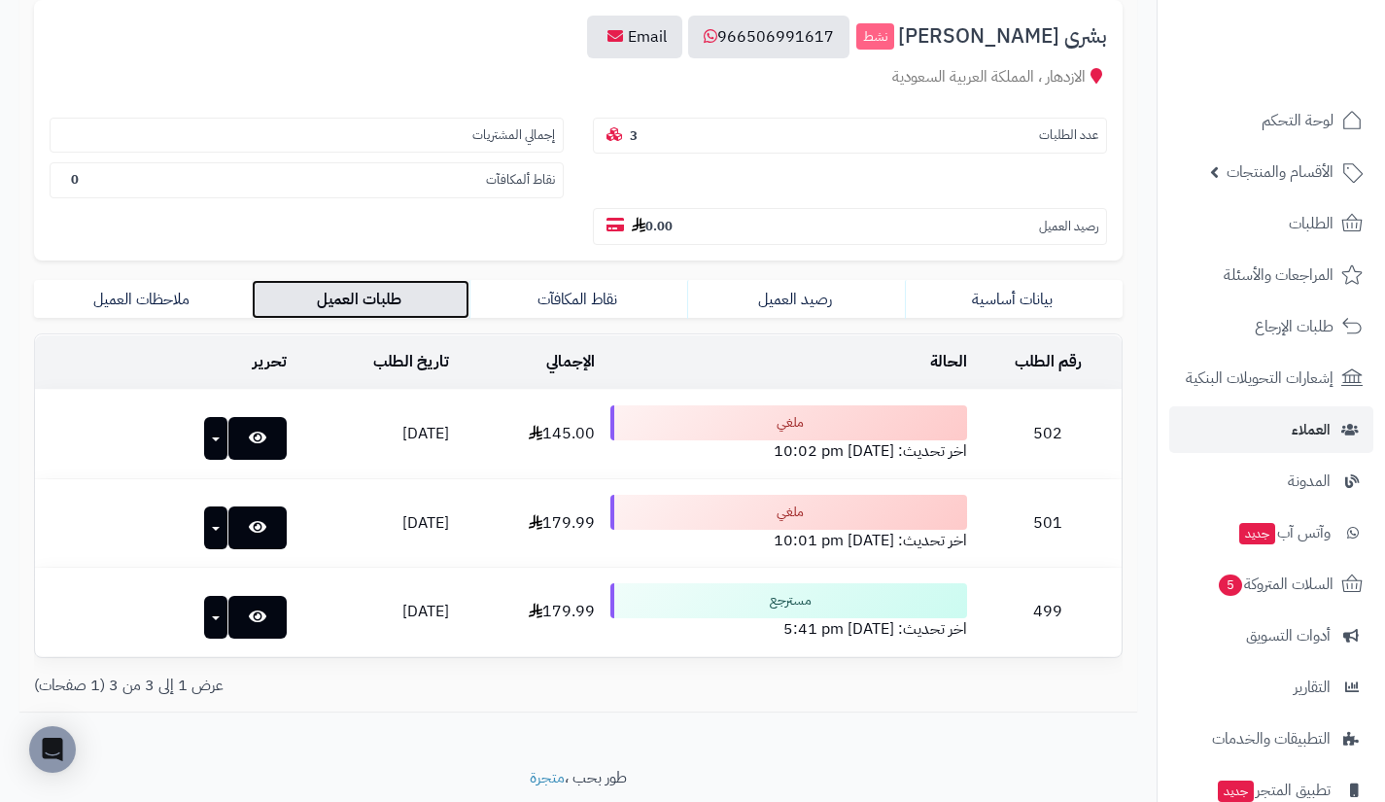
scroll to position [218, 0]
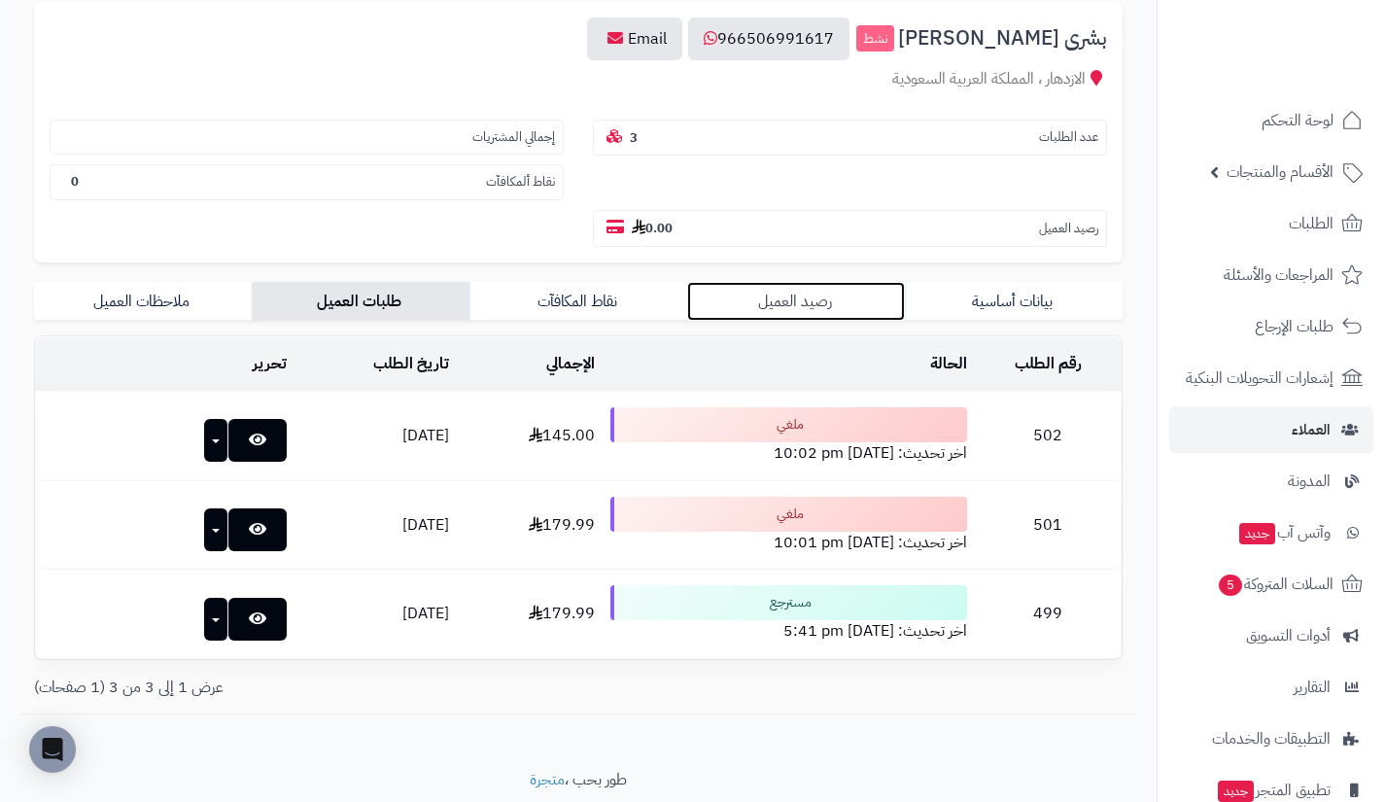
click at [755, 298] on link "رصيد العميل" at bounding box center [796, 301] width 218 height 39
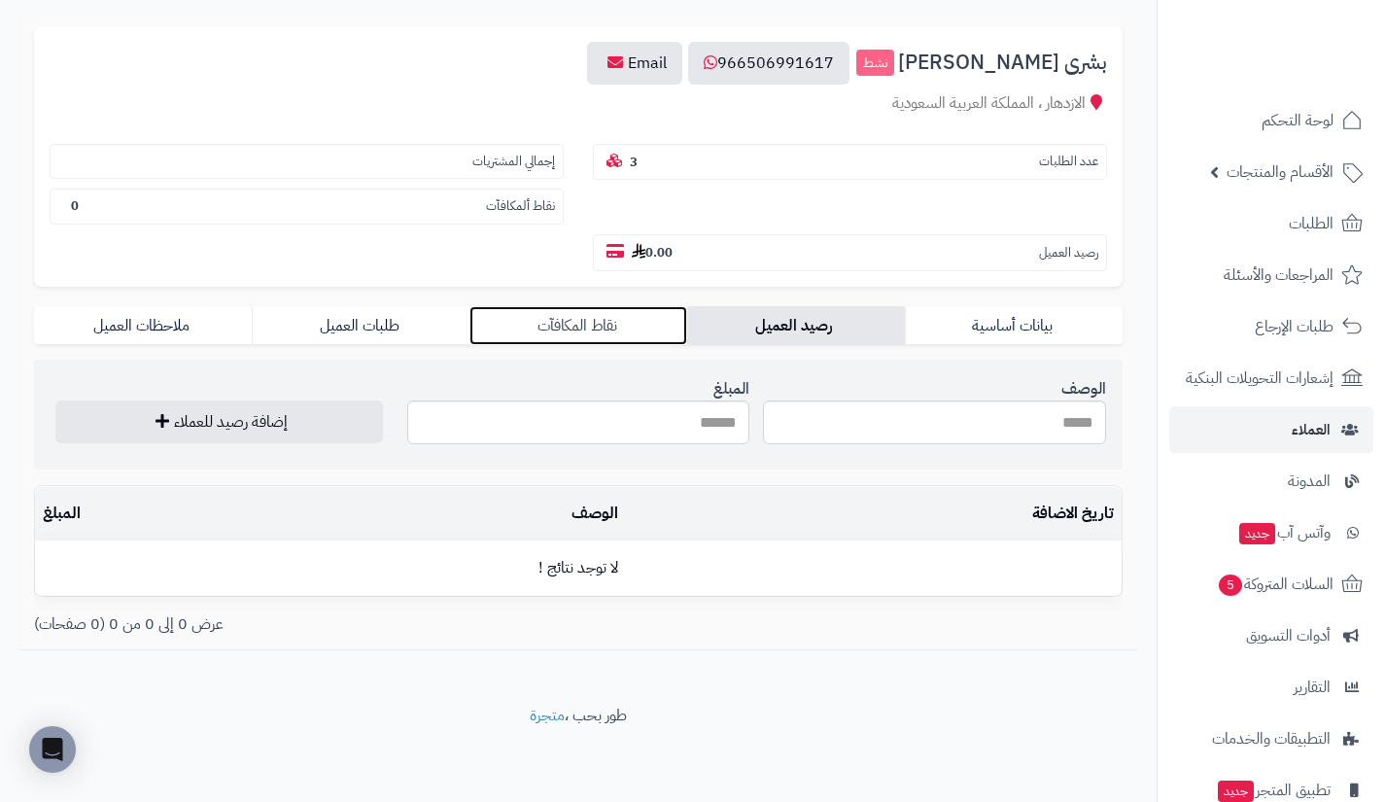
click at [641, 329] on link "نقاط المكافآت" at bounding box center [578, 325] width 218 height 39
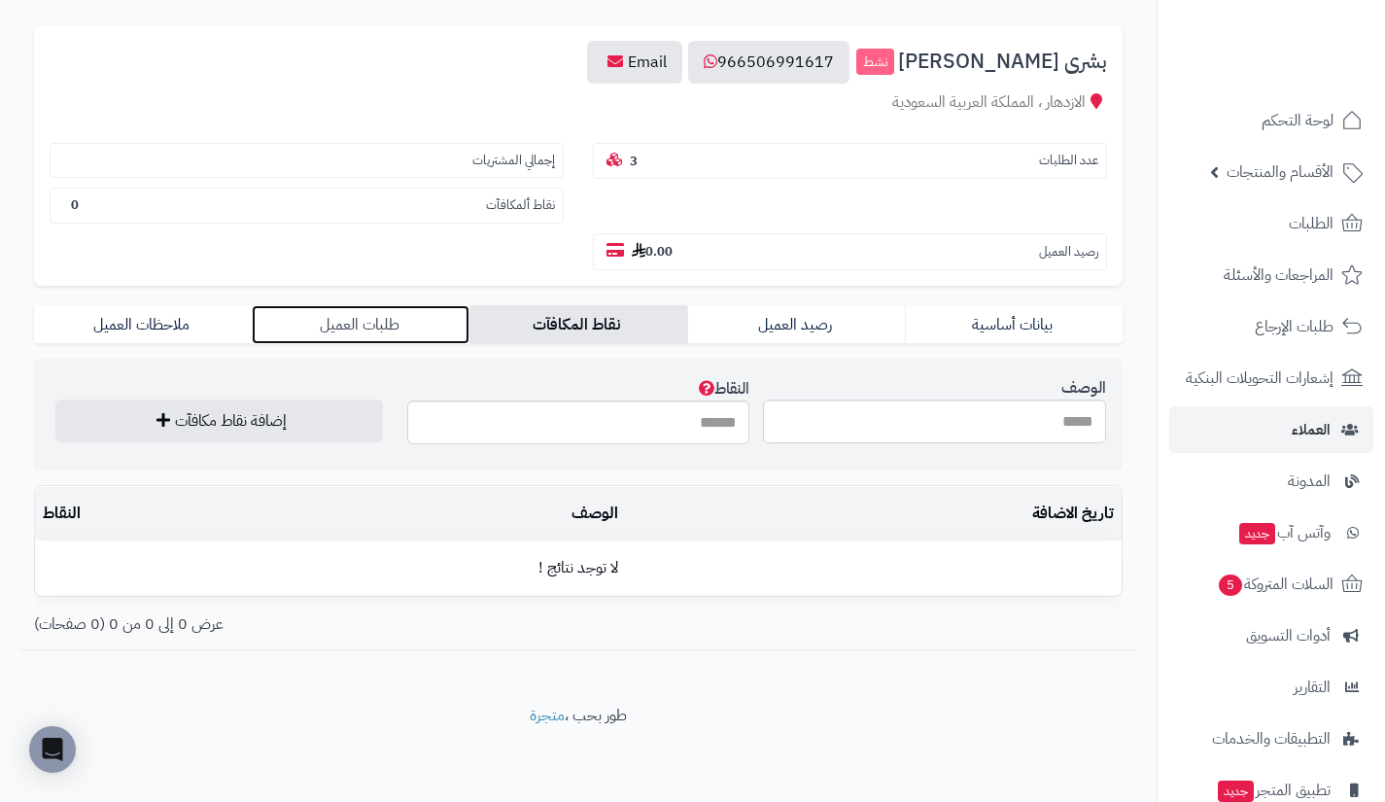
click at [441, 325] on link "طلبات العميل" at bounding box center [361, 324] width 218 height 39
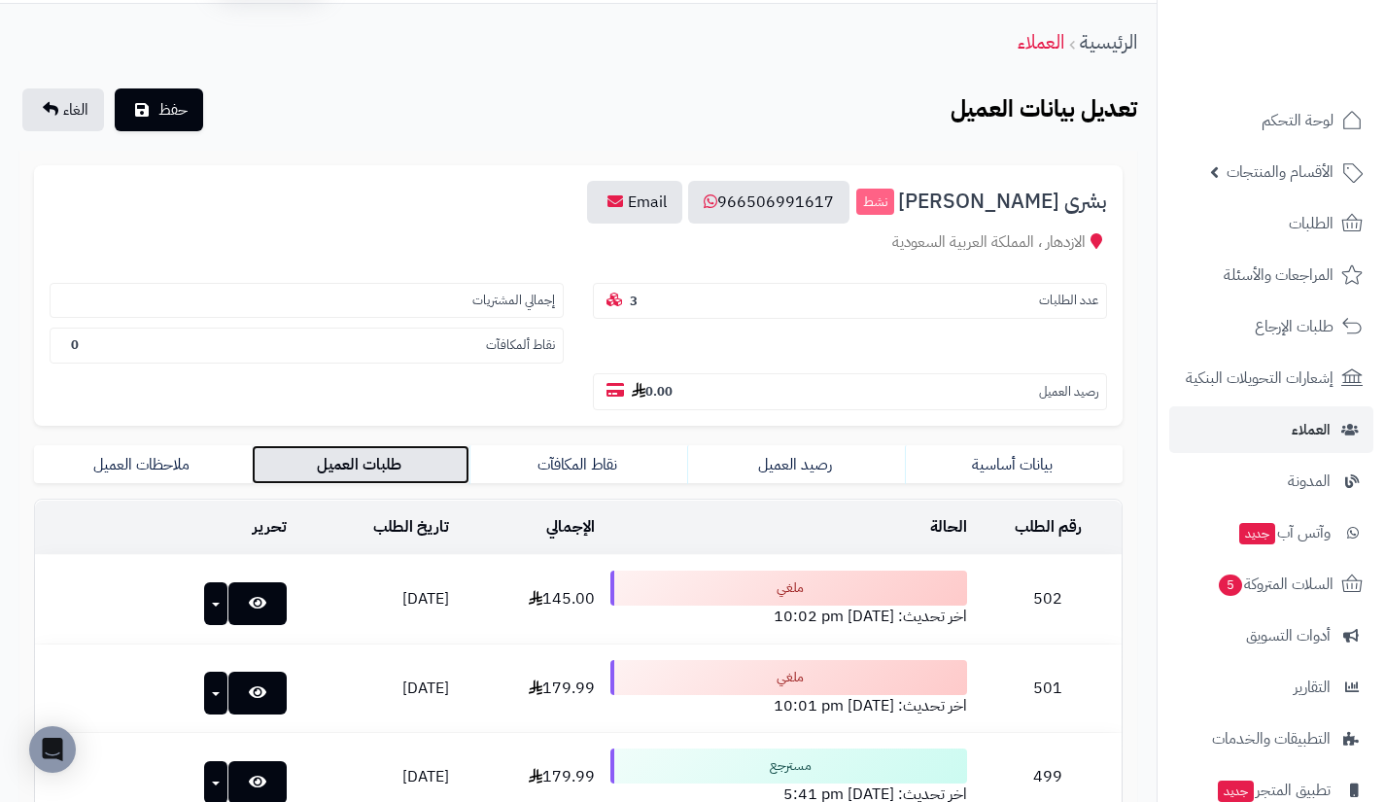
scroll to position [48, 0]
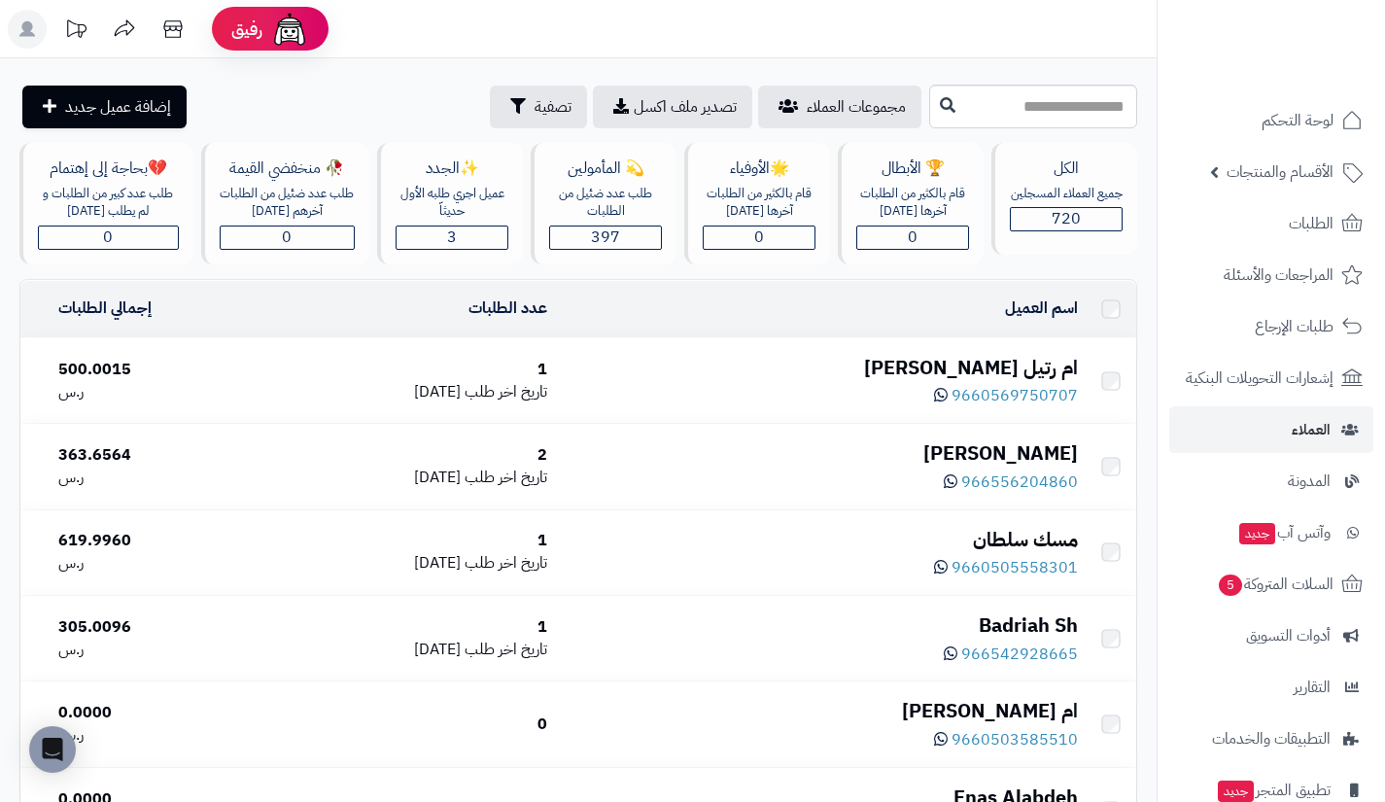
scroll to position [5149, 0]
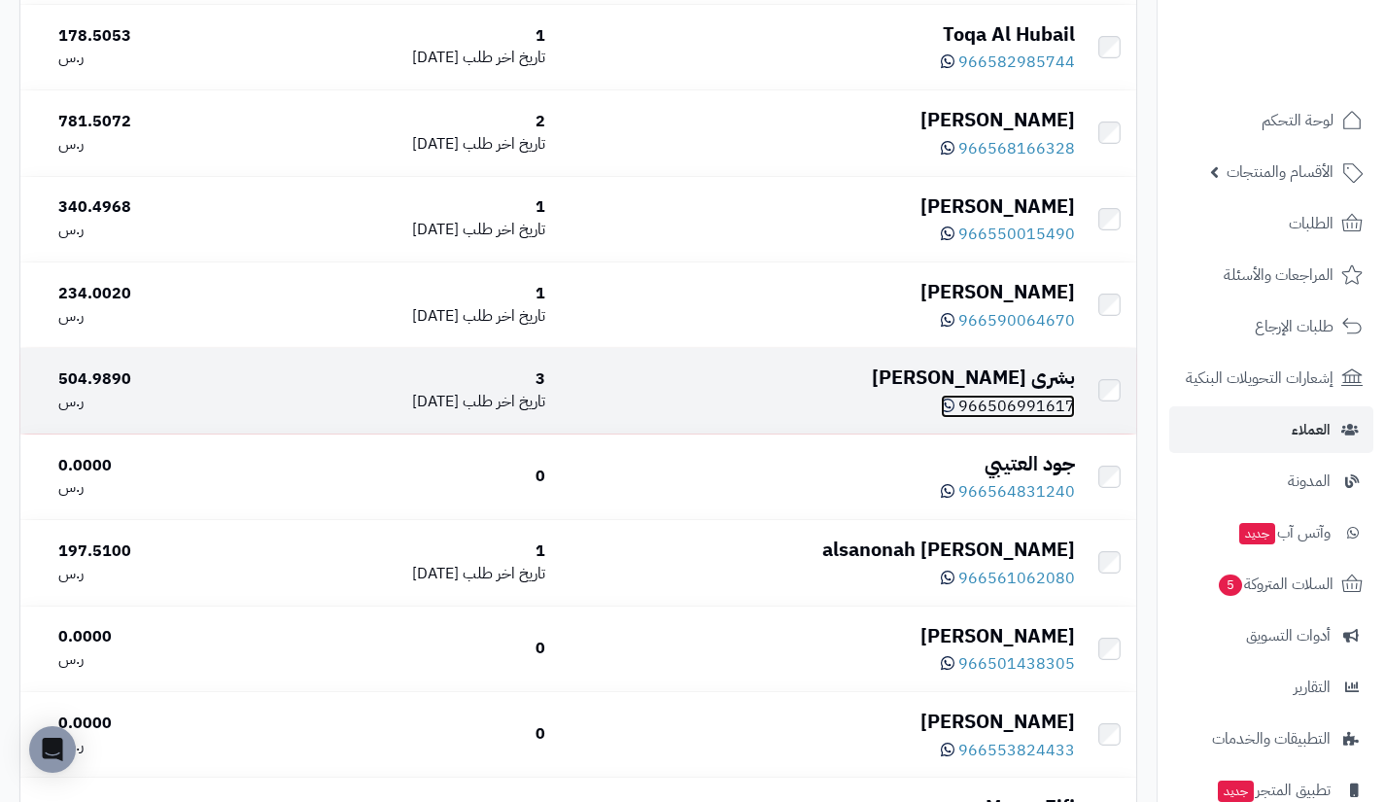
click at [982, 418] on span "966506991617" at bounding box center [1016, 406] width 117 height 23
click at [1039, 392] on div "بشرى [PERSON_NAME]" at bounding box center [817, 378] width 513 height 28
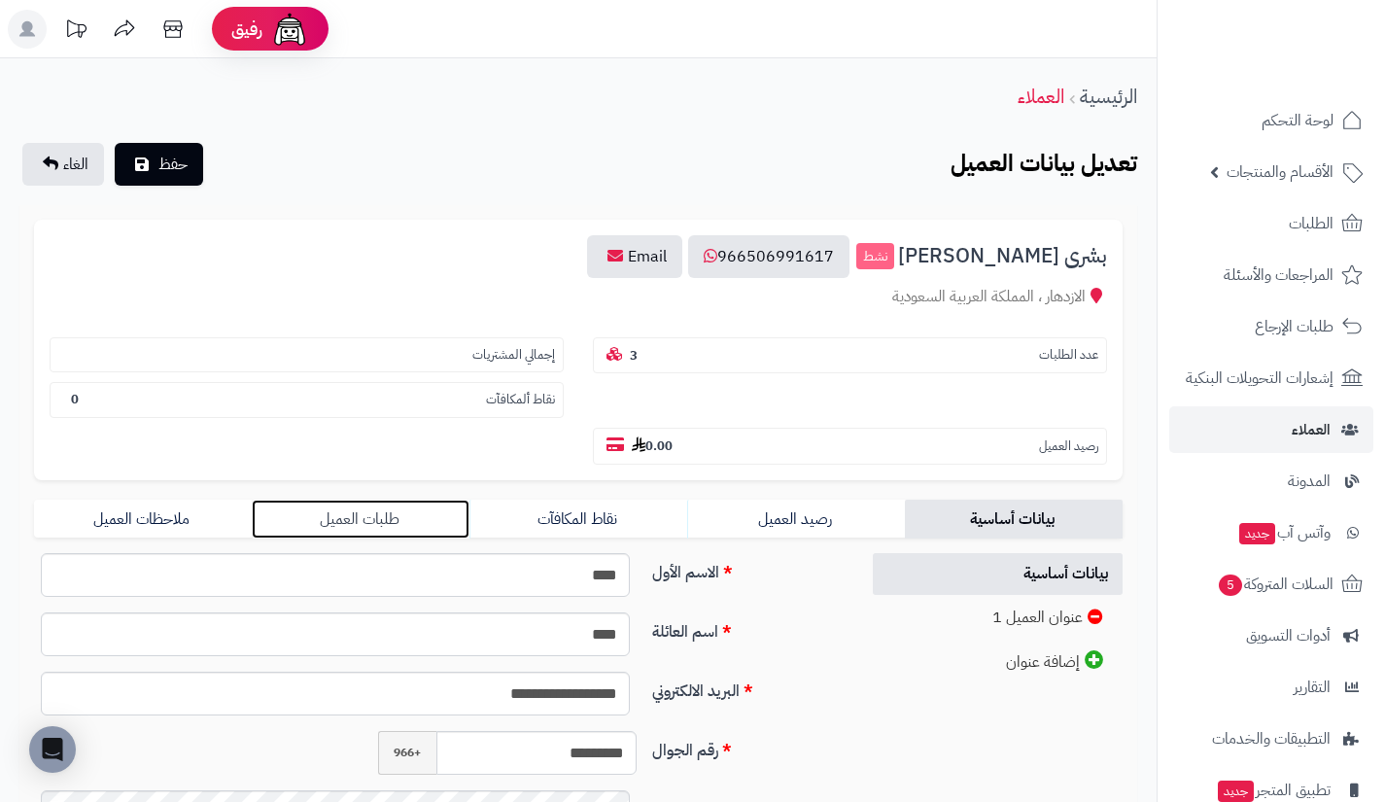
click at [432, 511] on link "طلبات العميل" at bounding box center [361, 519] width 218 height 39
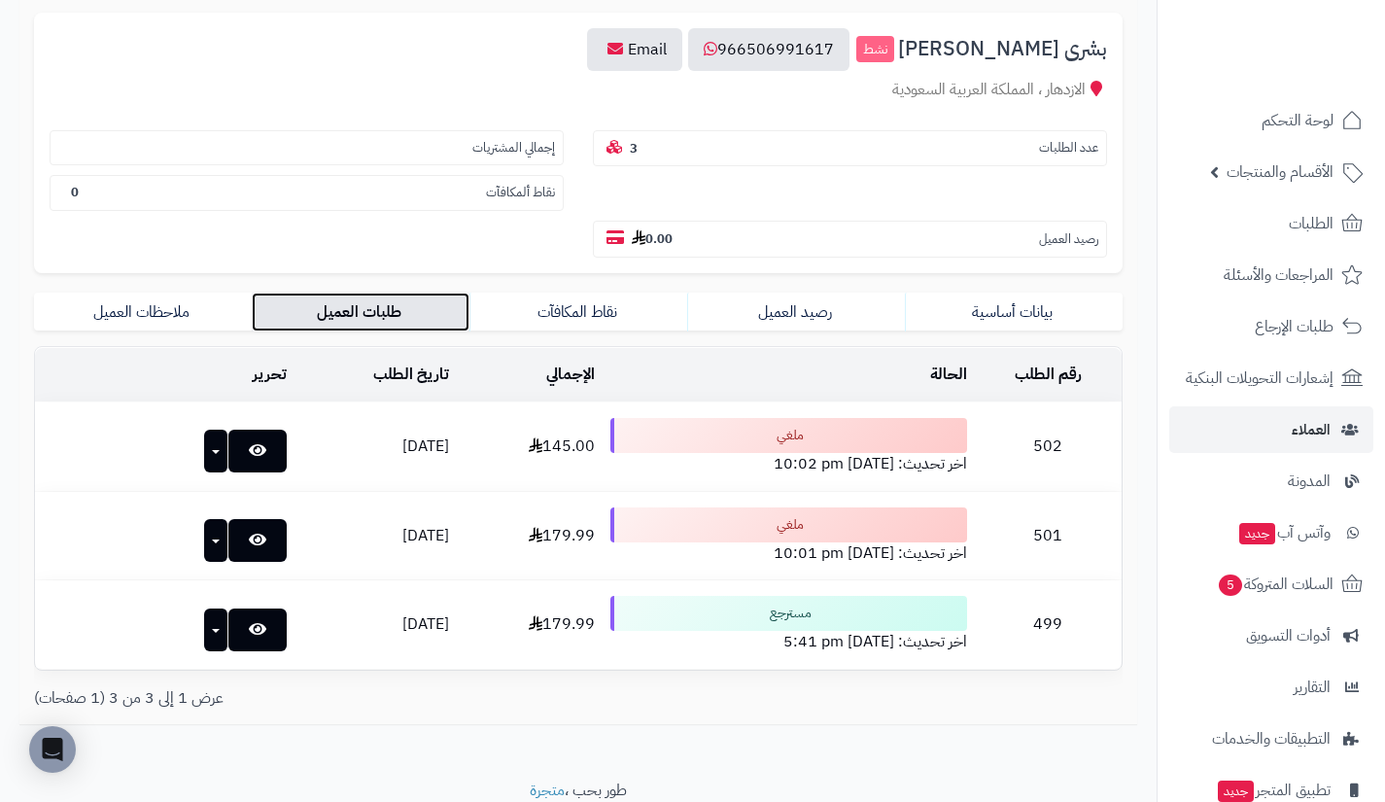
scroll to position [210, 0]
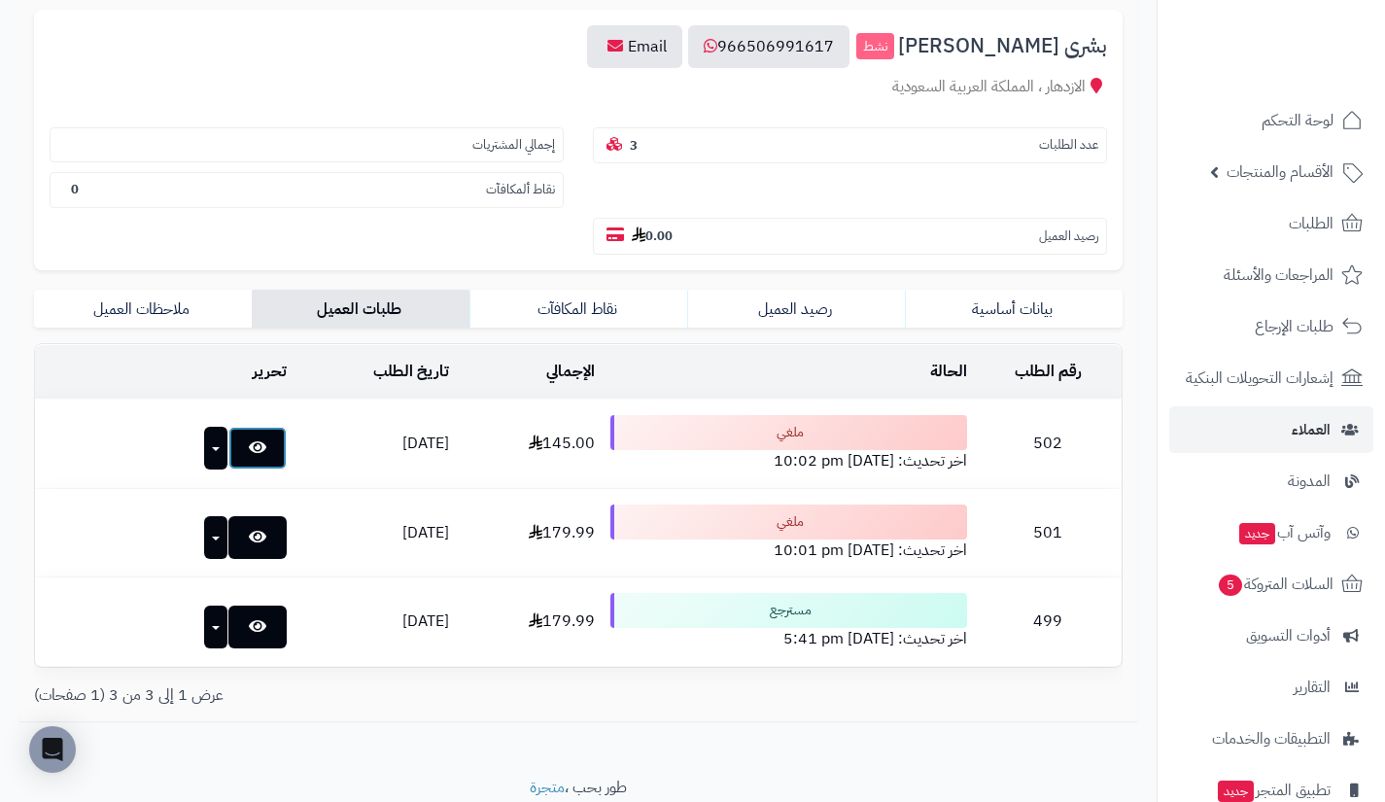
click at [254, 455] on link at bounding box center [257, 448] width 58 height 43
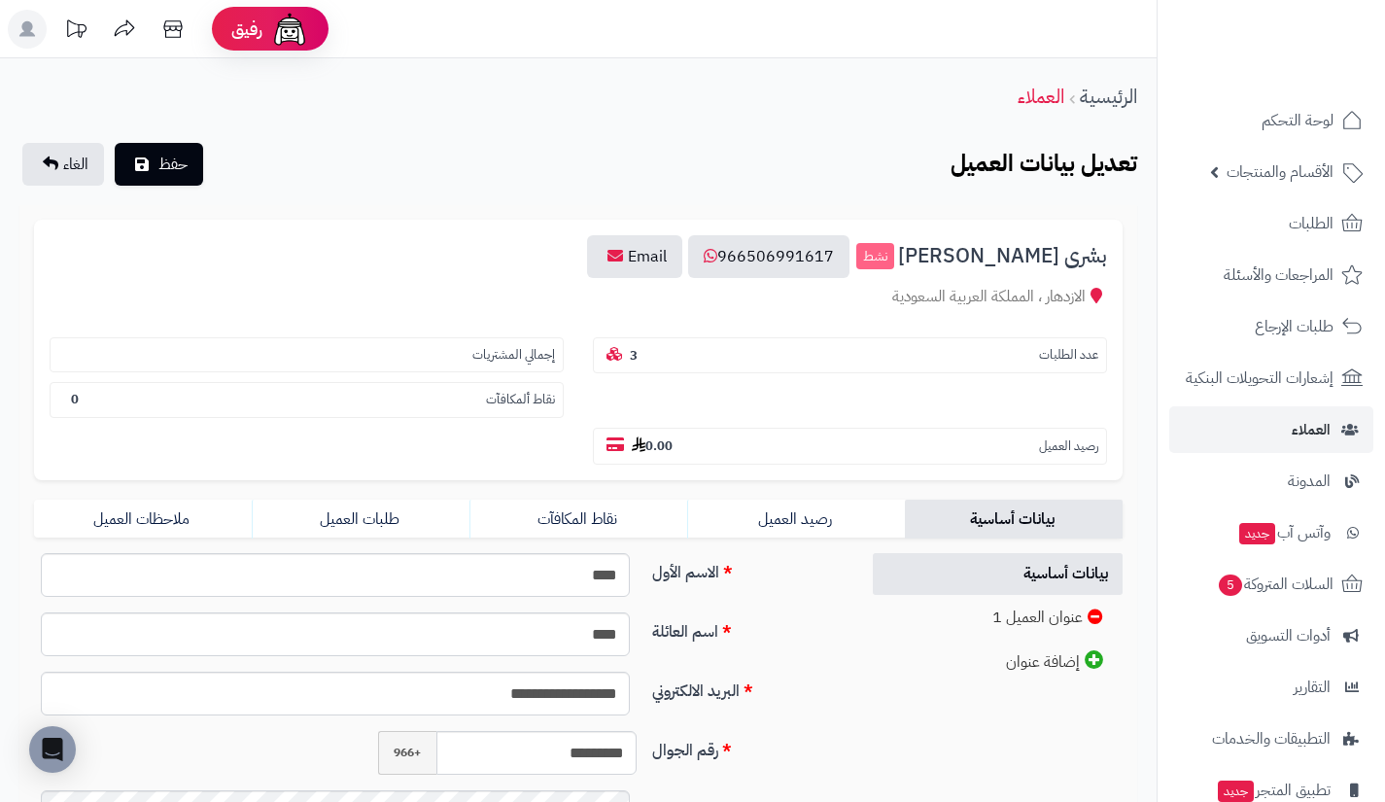
scroll to position [210, 0]
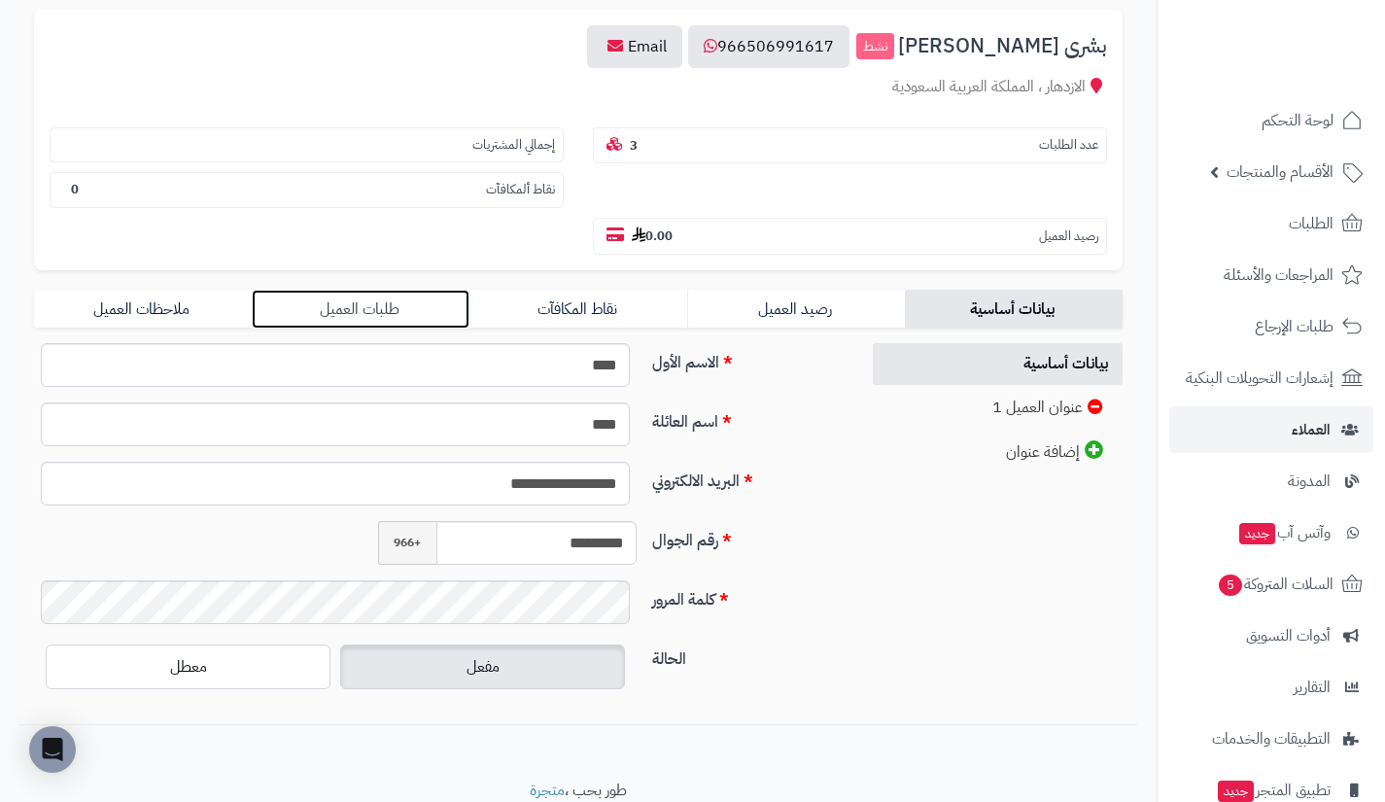
click at [412, 311] on link "طلبات العميل" at bounding box center [361, 309] width 218 height 39
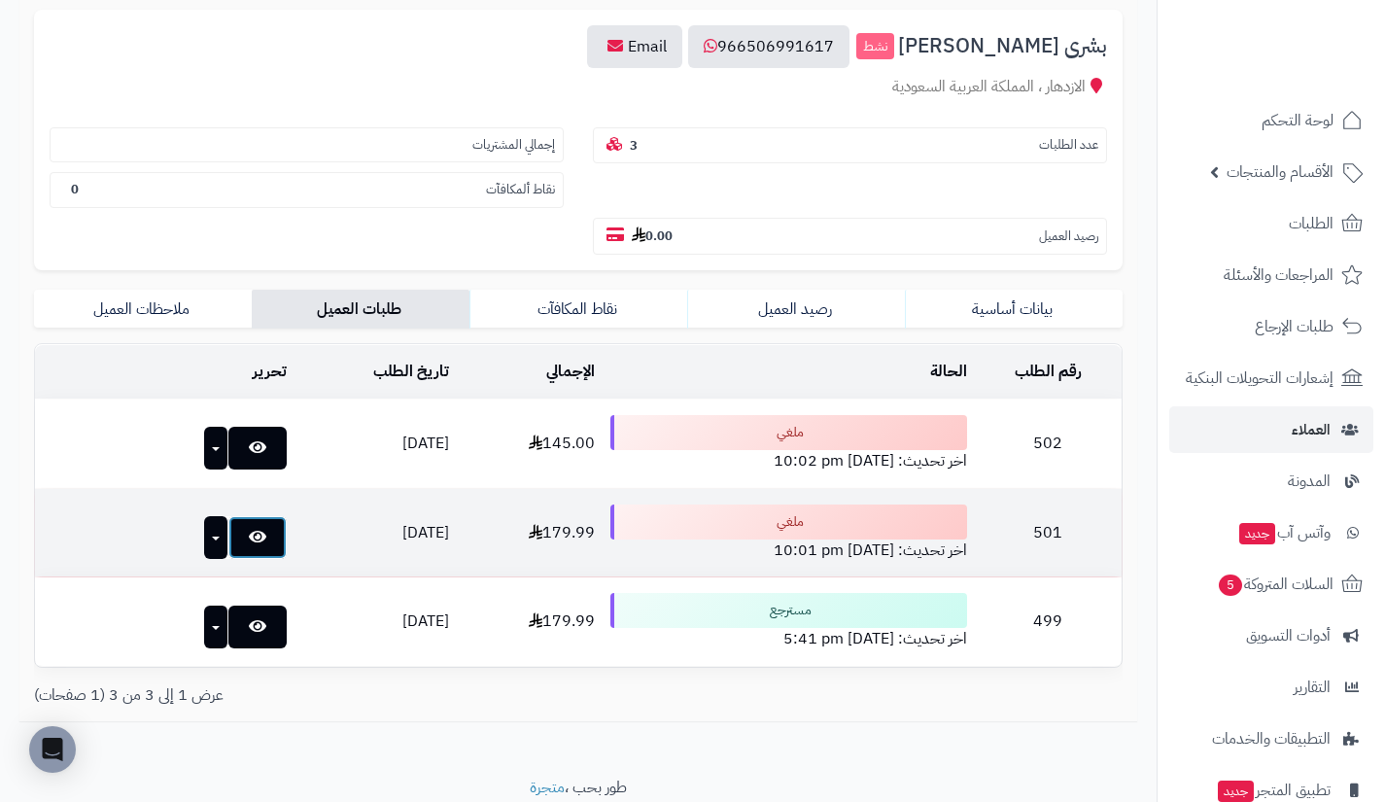
click at [245, 540] on link at bounding box center [257, 537] width 58 height 43
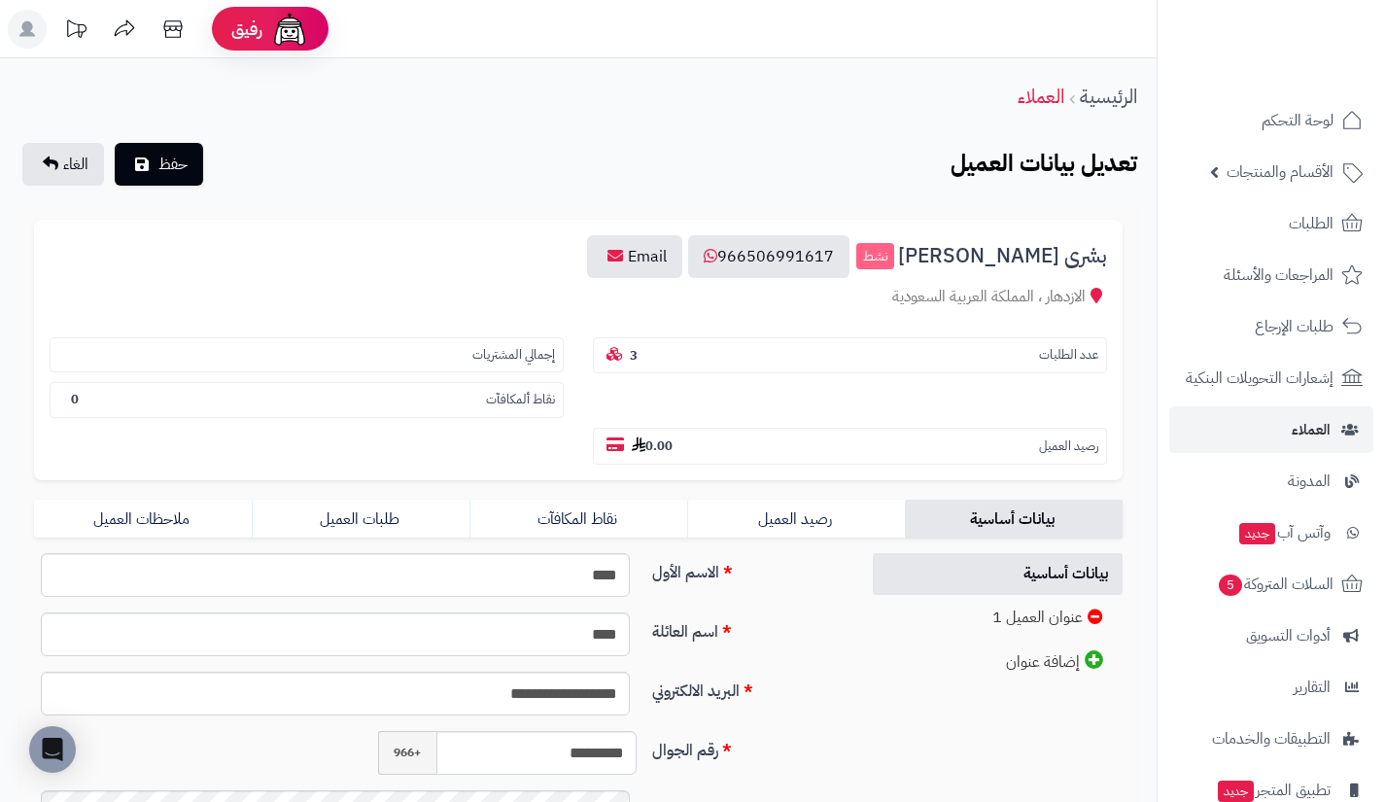
scroll to position [210, 0]
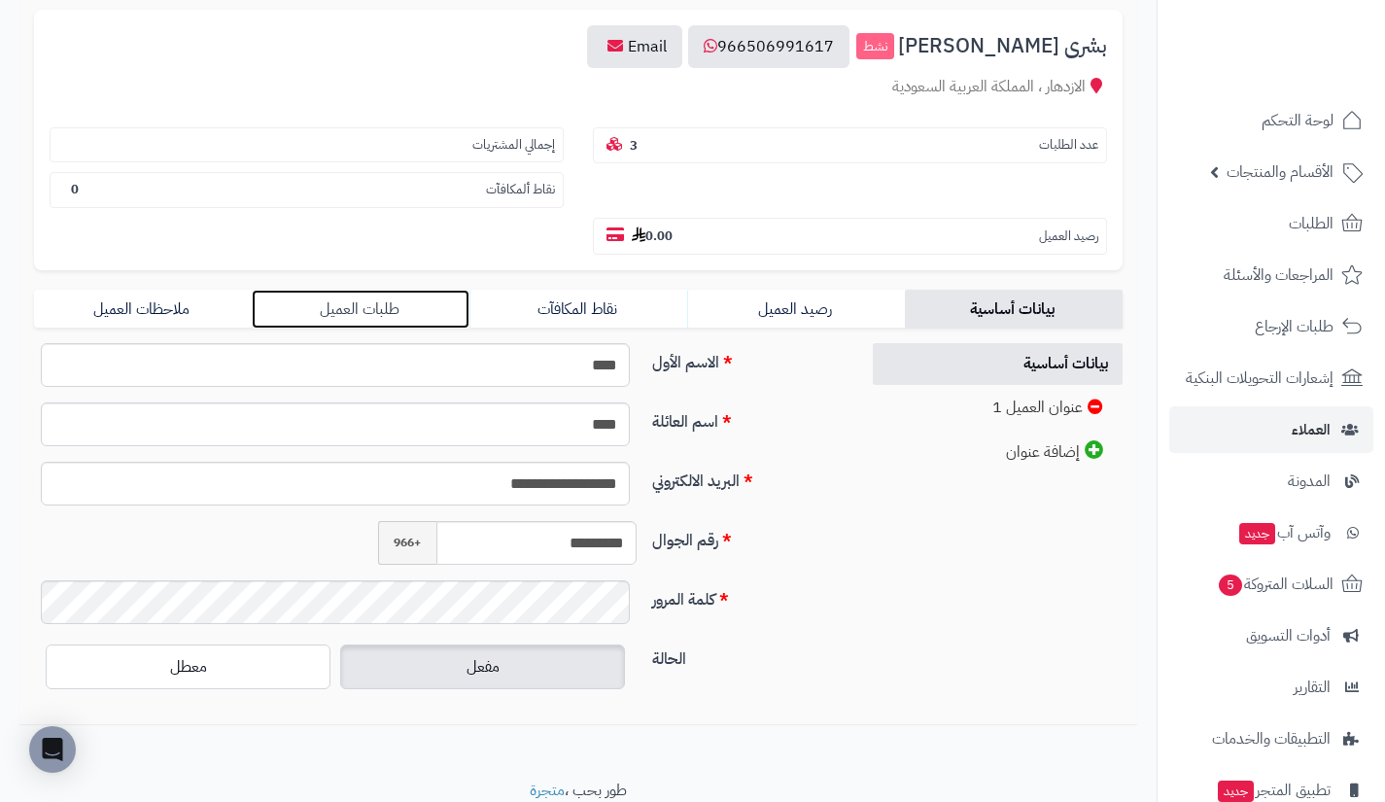
click at [438, 310] on link "طلبات العميل" at bounding box center [361, 309] width 218 height 39
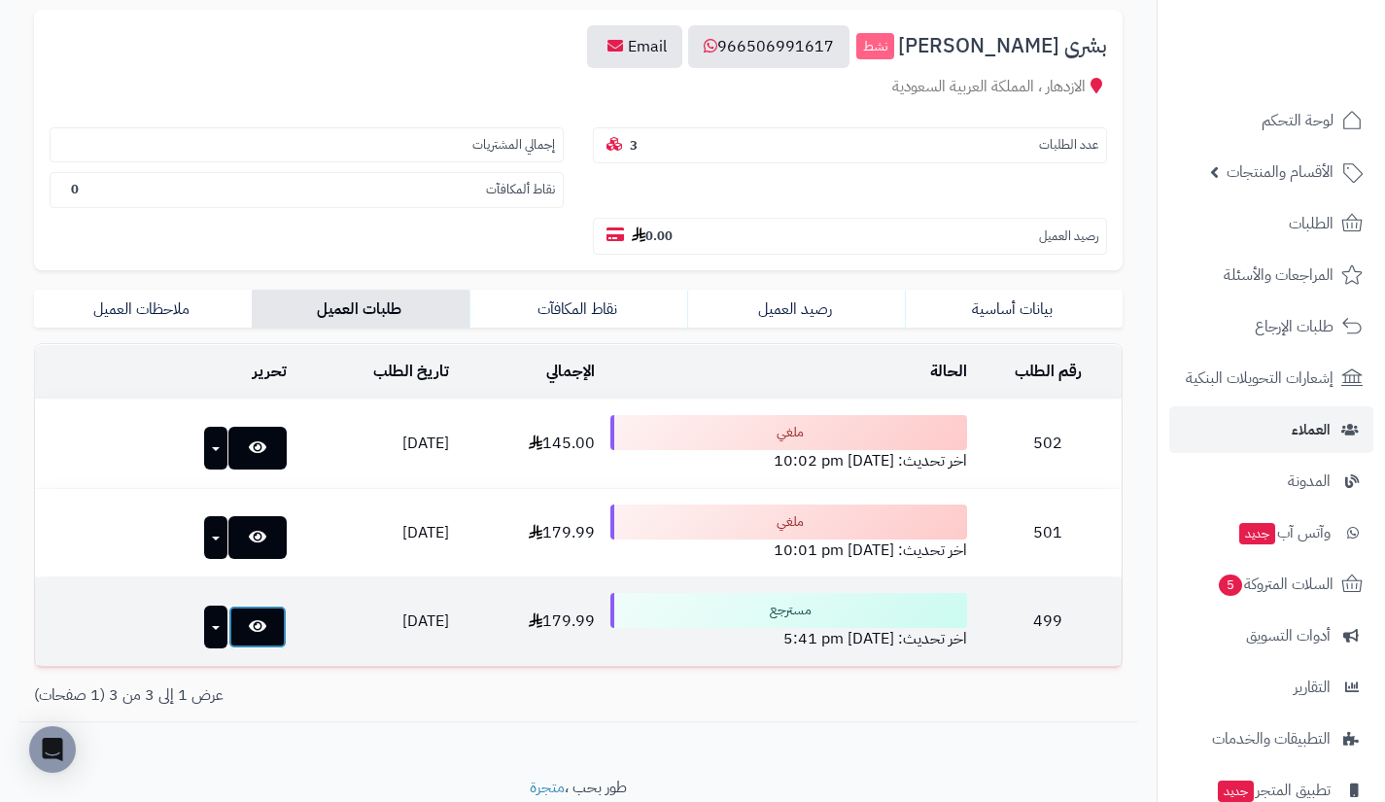
click at [257, 625] on link at bounding box center [257, 627] width 58 height 43
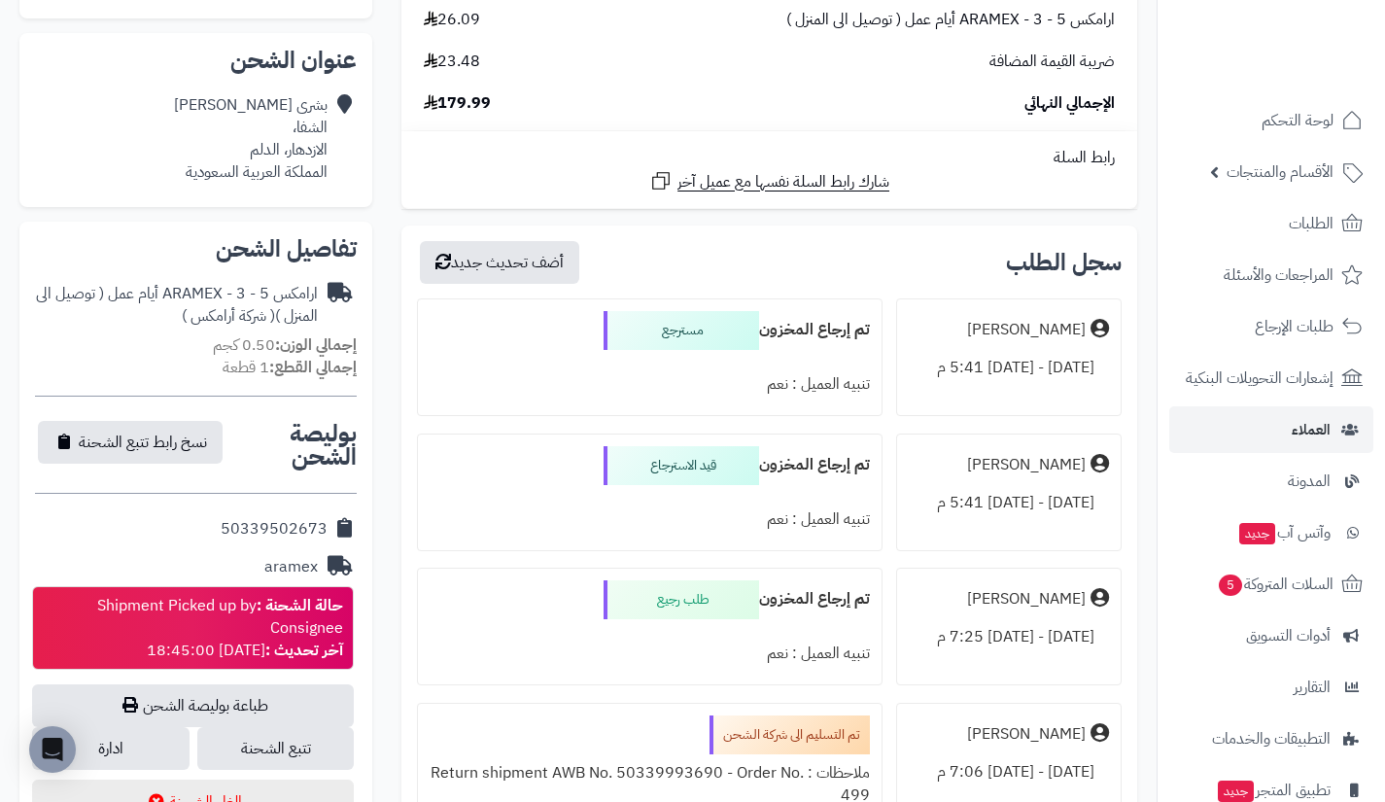
scroll to position [399, 0]
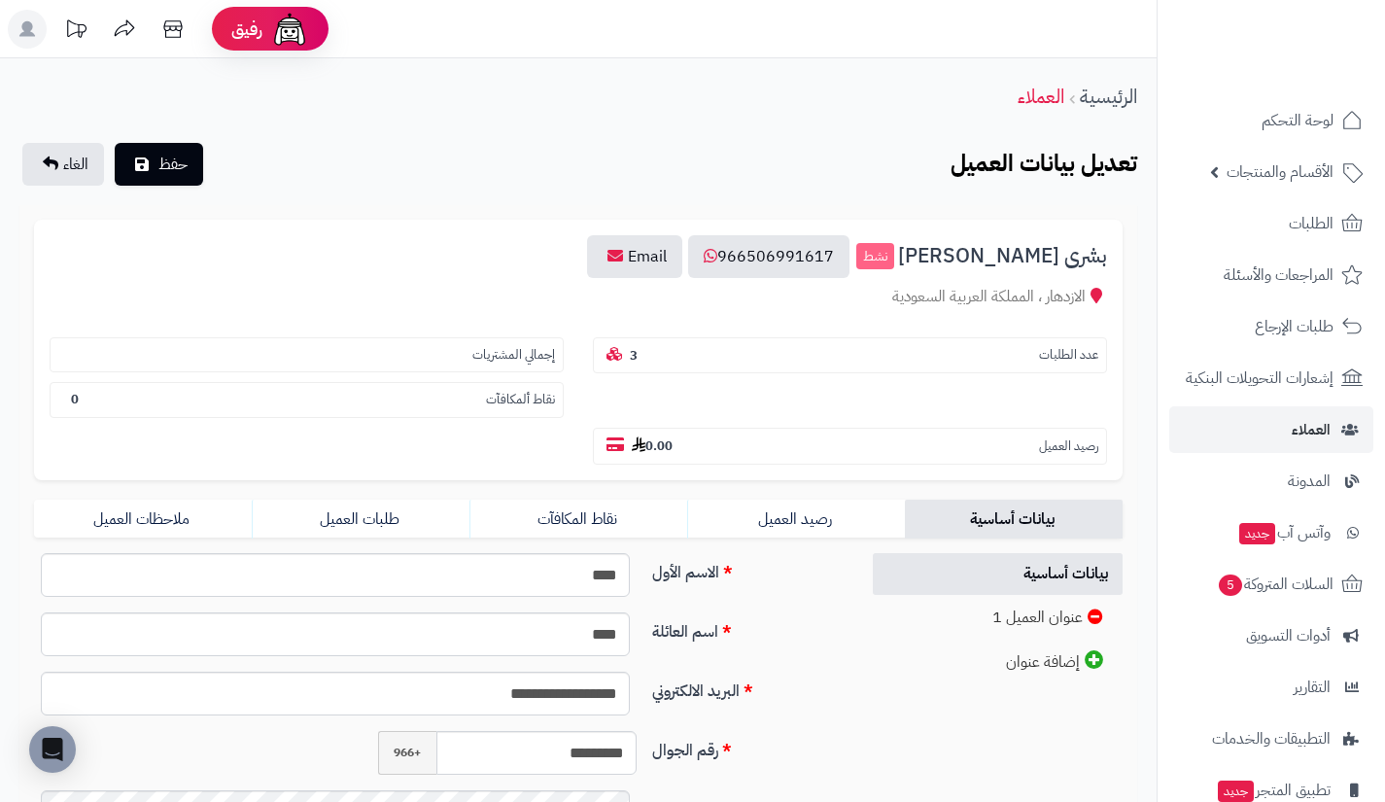
scroll to position [210, 0]
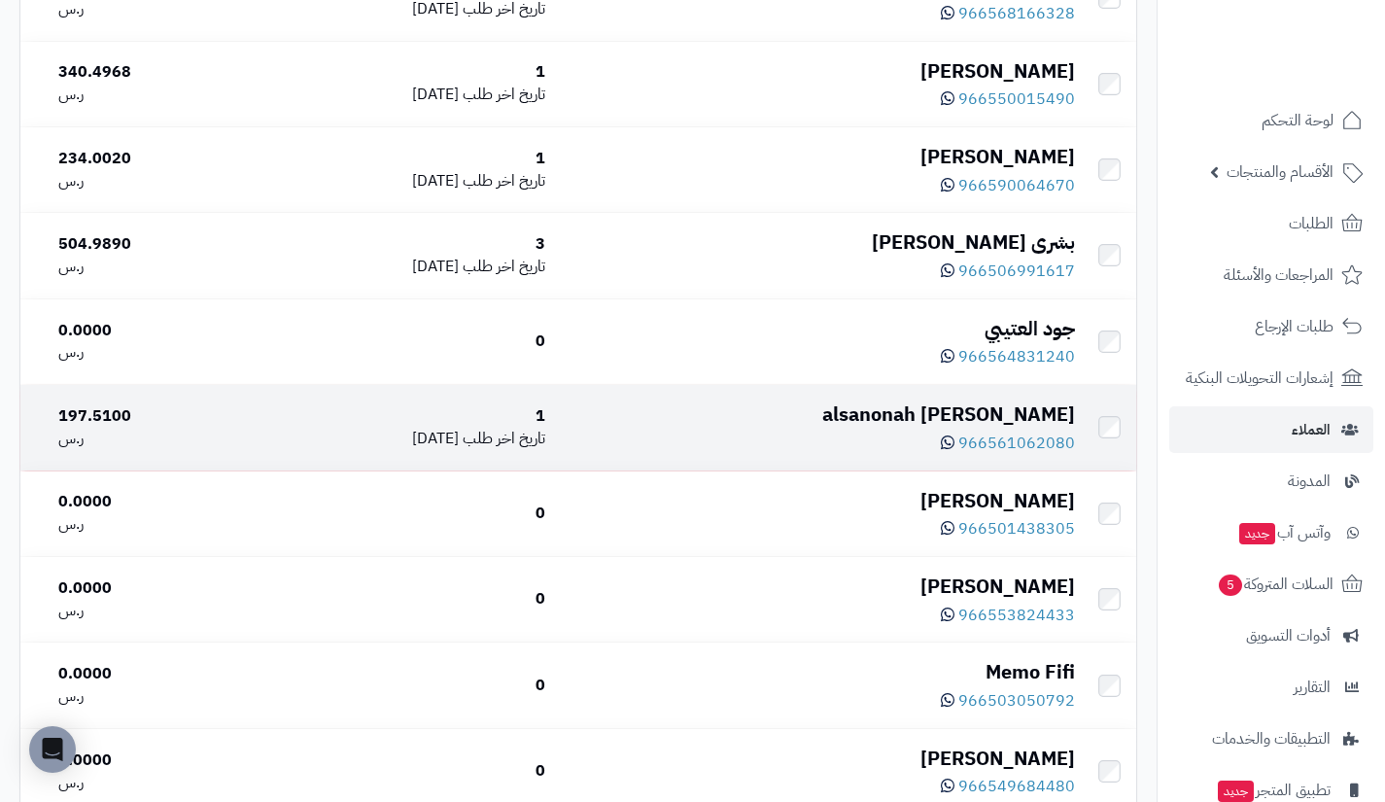
scroll to position [5285, 0]
click at [1011, 454] on span "966561062080" at bounding box center [1016, 442] width 117 height 23
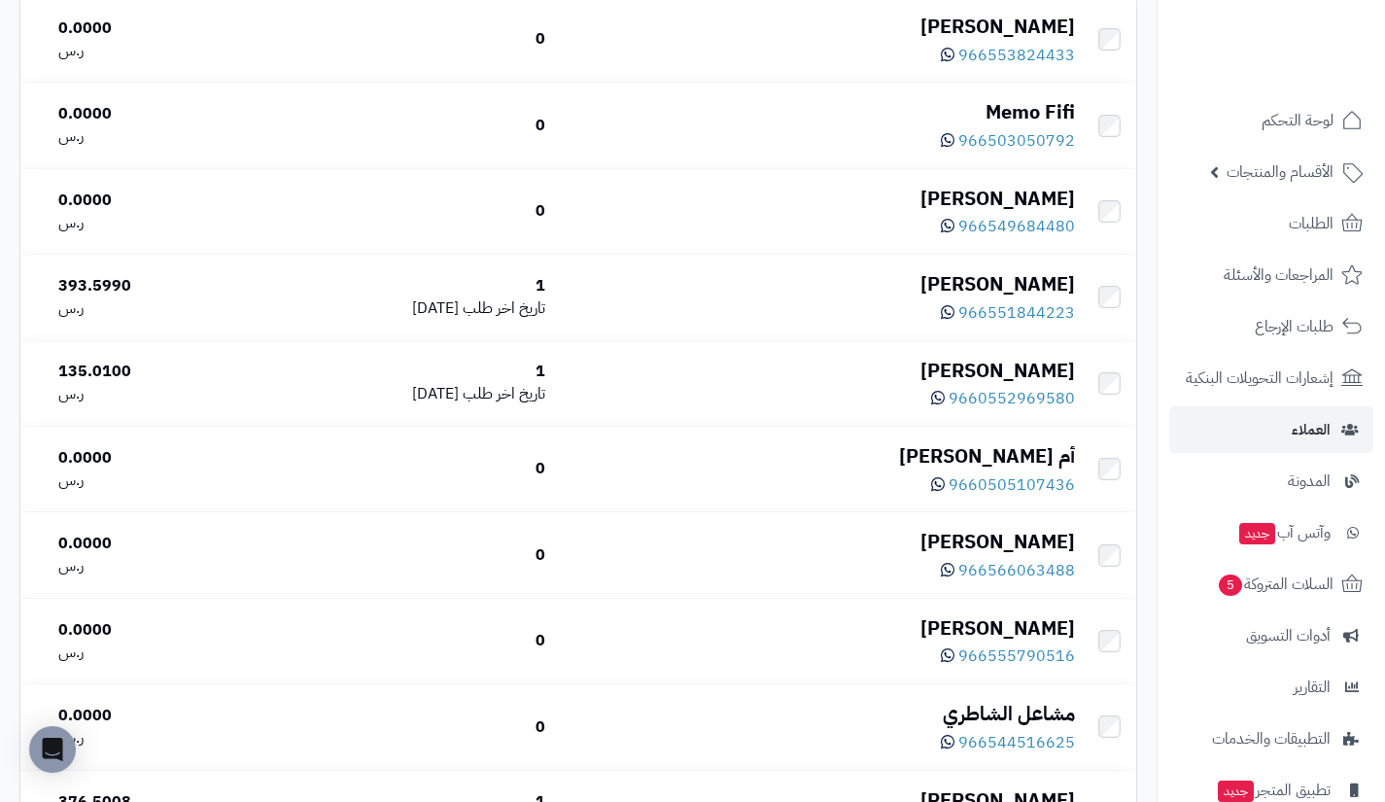
scroll to position [5846, 0]
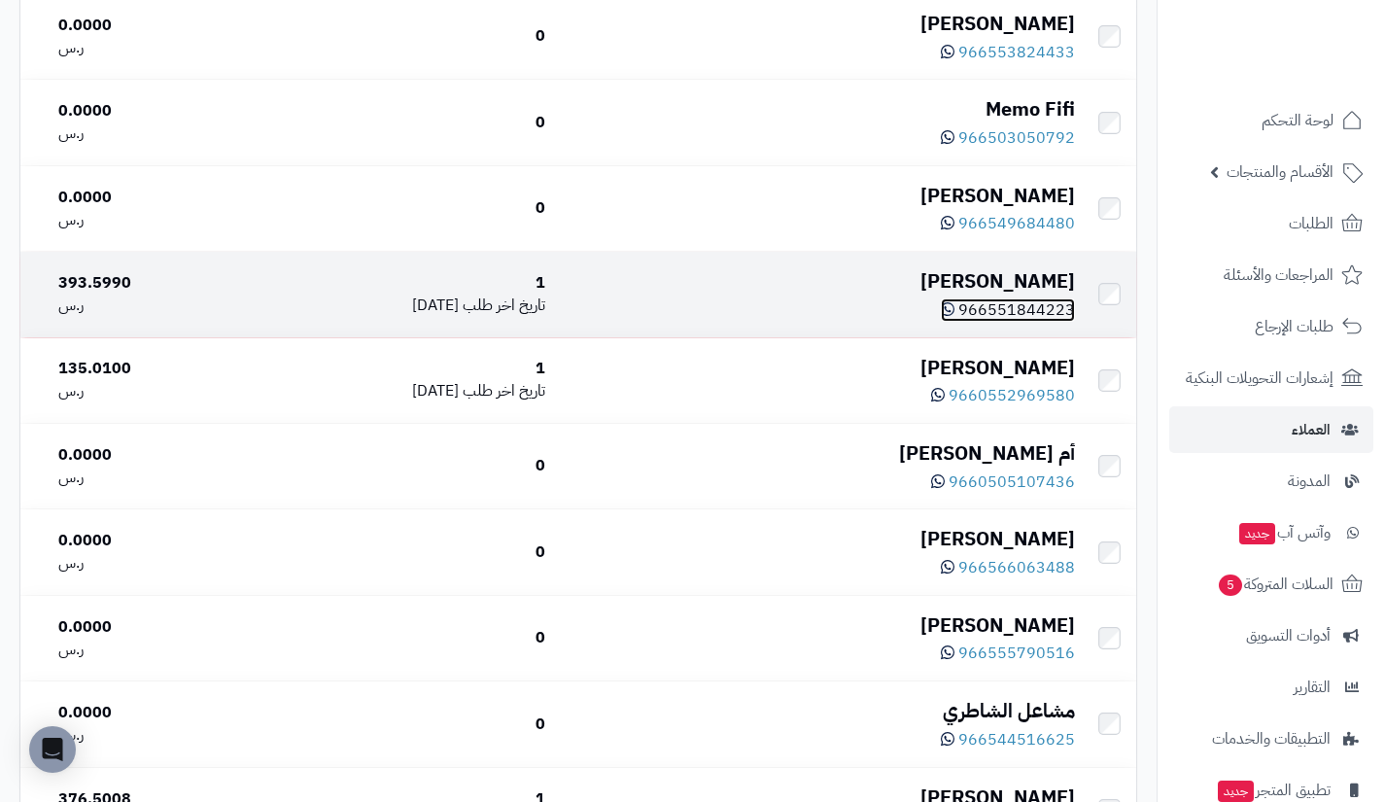
click at [999, 322] on span "966551844223" at bounding box center [1016, 309] width 117 height 23
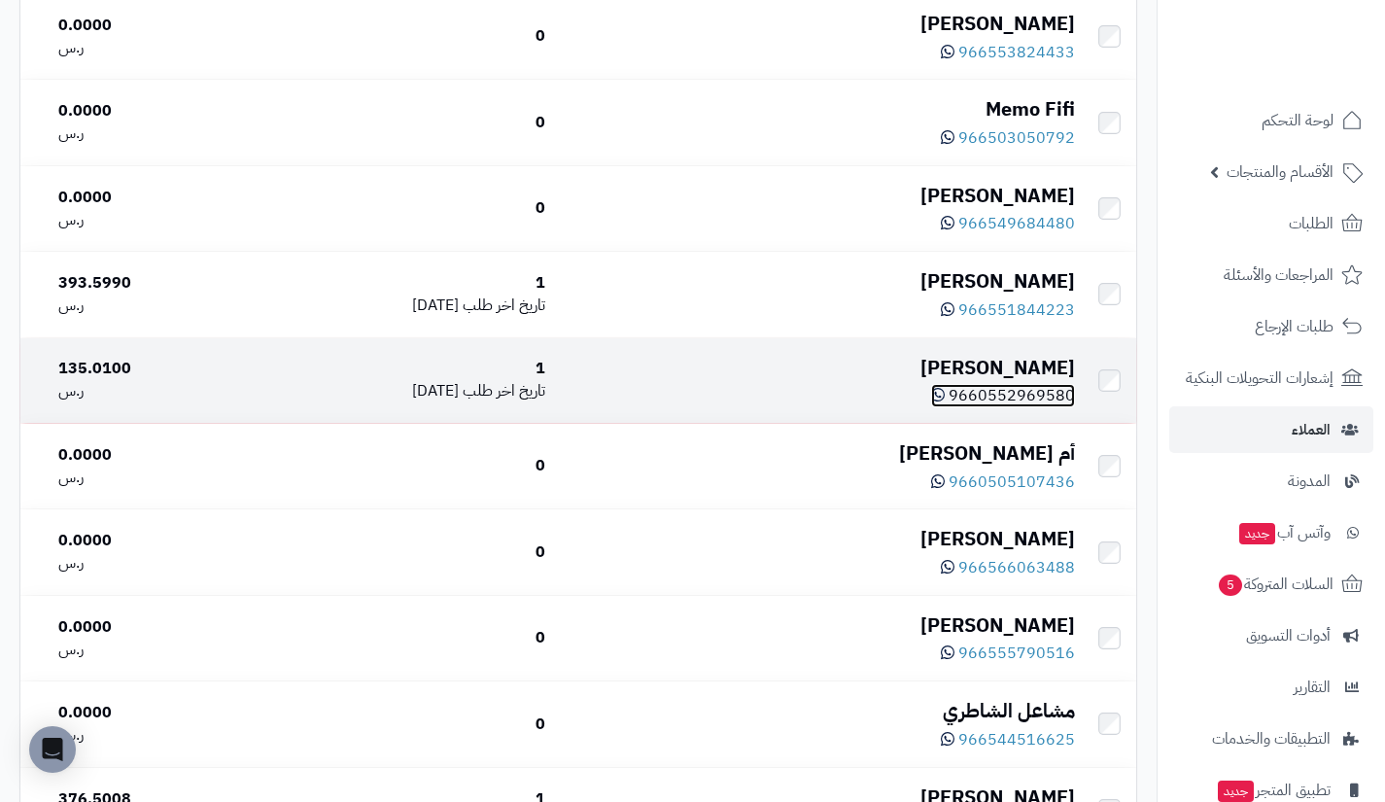
click at [1017, 407] on span "9660552969580" at bounding box center [1012, 395] width 126 height 23
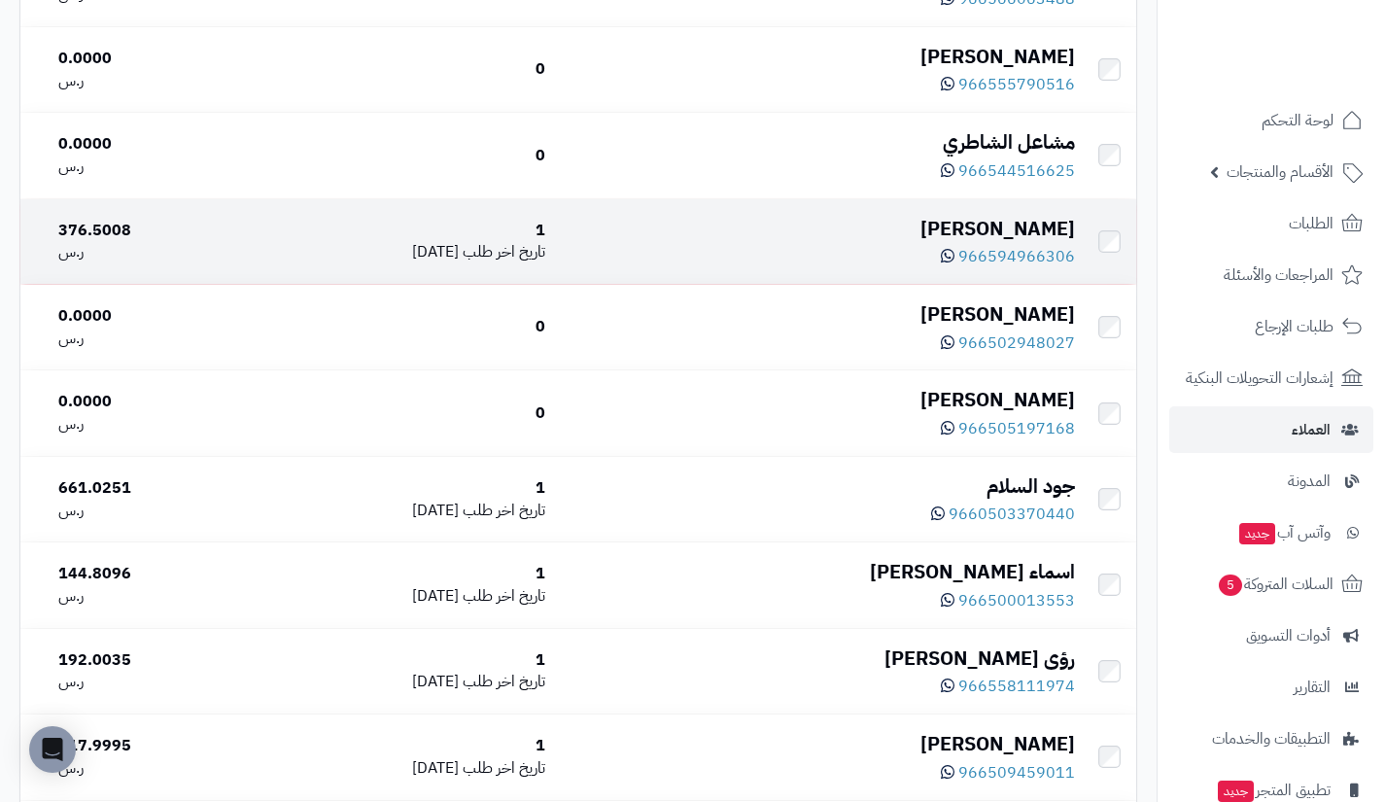
scroll to position [6416, 0]
click at [1002, 267] on span "966594966306" at bounding box center [1016, 255] width 117 height 23
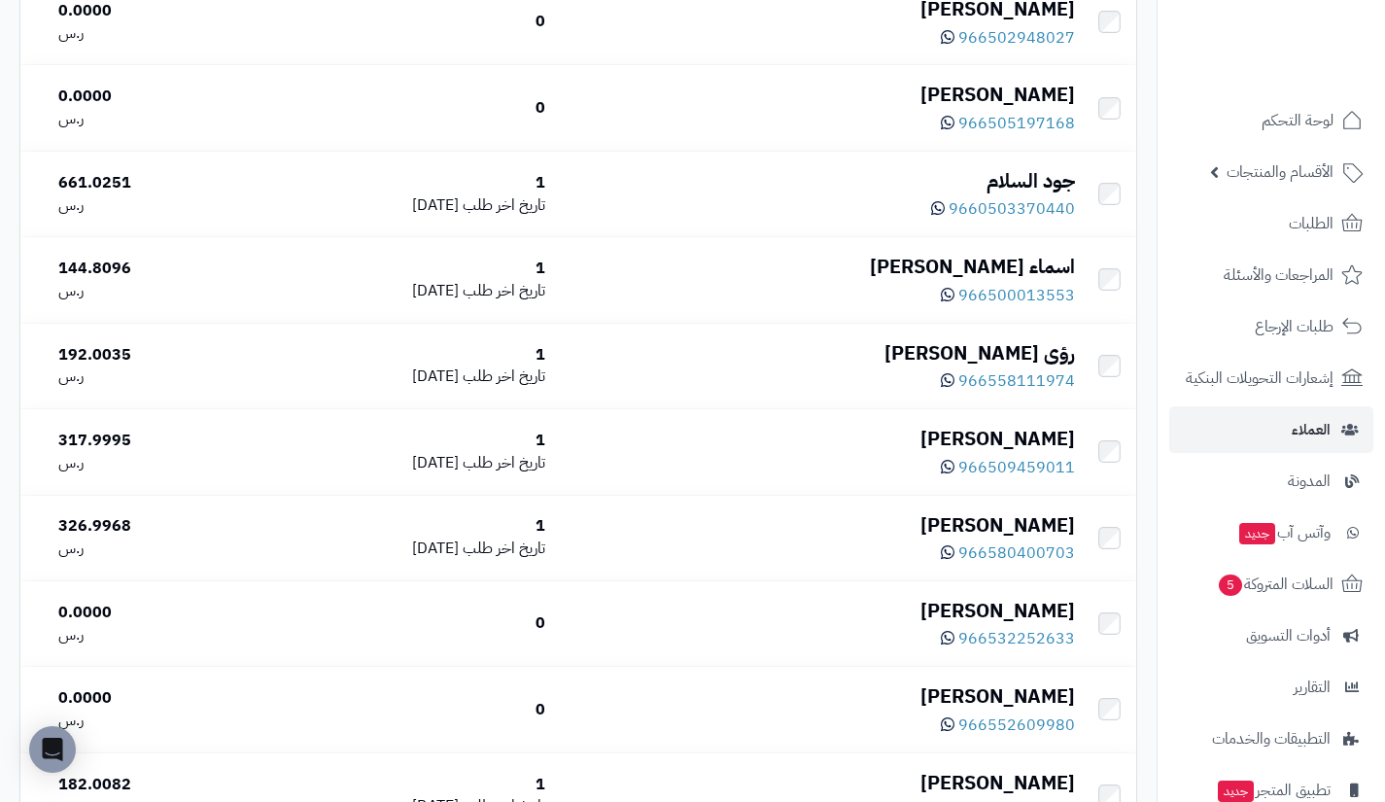
scroll to position [6722, 0]
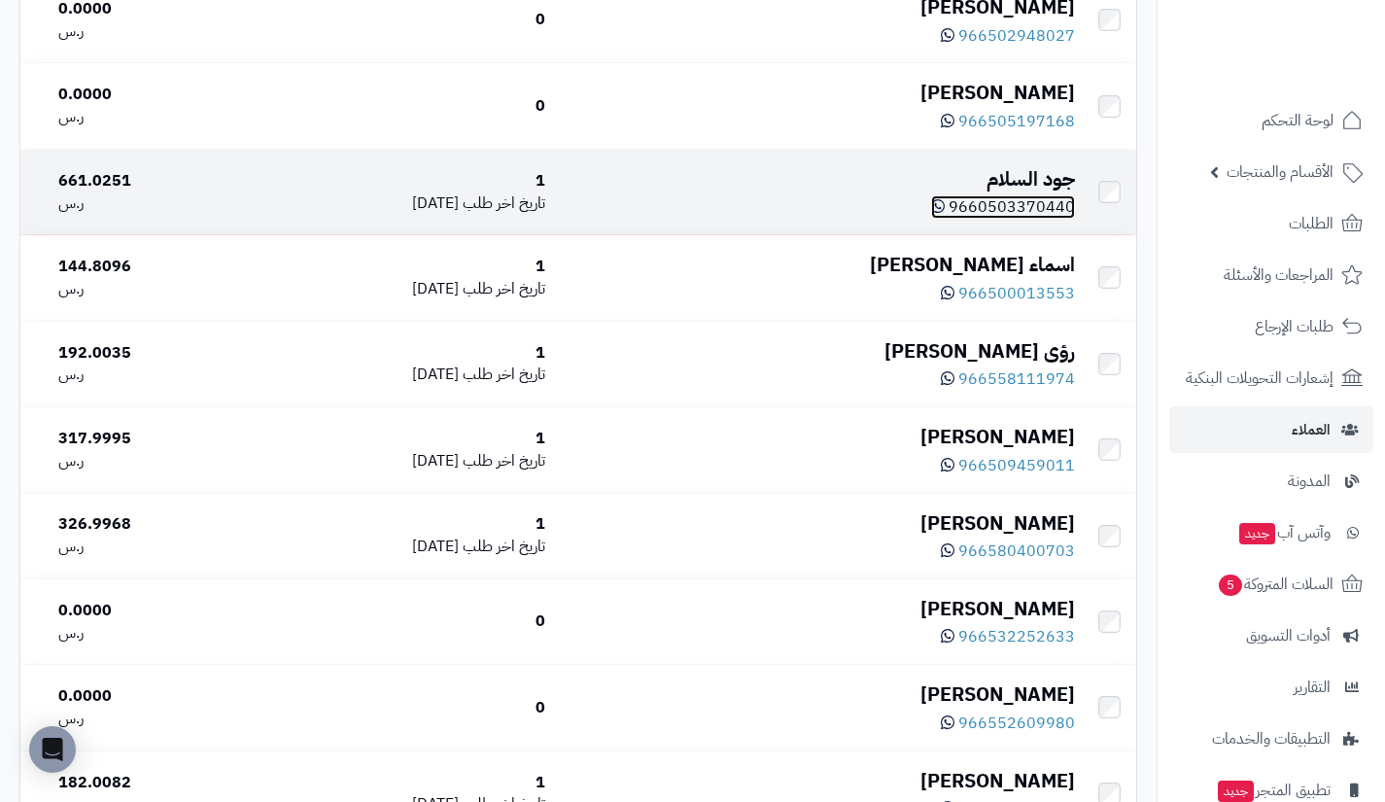
click at [1017, 219] on span "9660503370440" at bounding box center [1012, 206] width 126 height 23
click at [1045, 193] on div "جود السلام" at bounding box center [817, 179] width 513 height 28
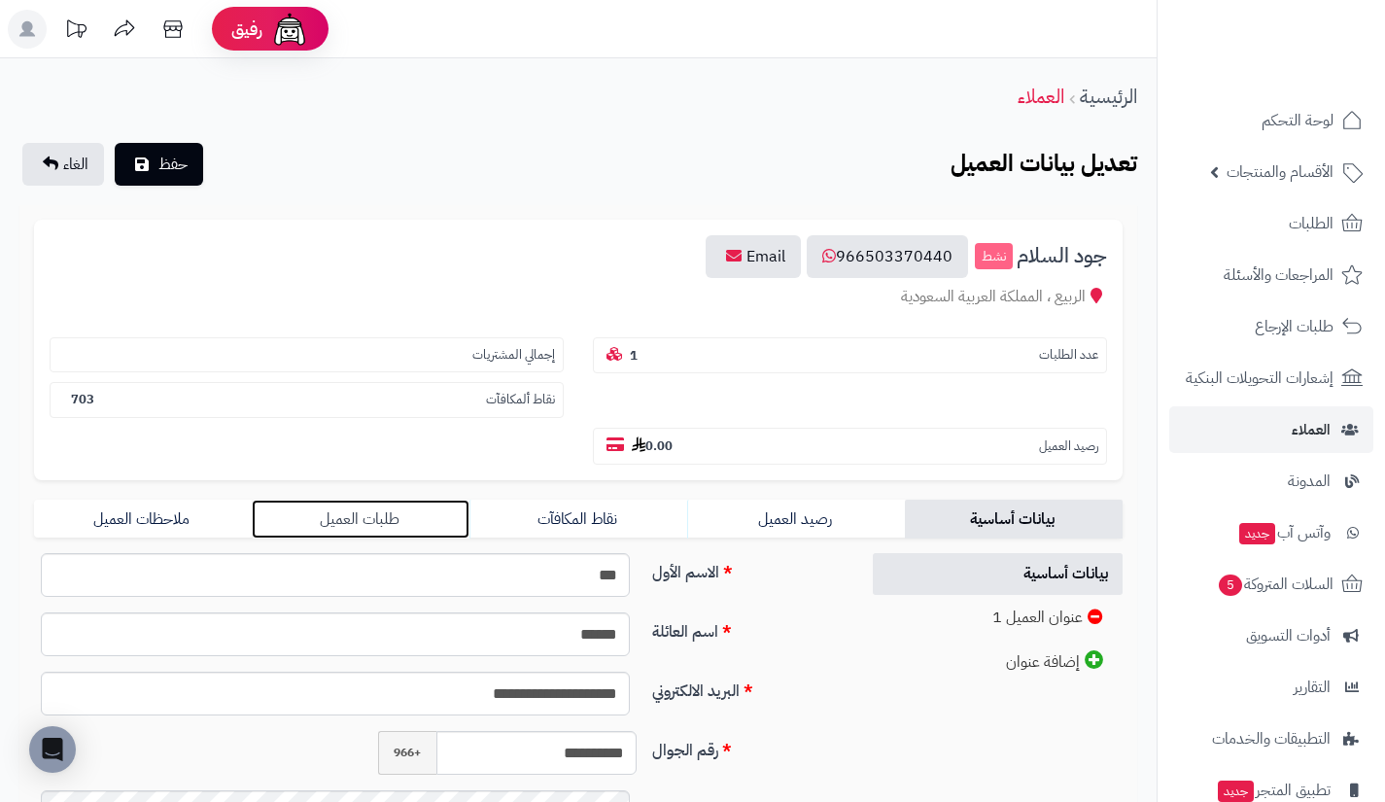
click at [349, 512] on link "طلبات العميل" at bounding box center [361, 519] width 218 height 39
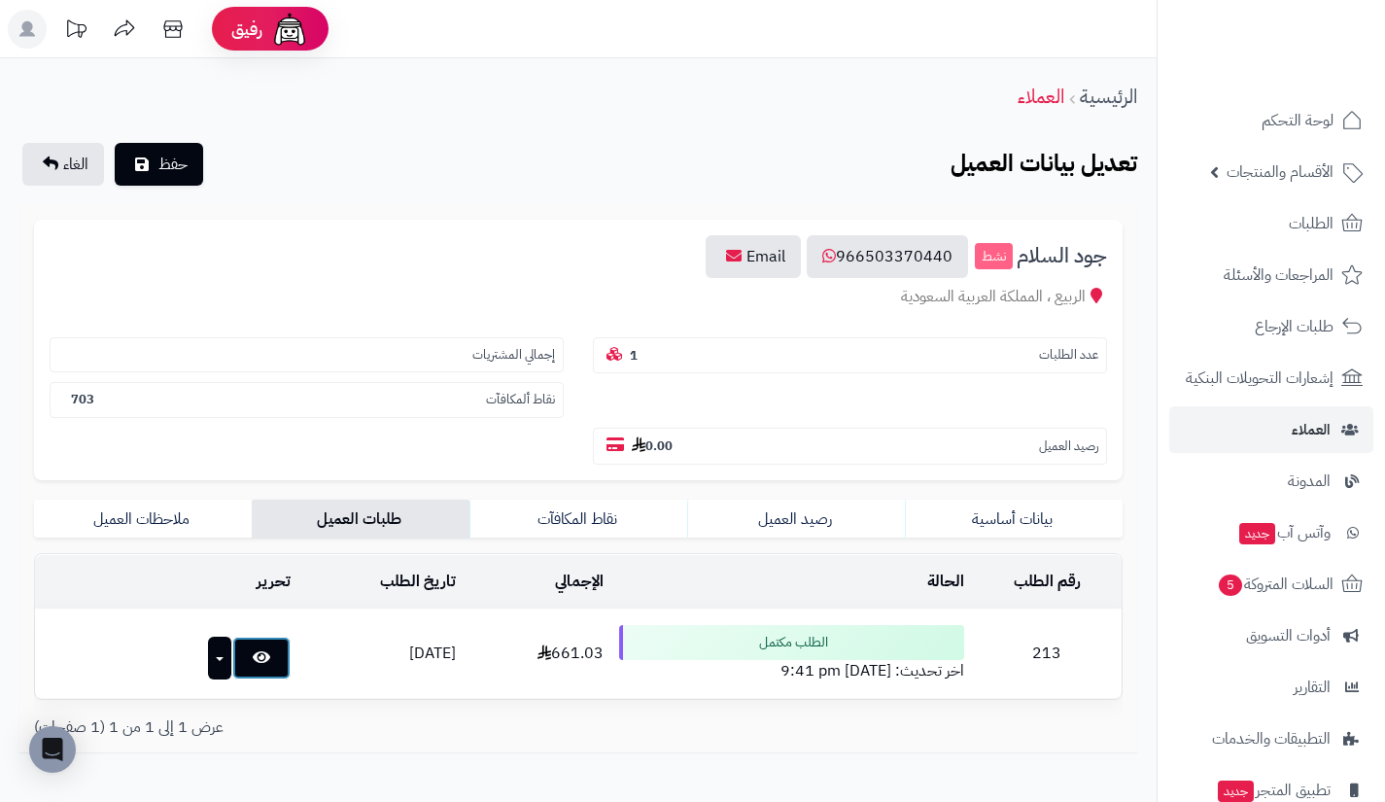
click at [243, 671] on link at bounding box center [261, 658] width 58 height 43
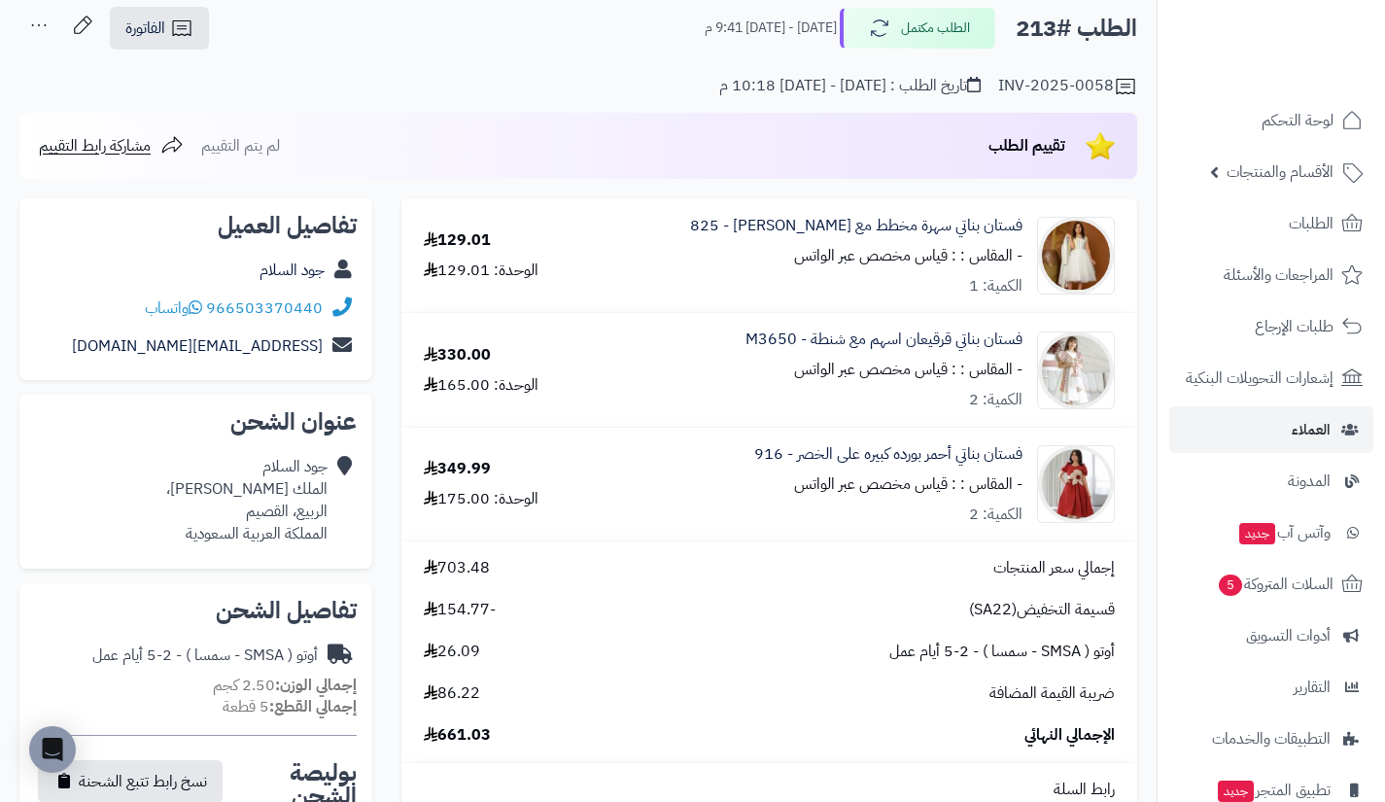
scroll to position [103, 0]
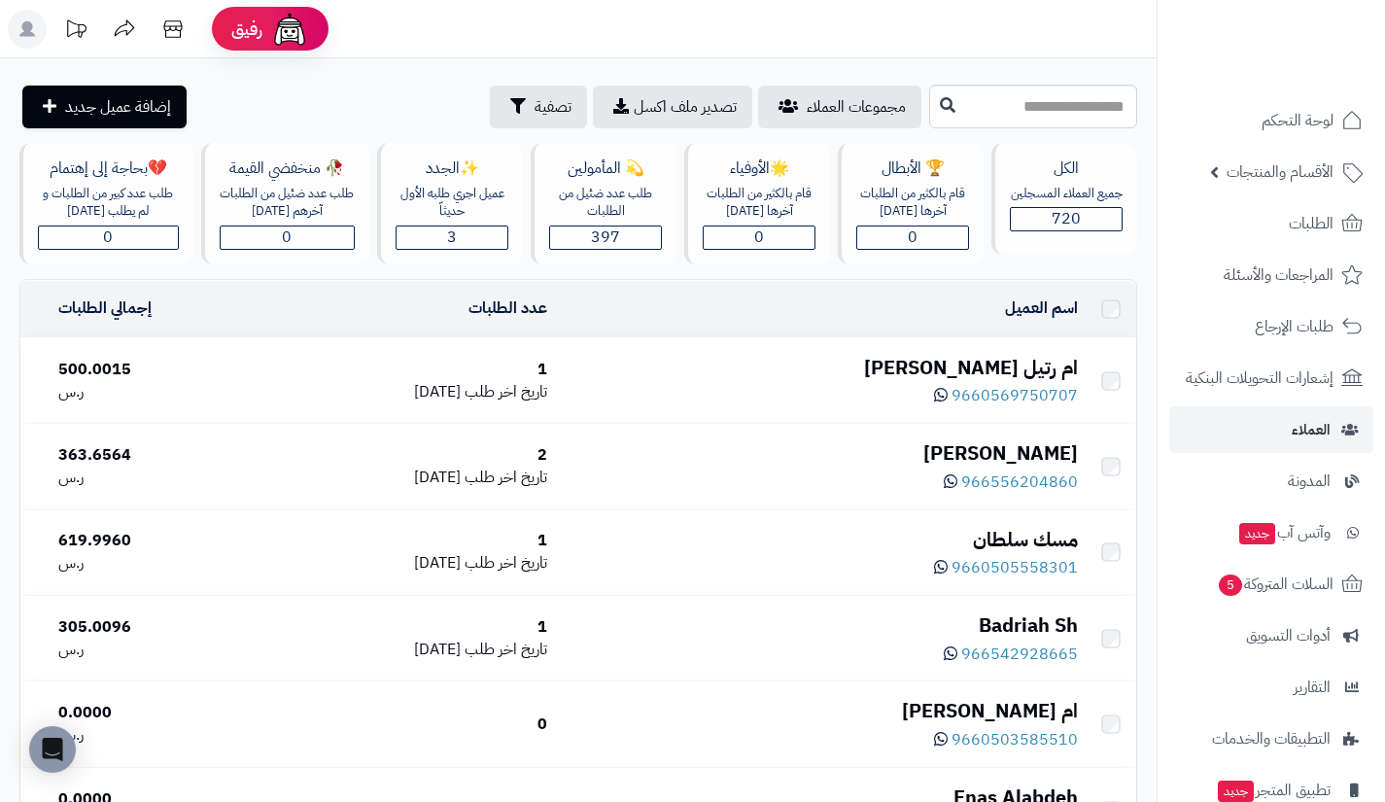
scroll to position [6722, 0]
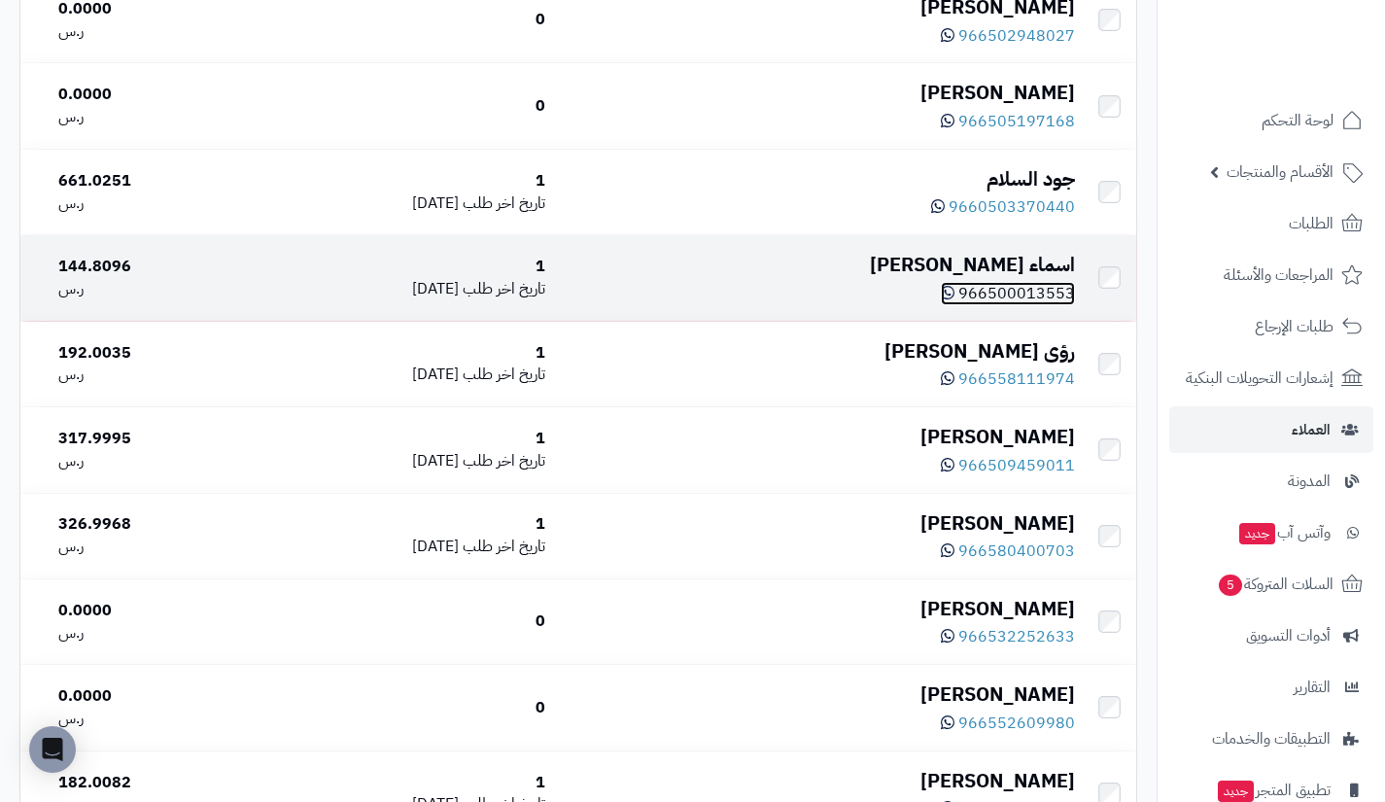
click at [1004, 305] on span "966500013553" at bounding box center [1016, 293] width 117 height 23
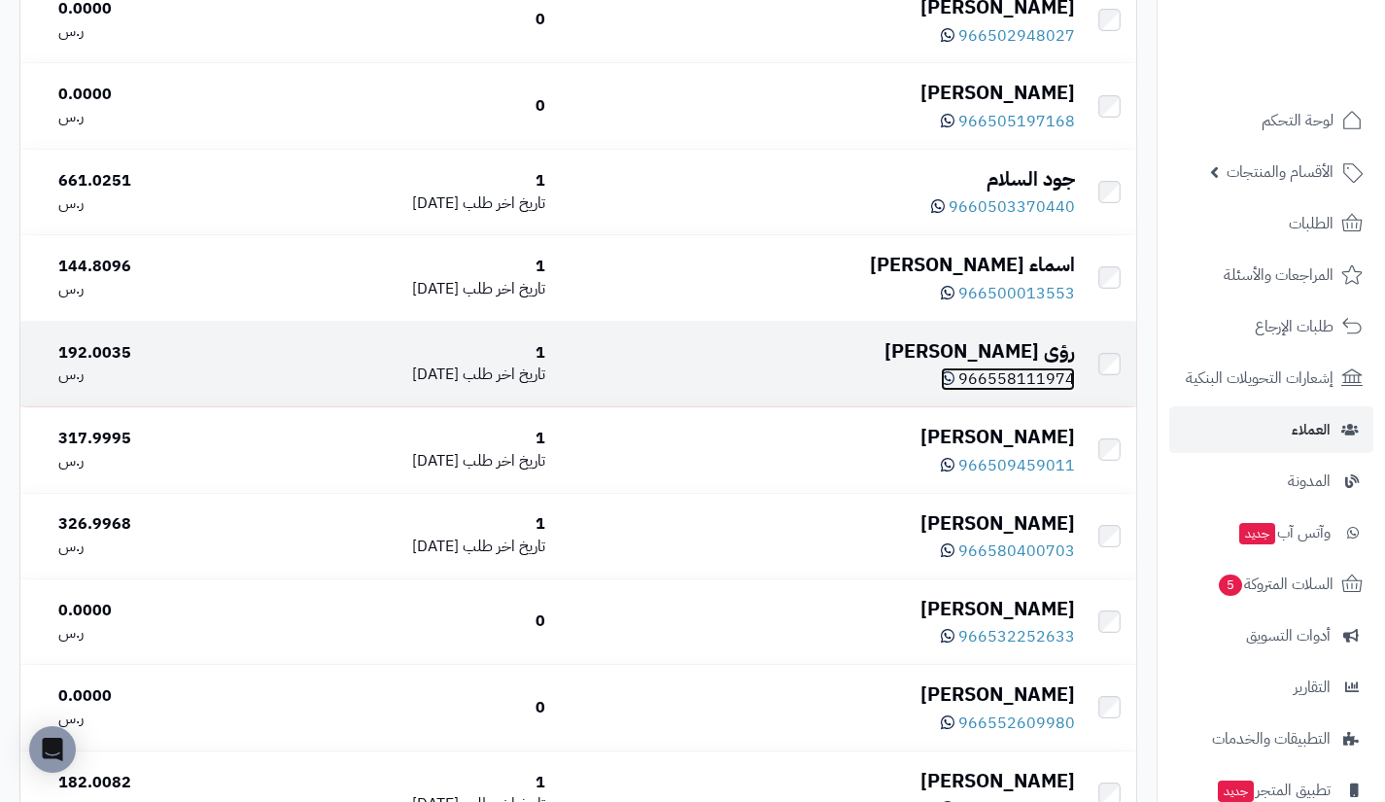
click at [1015, 391] on span "966558111974" at bounding box center [1016, 378] width 117 height 23
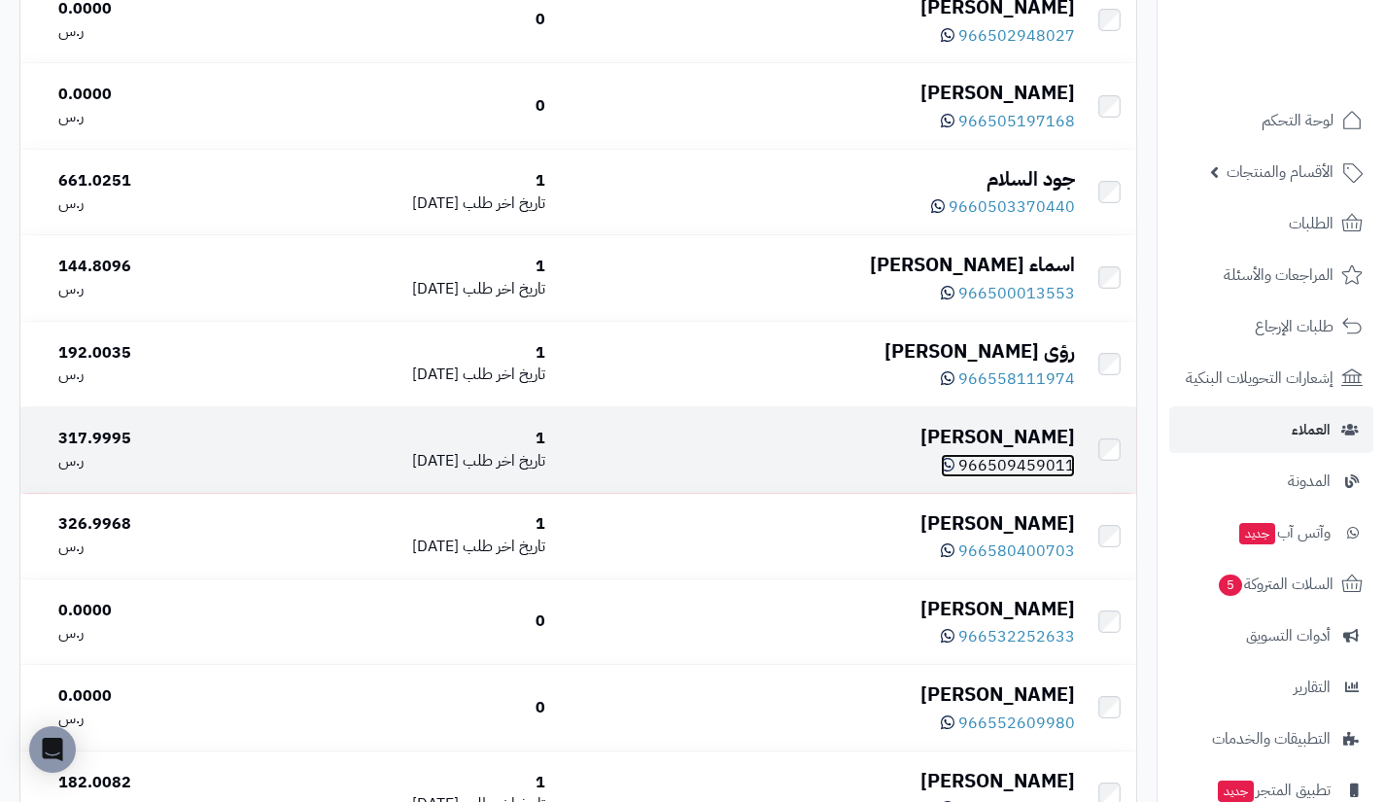
click at [996, 477] on span "966509459011" at bounding box center [1016, 465] width 117 height 23
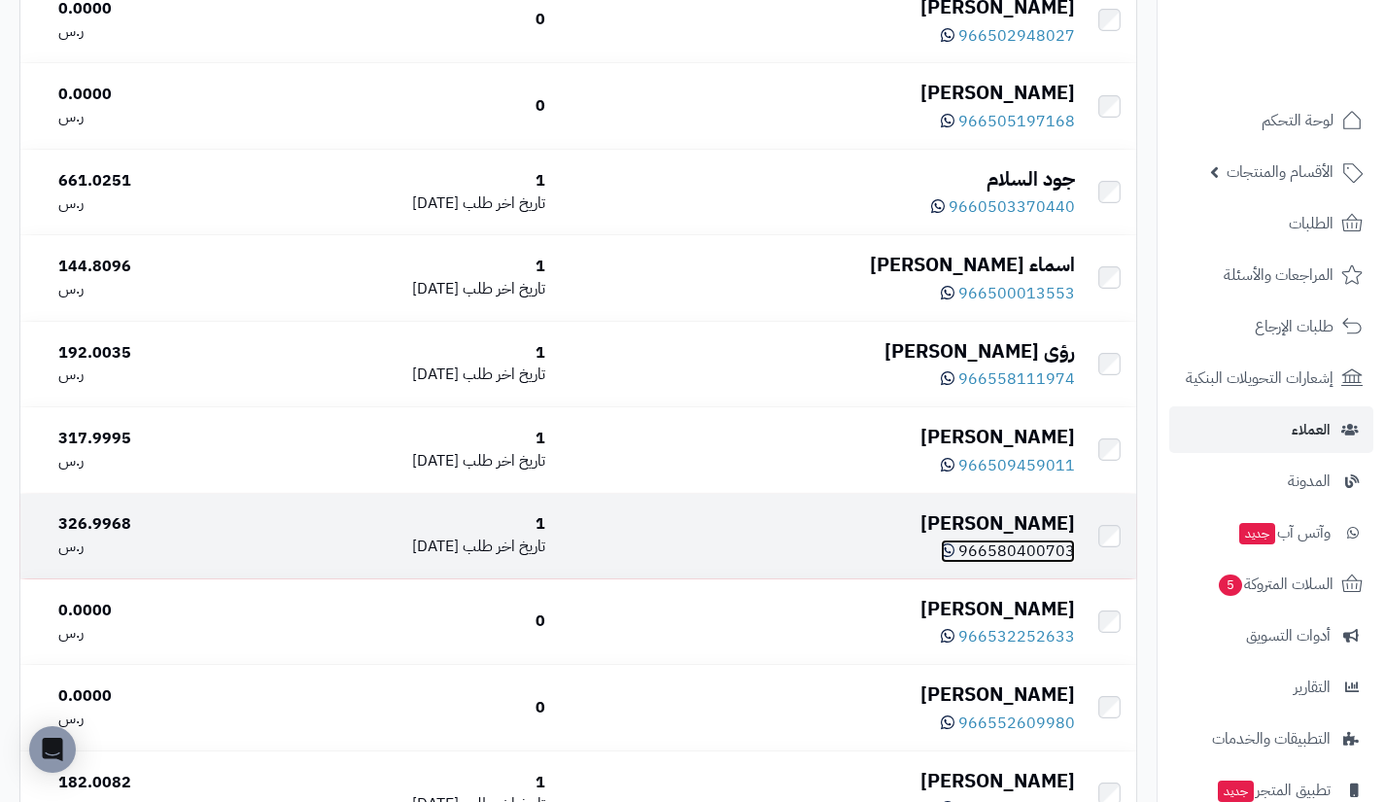
click at [996, 563] on span "966580400703" at bounding box center [1016, 550] width 117 height 23
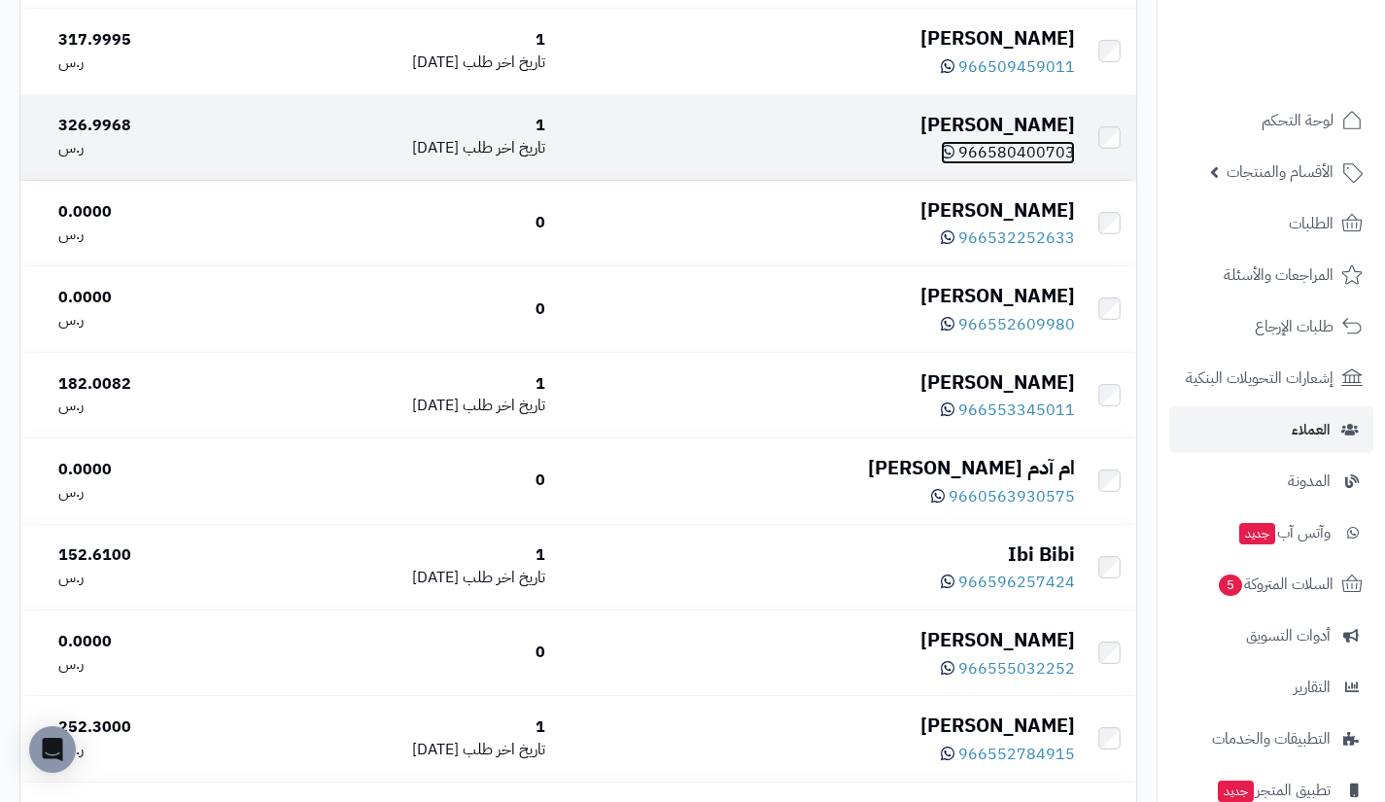
scroll to position [7122, 0]
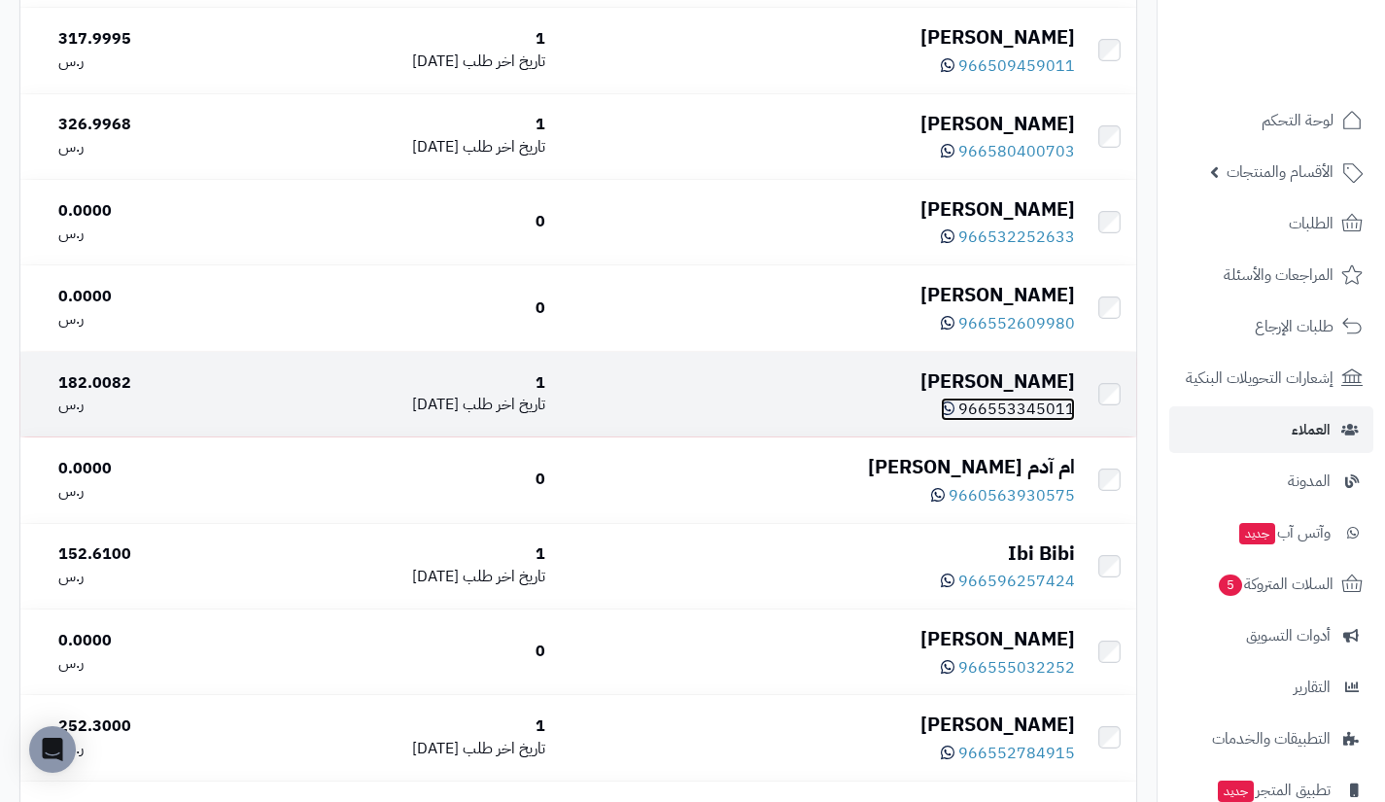
click at [1025, 421] on span "966553345011" at bounding box center [1016, 409] width 117 height 23
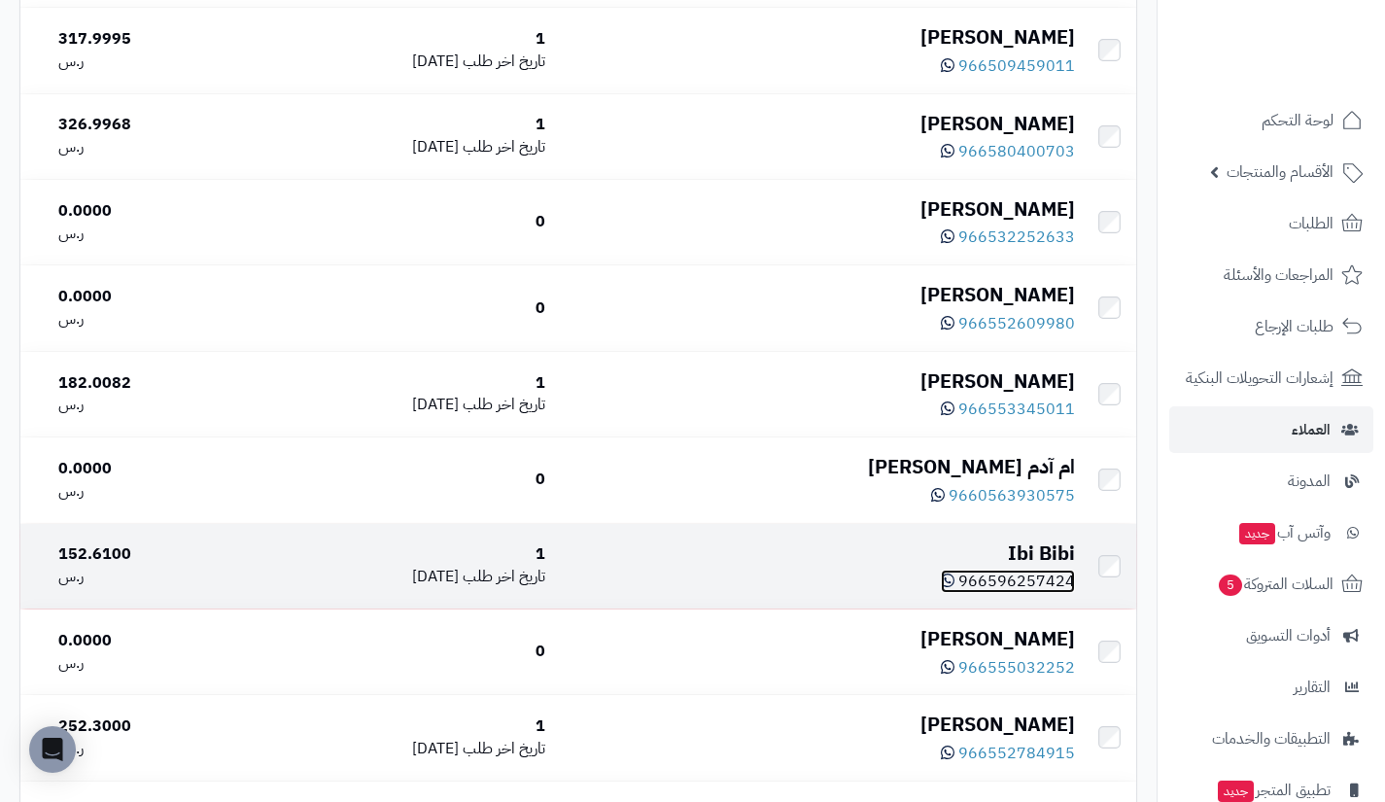
click at [1002, 593] on span "966596257424" at bounding box center [1016, 581] width 117 height 23
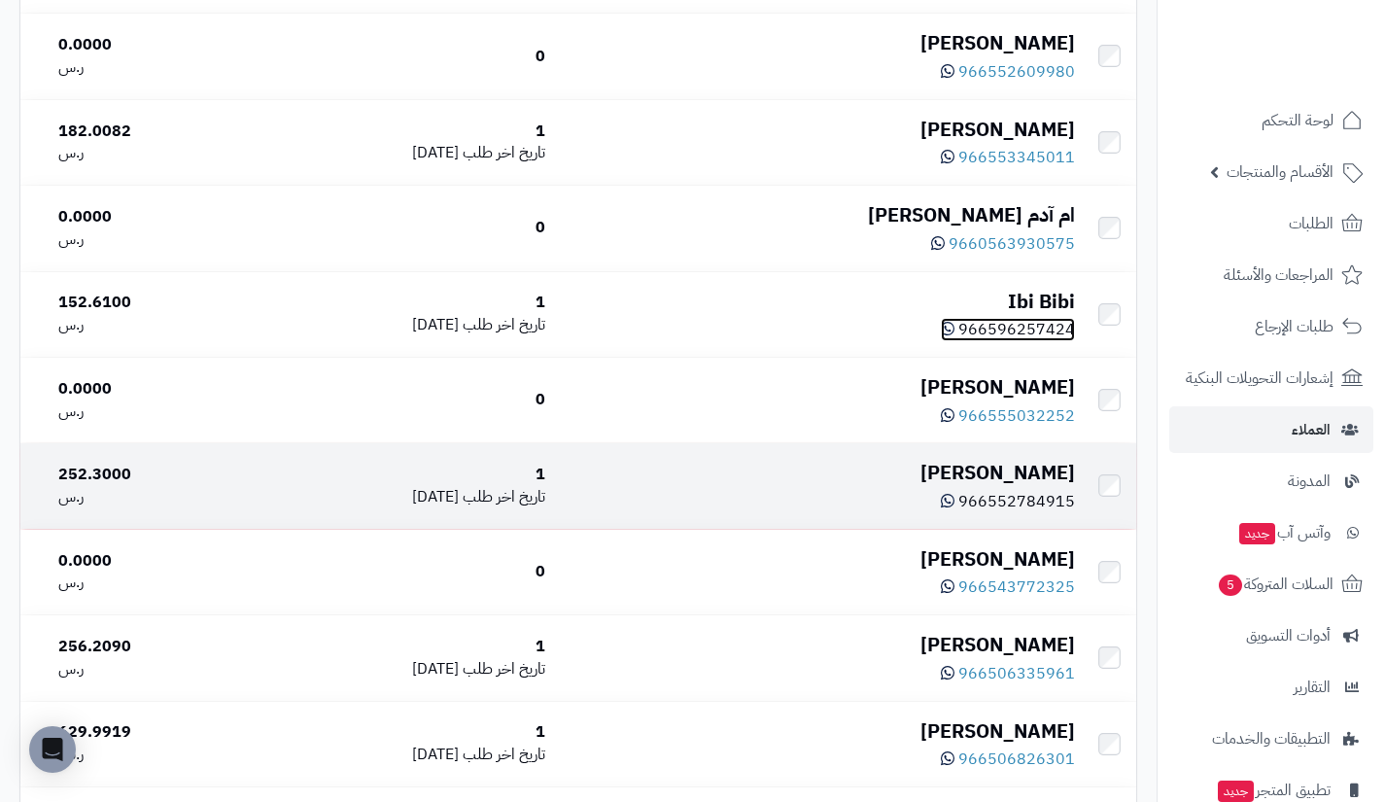
scroll to position [7374, 0]
click at [1007, 512] on span "966552784915" at bounding box center [1016, 500] width 117 height 23
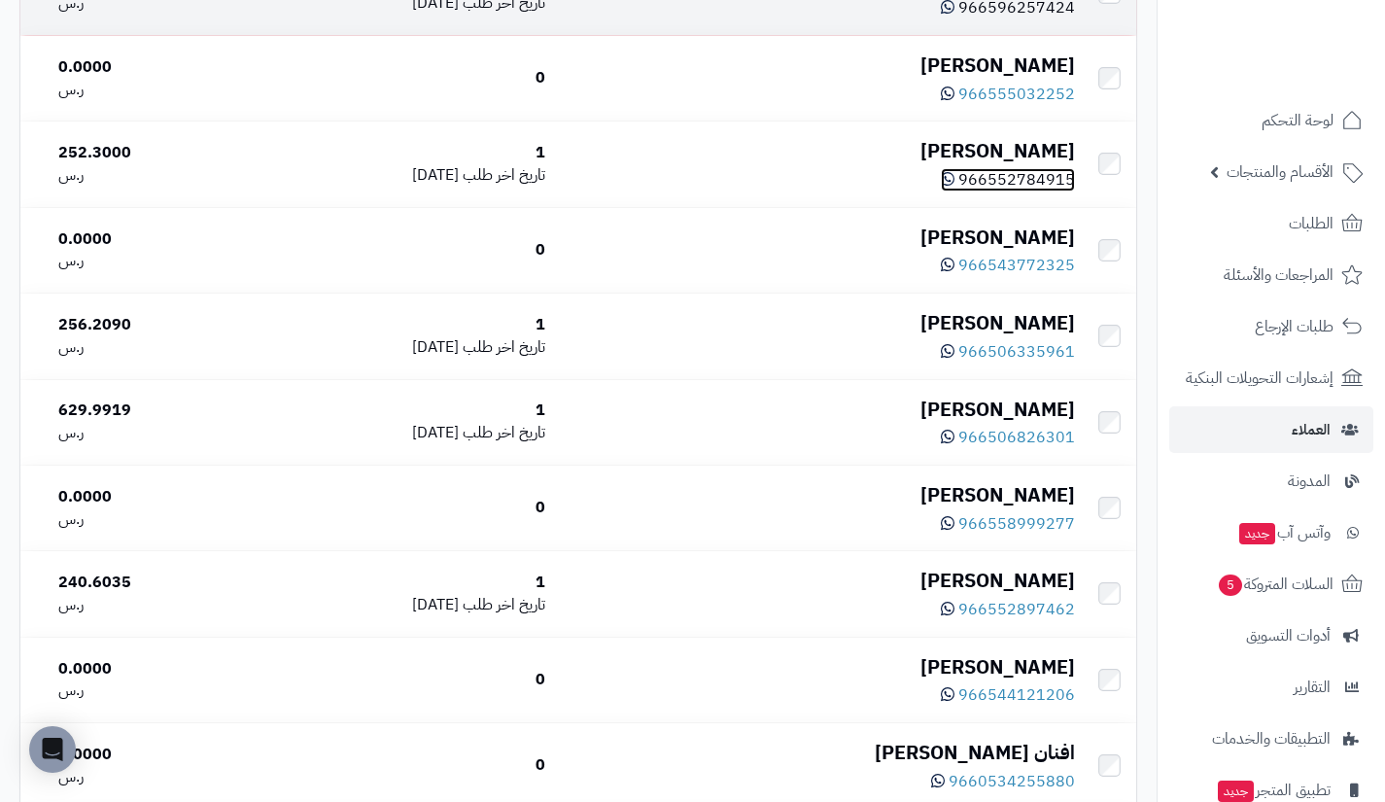
scroll to position [7696, 0]
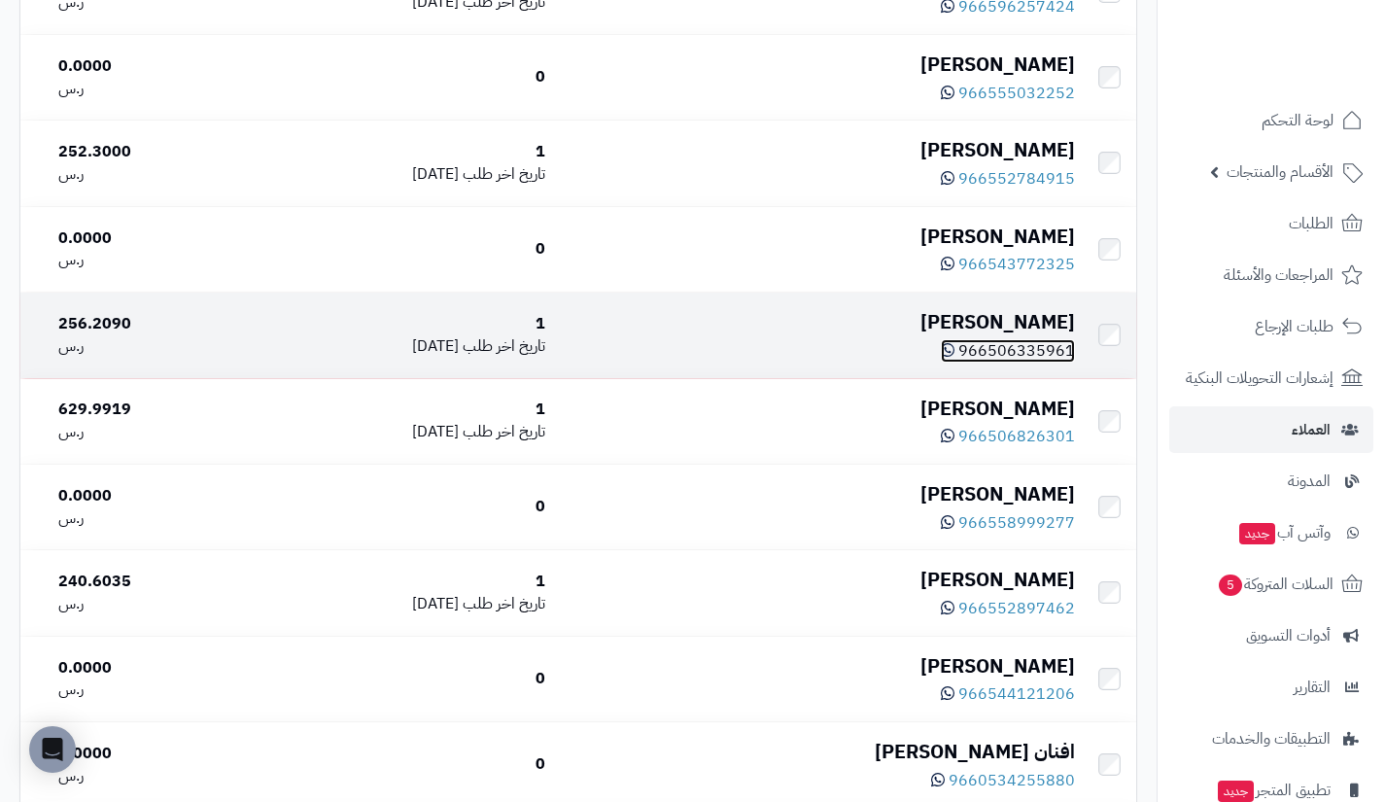
click at [1023, 363] on span "966506335961" at bounding box center [1016, 350] width 117 height 23
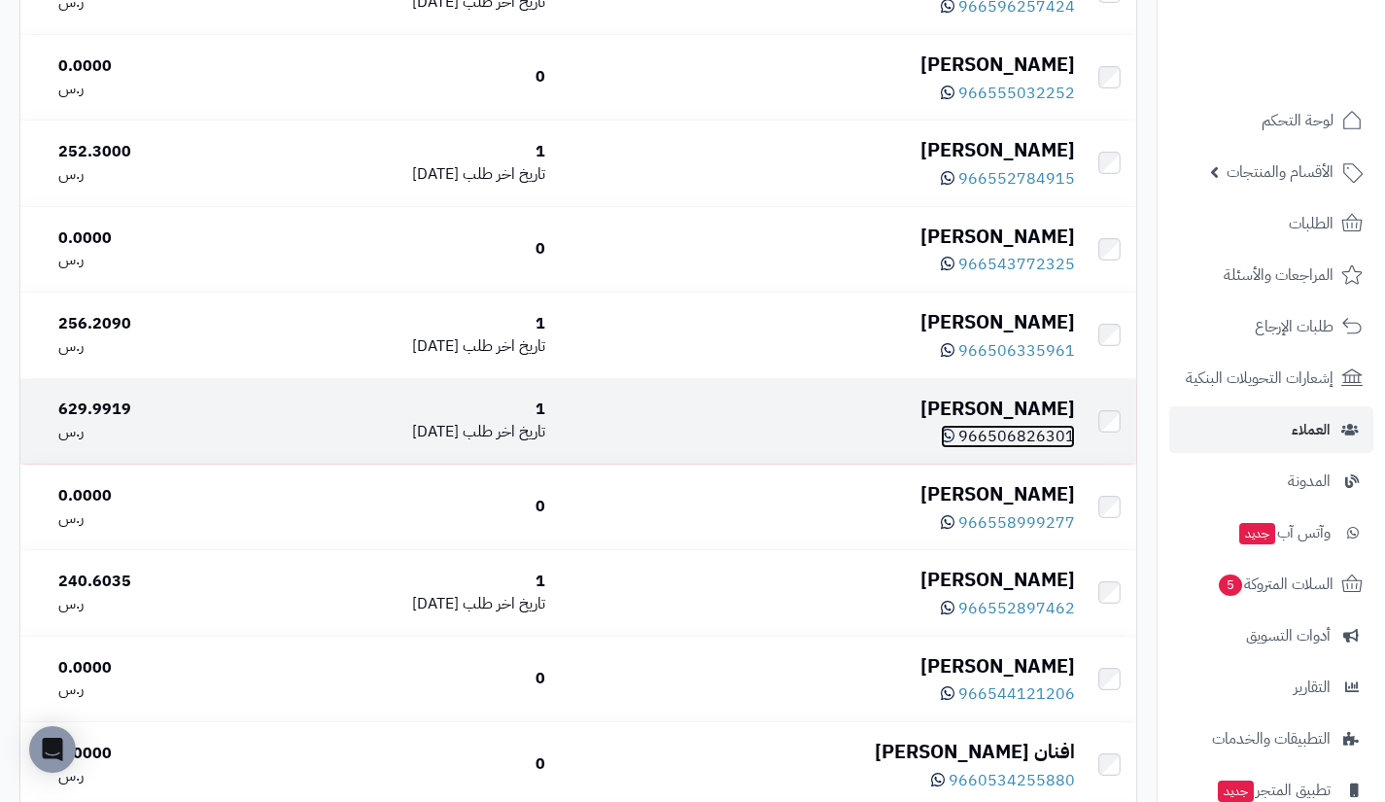
click at [1015, 448] on span "966506826301" at bounding box center [1016, 436] width 117 height 23
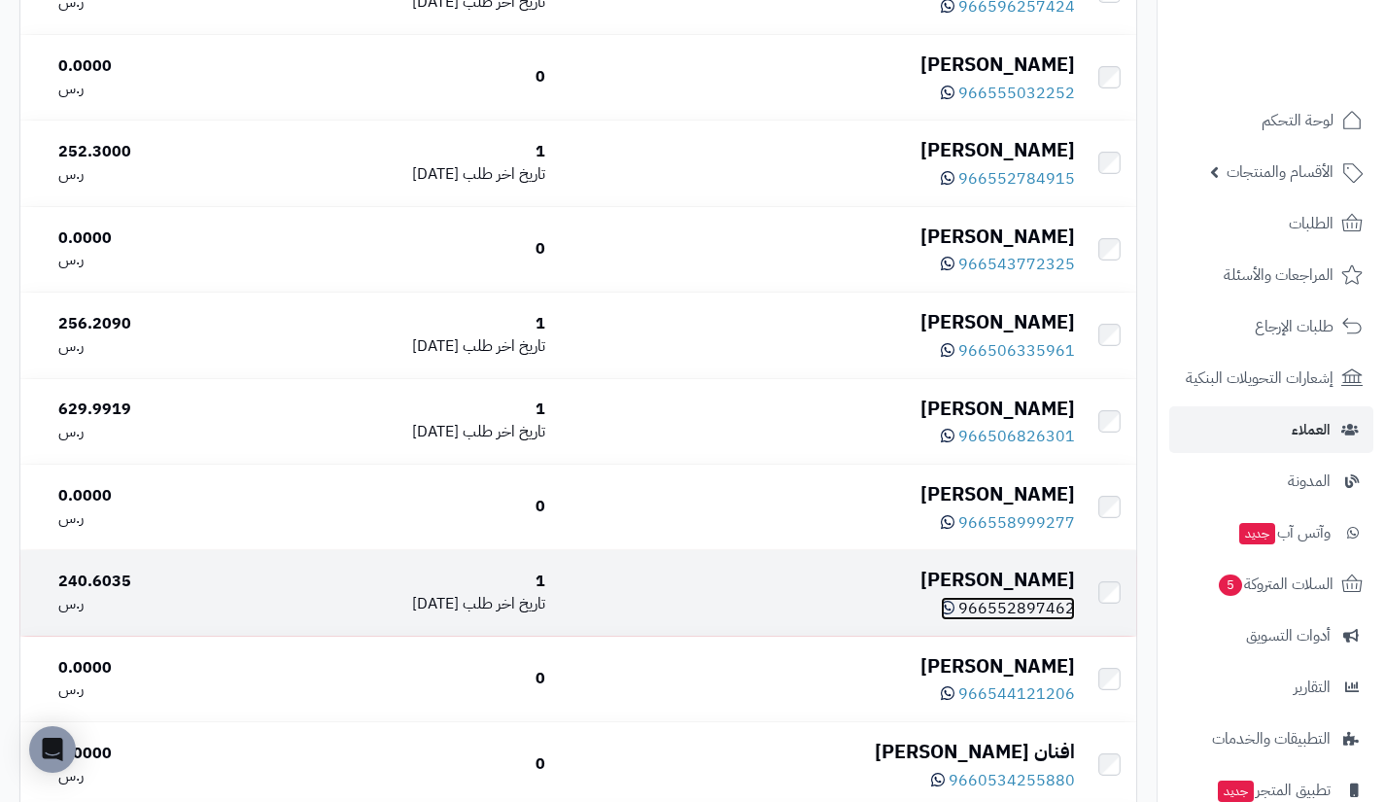
click at [986, 620] on span "966552897462" at bounding box center [1016, 608] width 117 height 23
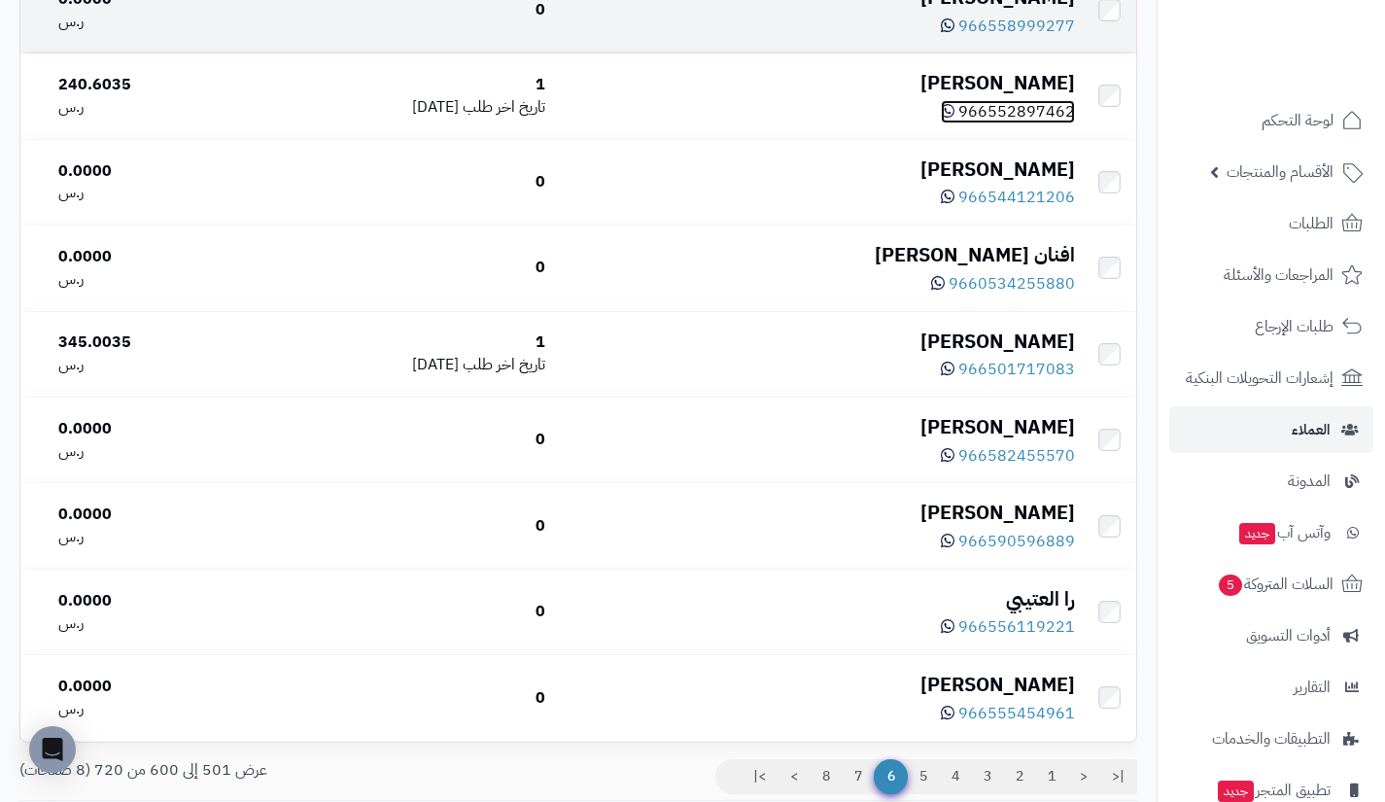
scroll to position [8196, 0]
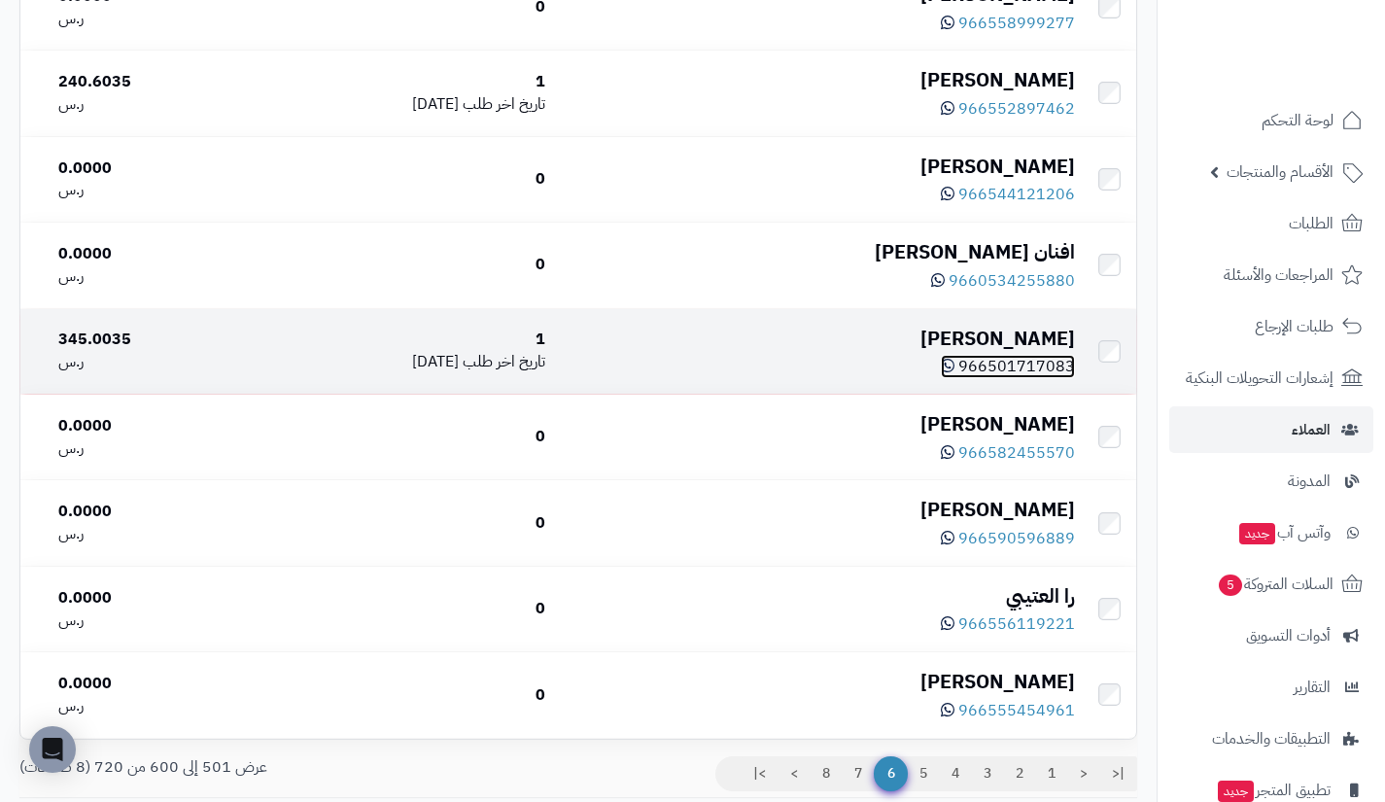
click at [1044, 378] on span "966501717083" at bounding box center [1016, 366] width 117 height 23
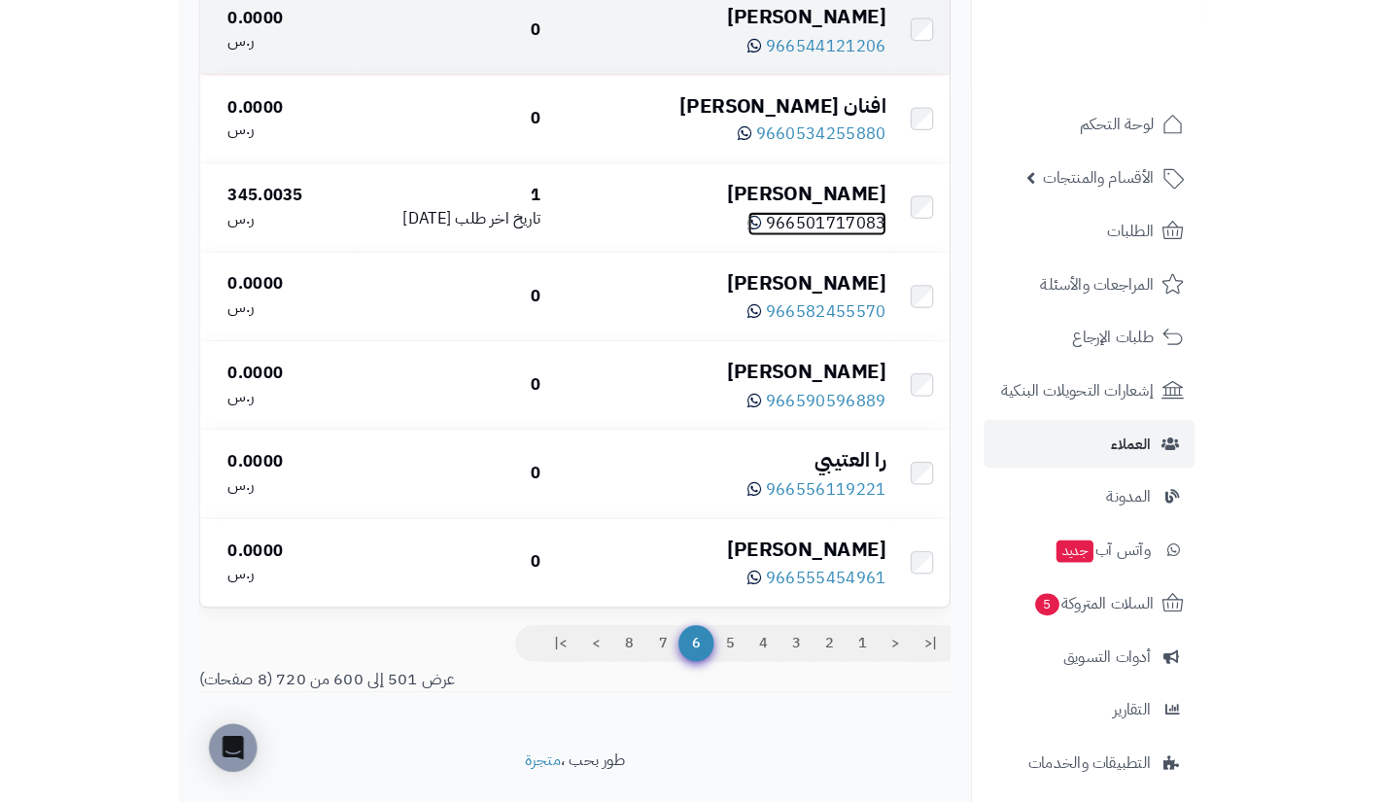
scroll to position [8388, 0]
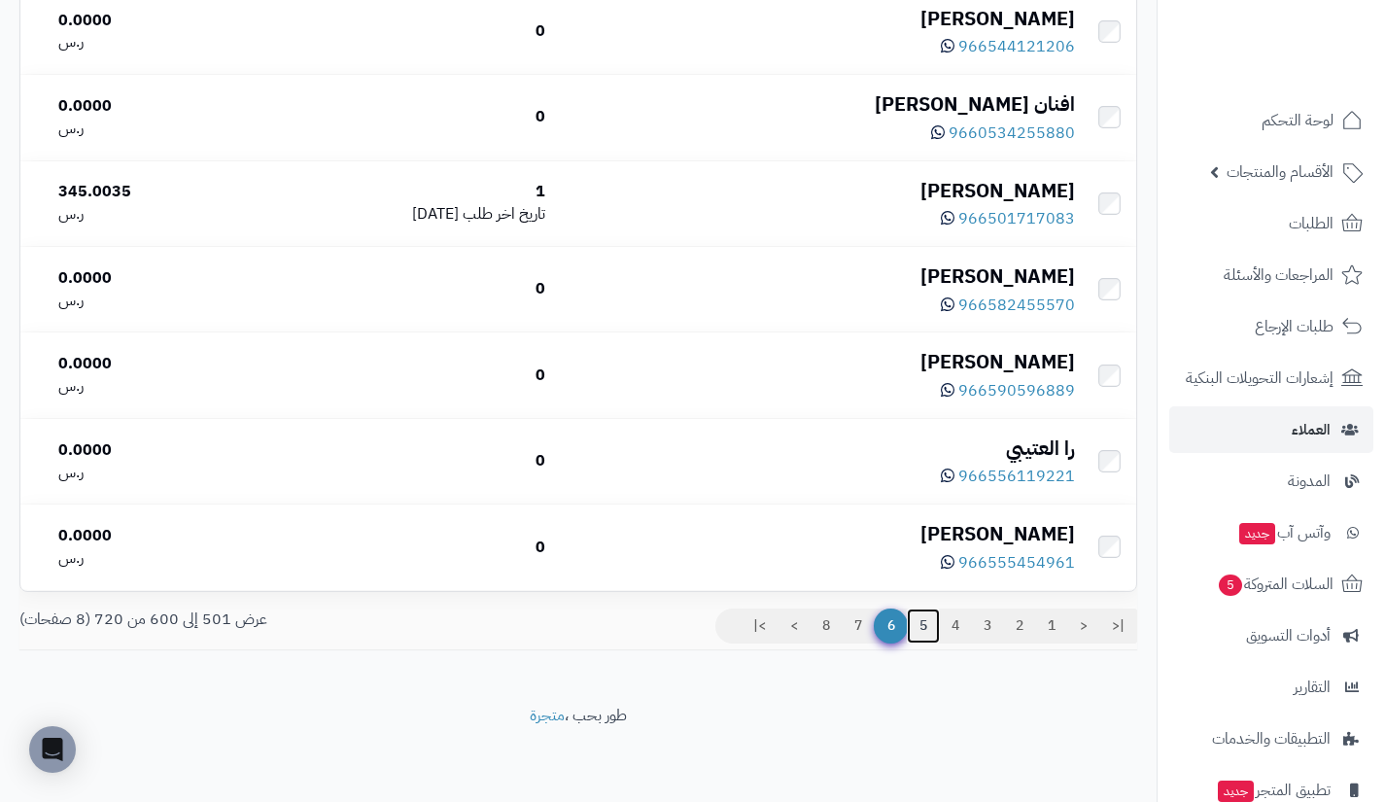
click at [923, 626] on link "5" at bounding box center [923, 625] width 33 height 35
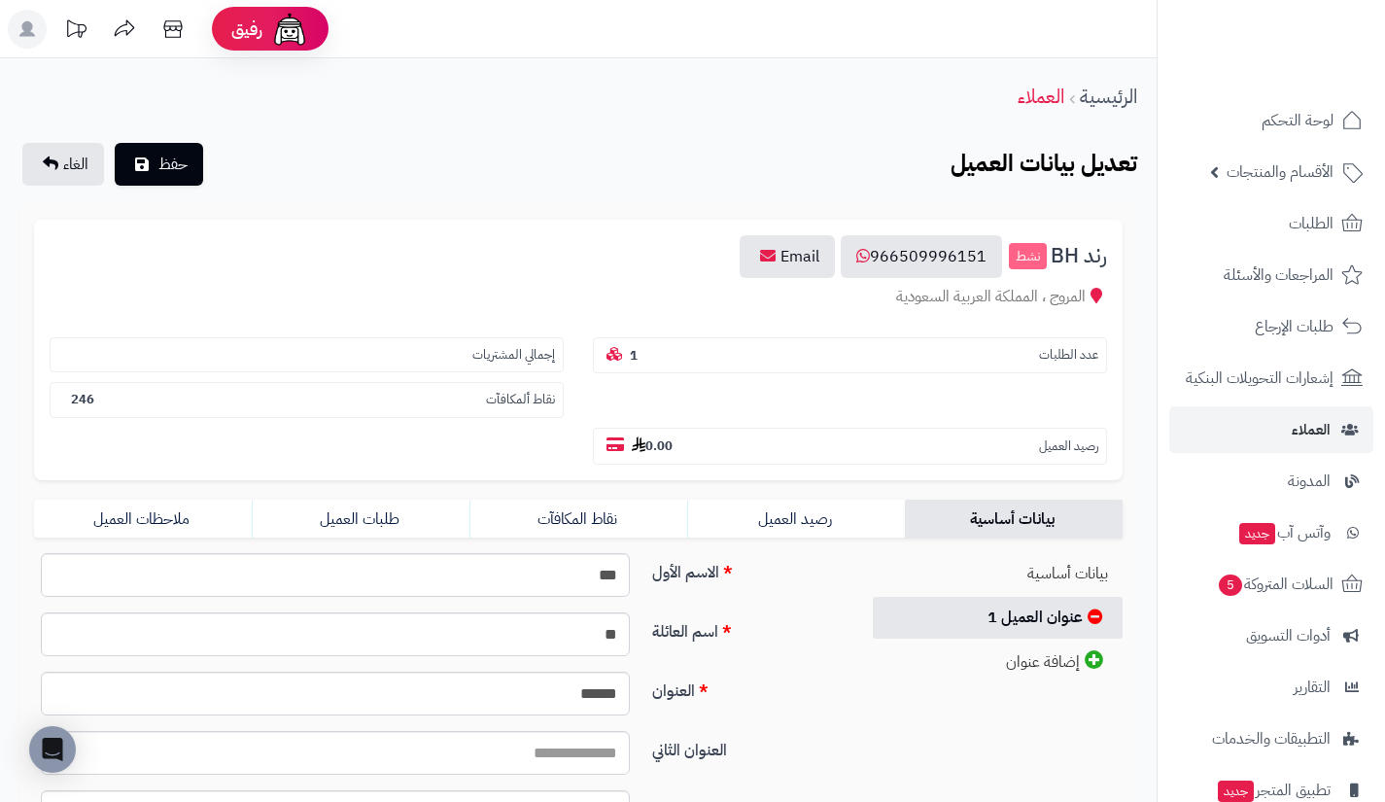
scroll to position [141, 0]
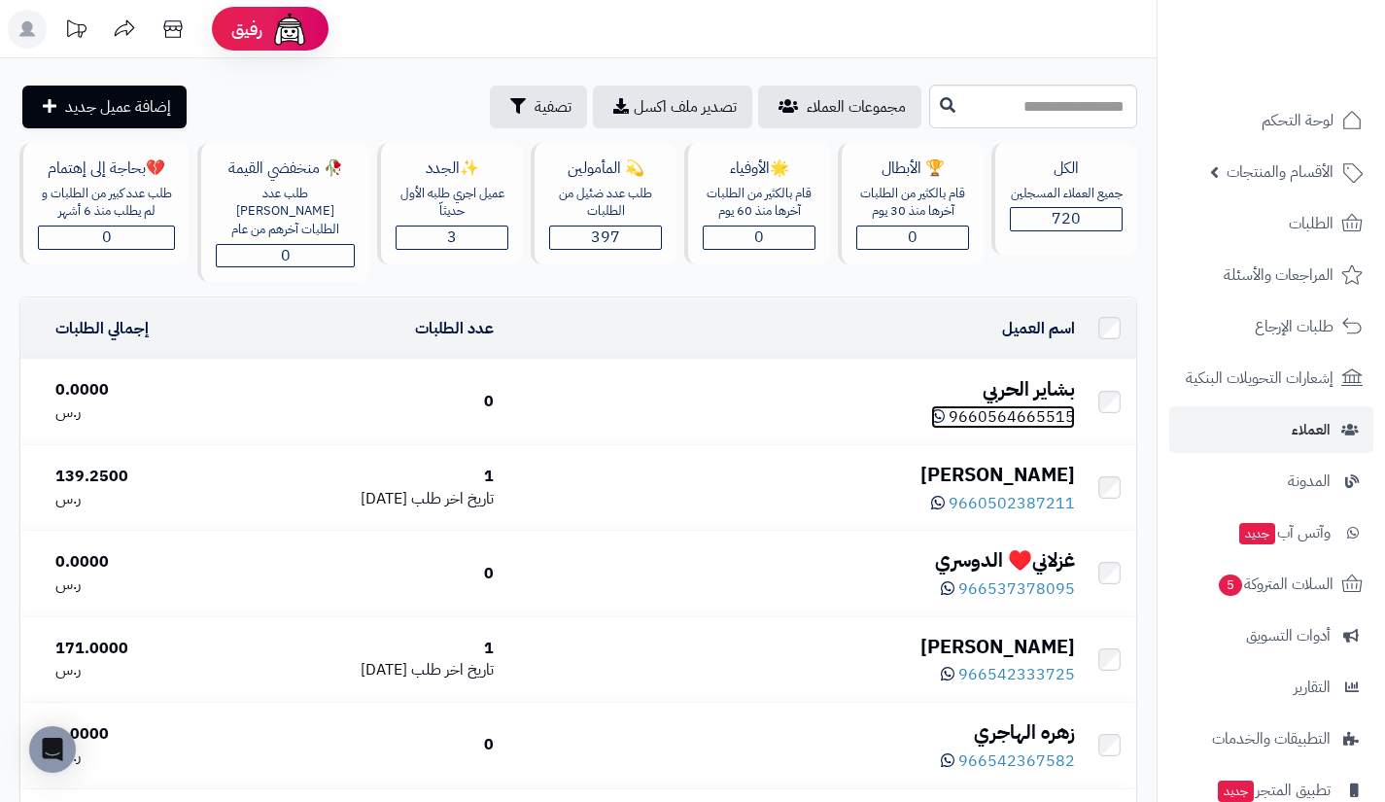
click at [1026, 405] on span "9660564665515" at bounding box center [1012, 416] width 126 height 23
